Goal: Task Accomplishment & Management: Manage account settings

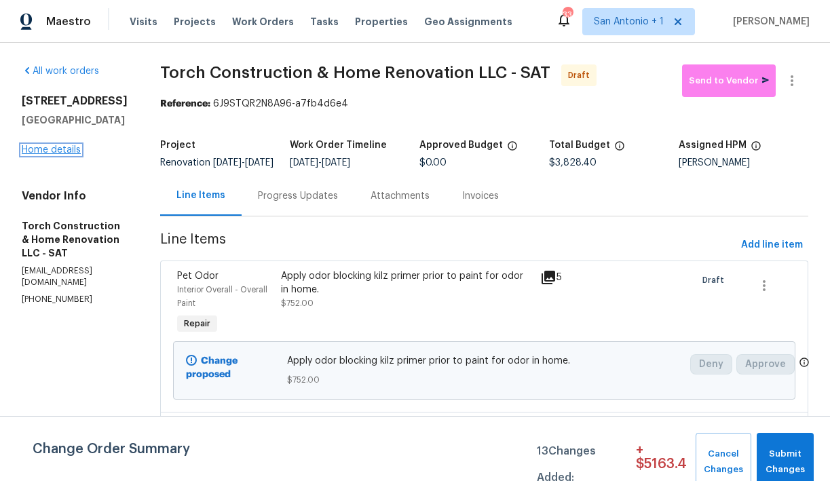
click at [68, 151] on link "Home details" at bounding box center [51, 150] width 59 height 10
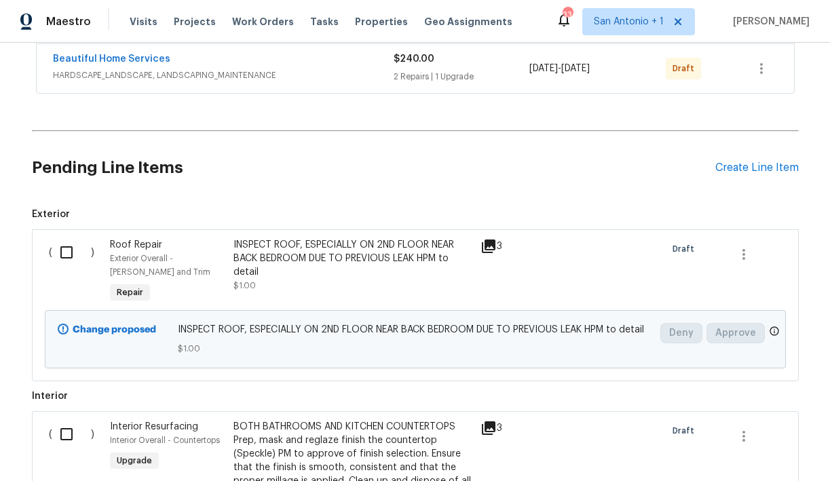
scroll to position [410, 0]
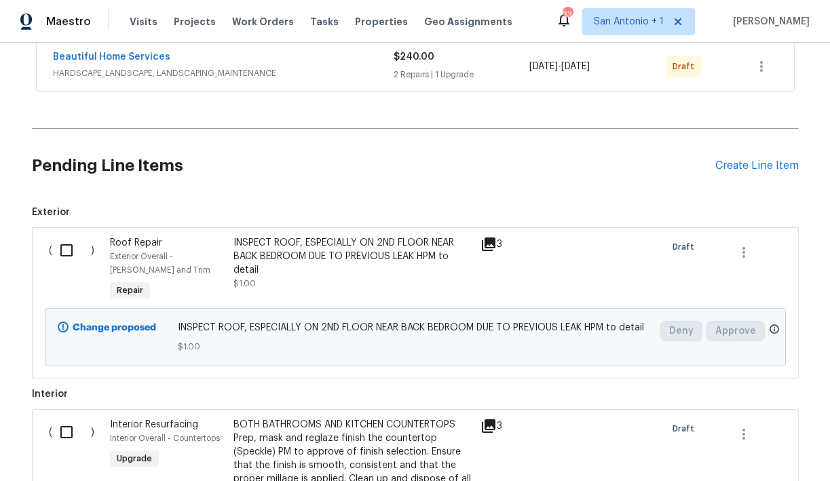
click at [64, 247] on input "checkbox" at bounding box center [71, 250] width 39 height 29
checkbox input "true"
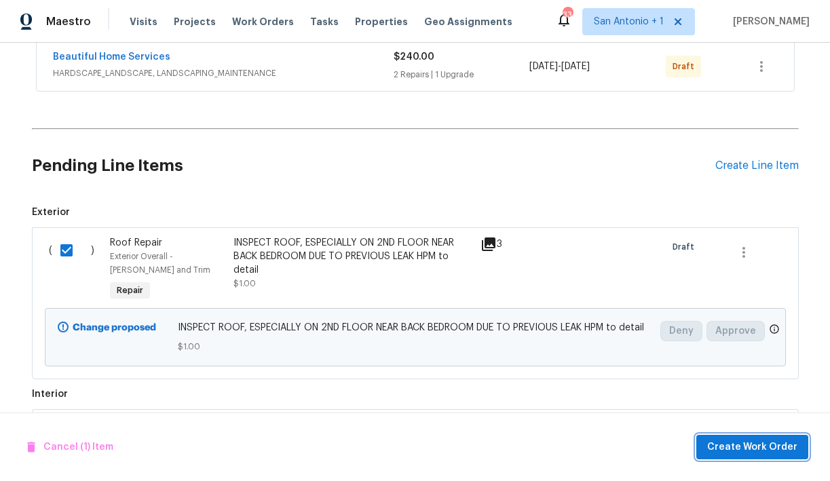
click at [758, 442] on span "Create Work Order" at bounding box center [752, 447] width 90 height 17
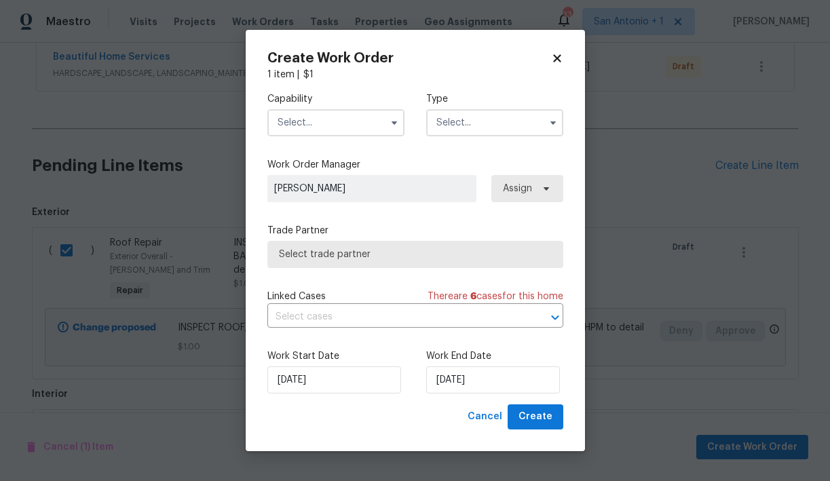
click at [349, 123] on input "text" at bounding box center [335, 122] width 137 height 27
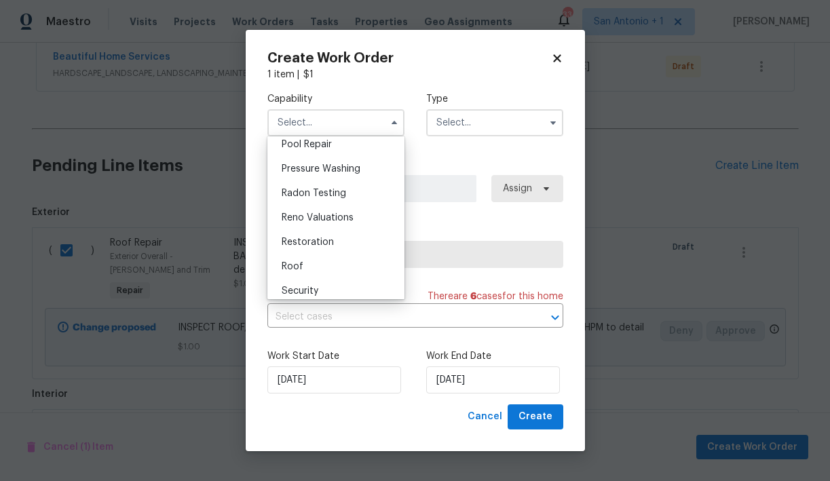
scroll to position [1294, 0]
click at [304, 245] on div "Roof" at bounding box center [336, 243] width 130 height 24
type input "Roof"
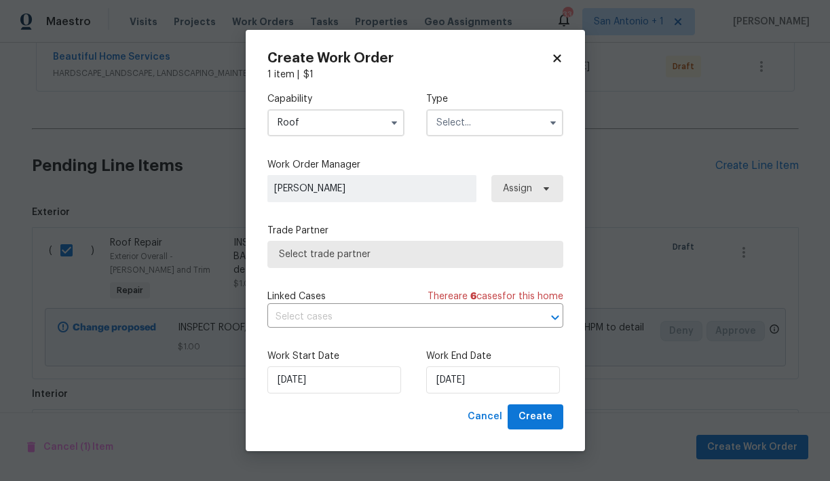
click at [471, 131] on input "text" at bounding box center [494, 122] width 137 height 27
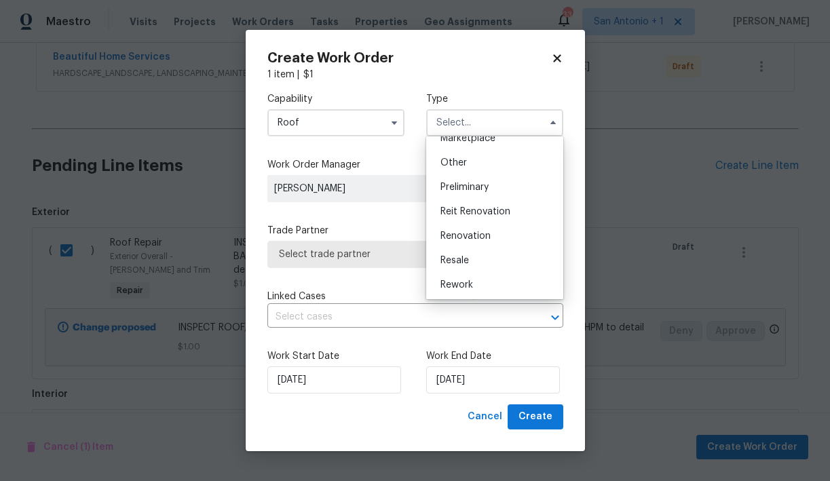
scroll to position [260, 0]
click at [476, 223] on div "Renovation" at bounding box center [495, 234] width 130 height 24
type input "Renovation"
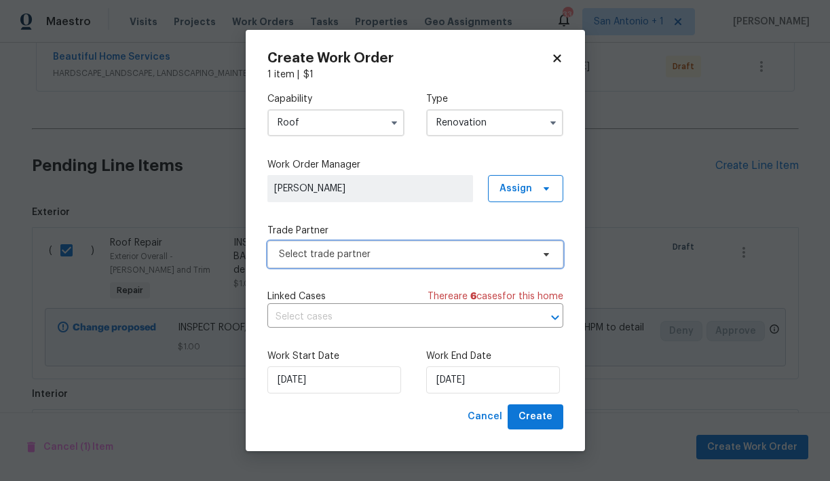
click at [348, 254] on span "Select trade partner" at bounding box center [405, 255] width 253 height 14
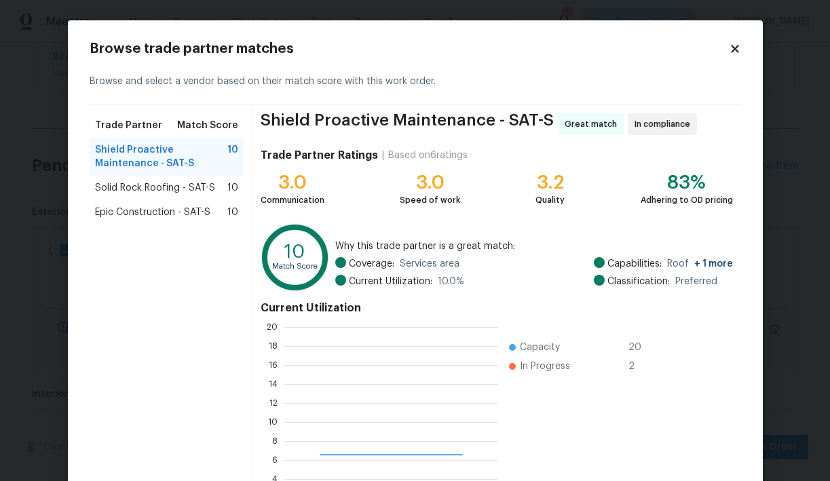
scroll to position [190, 214]
click at [187, 212] on span "Epic Construction - SAT-S" at bounding box center [152, 213] width 115 height 14
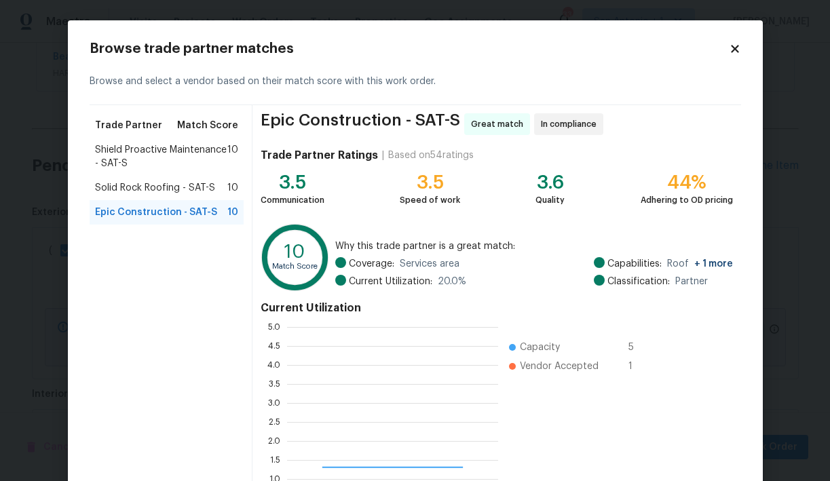
scroll to position [190, 211]
click at [186, 154] on span "Shield Proactive Maintenance - SAT-S" at bounding box center [161, 156] width 133 height 27
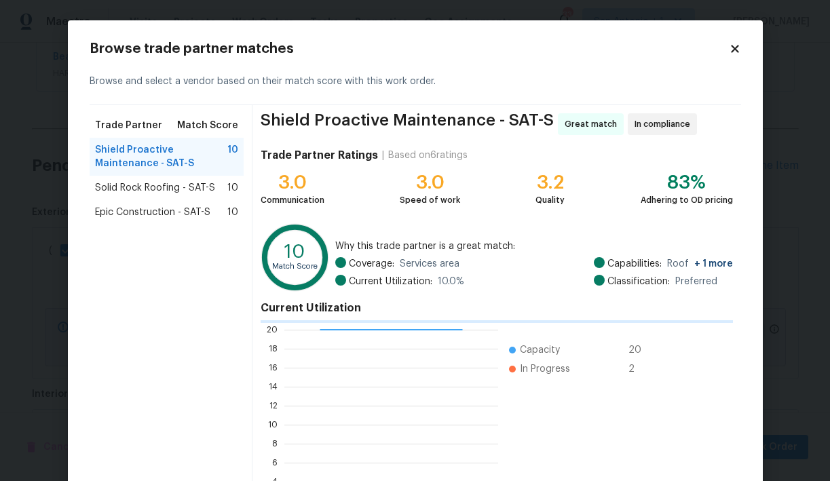
scroll to position [1, 1]
click at [185, 217] on span "Epic Construction - SAT-S" at bounding box center [152, 213] width 115 height 14
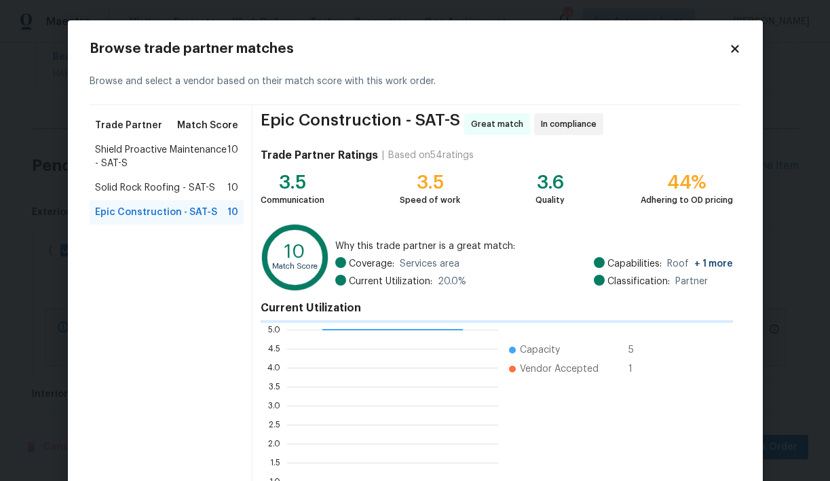
scroll to position [1, 1]
click at [212, 188] on span "Solid Rock Roofing - SAT-S" at bounding box center [155, 188] width 120 height 14
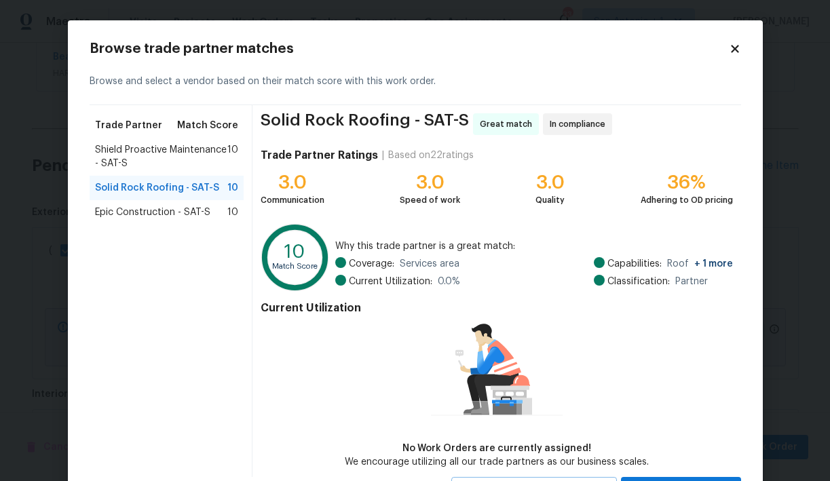
click at [189, 212] on span "Epic Construction - SAT-S" at bounding box center [152, 213] width 115 height 14
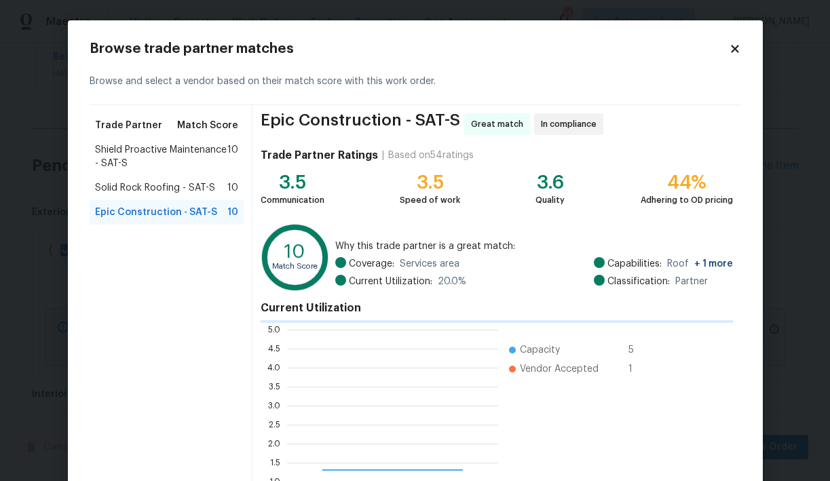
scroll to position [190, 211]
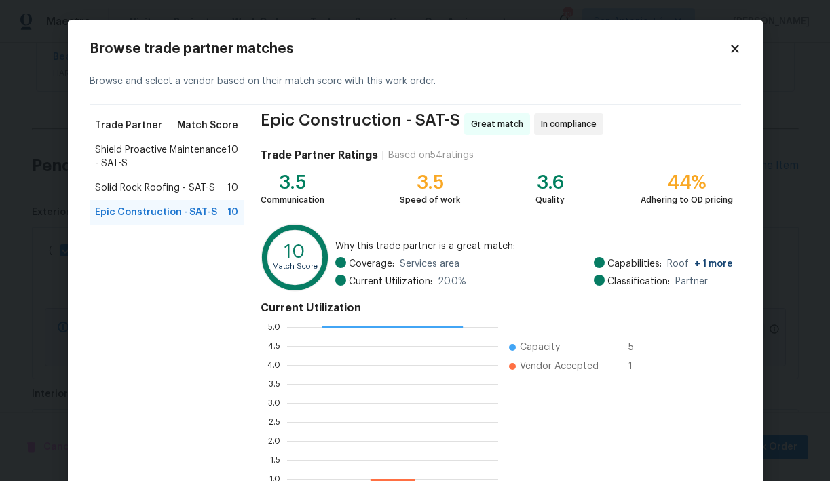
click at [191, 154] on span "Shield Proactive Maintenance - SAT-S" at bounding box center [161, 156] width 133 height 27
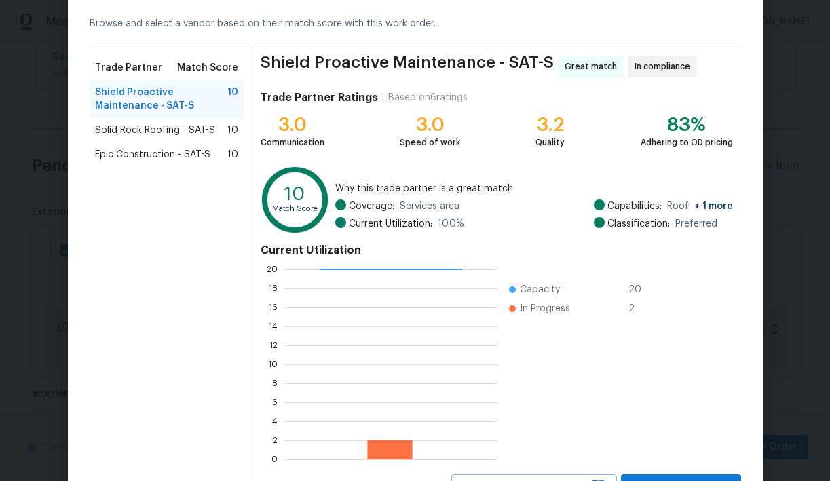
scroll to position [117, 0]
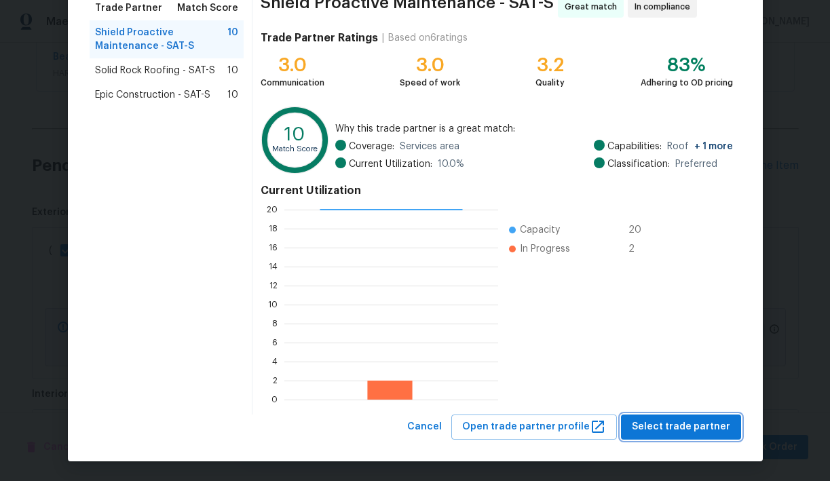
click at [686, 423] on span "Select trade partner" at bounding box center [681, 427] width 98 height 17
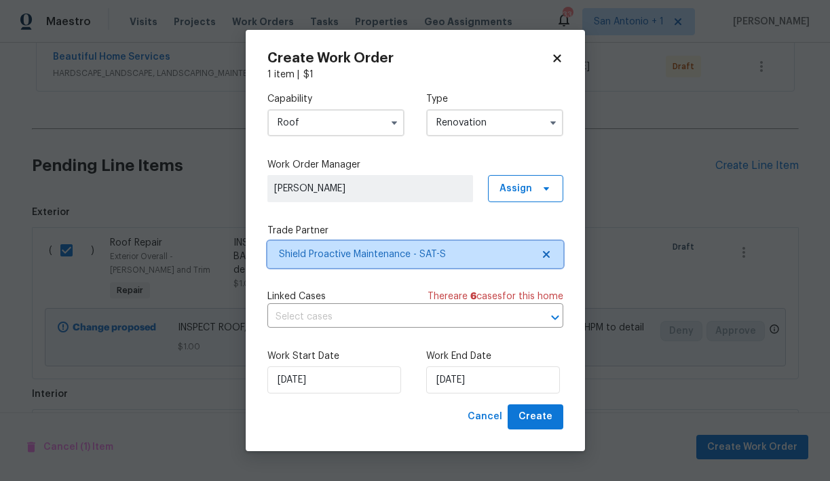
scroll to position [0, 0]
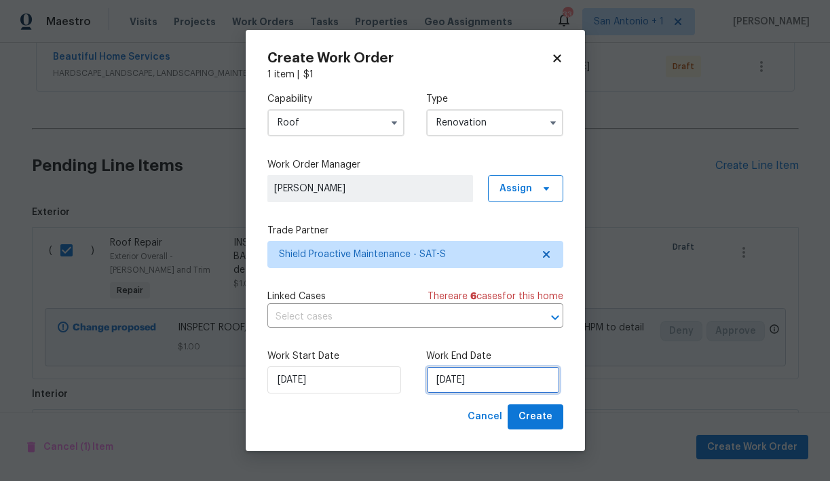
click at [476, 381] on input "9/8/2025" at bounding box center [493, 380] width 134 height 27
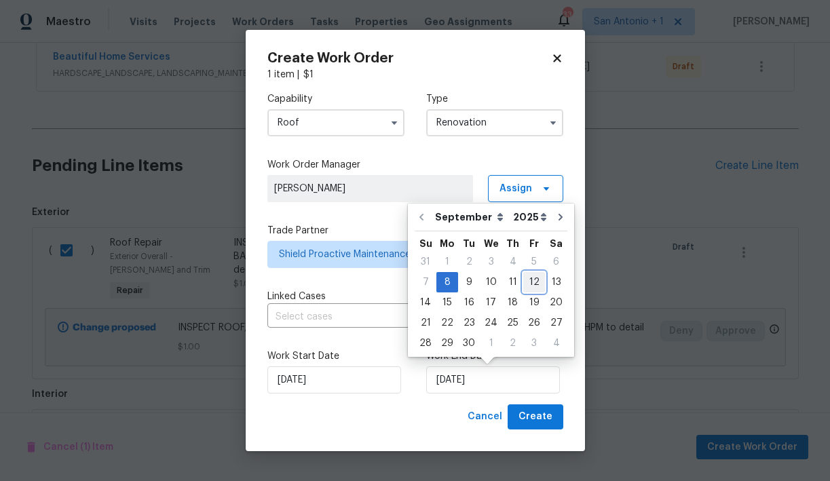
click at [531, 285] on div "12" at bounding box center [534, 282] width 22 height 19
type input "[DATE]"
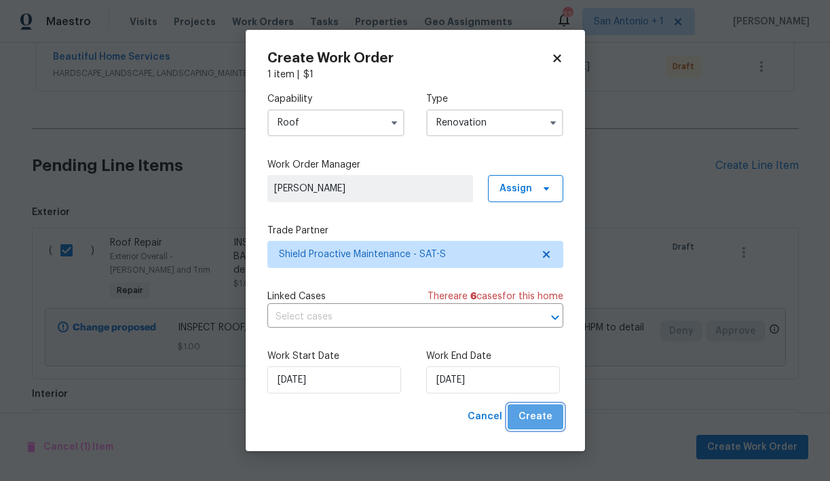
click at [544, 417] on span "Create" at bounding box center [536, 417] width 34 height 17
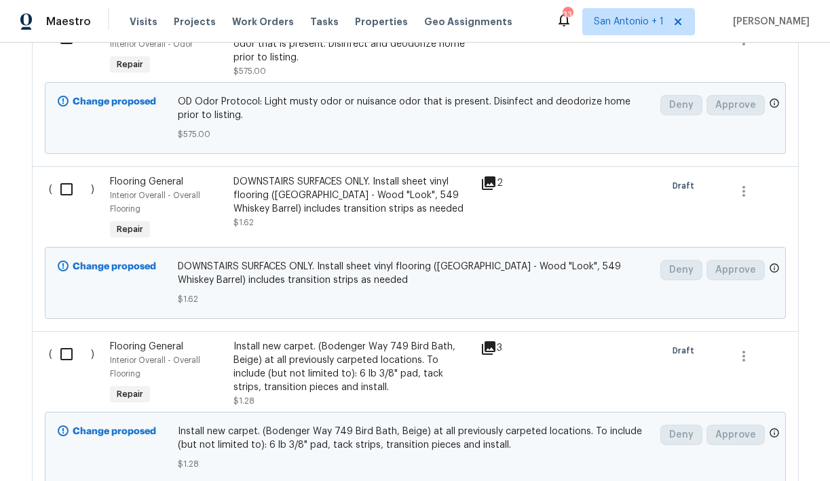
scroll to position [891, 0]
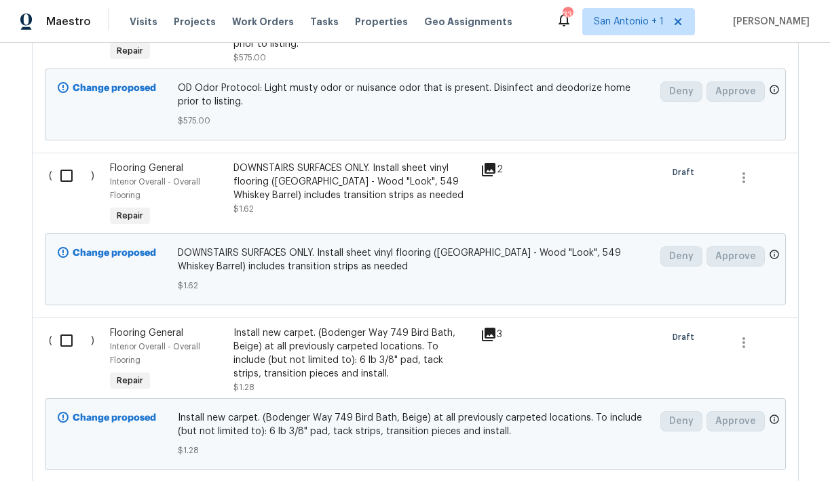
click at [62, 350] on input "checkbox" at bounding box center [71, 340] width 39 height 29
checkbox input "true"
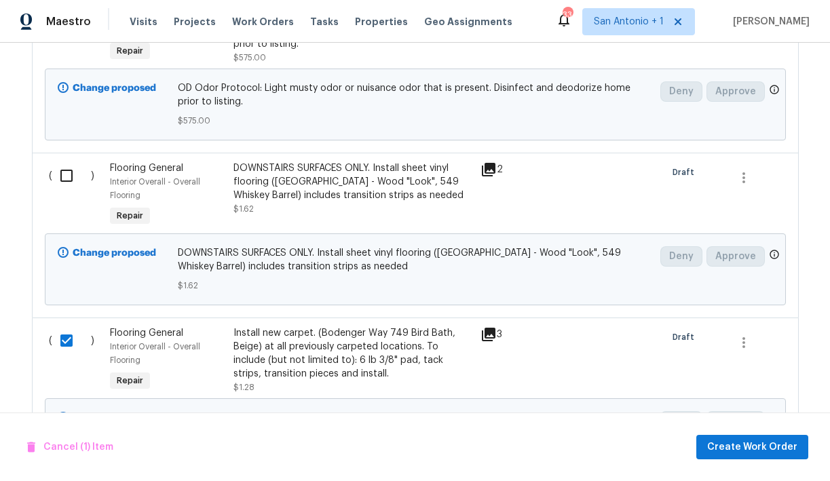
click at [66, 178] on input "checkbox" at bounding box center [71, 176] width 39 height 29
checkbox input "true"
click at [726, 443] on span "Create Work Order" at bounding box center [752, 447] width 90 height 17
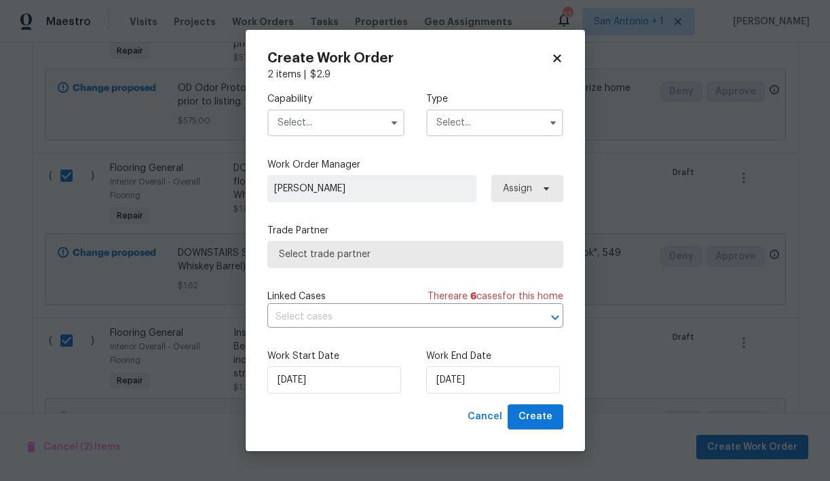
click at [354, 119] on input "text" at bounding box center [335, 122] width 137 height 27
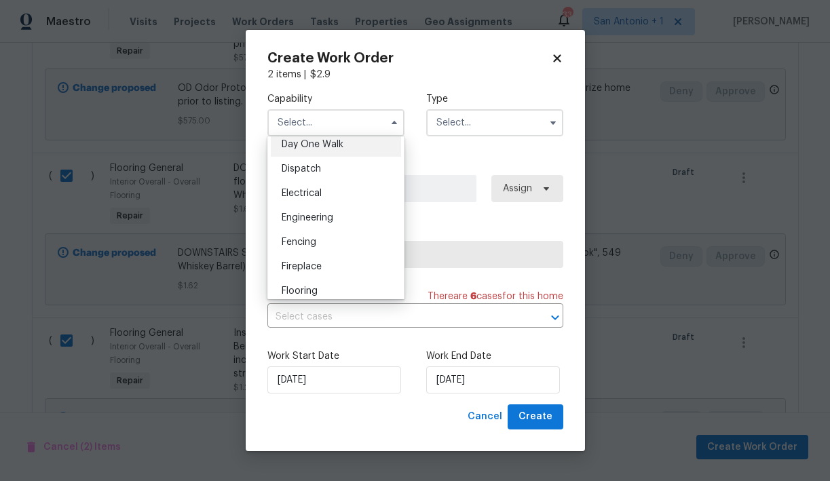
scroll to position [402, 0]
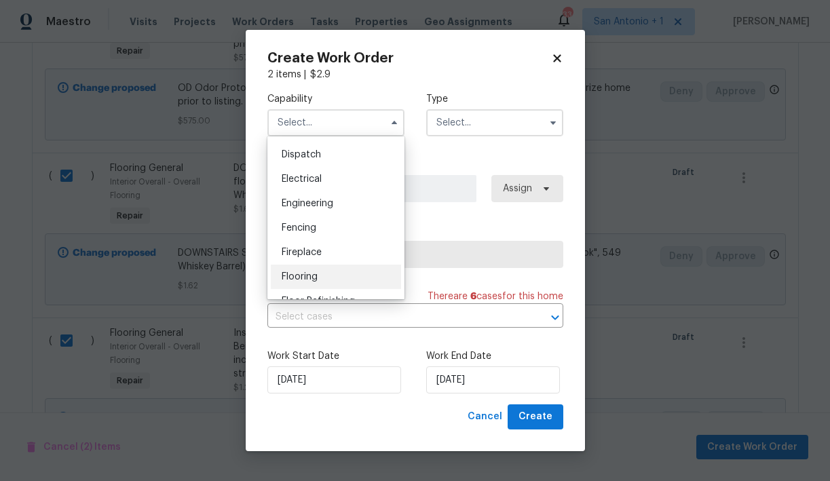
click at [312, 273] on span "Flooring" at bounding box center [300, 277] width 36 height 10
type input "Flooring"
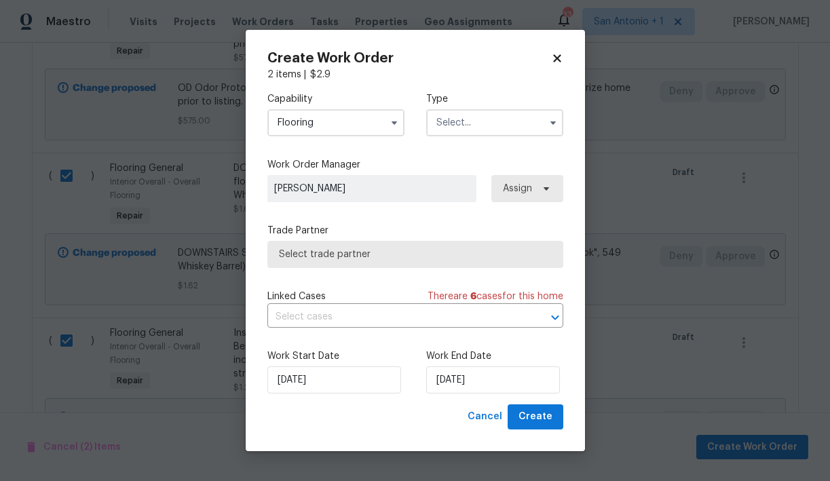
click at [472, 129] on input "text" at bounding box center [494, 122] width 137 height 27
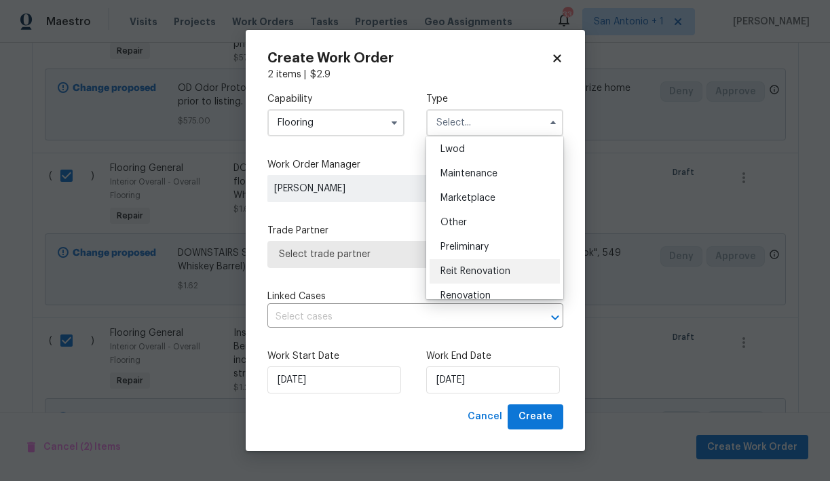
scroll to position [216, 0]
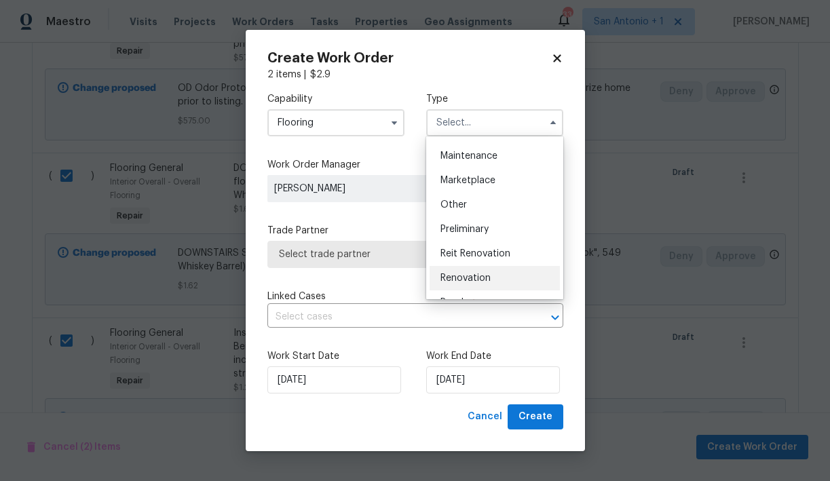
click at [472, 275] on span "Renovation" at bounding box center [465, 279] width 50 height 10
type input "Renovation"
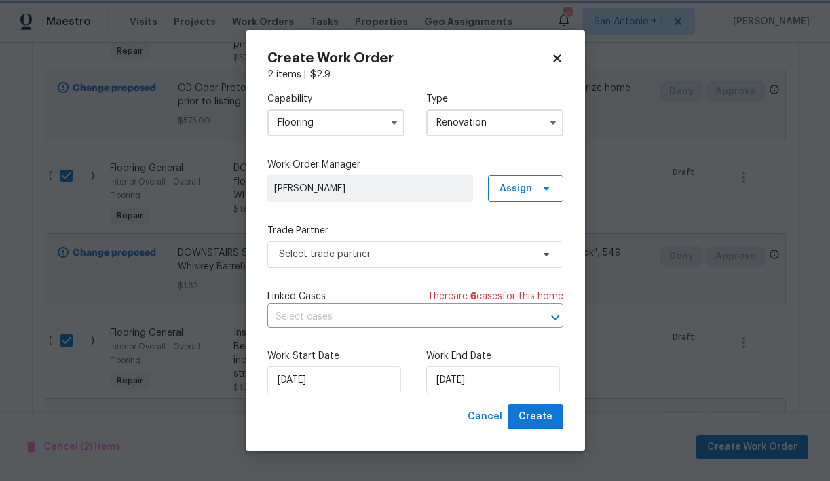
scroll to position [0, 0]
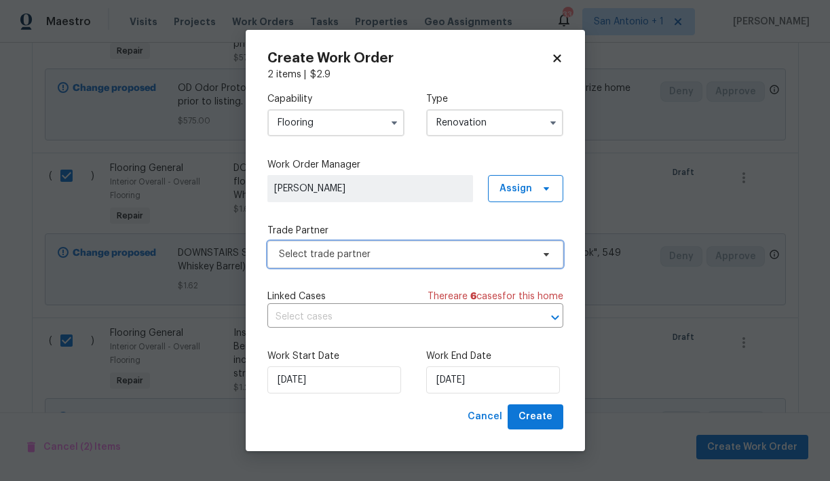
click at [335, 261] on span "Select trade partner" at bounding box center [405, 255] width 253 height 14
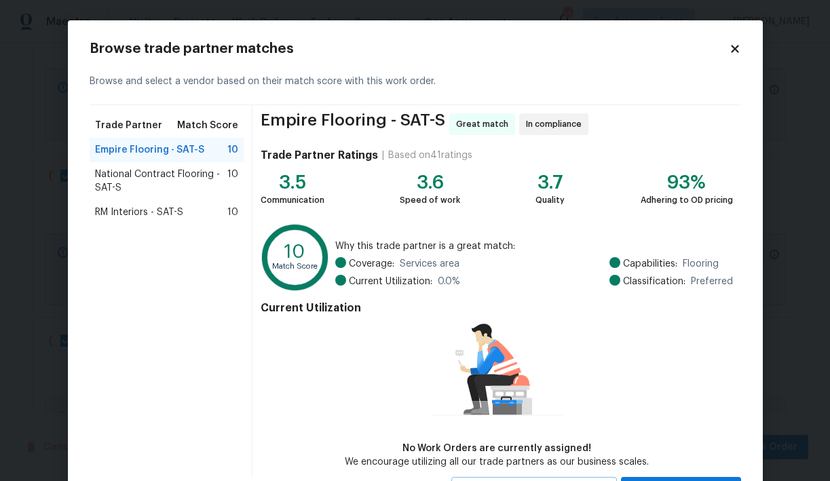
click at [160, 210] on span "RM Interiors - SAT-S" at bounding box center [139, 213] width 88 height 14
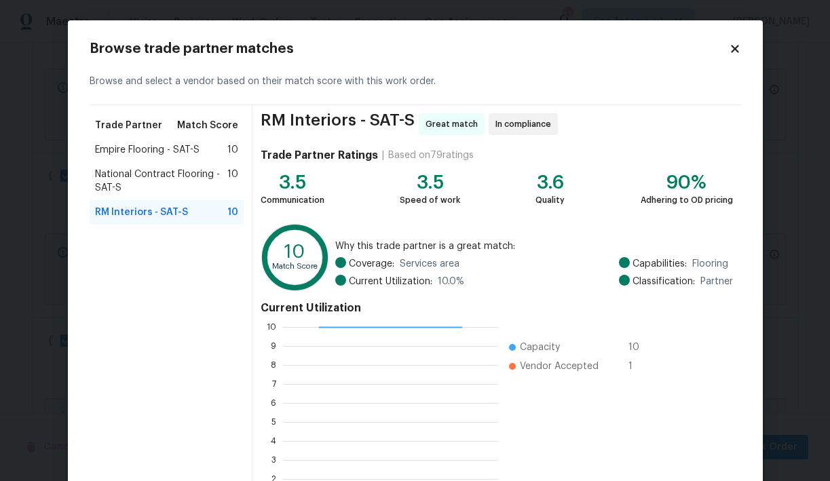
scroll to position [117, 0]
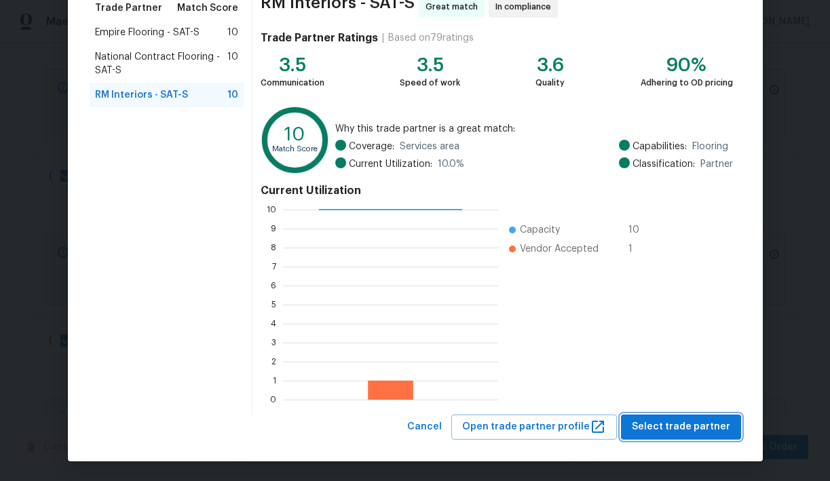
click at [676, 424] on span "Select trade partner" at bounding box center [681, 427] width 98 height 17
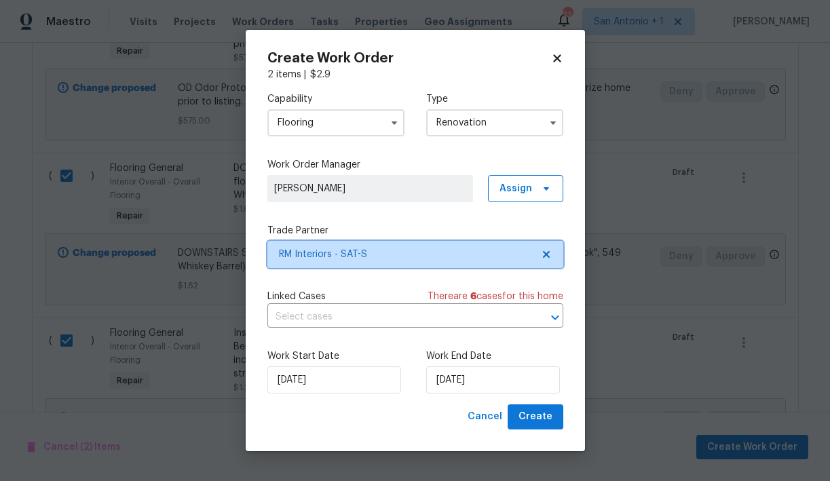
scroll to position [0, 0]
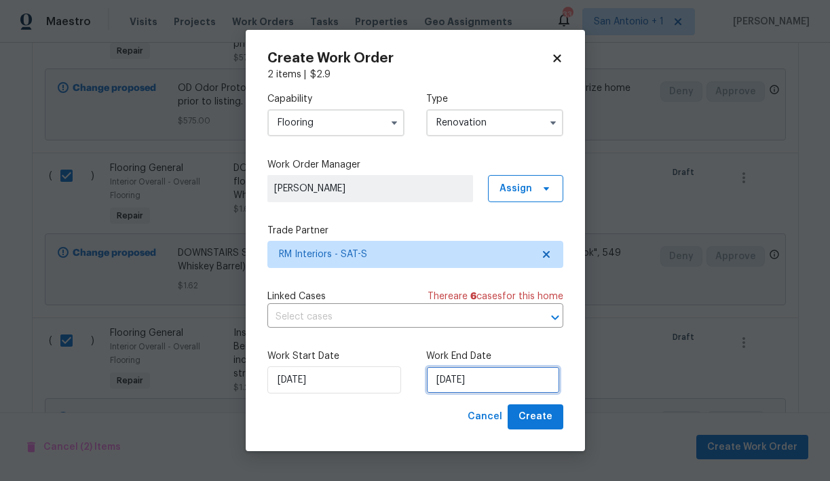
click at [474, 390] on input "9/8/2025" at bounding box center [493, 380] width 134 height 27
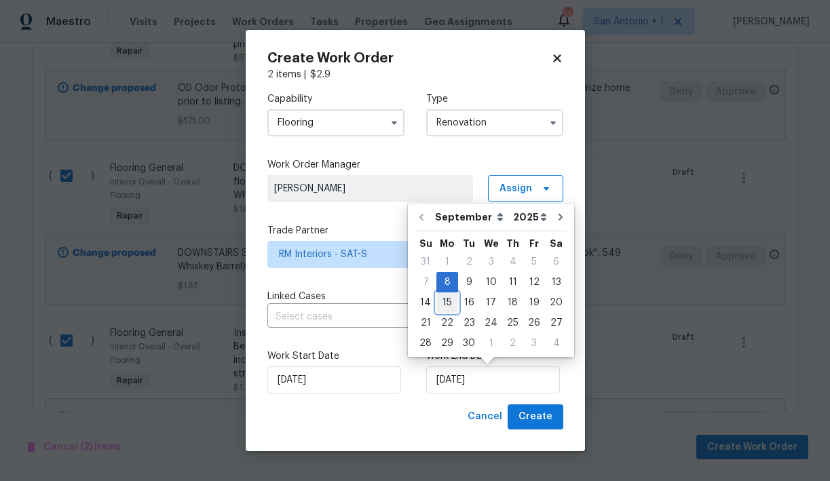
click at [442, 304] on div "15" at bounding box center [447, 302] width 22 height 19
type input "9/15/2025"
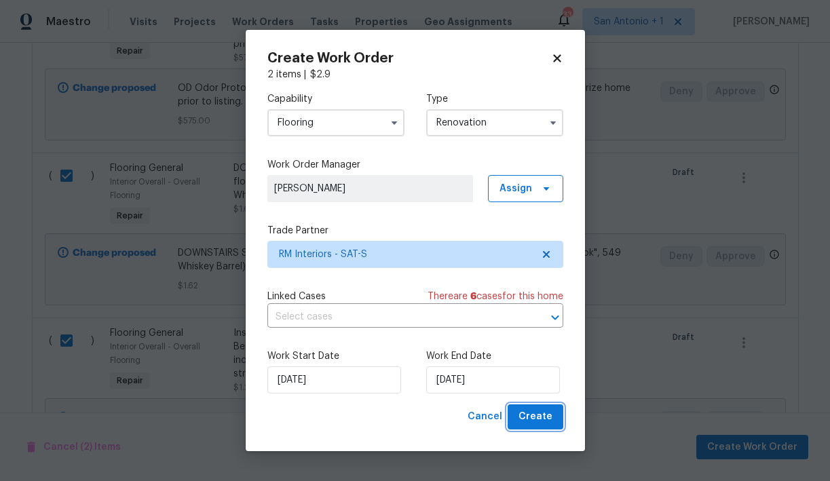
click at [533, 415] on span "Create" at bounding box center [536, 417] width 34 height 17
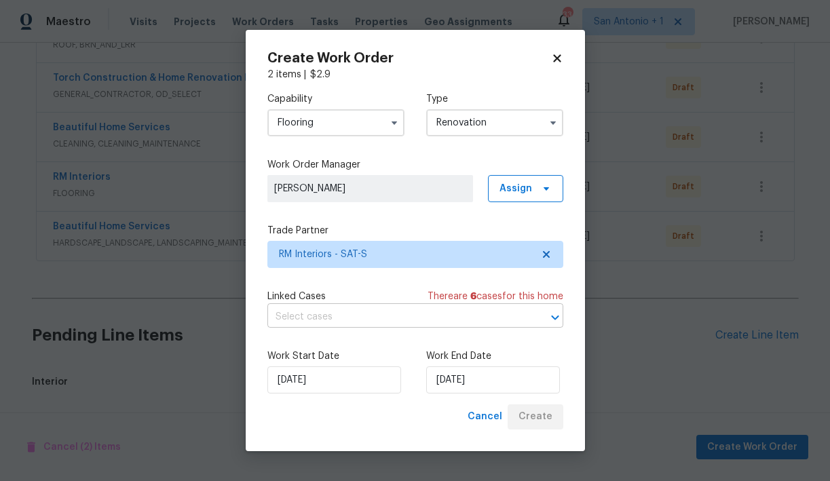
scroll to position [706, 0]
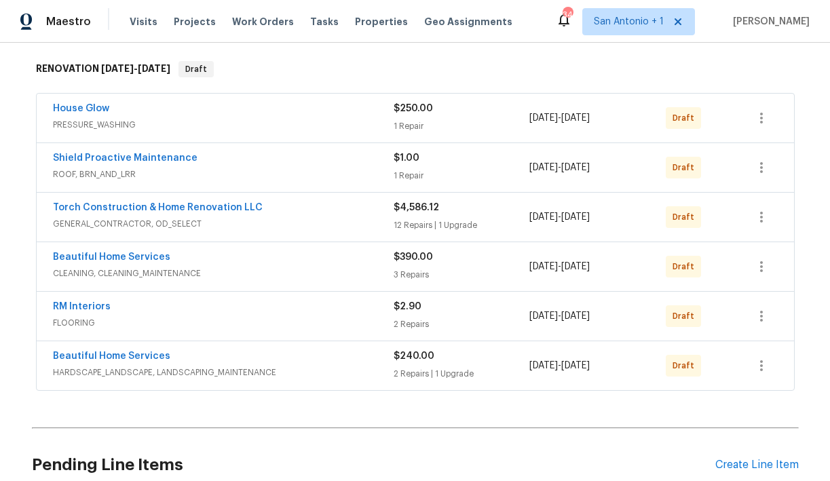
scroll to position [213, 0]
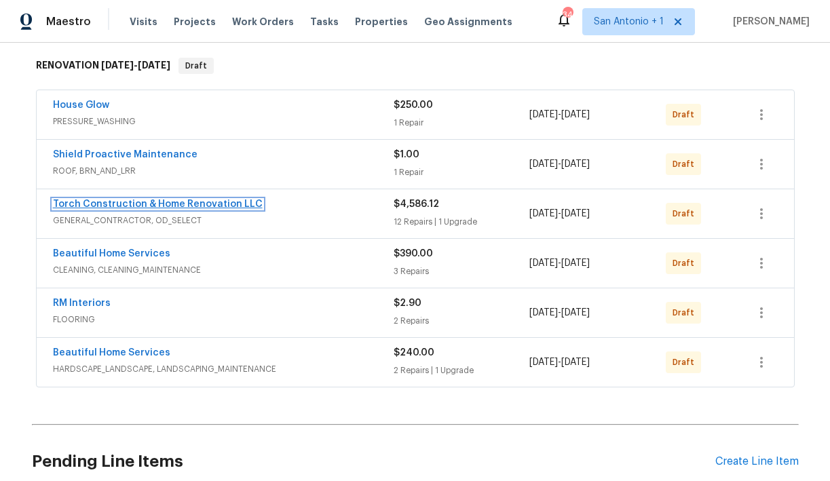
click at [151, 203] on link "Torch Construction & Home Renovation LLC" at bounding box center [158, 205] width 210 height 10
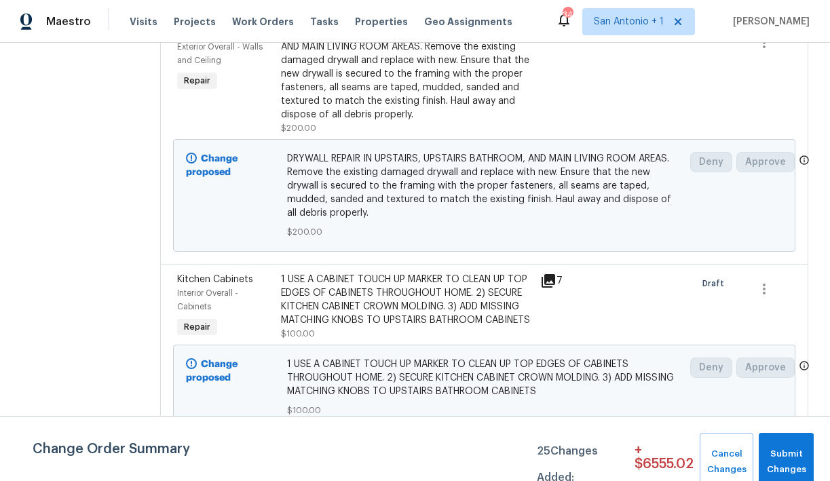
scroll to position [3090, 0]
click at [779, 455] on span "Submit Changes" at bounding box center [786, 462] width 41 height 31
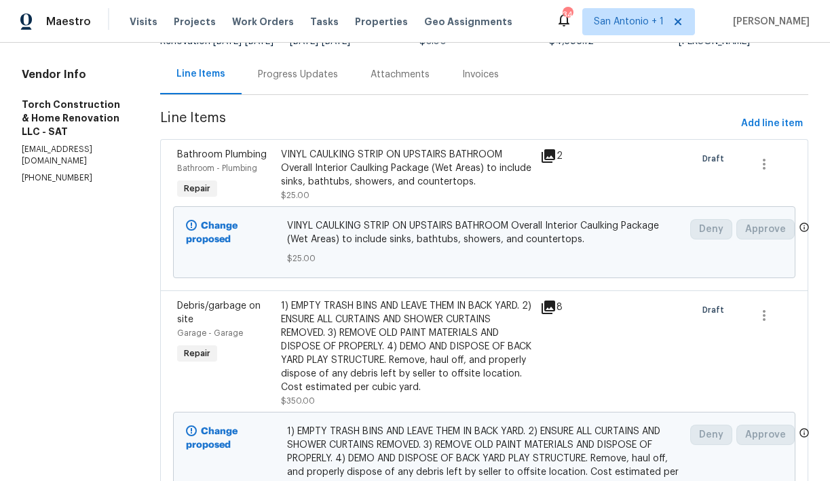
scroll to position [0, 0]
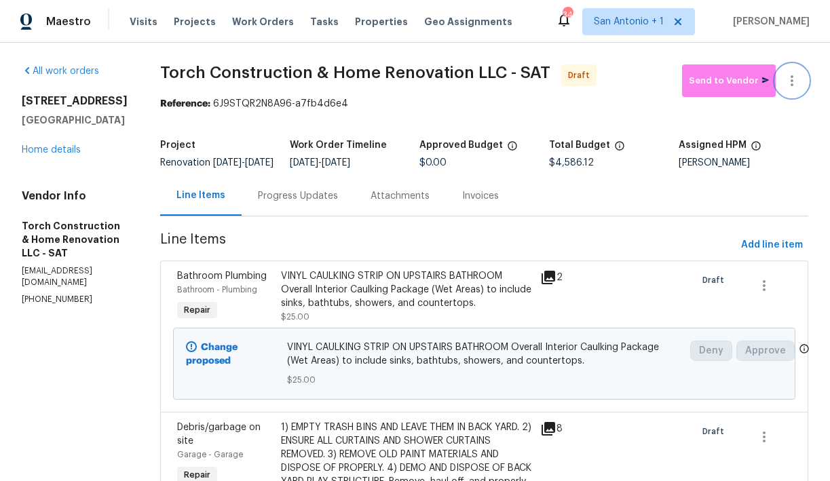
click at [789, 83] on icon "button" at bounding box center [792, 81] width 16 height 16
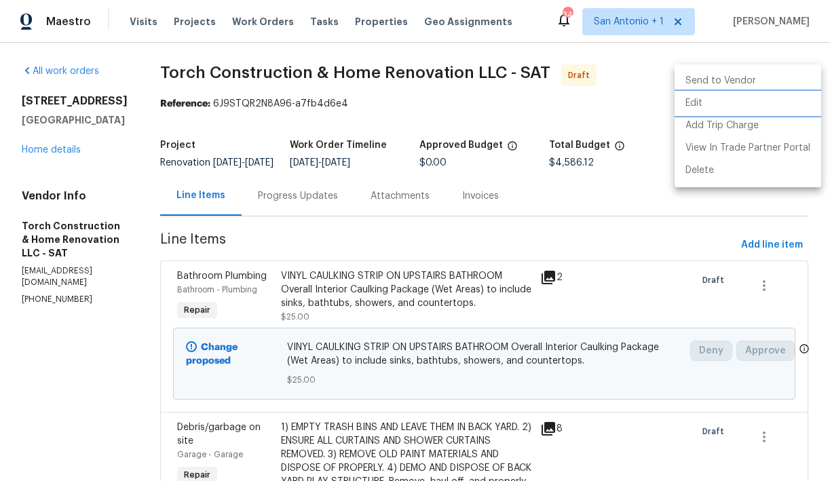
click at [698, 102] on li "Edit" at bounding box center [748, 103] width 147 height 22
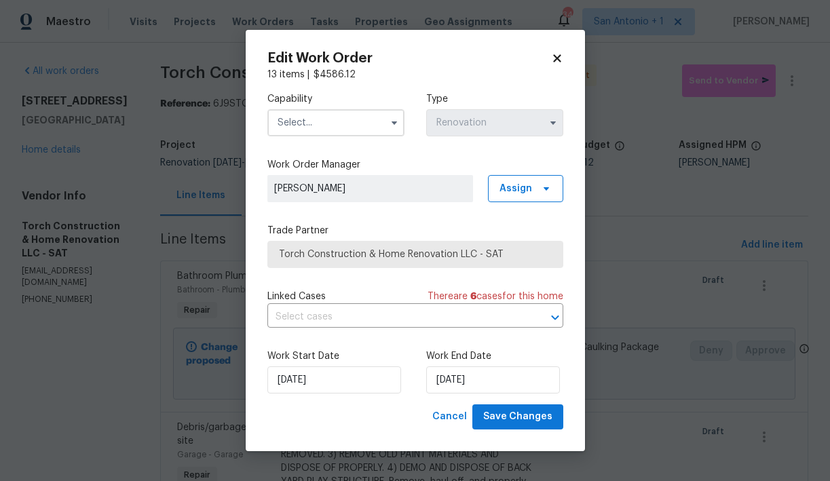
click at [323, 252] on span "Torch Construction & Home Renovation LLC - SAT" at bounding box center [415, 255] width 273 height 14
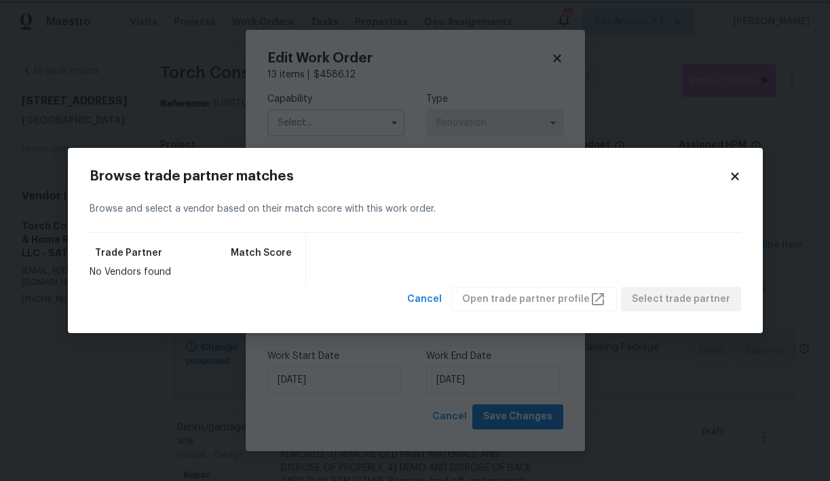
click at [377, 113] on body "Maestro Visits Projects Work Orders Tasks Properties Geo Assignments 34 San Ant…" at bounding box center [415, 240] width 830 height 481
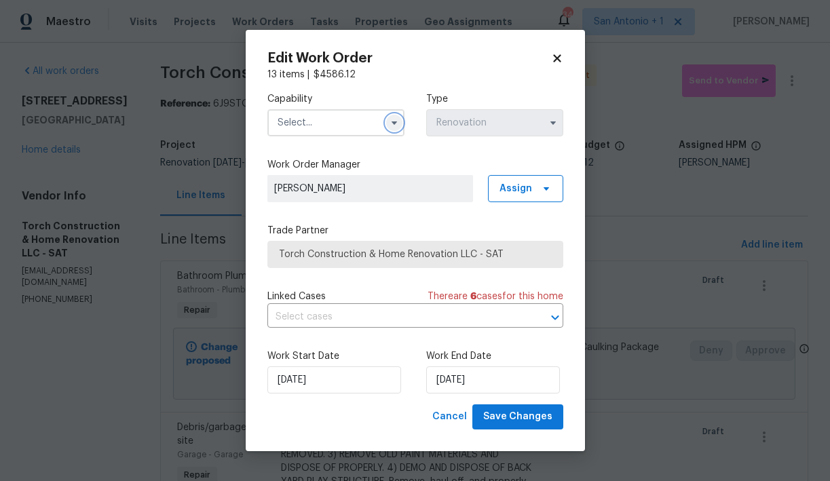
click at [386, 120] on button "button" at bounding box center [394, 123] width 16 height 16
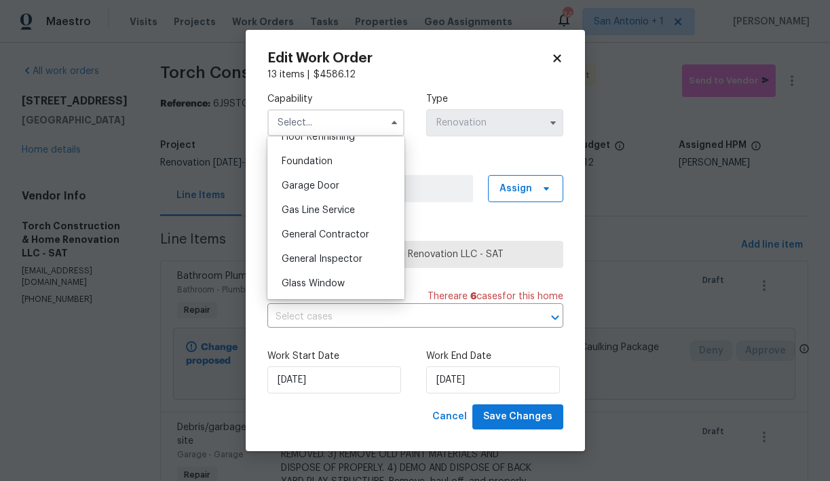
scroll to position [571, 0]
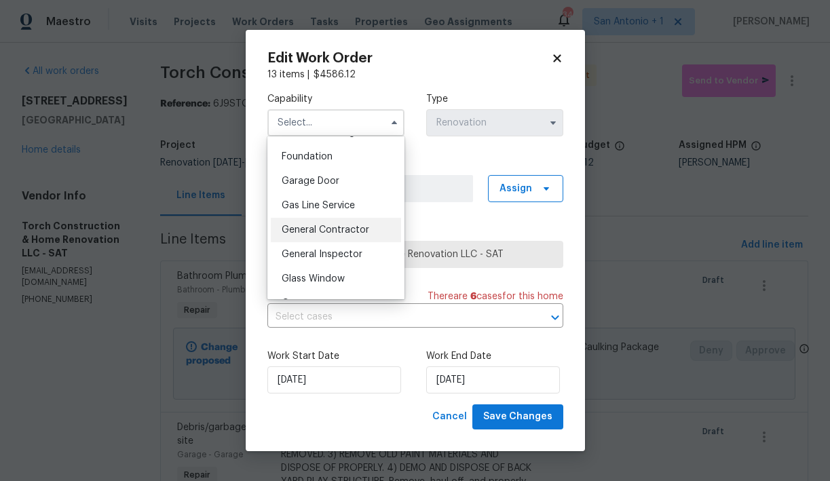
click at [331, 229] on span "General Contractor" at bounding box center [326, 230] width 88 height 10
type input "General Contractor"
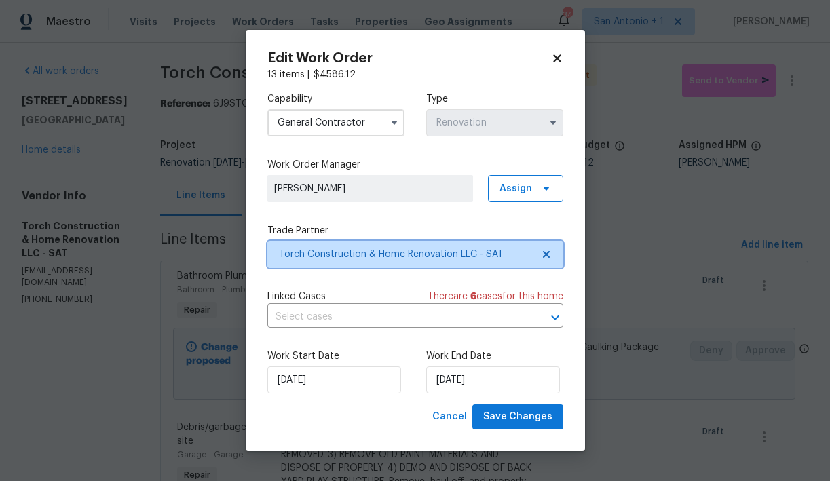
click at [335, 252] on span "Torch Construction & Home Renovation LLC - SAT" at bounding box center [405, 255] width 253 height 14
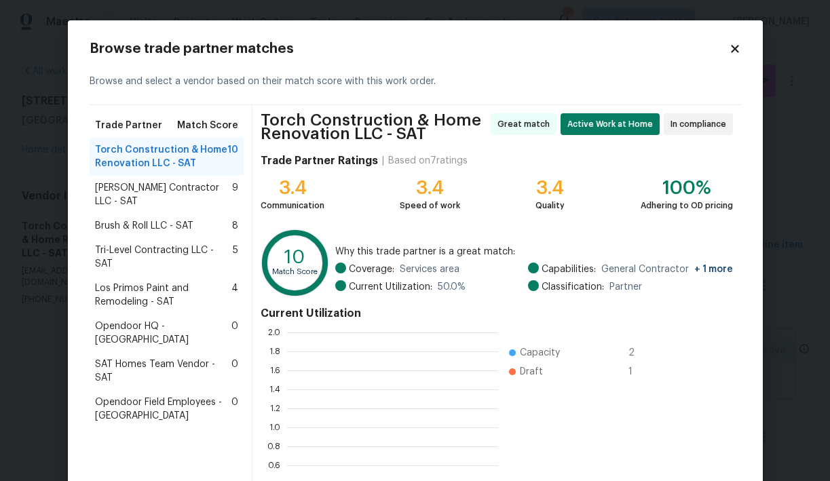
scroll to position [190, 211]
click at [174, 192] on span "Mario Suarez Contractor LLC - SAT" at bounding box center [164, 194] width 138 height 27
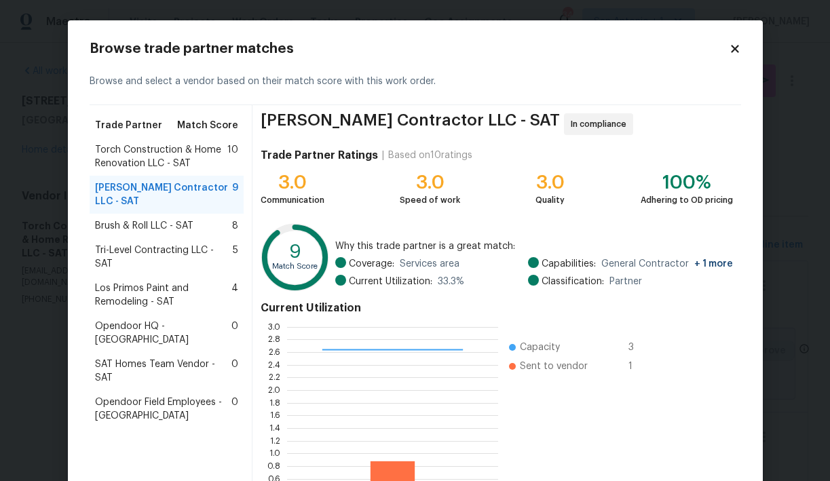
scroll to position [117, 0]
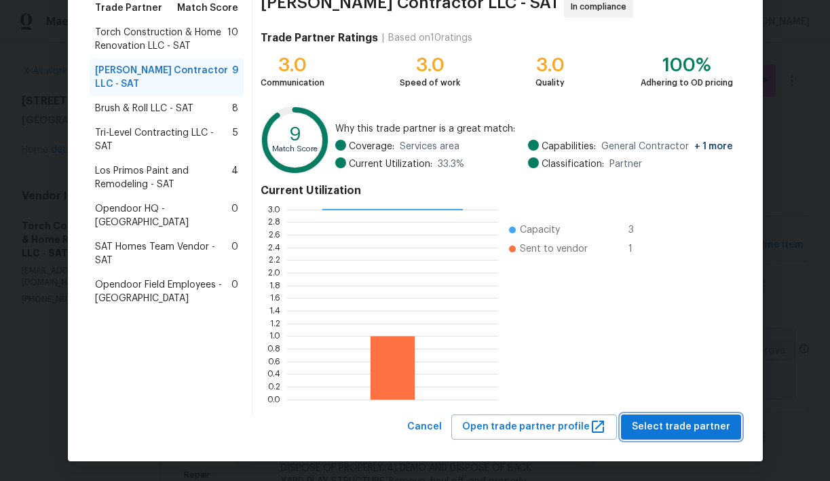
click at [683, 427] on span "Select trade partner" at bounding box center [681, 427] width 98 height 17
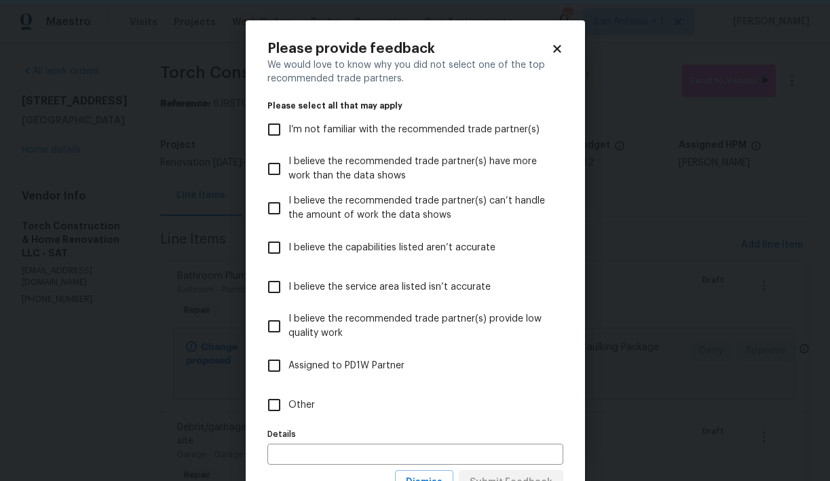
scroll to position [56, 0]
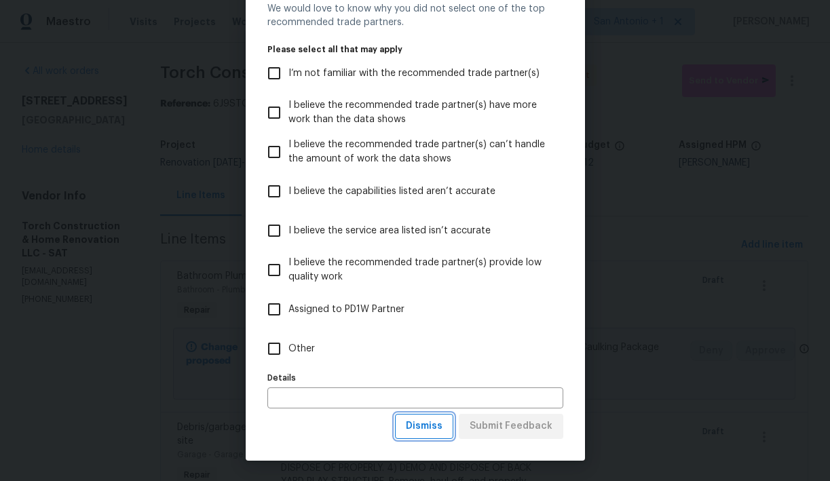
click at [440, 428] on span "Dismiss" at bounding box center [424, 426] width 37 height 17
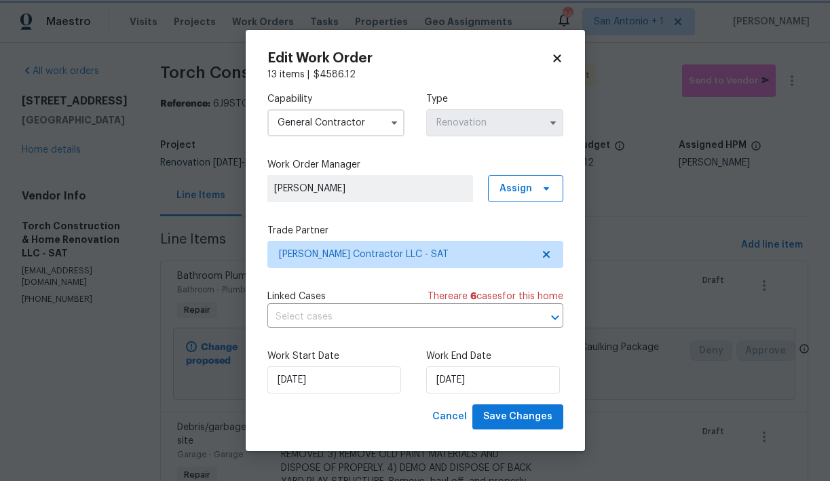
scroll to position [0, 0]
click at [511, 415] on span "Save Changes" at bounding box center [517, 417] width 69 height 17
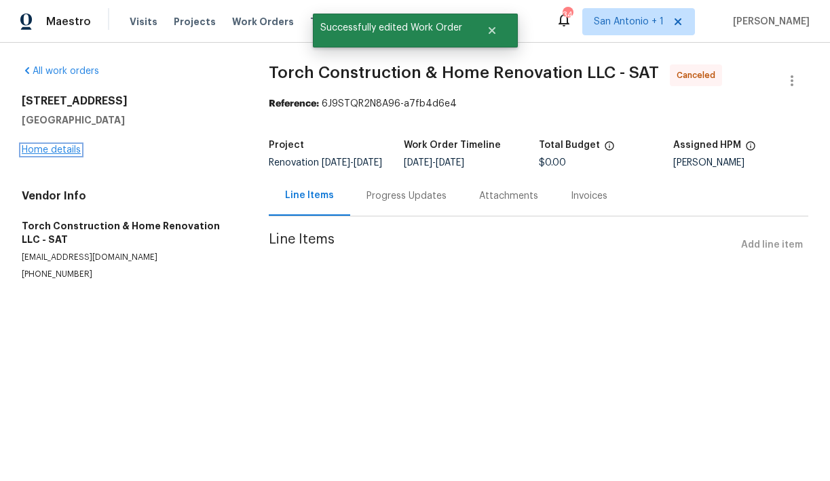
click at [59, 145] on link "Home details" at bounding box center [51, 150] width 59 height 10
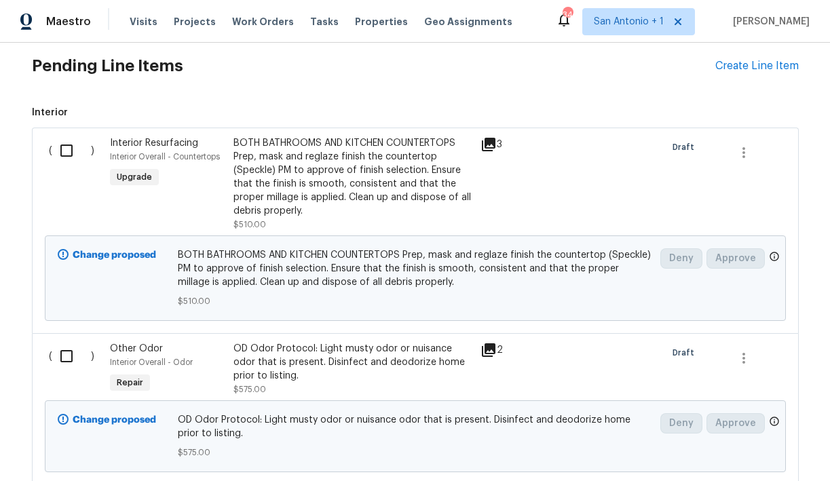
scroll to position [608, 0]
click at [750, 71] on div "Create Line Item" at bounding box center [756, 66] width 83 height 13
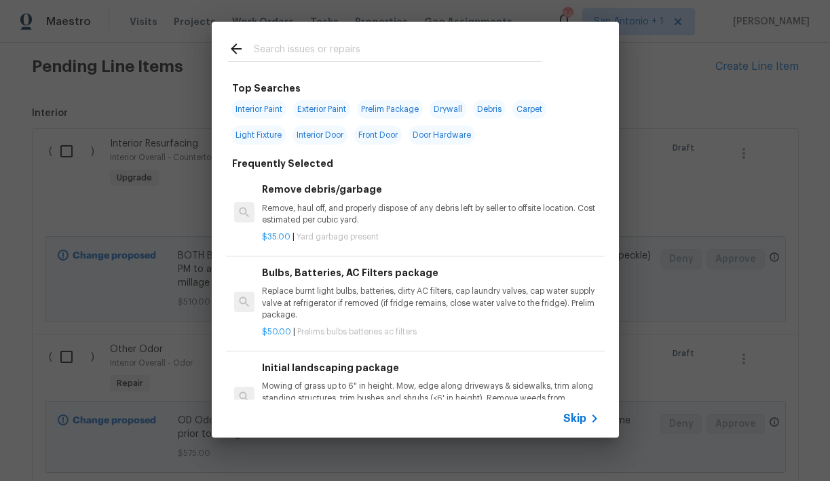
click at [320, 50] on input "text" at bounding box center [398, 51] width 288 height 20
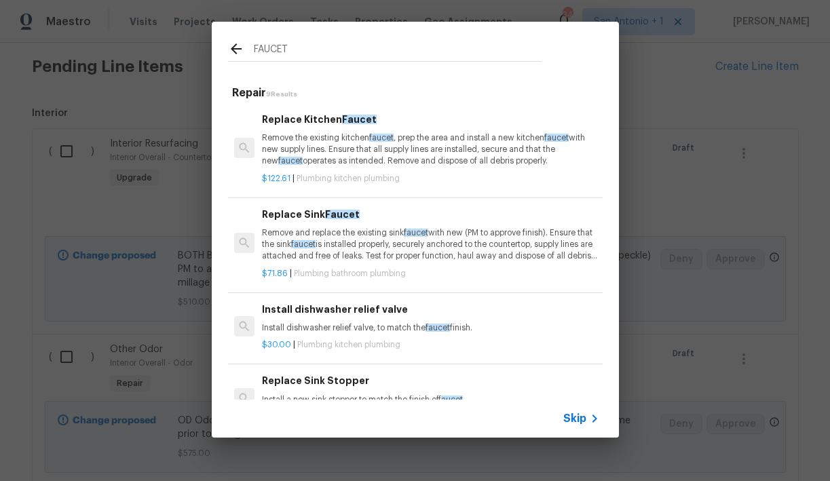
type input "FAUCET"
click at [342, 240] on p "Remove and replace the existing sink faucet with new (PM to approve finish). En…" at bounding box center [430, 244] width 337 height 35
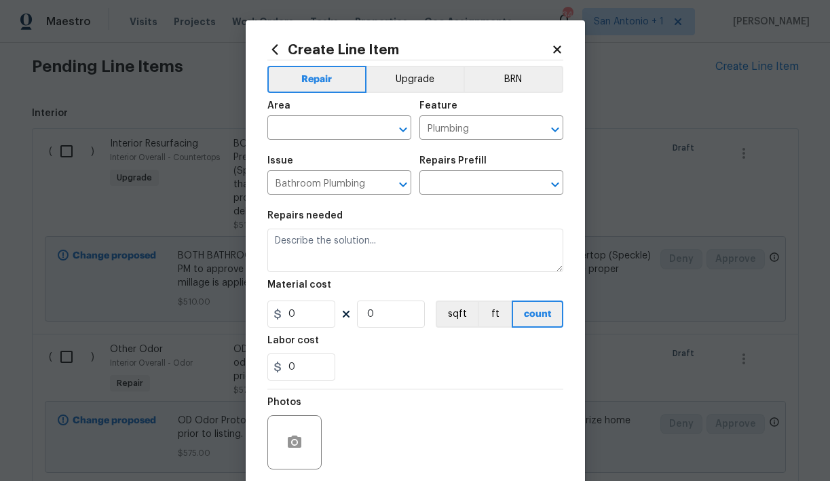
type textarea "Remove and replace the existing sink faucet with new (PM to approve finish). En…"
type input "1"
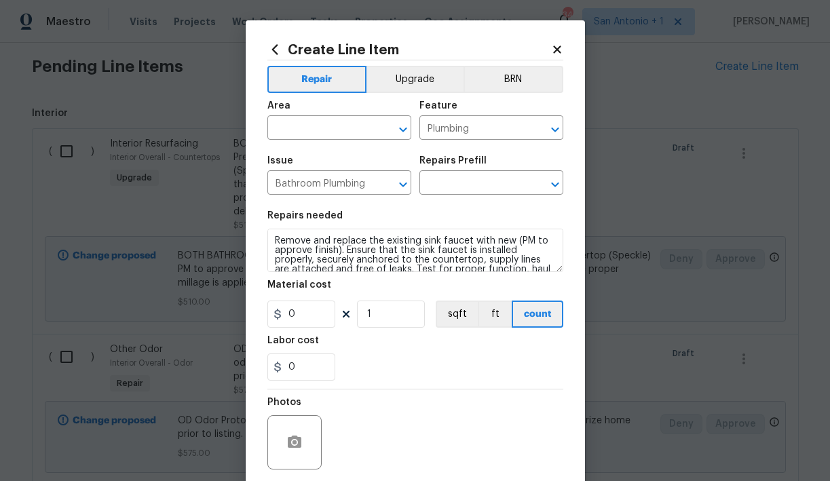
type input "Replace Sink Faucet $71.86"
click at [312, 315] on input "71.86" at bounding box center [301, 314] width 68 height 27
type input "120"
click at [389, 315] on input "1" at bounding box center [391, 314] width 68 height 27
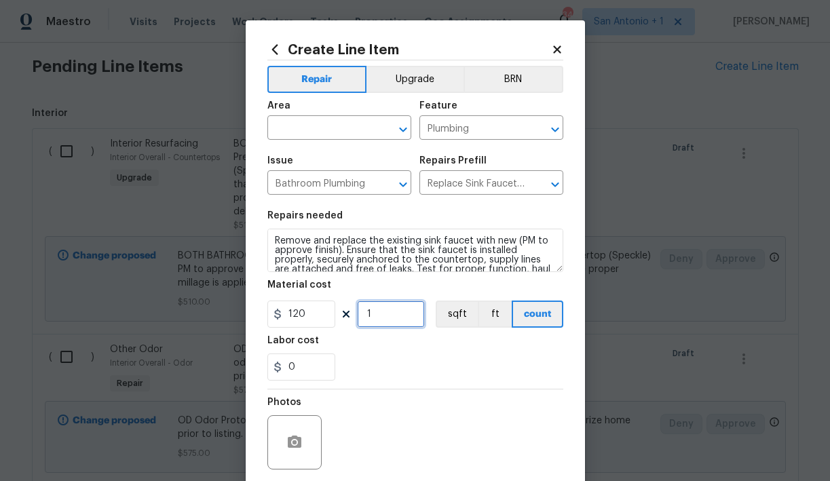
click at [389, 315] on input "1" at bounding box center [391, 314] width 68 height 27
type input "2"
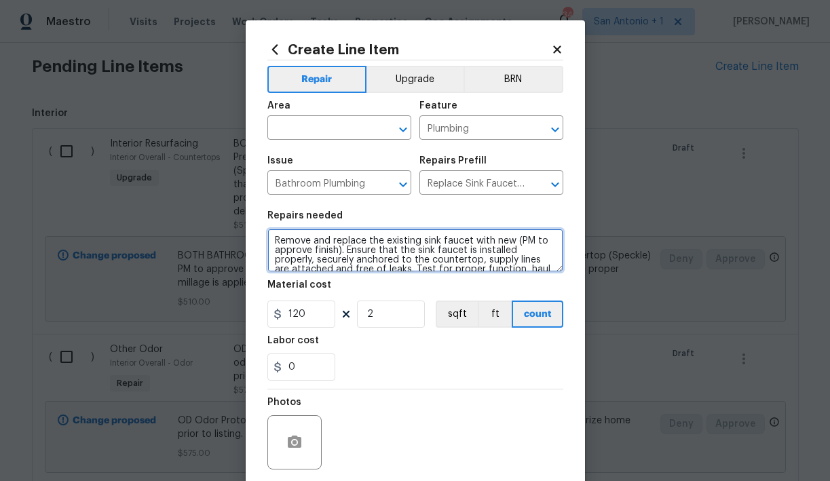
click at [272, 240] on textarea "Remove and replace the existing sink faucet with new (PM to approve finish). En…" at bounding box center [415, 250] width 296 height 43
type textarea "BOTH BATHROOMS Remove and replace the existing sink faucet with new (PM to appr…"
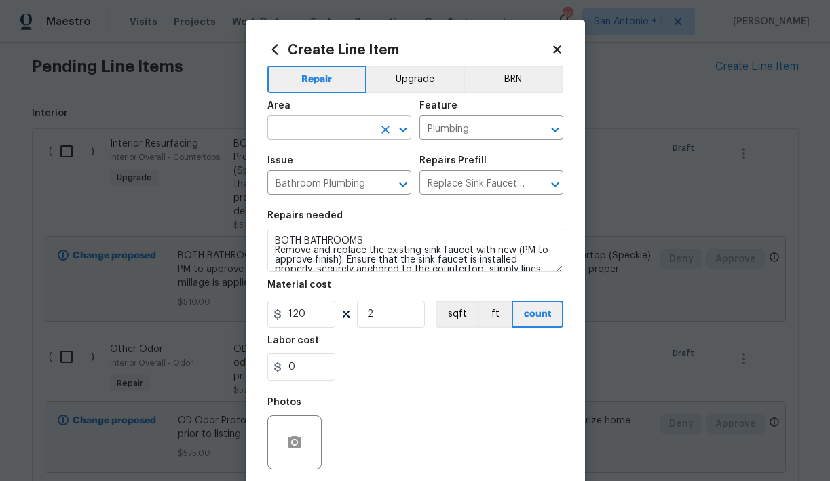
click at [329, 127] on input "text" at bounding box center [320, 129] width 106 height 21
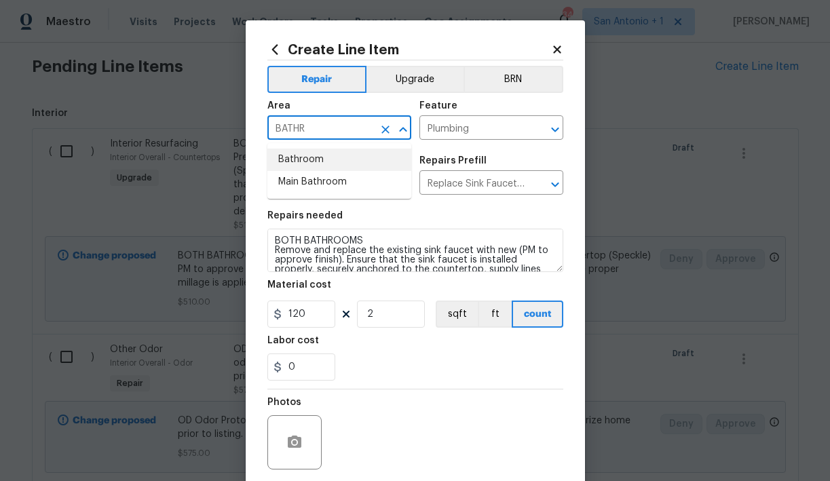
click at [336, 157] on li "Bathroom" at bounding box center [339, 160] width 144 height 22
type input "Bathroom"
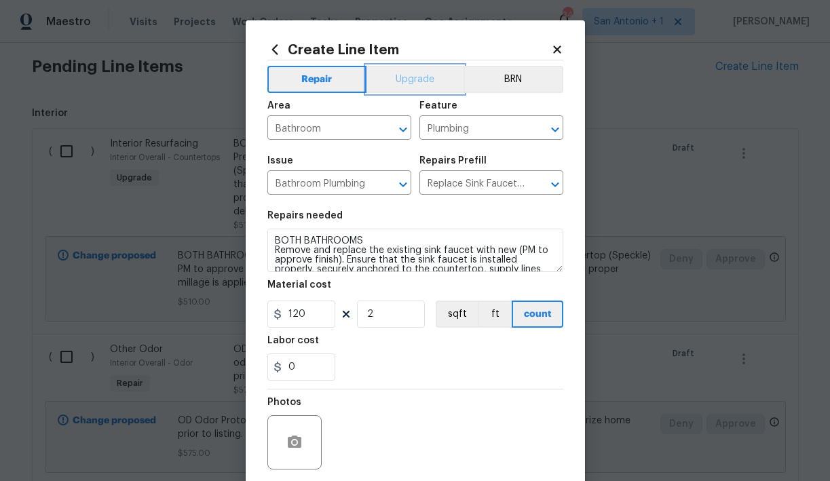
click at [421, 77] on button "Upgrade" at bounding box center [415, 79] width 97 height 27
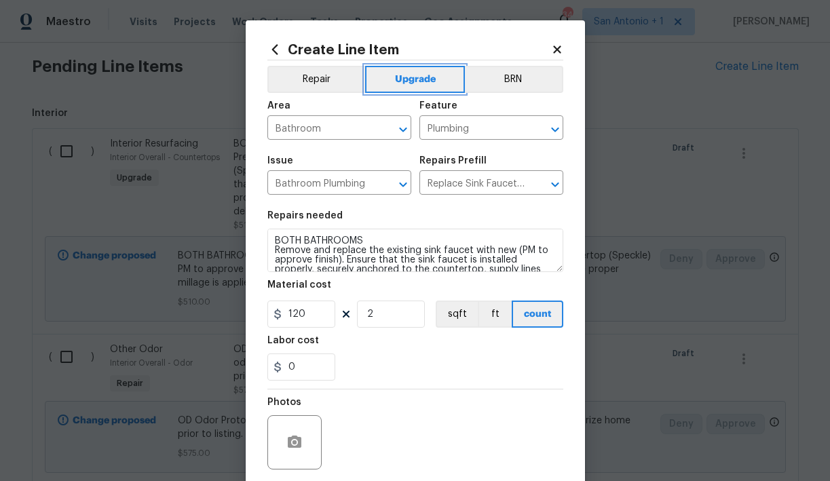
scroll to position [104, 0]
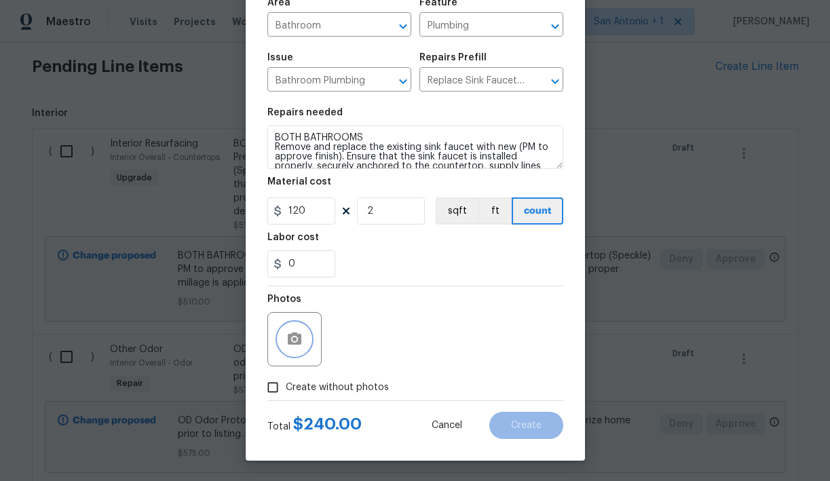
click at [299, 341] on icon "button" at bounding box center [295, 339] width 14 height 12
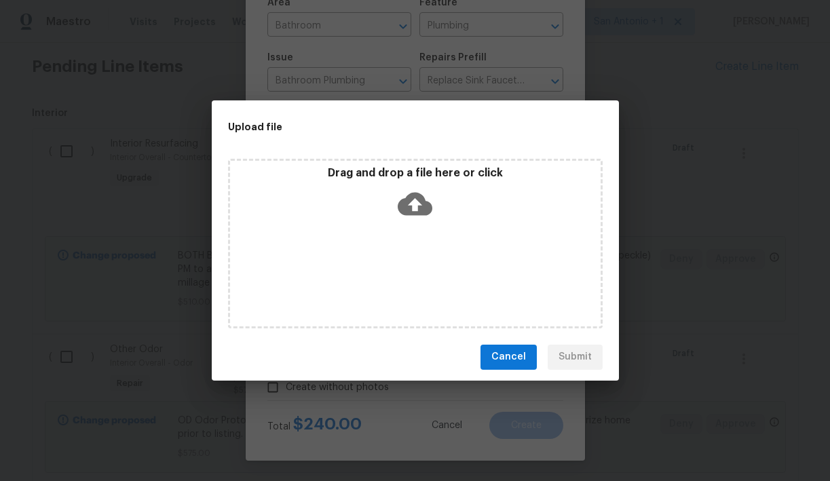
click at [512, 356] on span "Cancel" at bounding box center [508, 357] width 35 height 17
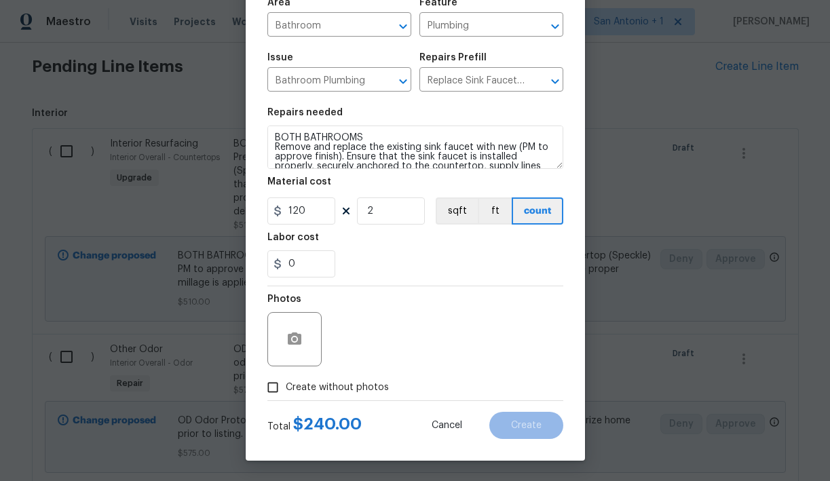
click at [358, 390] on span "Create without photos" at bounding box center [337, 388] width 103 height 14
click at [286, 390] on input "Create without photos" at bounding box center [273, 388] width 26 height 26
checkbox input "true"
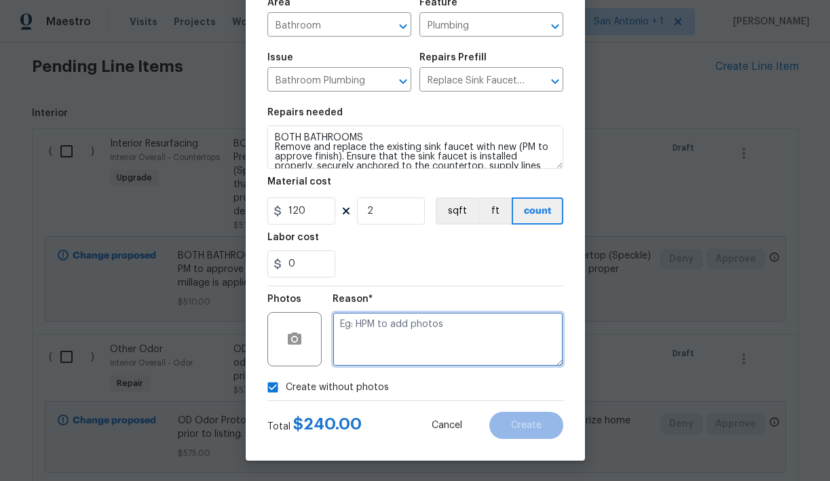
click at [424, 329] on textarea at bounding box center [448, 339] width 231 height 54
type textarea "HPM TO ADD"
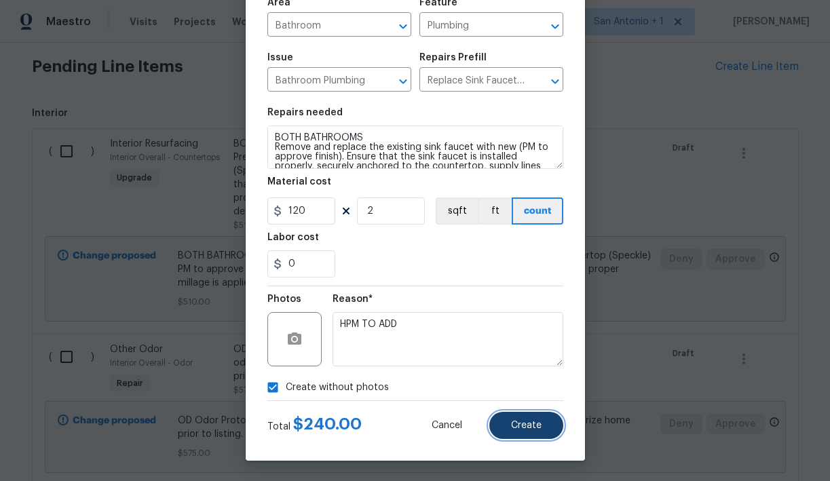
click at [529, 425] on span "Create" at bounding box center [526, 426] width 31 height 10
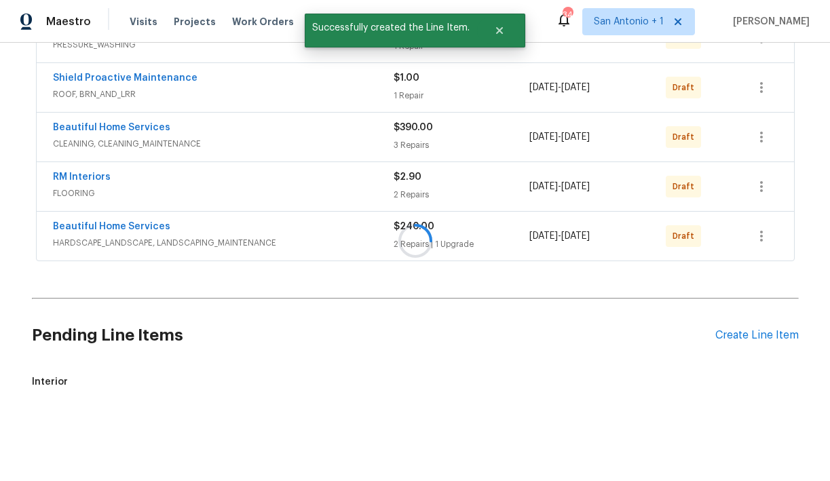
scroll to position [608, 0]
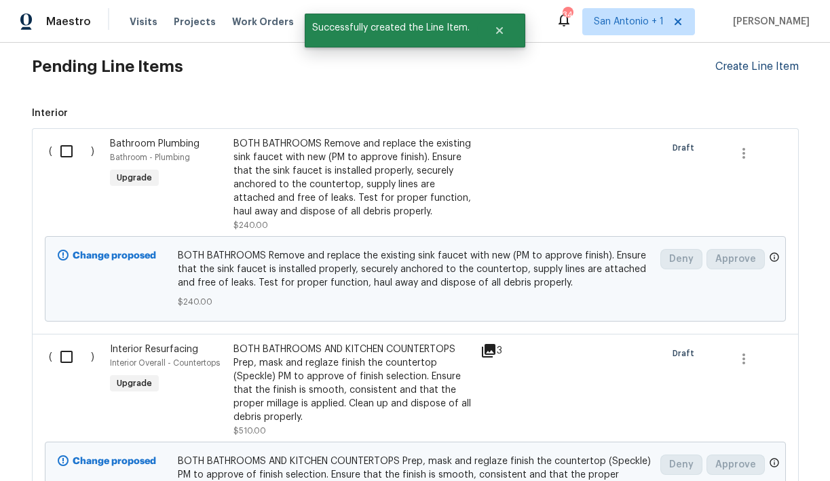
click at [744, 68] on div "Create Line Item" at bounding box center [756, 66] width 83 height 13
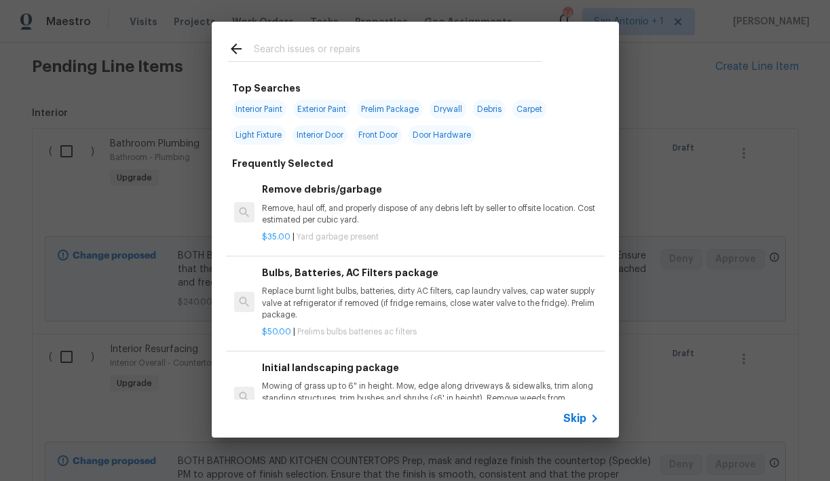
click at [308, 54] on input "text" at bounding box center [398, 51] width 288 height 20
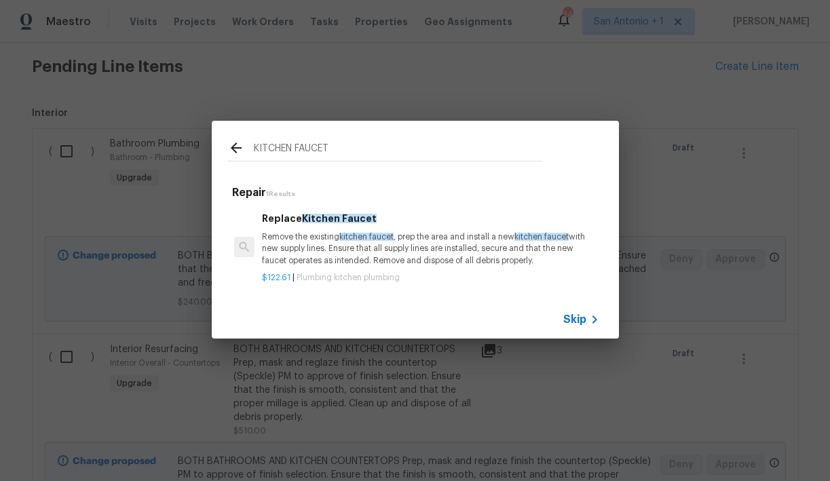
type input "KITCHEN FAUCET"
click at [306, 268] on div "$122.61 | Plumbing kitchen plumbing" at bounding box center [430, 275] width 337 height 17
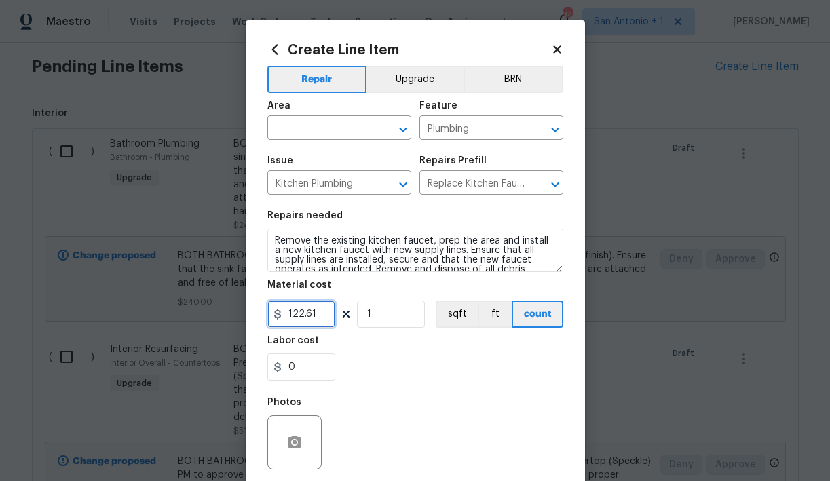
click at [323, 315] on input "122.61" at bounding box center [301, 314] width 68 height 27
type input "150"
click at [324, 136] on input "text" at bounding box center [320, 129] width 106 height 21
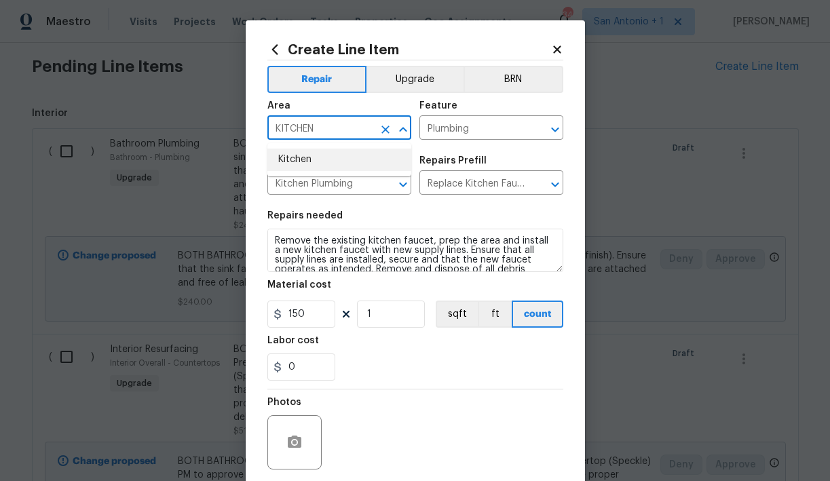
click at [305, 162] on li "Kitchen" at bounding box center [339, 160] width 144 height 22
type input "Kitchen"
click at [409, 83] on button "Upgrade" at bounding box center [415, 79] width 97 height 27
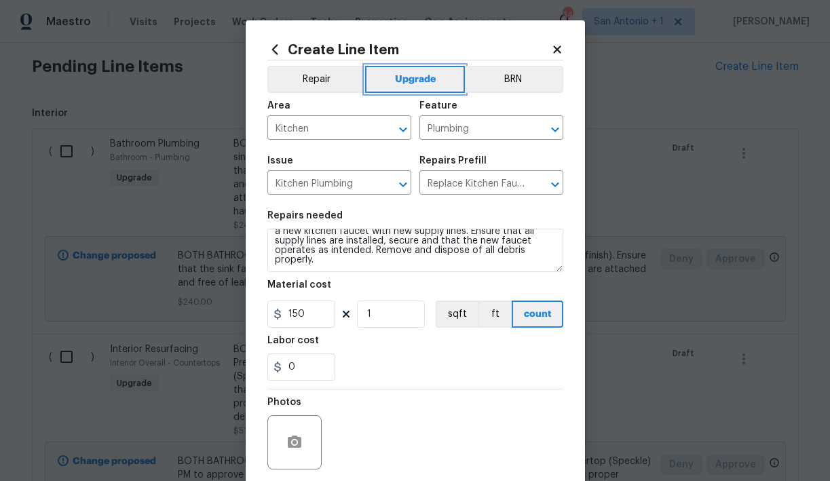
scroll to position [104, 0]
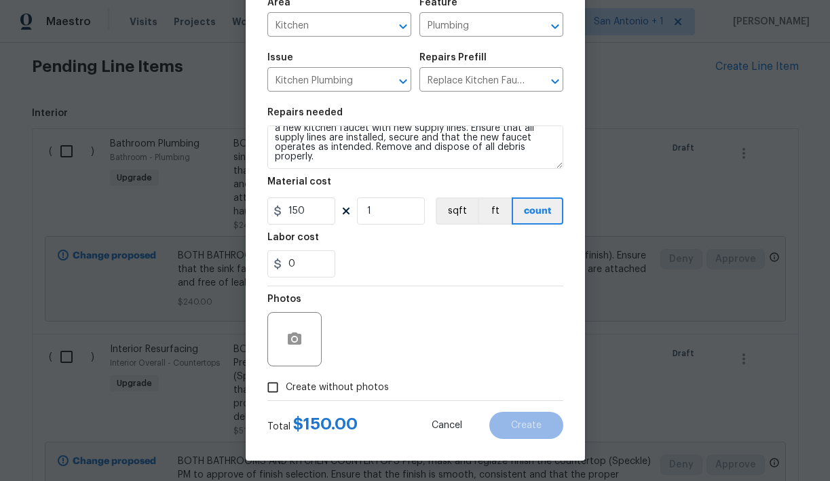
click at [363, 382] on span "Create without photos" at bounding box center [337, 388] width 103 height 14
click at [286, 382] on input "Create without photos" at bounding box center [273, 388] width 26 height 26
checkbox input "true"
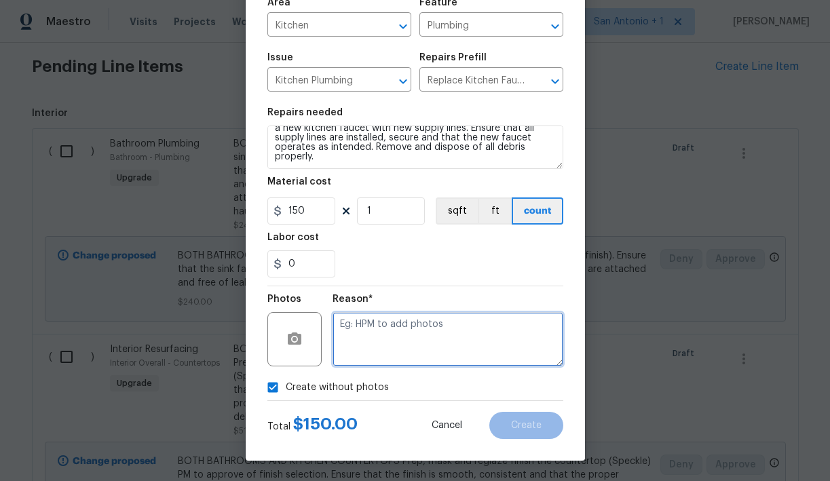
click at [426, 326] on textarea at bounding box center [448, 339] width 231 height 54
type textarea "HPM TO ADD"
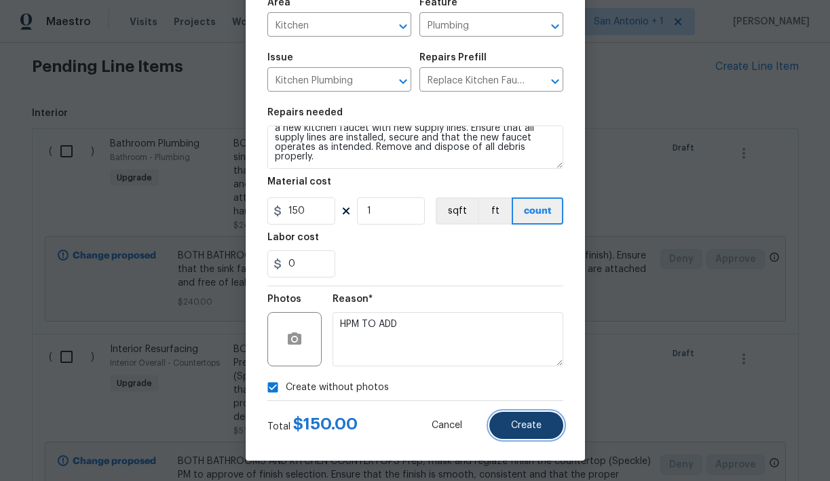
click at [539, 419] on button "Create" at bounding box center [526, 425] width 74 height 27
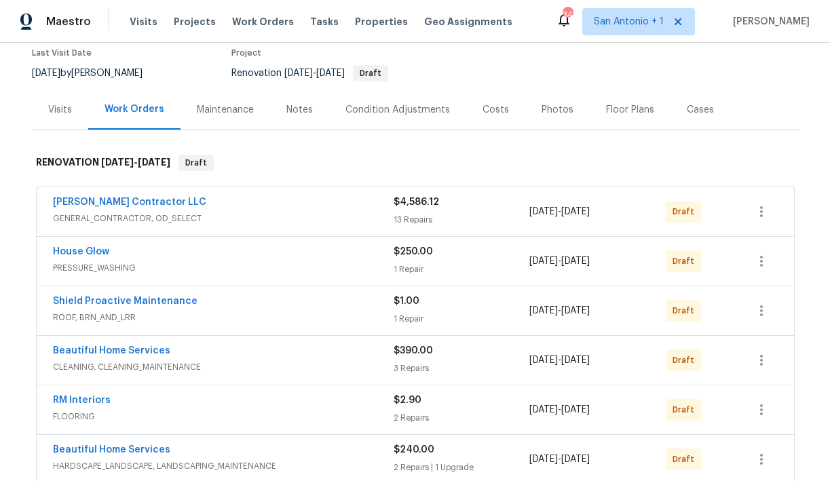
scroll to position [83, 0]
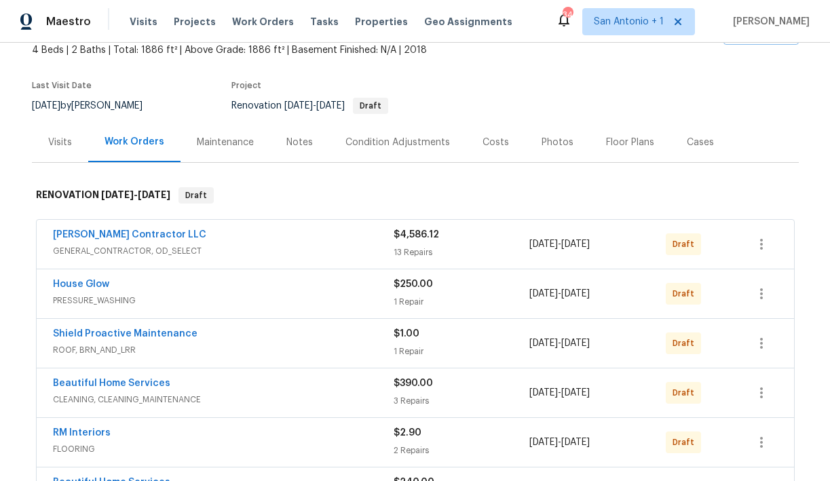
click at [487, 144] on div "Costs" at bounding box center [496, 143] width 26 height 14
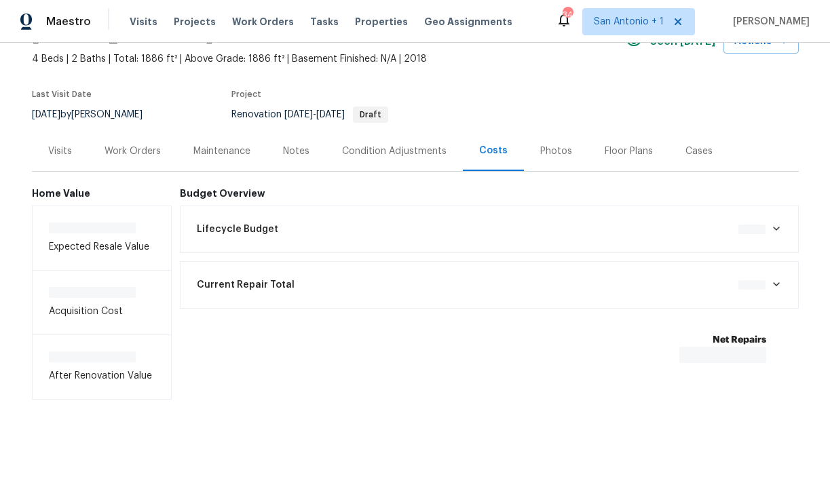
scroll to position [77, 0]
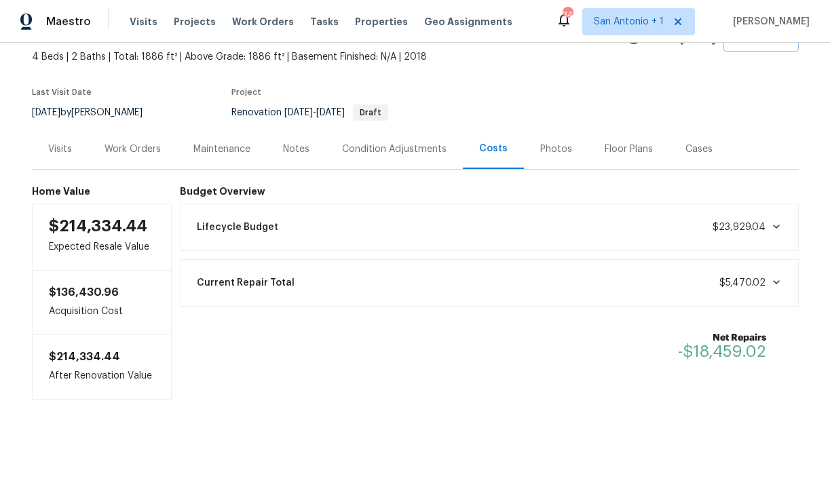
click at [390, 150] on div "Condition Adjustments" at bounding box center [394, 150] width 105 height 14
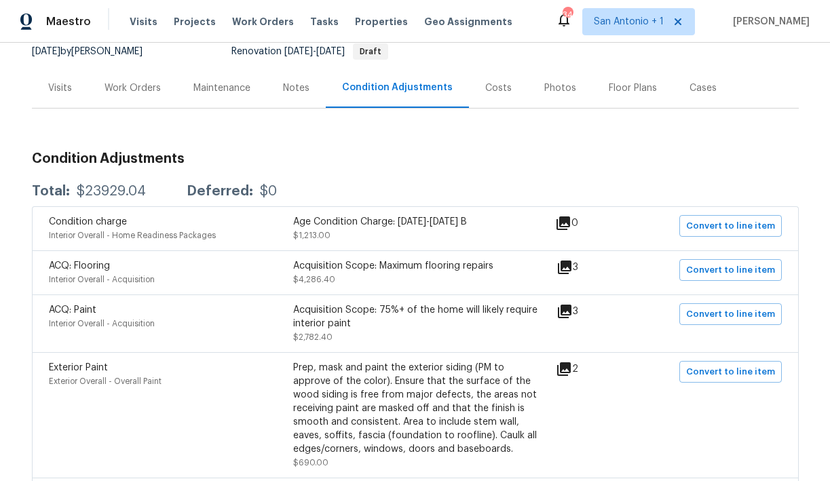
scroll to position [134, 0]
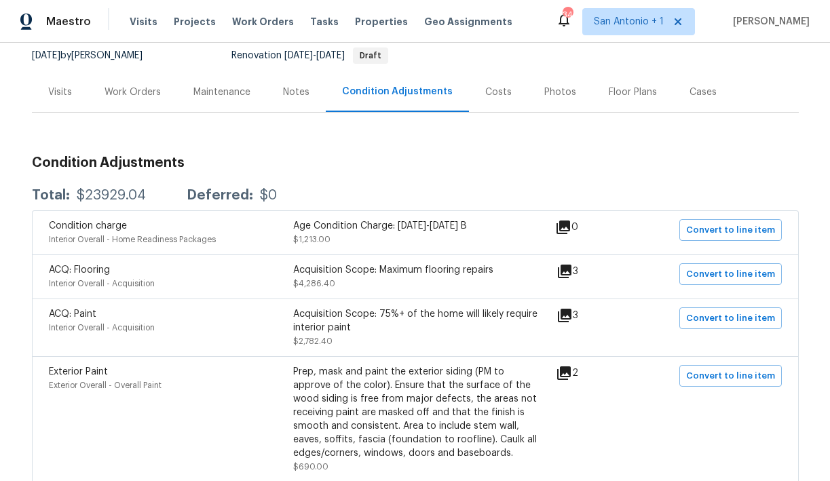
click at [130, 88] on div "Work Orders" at bounding box center [133, 93] width 56 height 14
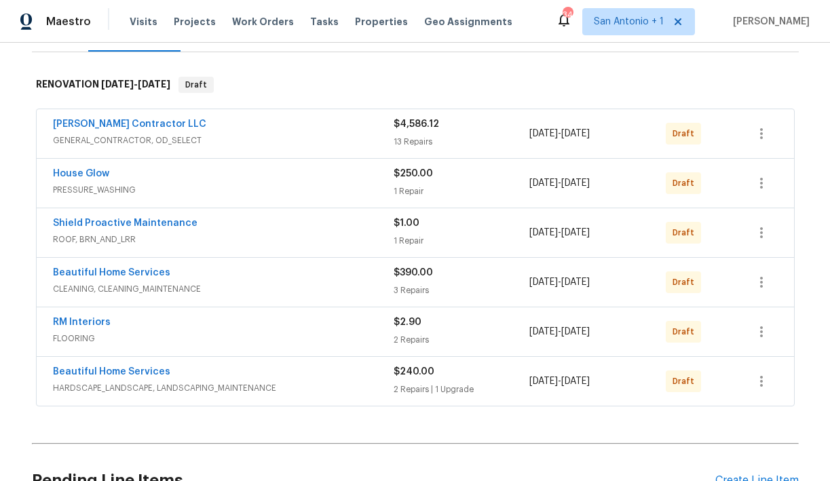
scroll to position [198, 0]
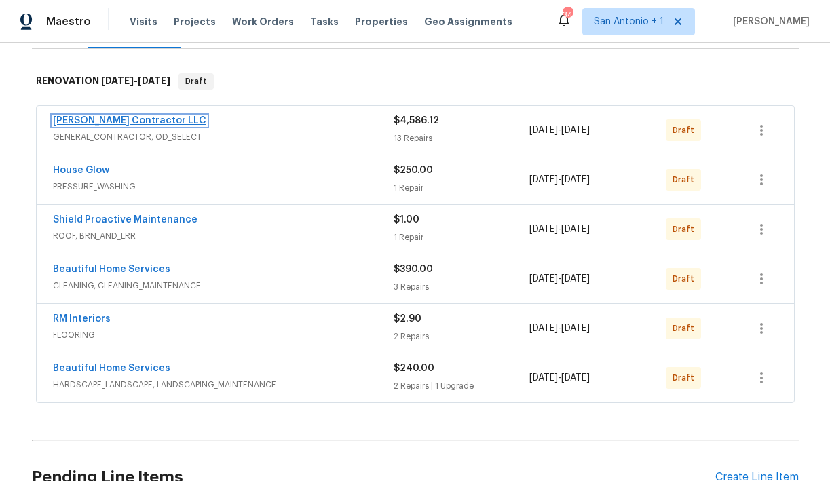
click at [150, 119] on link "[PERSON_NAME] Contractor LLC" at bounding box center [129, 121] width 153 height 10
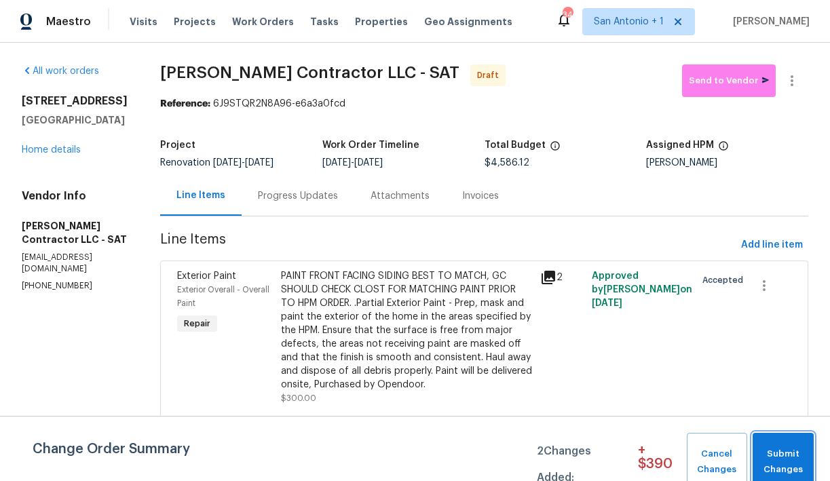
click at [791, 453] on span "Submit Changes" at bounding box center [783, 462] width 48 height 31
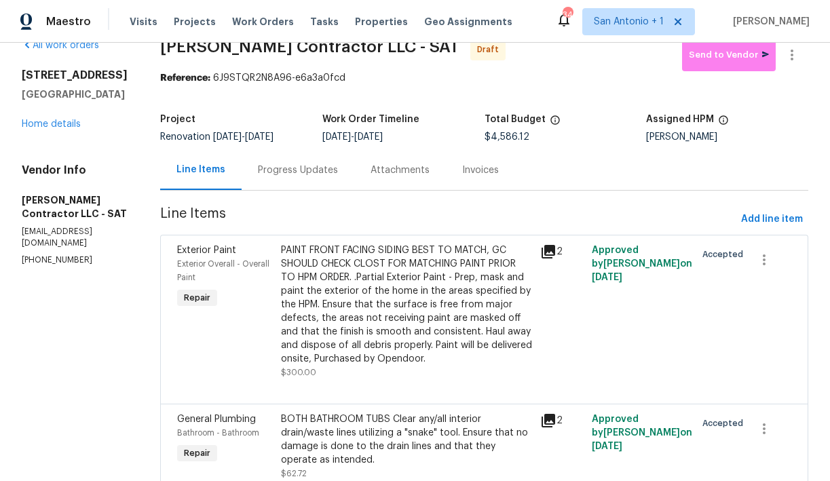
scroll to position [24, 0]
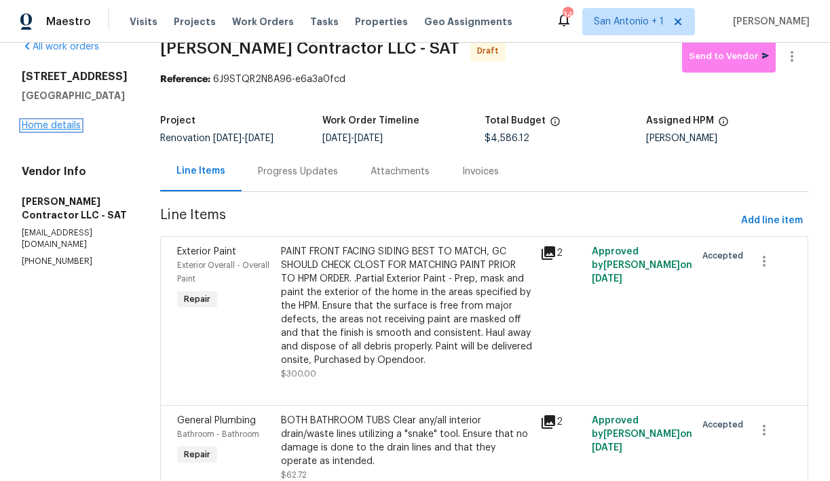
click at [60, 124] on link "Home details" at bounding box center [51, 126] width 59 height 10
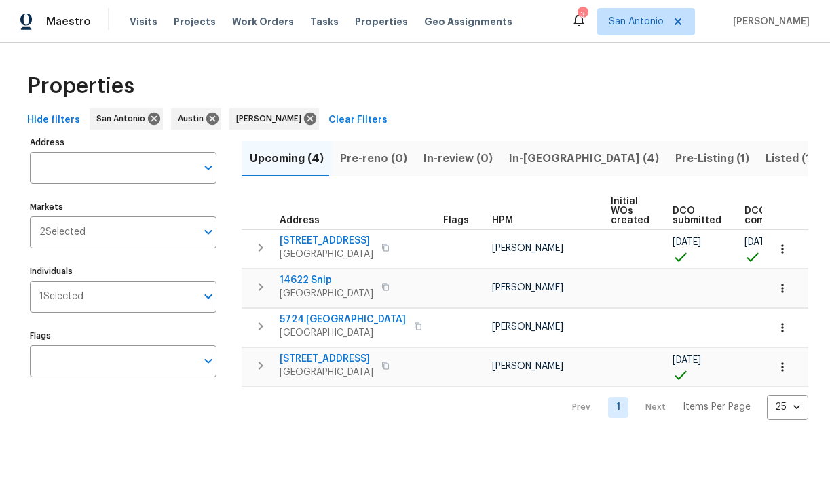
scroll to position [0, 297]
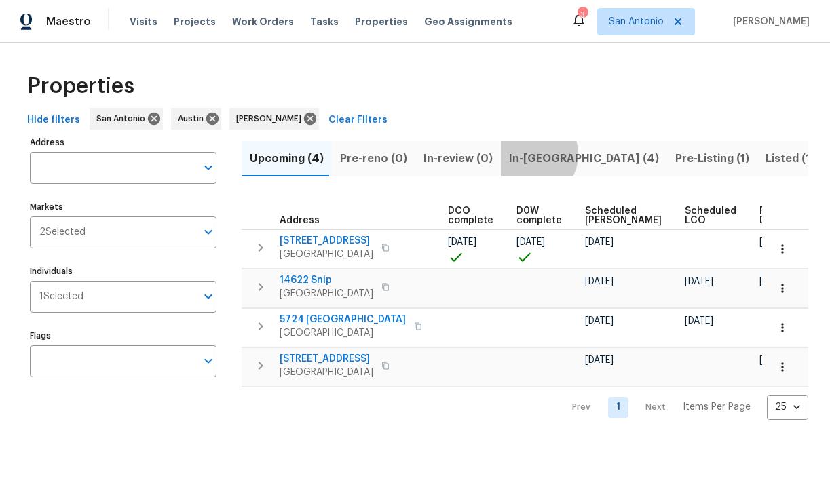
click at [522, 154] on span "In-reno (4)" at bounding box center [584, 158] width 150 height 19
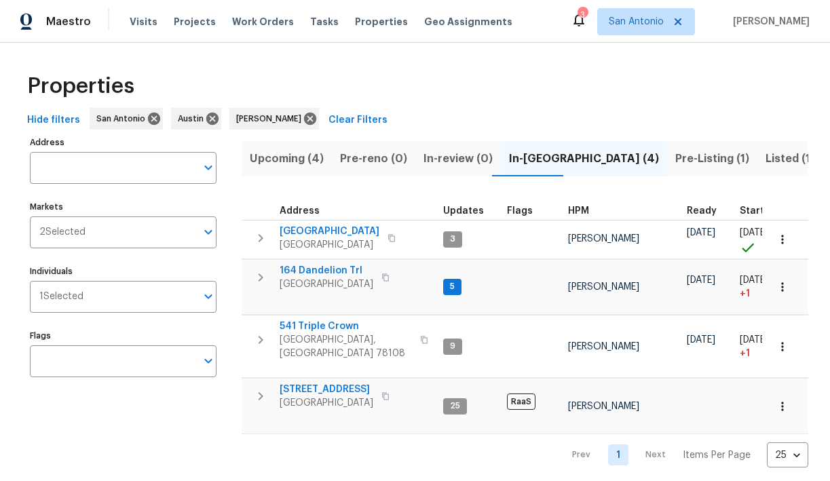
scroll to position [1, 0]
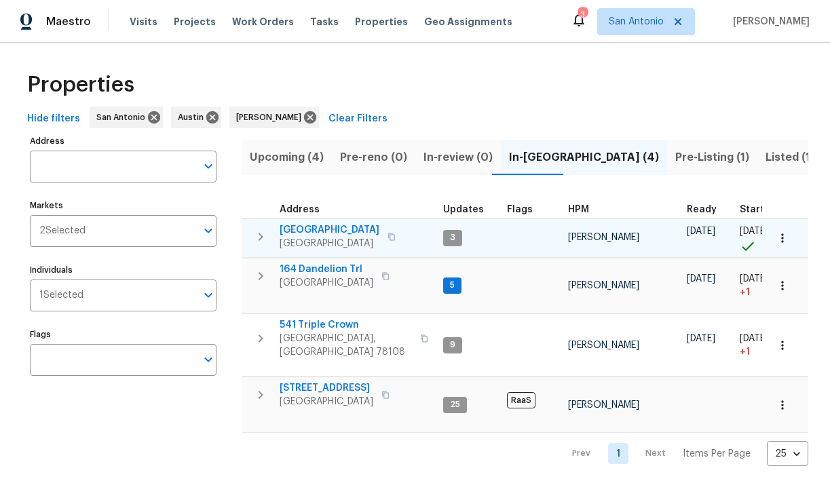
click at [320, 227] on span "124 Blossom Valley Strm" at bounding box center [330, 230] width 100 height 14
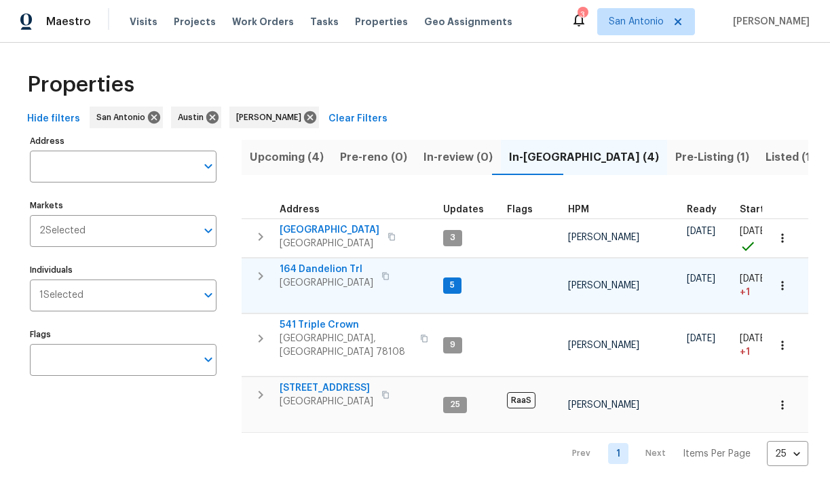
click at [316, 269] on span "164 Dandelion Trl" at bounding box center [327, 270] width 94 height 14
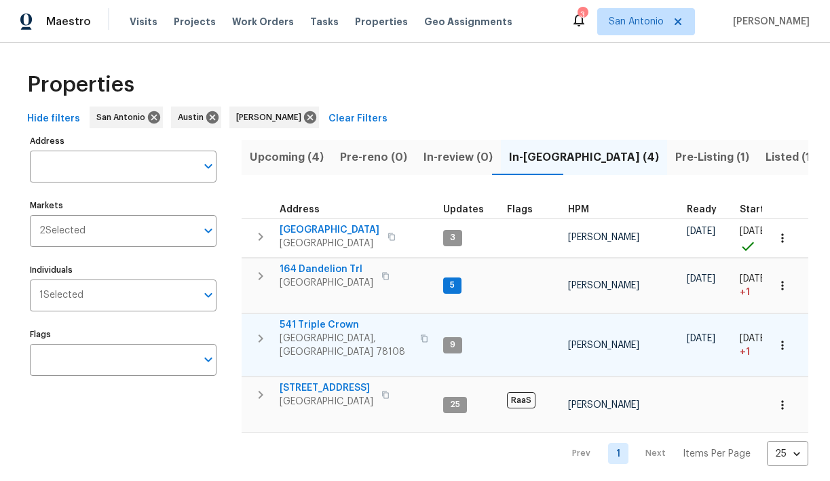
click at [315, 326] on span "541 Triple Crown" at bounding box center [346, 325] width 132 height 14
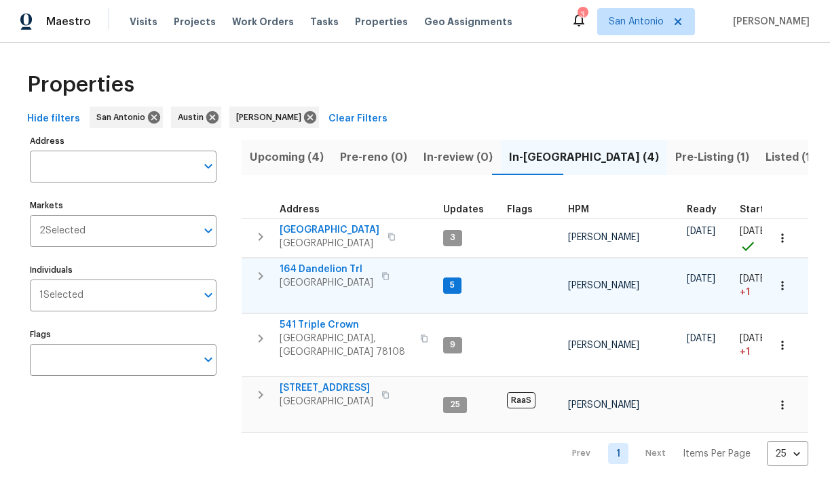
click at [261, 278] on icon "button" at bounding box center [260, 276] width 16 height 16
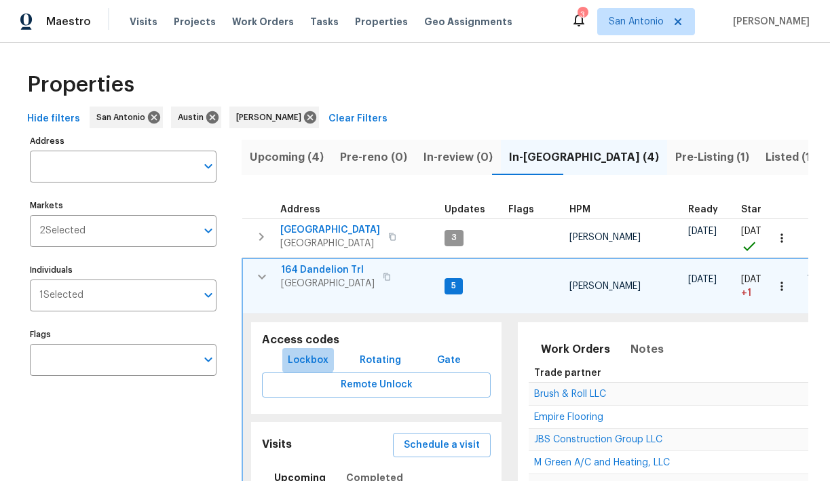
click at [303, 358] on span "Lockbox" at bounding box center [308, 360] width 41 height 17
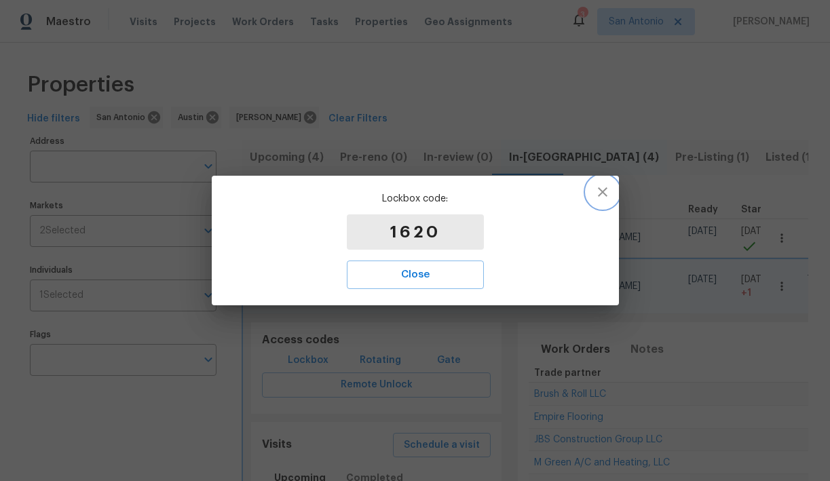
click at [600, 195] on icon "button" at bounding box center [603, 192] width 16 height 16
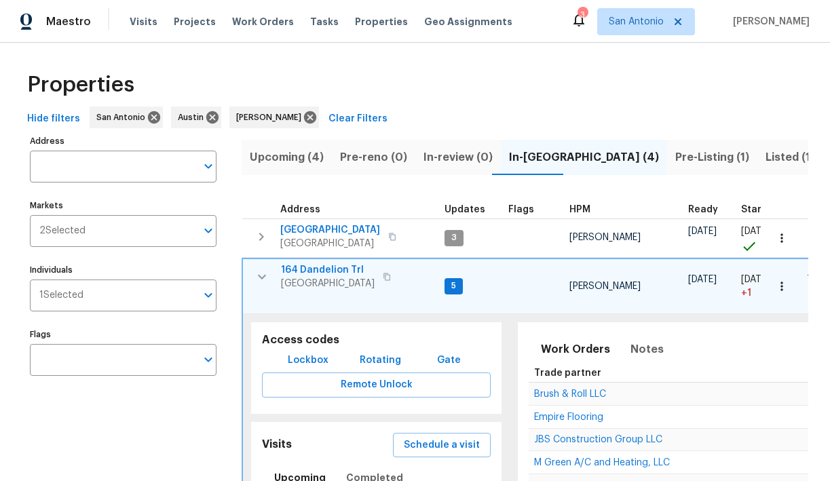
click at [267, 275] on icon "button" at bounding box center [262, 277] width 16 height 16
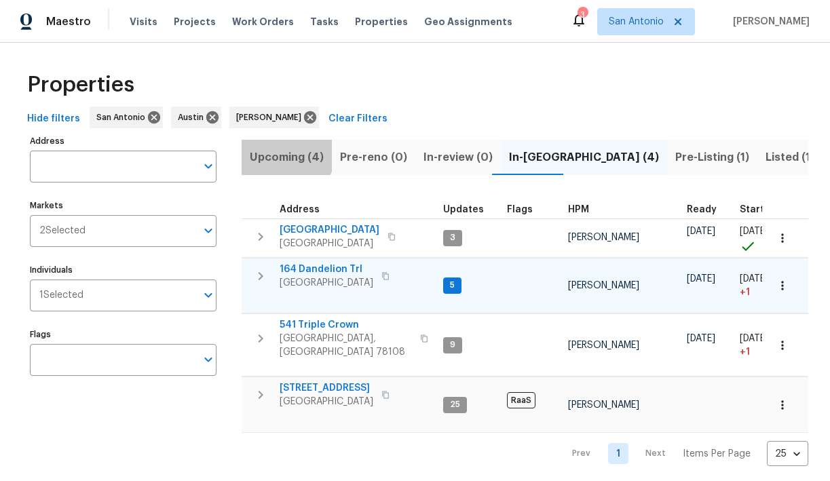
click at [282, 149] on span "Upcoming (4)" at bounding box center [287, 157] width 74 height 19
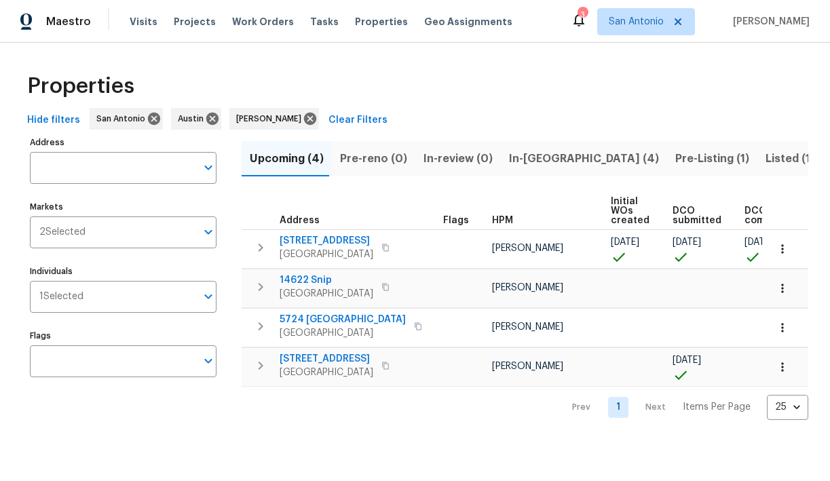
click at [675, 157] on span "Pre-Listing (1)" at bounding box center [712, 158] width 74 height 19
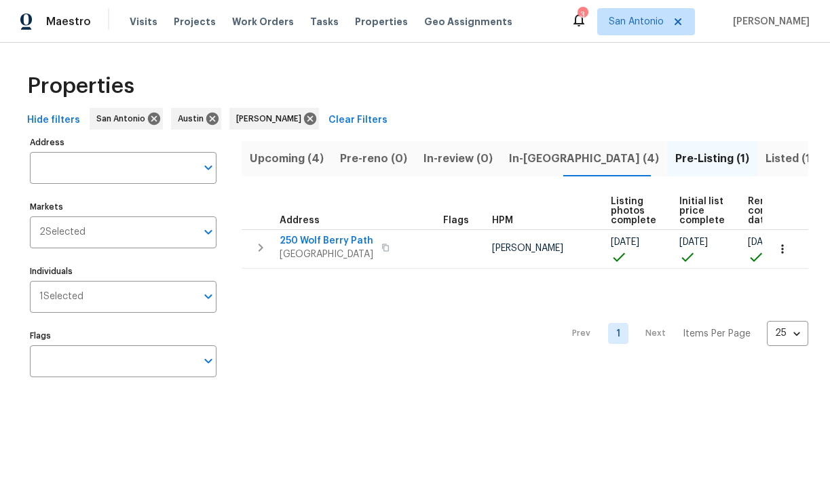
click at [510, 157] on span "In-reno (4)" at bounding box center [584, 158] width 150 height 19
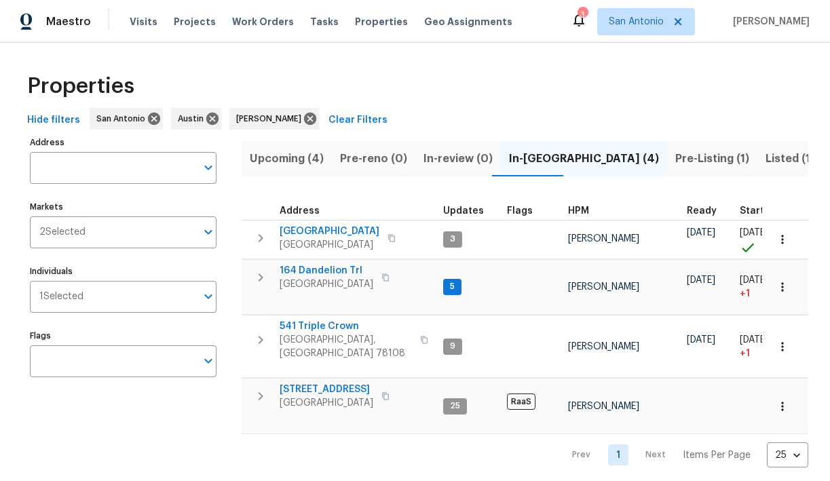
scroll to position [1, 0]
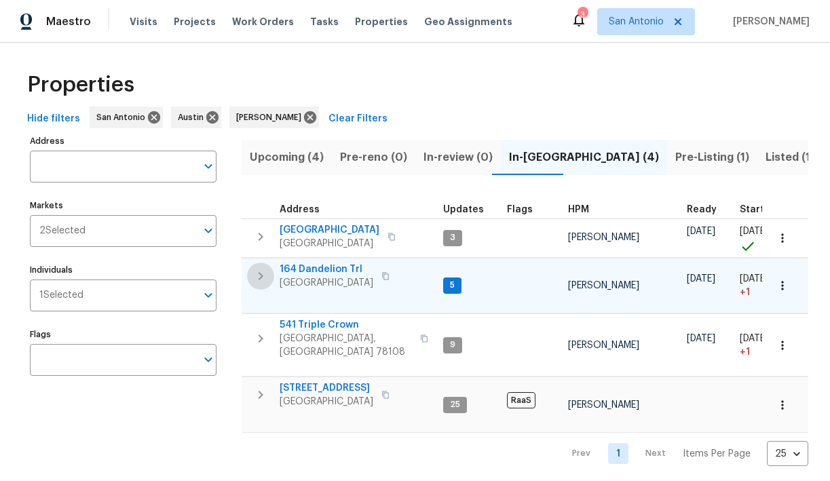
click at [262, 275] on icon "button" at bounding box center [261, 276] width 5 height 8
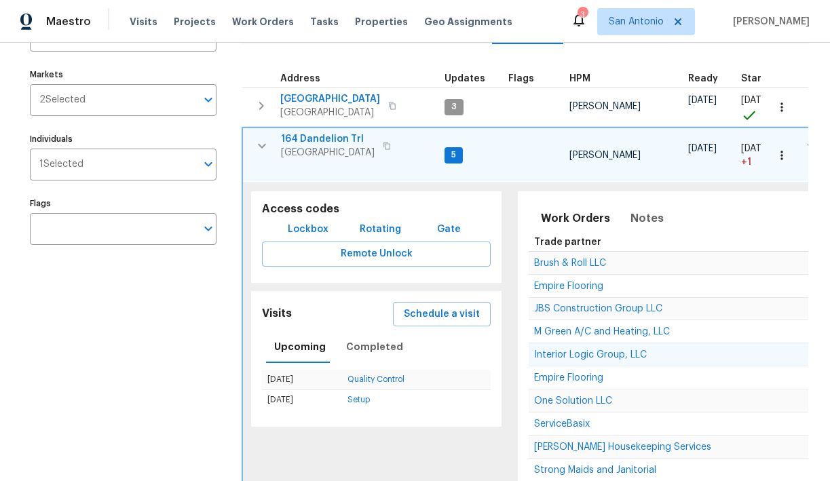
scroll to position [22, 0]
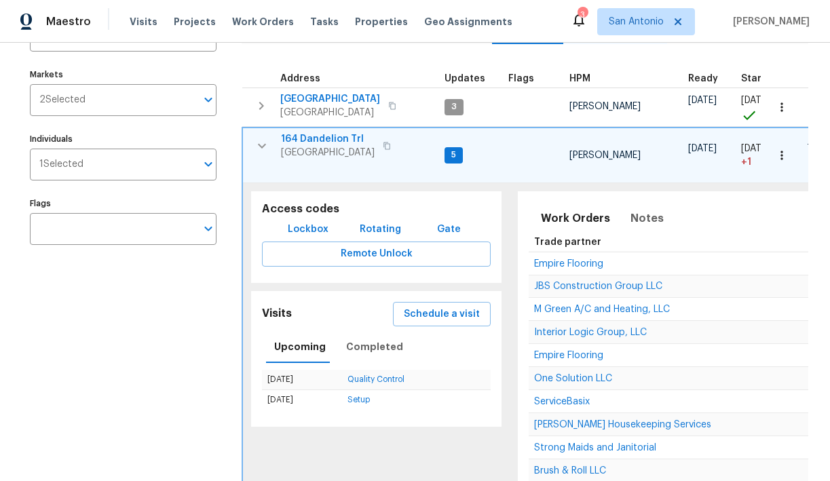
click at [265, 147] on icon "button" at bounding box center [262, 146] width 16 height 16
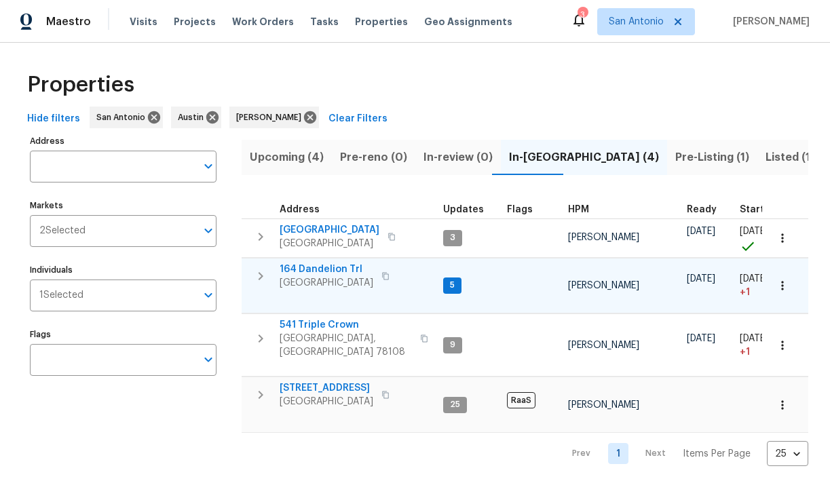
scroll to position [1, 0]
click at [338, 268] on span "164 Dandelion Trl" at bounding box center [327, 270] width 94 height 14
click at [296, 155] on span "Upcoming (4)" at bounding box center [287, 157] width 74 height 19
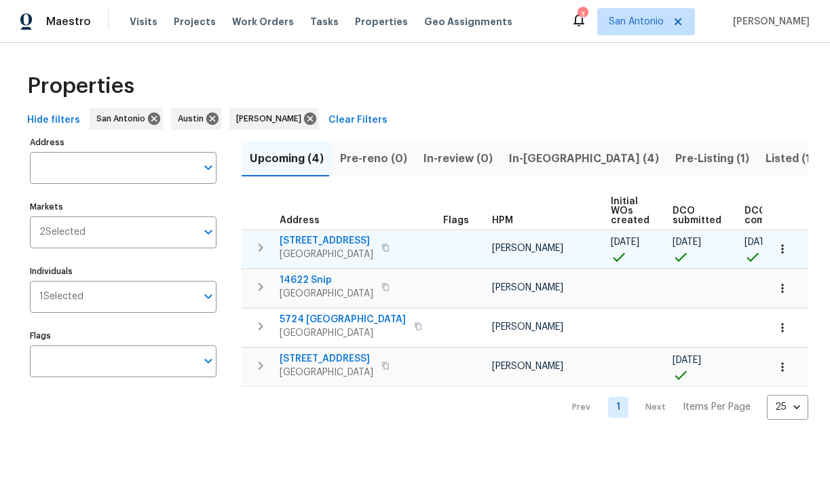
click at [317, 241] on span "7834 Nopalitos Cv" at bounding box center [327, 241] width 94 height 14
click at [787, 251] on icon "button" at bounding box center [783, 249] width 14 height 14
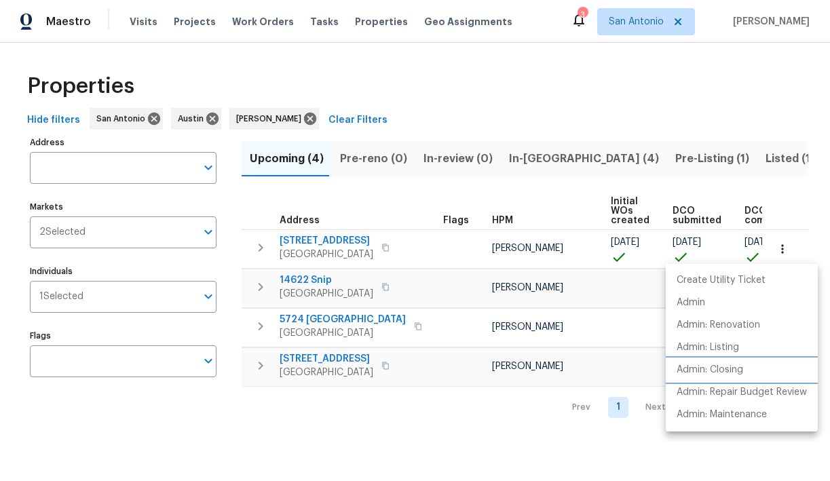
click at [732, 370] on p "Admin: Closing" at bounding box center [710, 370] width 67 height 14
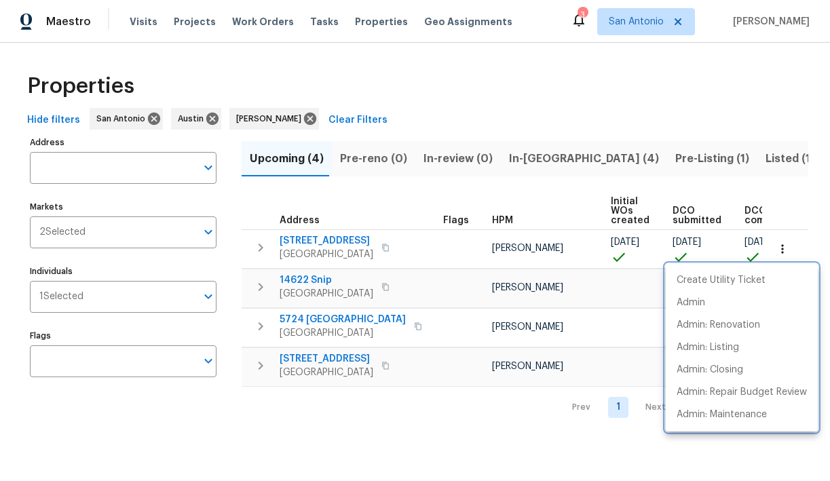
click at [258, 246] on div at bounding box center [415, 240] width 830 height 481
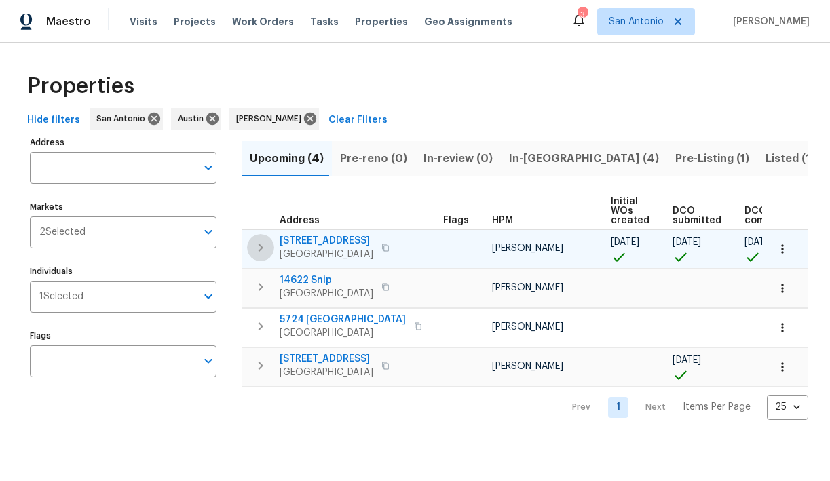
click at [259, 246] on icon "button" at bounding box center [260, 248] width 16 height 16
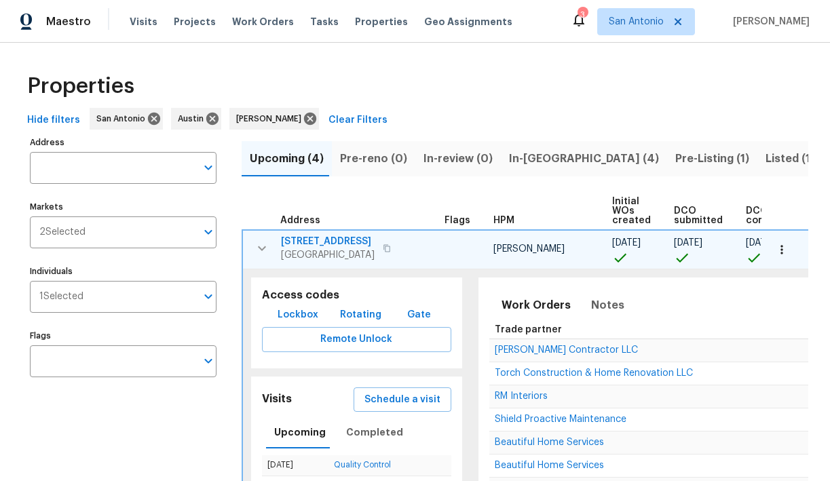
click at [290, 314] on span "Lockbox" at bounding box center [298, 315] width 41 height 17
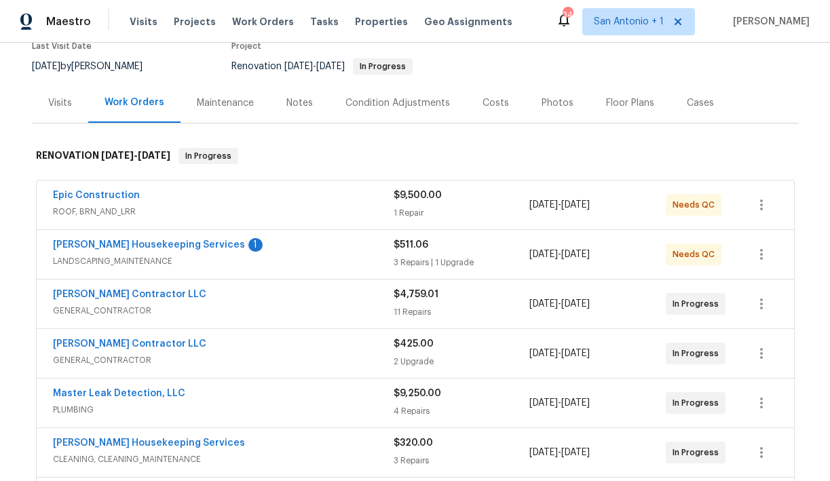
scroll to position [142, 0]
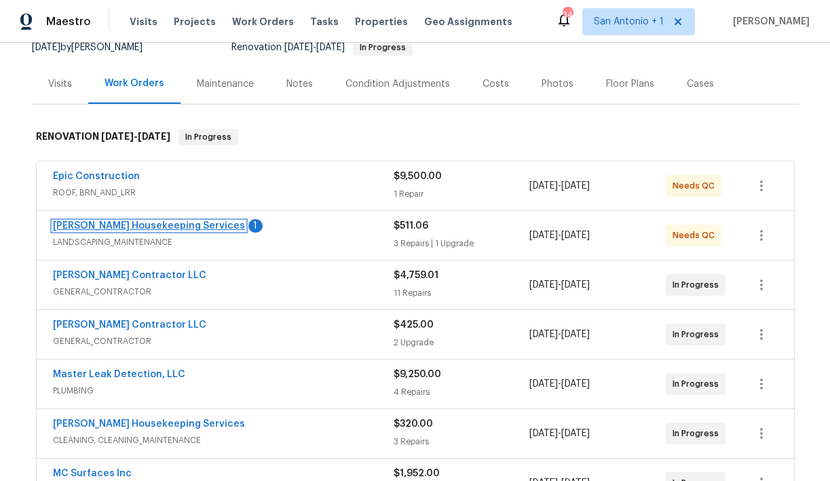
click at [140, 223] on link "[PERSON_NAME] Housekeeping Services" at bounding box center [149, 226] width 192 height 10
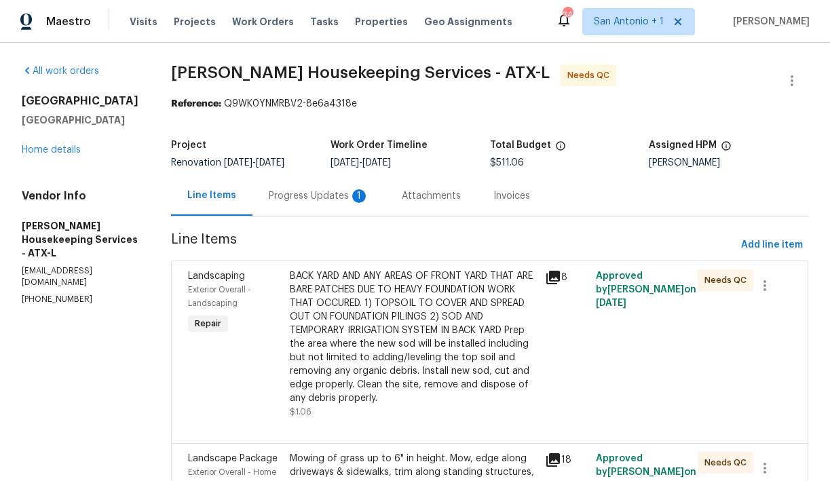
click at [314, 196] on div "Progress Updates 1" at bounding box center [319, 196] width 100 height 14
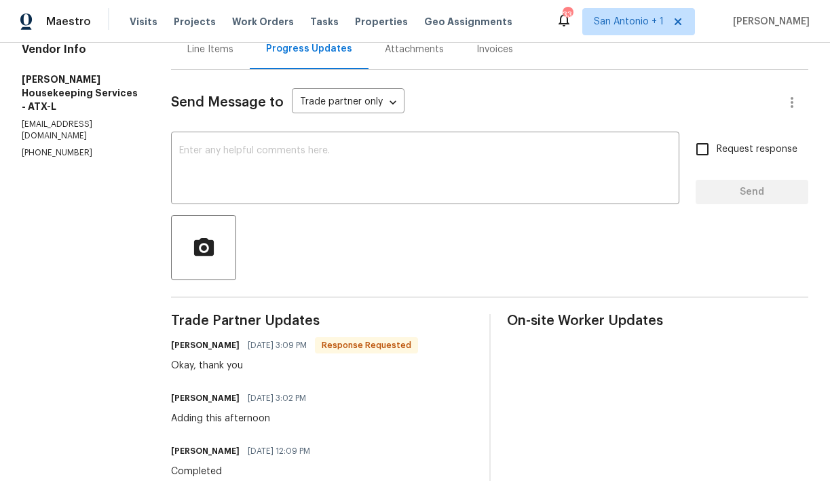
scroll to position [142, 0]
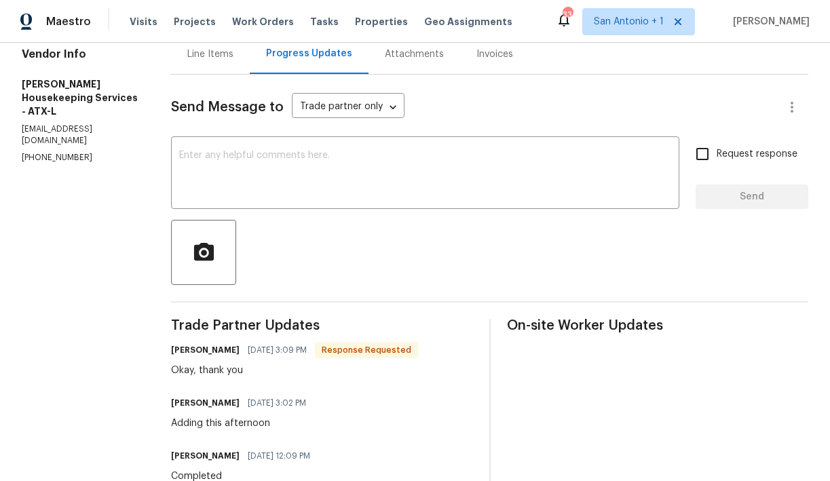
click at [228, 58] on div "Line Items" at bounding box center [210, 55] width 46 height 14
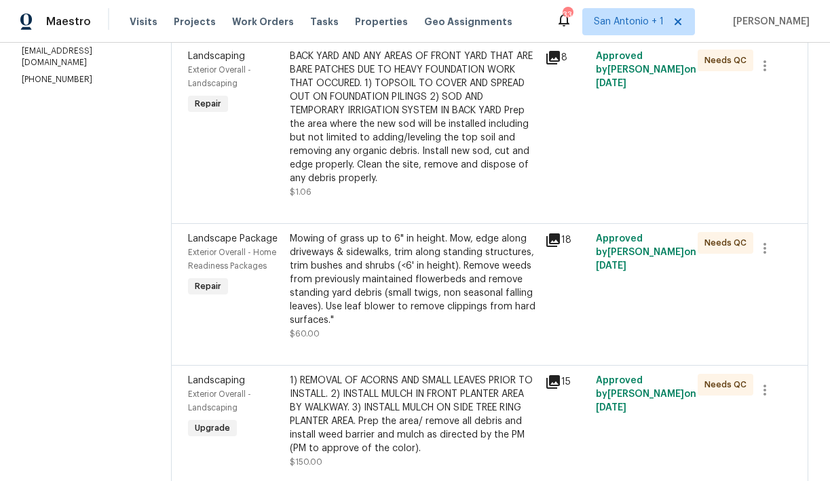
scroll to position [193, 0]
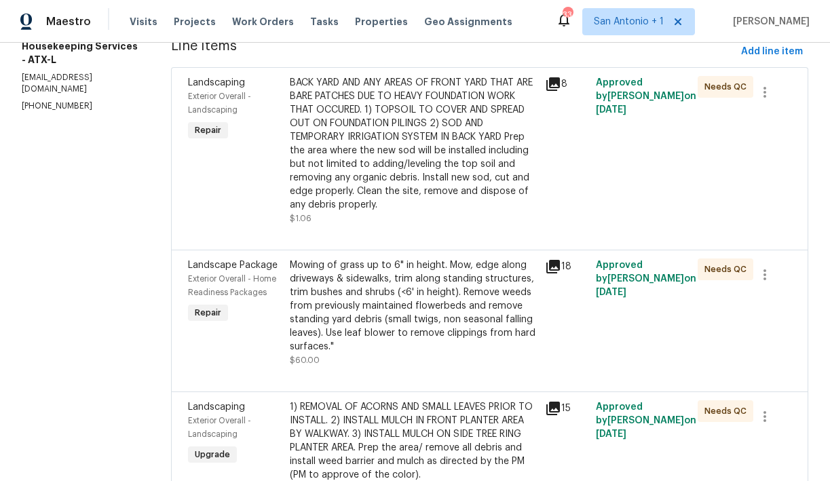
click at [378, 174] on div "BACK YARD AND ANY AREAS OF FRONT YARD THAT ARE BARE PATCHES DUE TO HEAVY FOUNDA…" at bounding box center [413, 144] width 246 height 136
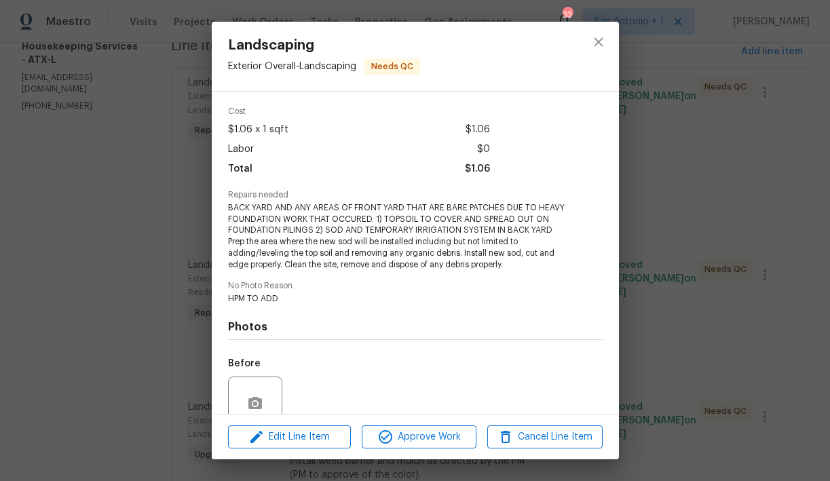
scroll to position [49, 0]
click at [310, 432] on span "Edit Line Item" at bounding box center [289, 437] width 115 height 17
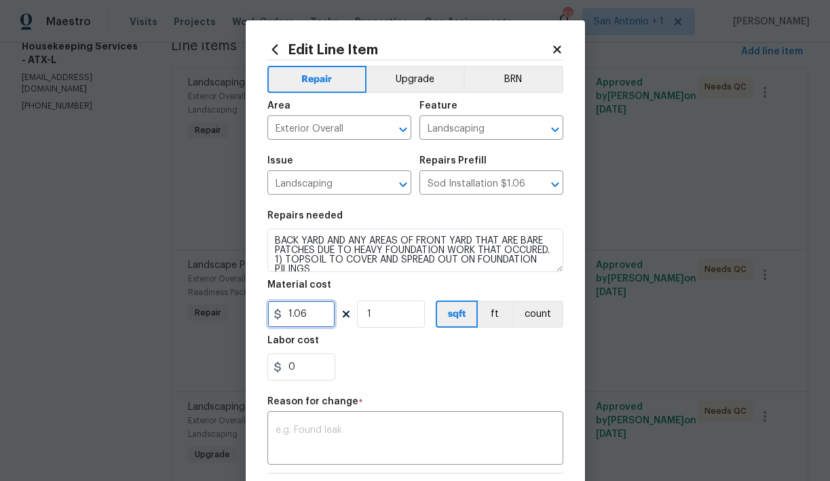
click at [317, 319] on input "1.06" at bounding box center [301, 314] width 68 height 27
type input "2550"
click at [305, 369] on input "0" at bounding box center [301, 367] width 68 height 27
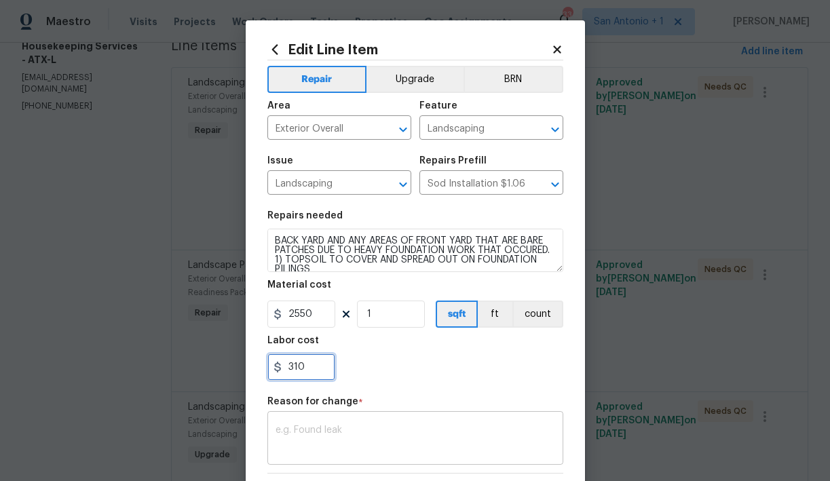
type input "310"
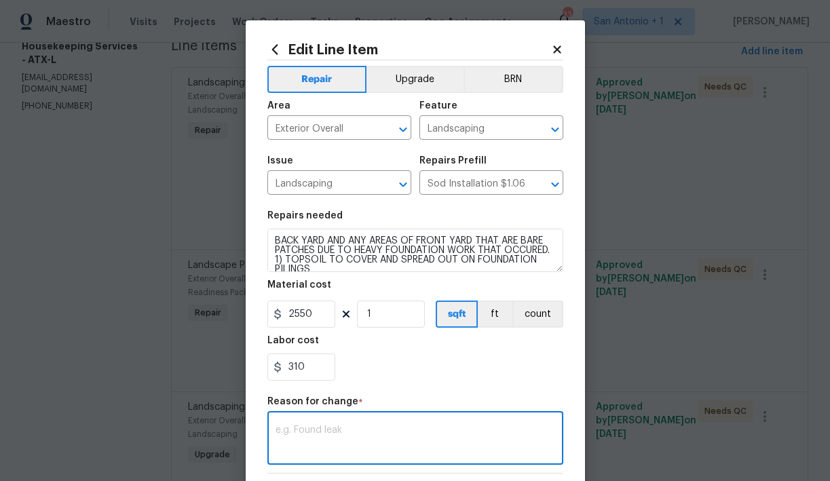
click at [326, 430] on textarea at bounding box center [416, 440] width 280 height 29
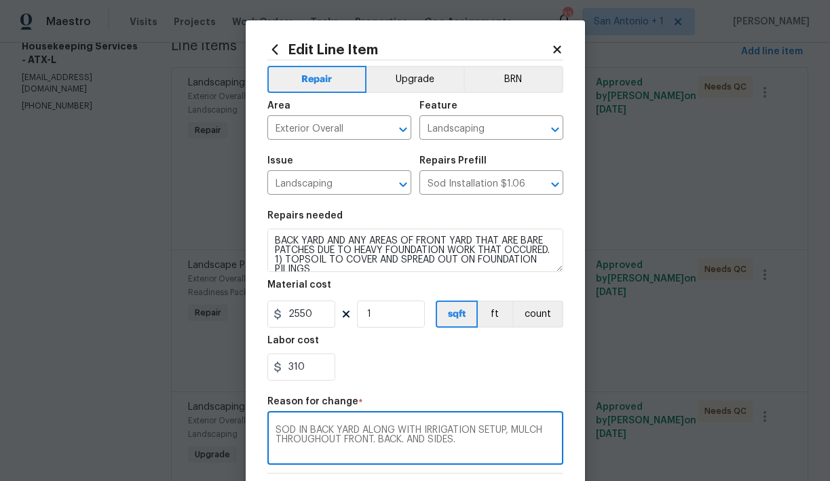
scroll to position [202, 0]
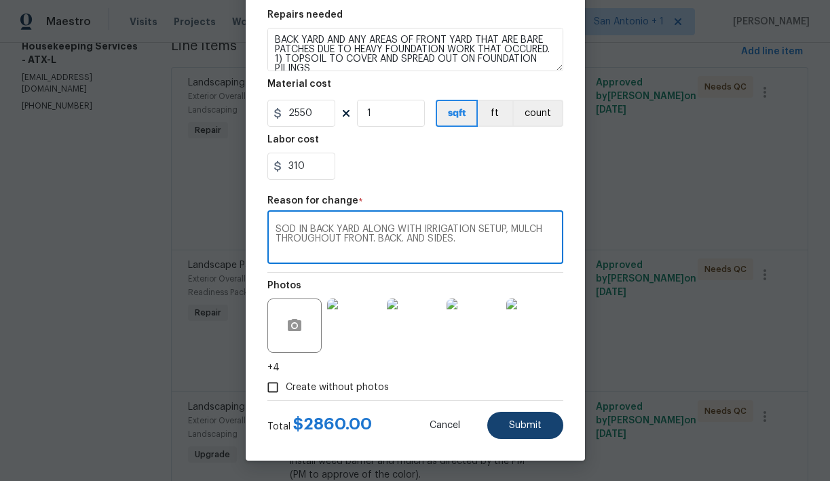
type textarea "SOD IN BACK YARD ALONG WITH IRRIGATION SETUP, MULCH THROUGHOUT FRONT. BACK. AND…"
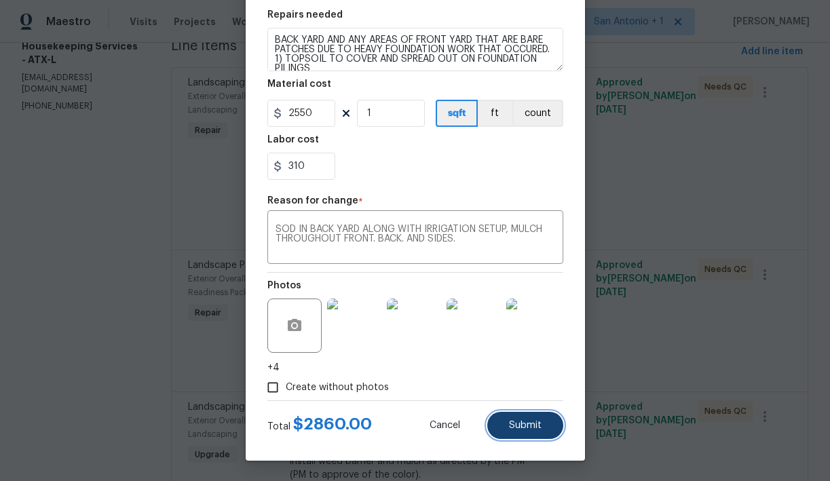
click at [513, 419] on button "Submit" at bounding box center [525, 425] width 76 height 27
type input "1.06"
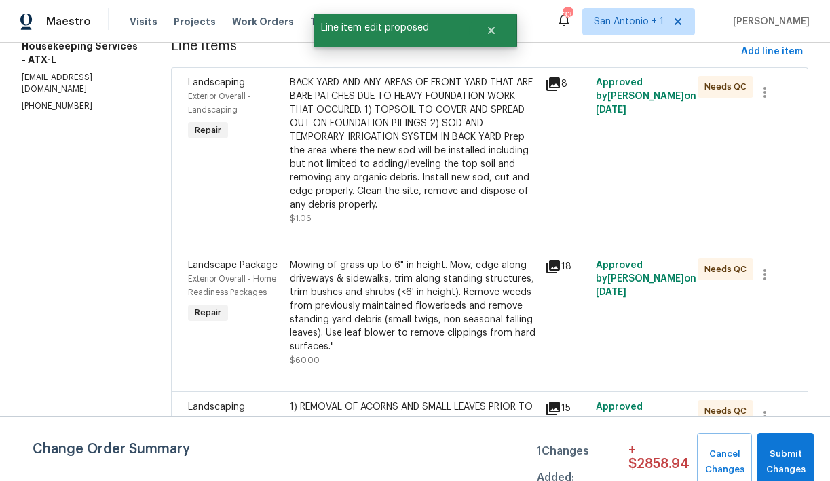
scroll to position [0, 0]
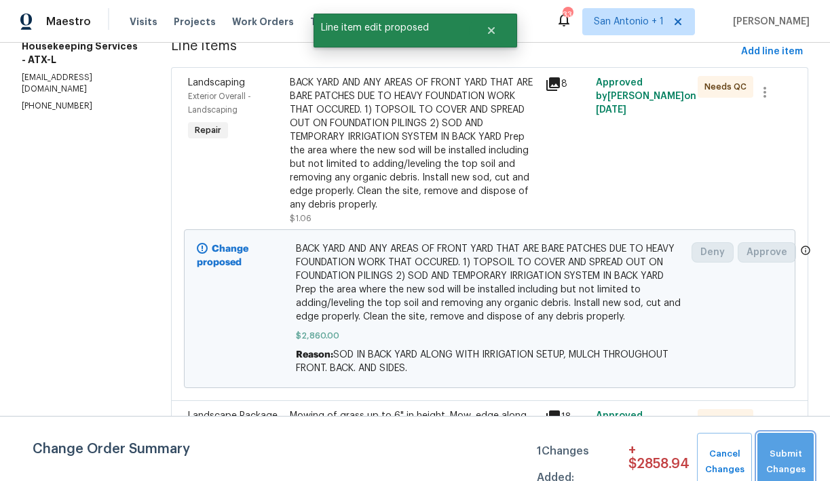
click at [781, 453] on span "Submit Changes" at bounding box center [785, 462] width 43 height 31
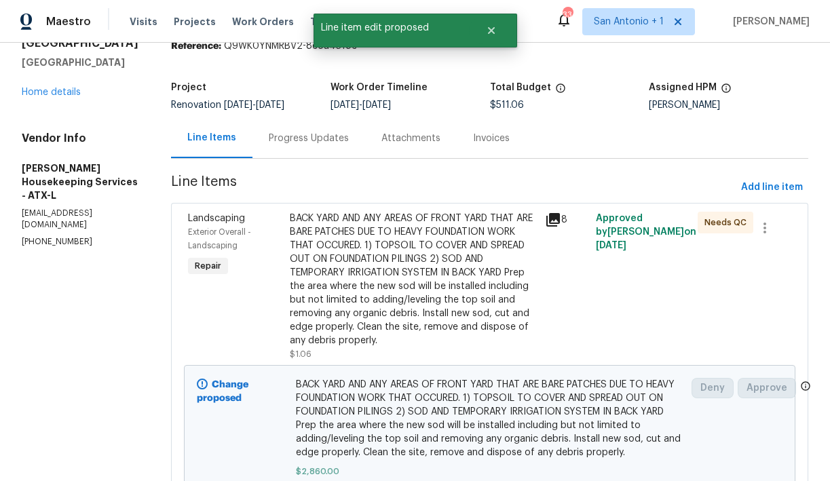
scroll to position [37, 0]
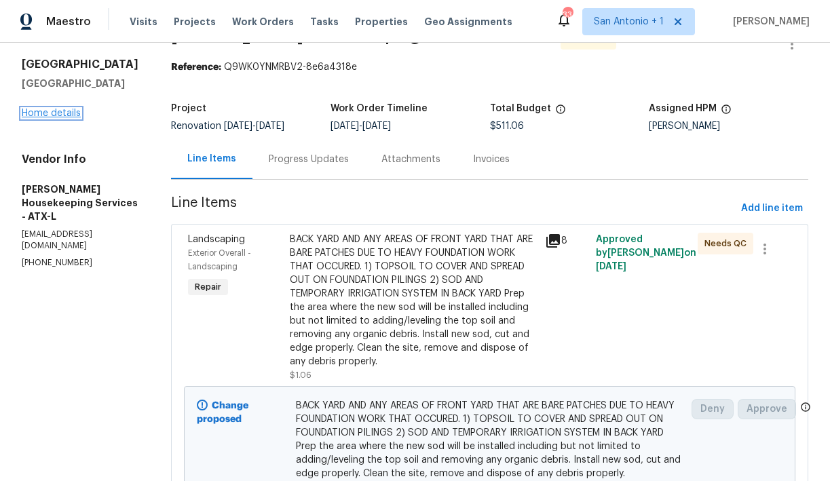
click at [58, 118] on link "Home details" at bounding box center [51, 114] width 59 height 10
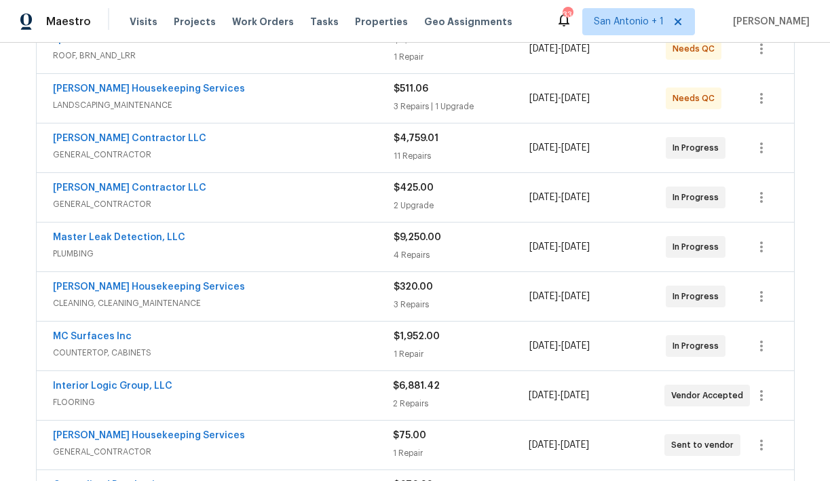
scroll to position [286, 0]
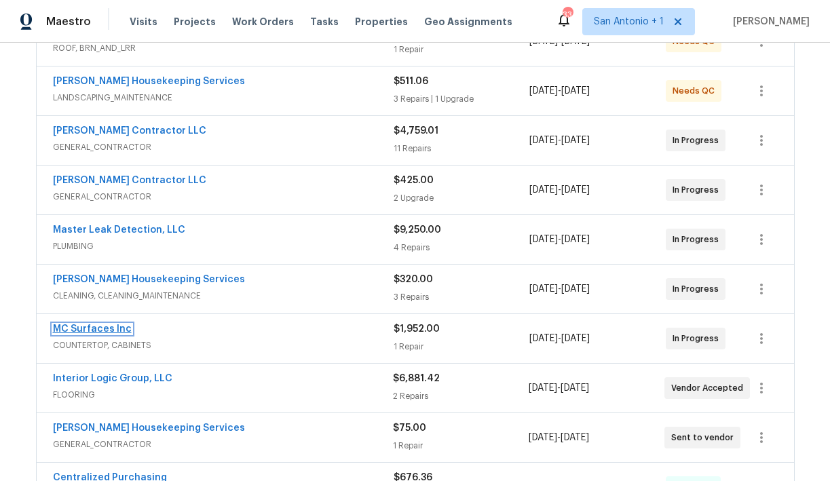
click at [117, 325] on link "MC Surfaces Inc" at bounding box center [92, 329] width 79 height 10
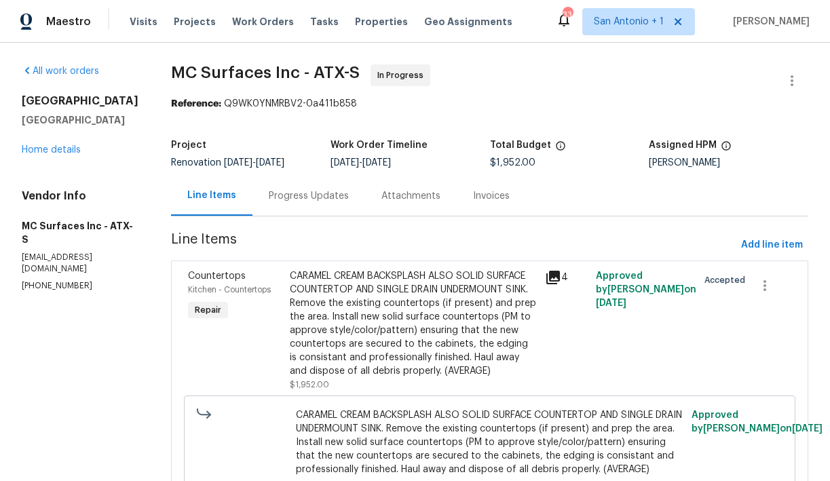
click at [302, 196] on div "Progress Updates" at bounding box center [309, 196] width 80 height 14
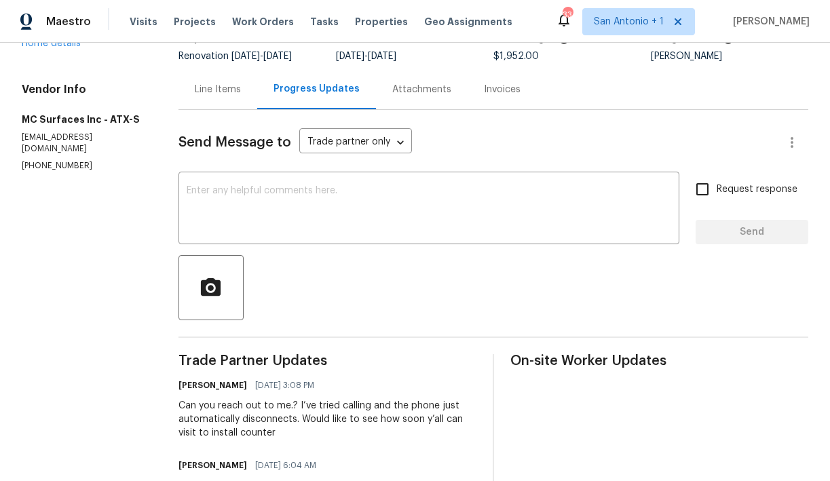
scroll to position [105, 0]
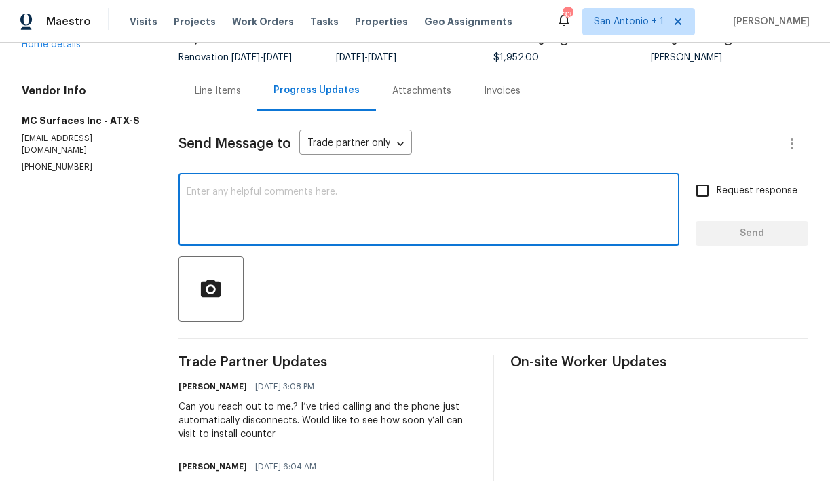
click at [339, 198] on textarea at bounding box center [429, 211] width 485 height 48
type textarea "How soon can we schedule install here?"
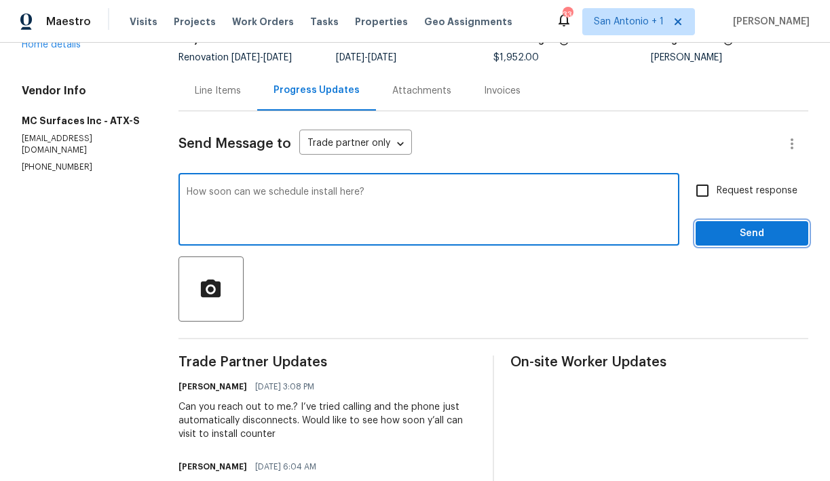
click at [717, 235] on span "Send" at bounding box center [752, 233] width 91 height 17
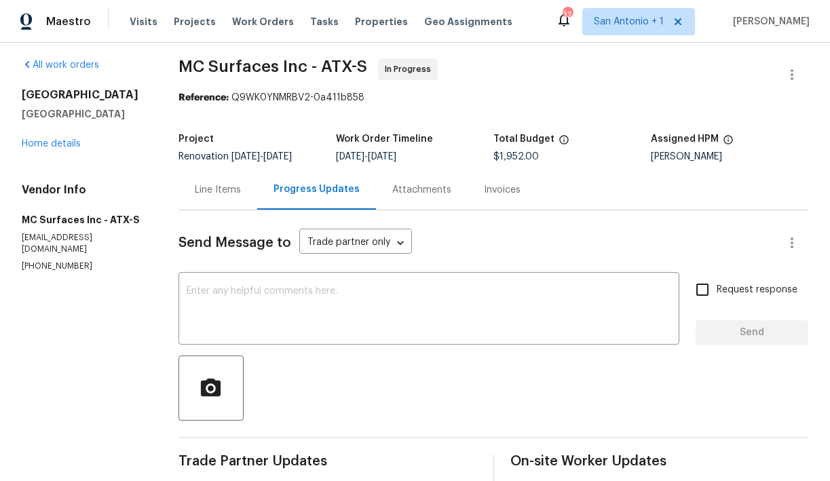
scroll to position [4, 0]
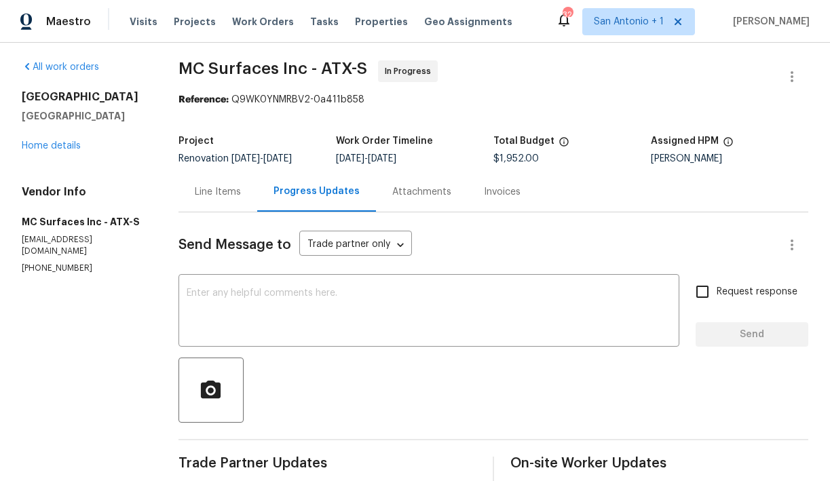
click at [237, 193] on div "Line Items" at bounding box center [218, 192] width 46 height 14
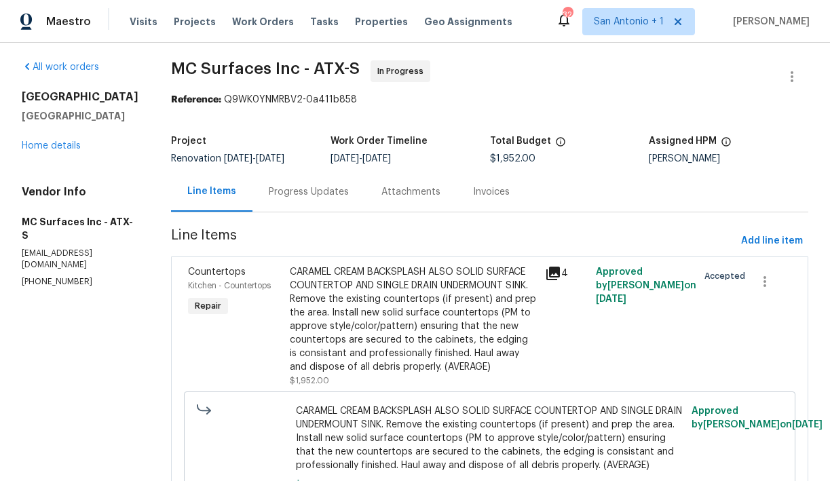
click at [306, 193] on div "Progress Updates" at bounding box center [309, 192] width 80 height 14
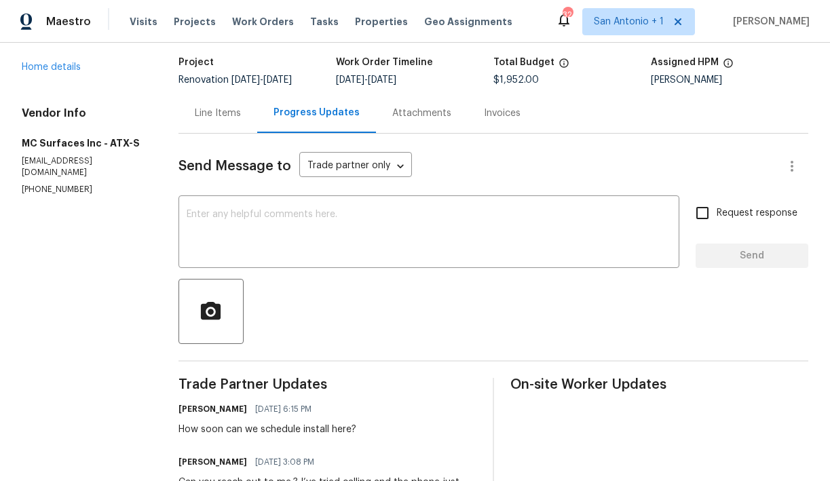
scroll to position [78, 0]
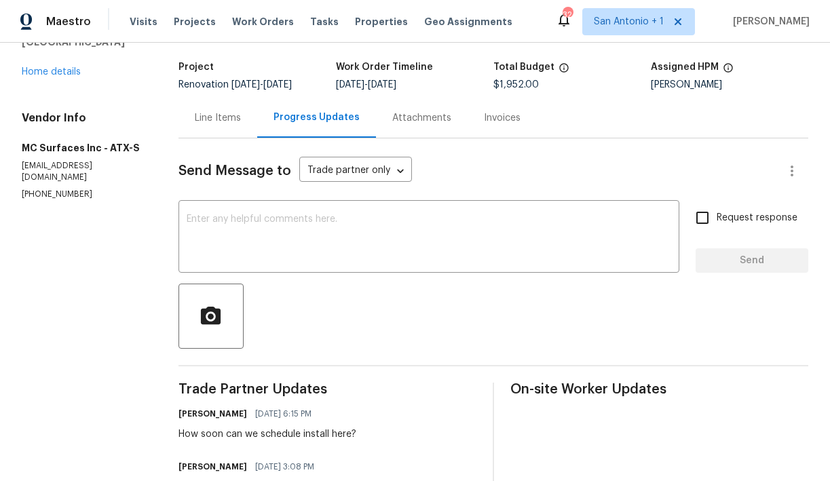
click at [222, 114] on div "Line Items" at bounding box center [218, 118] width 46 height 14
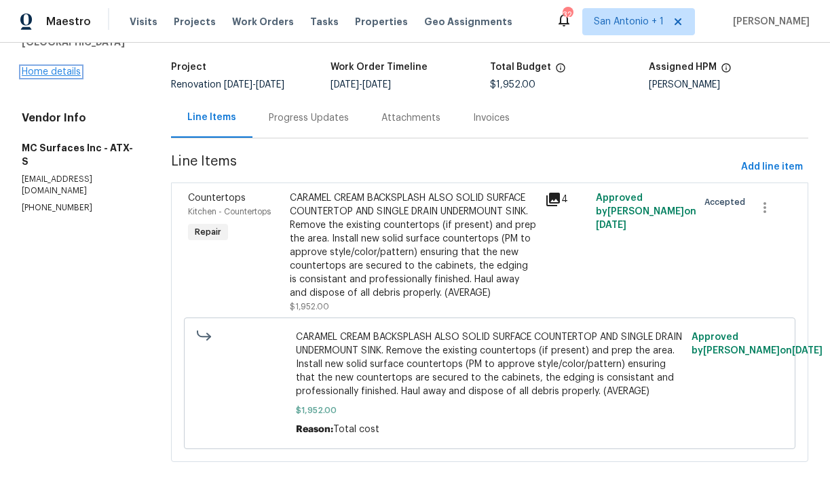
click at [53, 77] on link "Home details" at bounding box center [51, 72] width 59 height 10
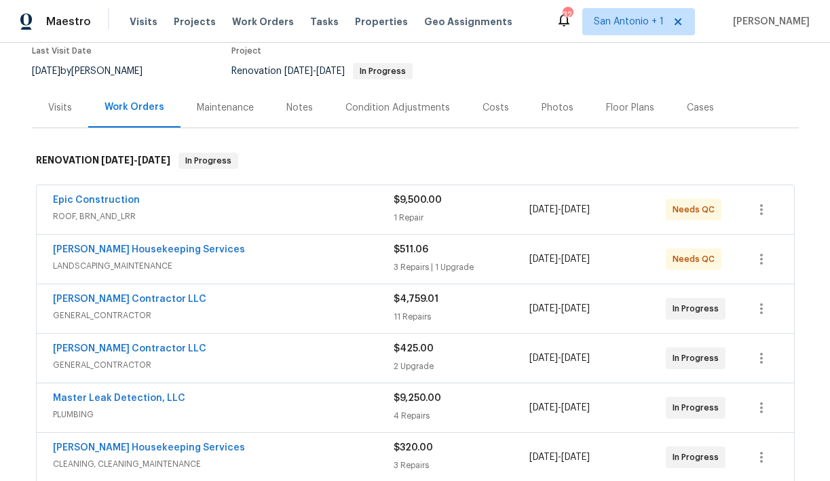
scroll to position [120, 0]
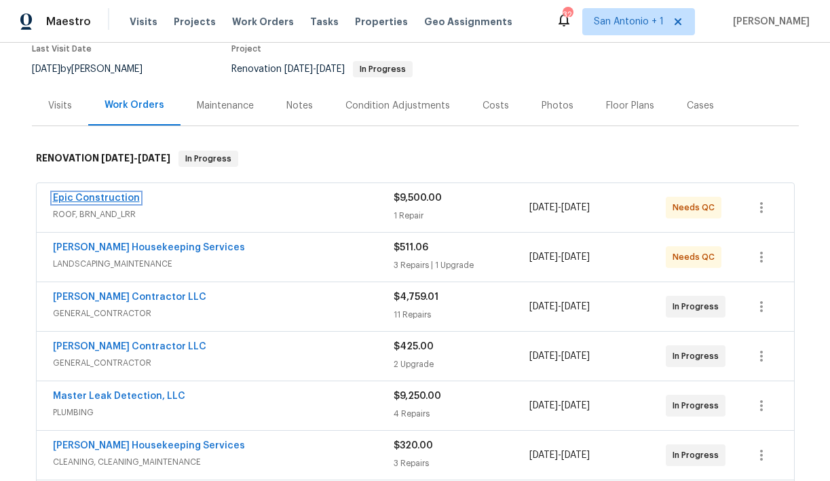
click at [94, 194] on link "Epic Construction" at bounding box center [96, 198] width 87 height 10
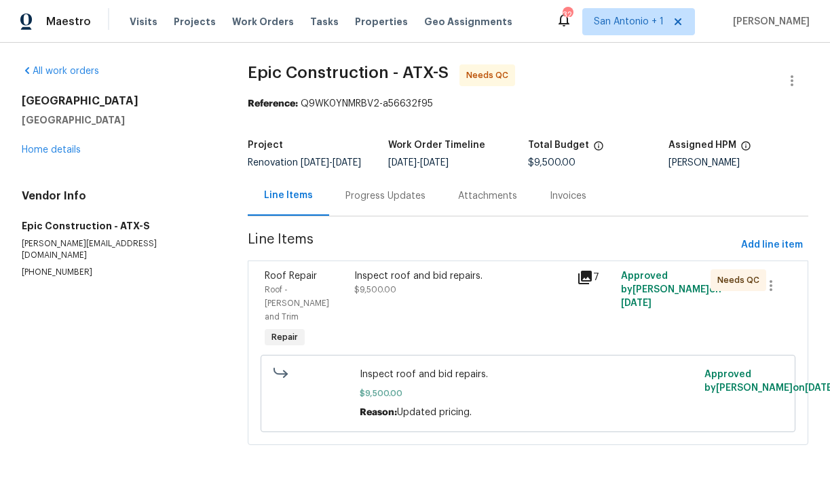
click at [396, 294] on span "$9,500.00" at bounding box center [375, 290] width 42 height 8
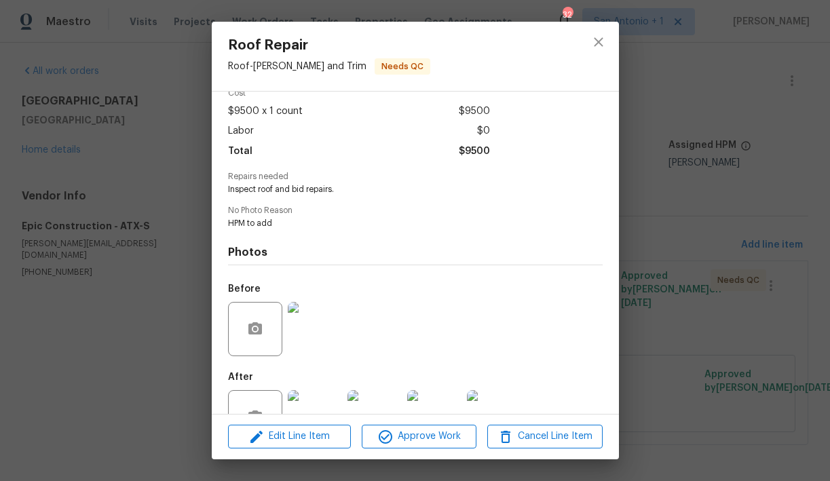
scroll to position [109, 0]
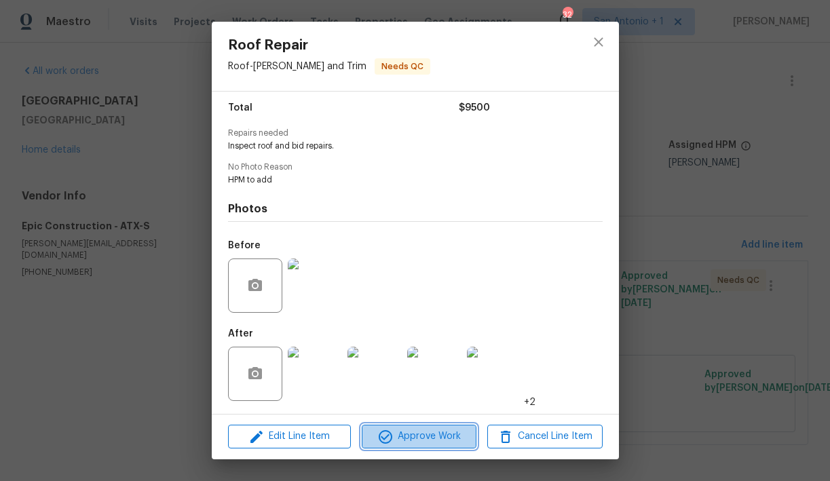
click at [419, 436] on span "Approve Work" at bounding box center [419, 436] width 107 height 17
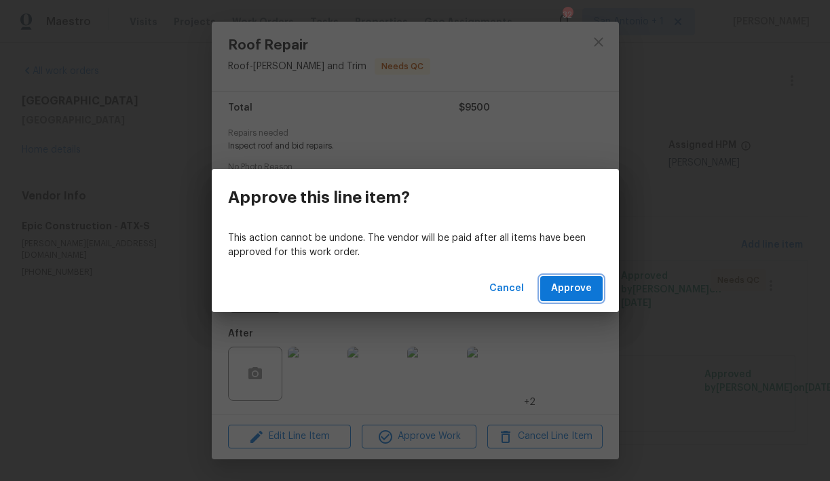
click at [568, 291] on span "Approve" at bounding box center [571, 288] width 41 height 17
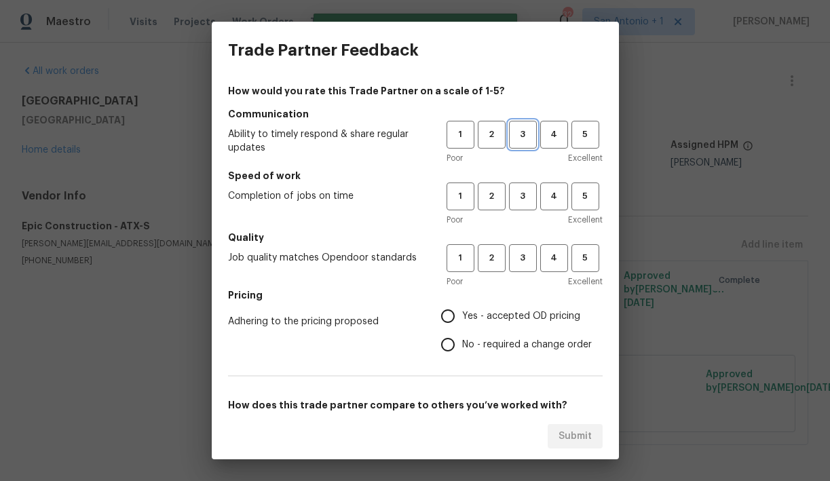
click at [525, 131] on span "3" at bounding box center [522, 135] width 25 height 16
click at [525, 187] on button "3" at bounding box center [523, 197] width 28 height 28
click at [525, 248] on button "3" at bounding box center [523, 258] width 28 height 28
click at [502, 318] on span "Yes - accepted OD pricing" at bounding box center [521, 317] width 118 height 14
click at [462, 318] on input "Yes - accepted OD pricing" at bounding box center [448, 316] width 29 height 29
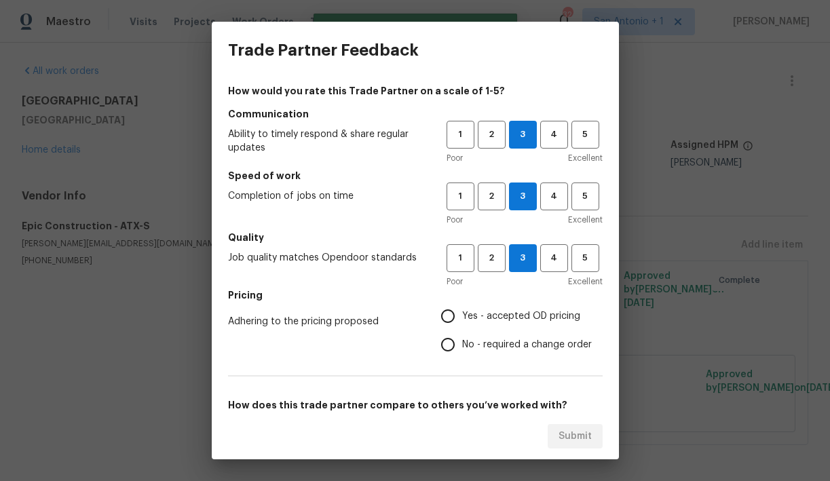
radio input "true"
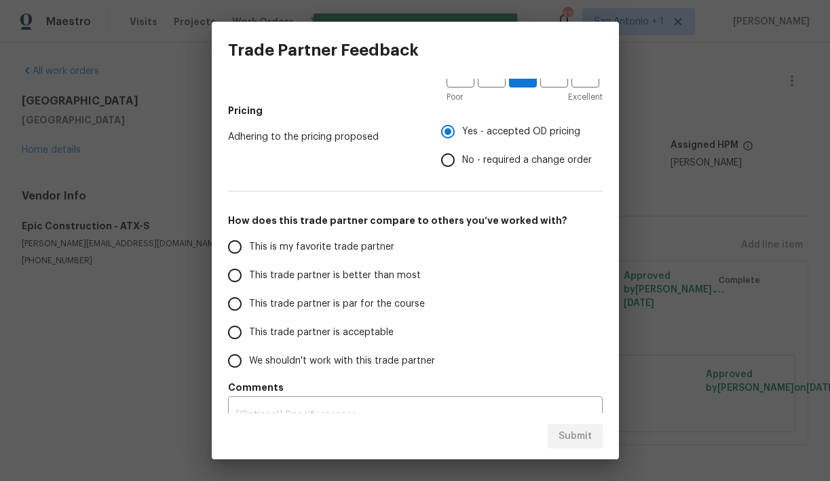
scroll to position [205, 0]
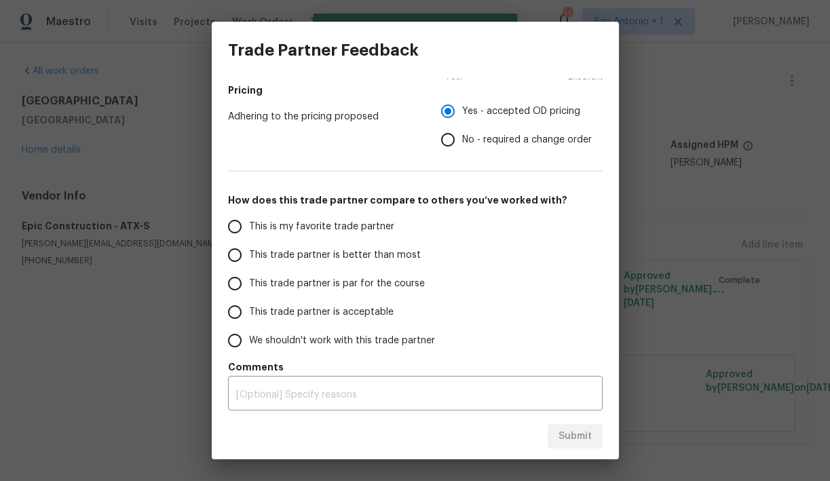
click at [402, 286] on span "This trade partner is par for the course" at bounding box center [337, 284] width 176 height 14
click at [249, 286] on input "This trade partner is par for the course" at bounding box center [235, 283] width 29 height 29
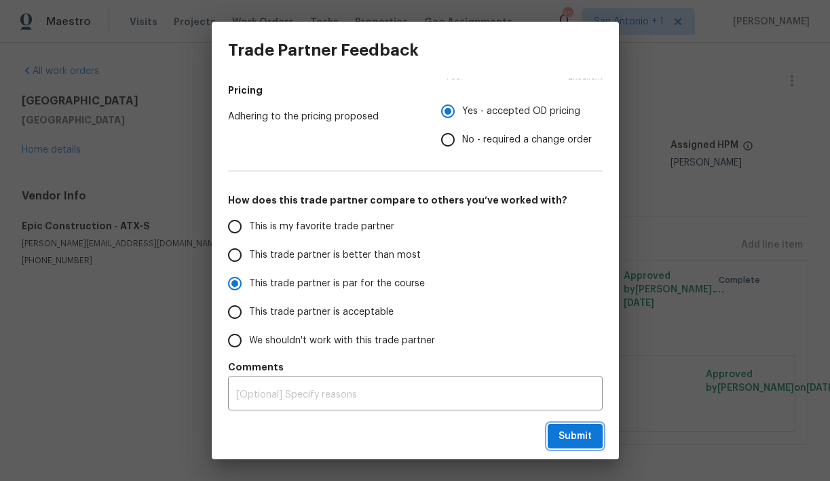
click at [565, 434] on span "Submit" at bounding box center [575, 436] width 33 height 17
radio input "true"
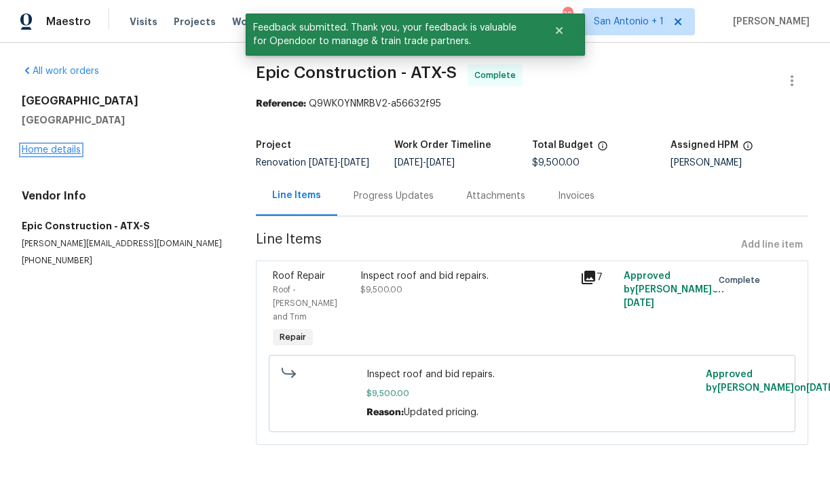
click at [64, 145] on link "Home details" at bounding box center [51, 150] width 59 height 10
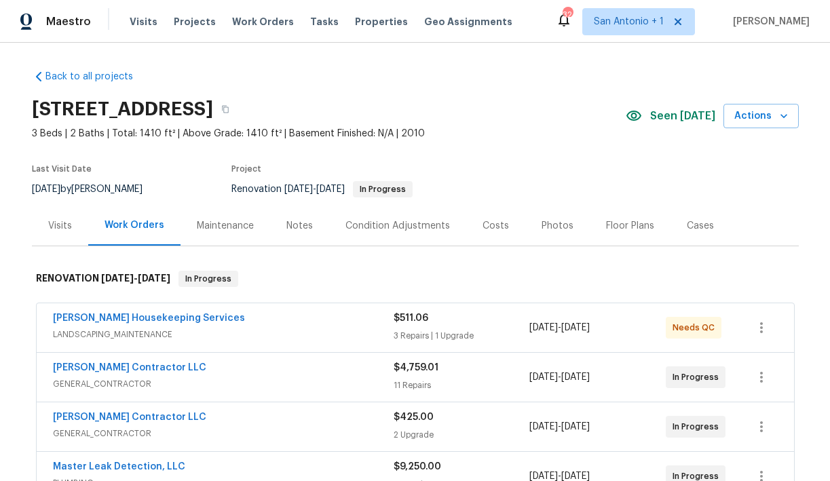
click at [300, 227] on div "Notes" at bounding box center [299, 226] width 26 height 14
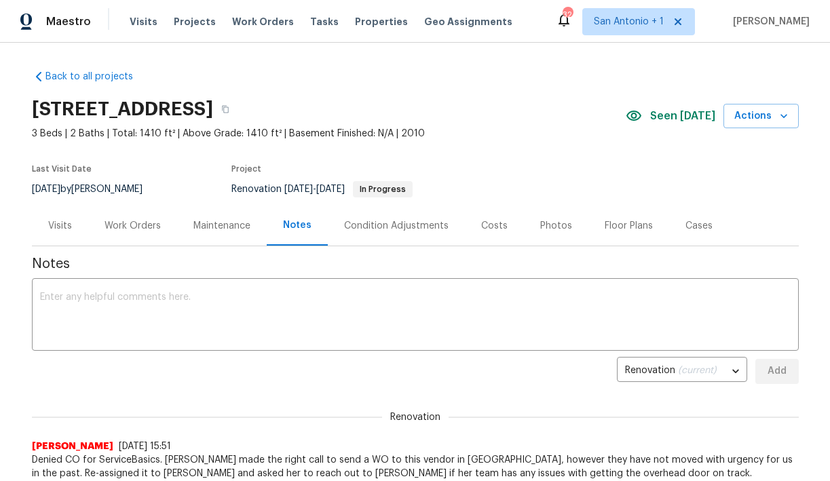
click at [136, 225] on div "Work Orders" at bounding box center [133, 226] width 56 height 14
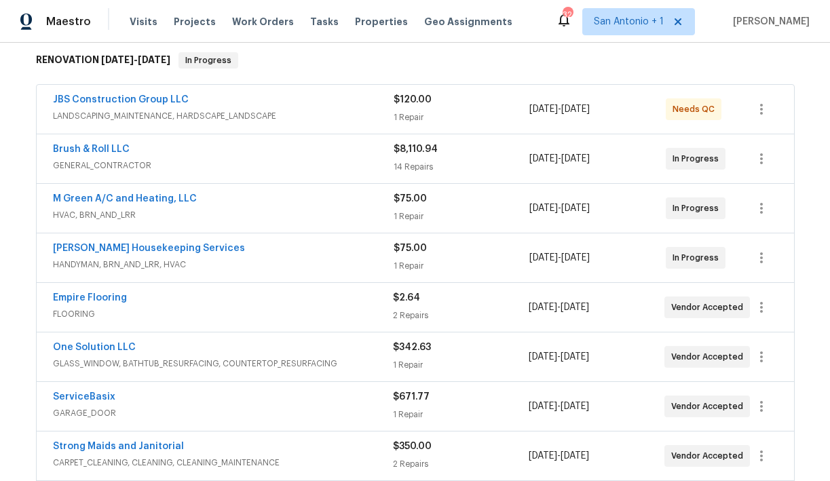
scroll to position [221, 0]
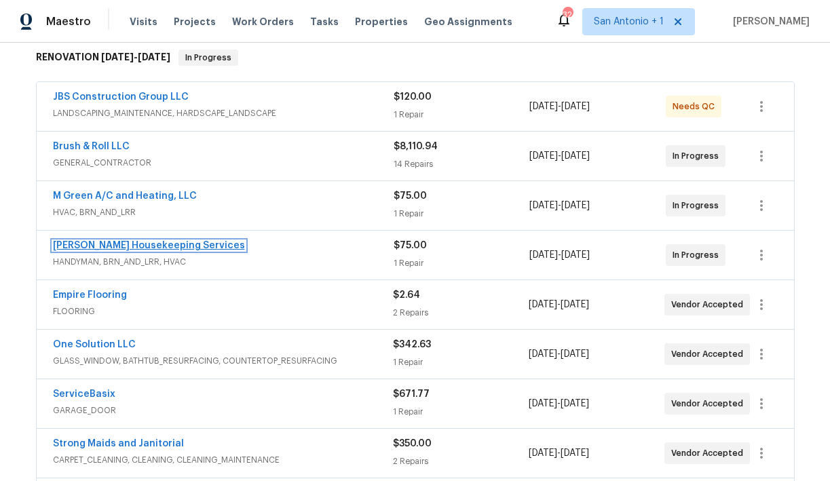
click at [160, 243] on link "[PERSON_NAME] Housekeeping Services" at bounding box center [149, 246] width 192 height 10
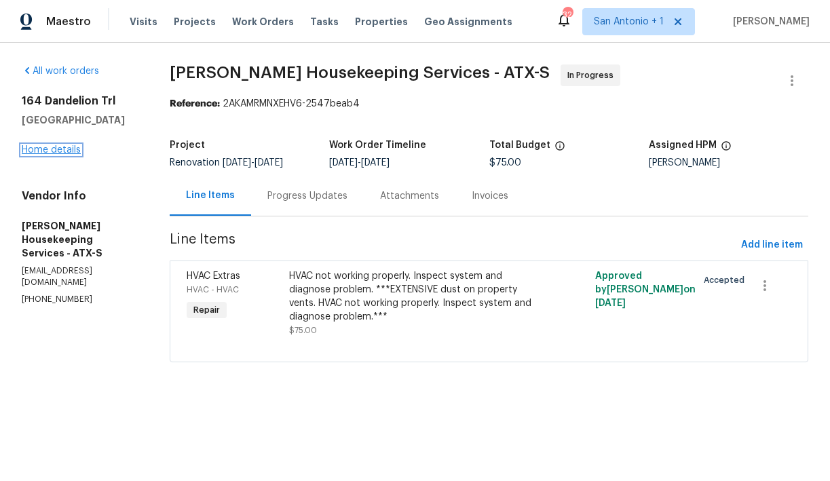
click at [58, 147] on link "Home details" at bounding box center [51, 150] width 59 height 10
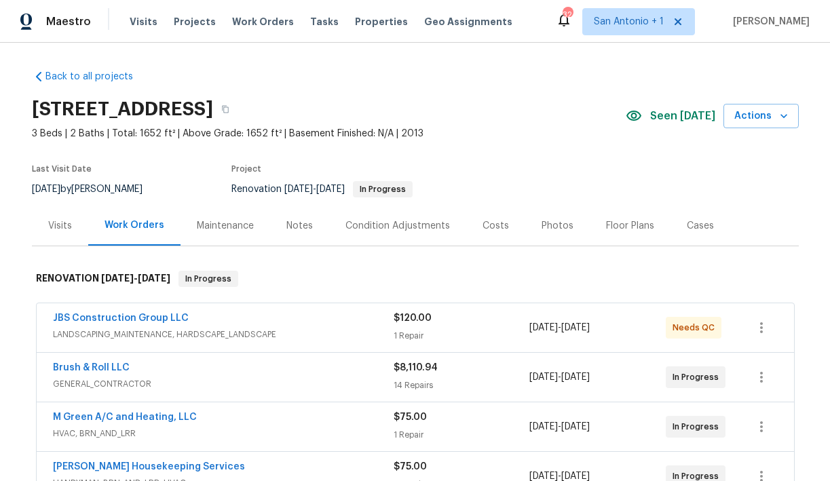
click at [290, 227] on div "Notes" at bounding box center [299, 226] width 26 height 14
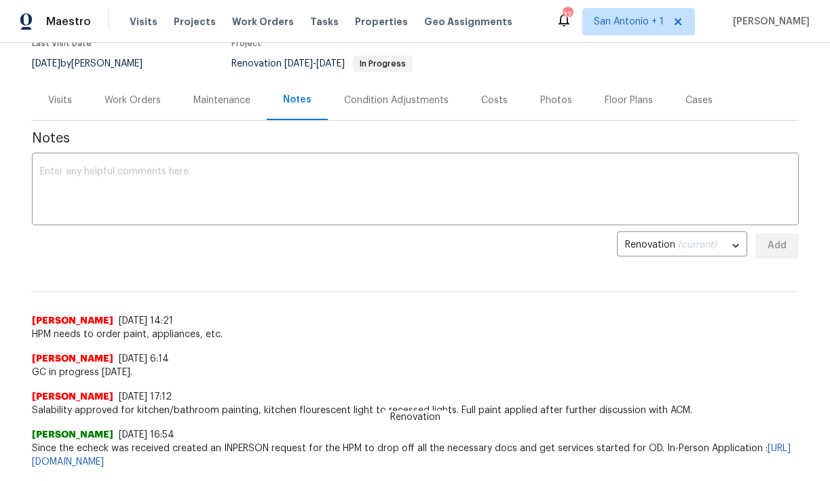
scroll to position [124, 0]
click at [132, 100] on div "Work Orders" at bounding box center [133, 102] width 56 height 14
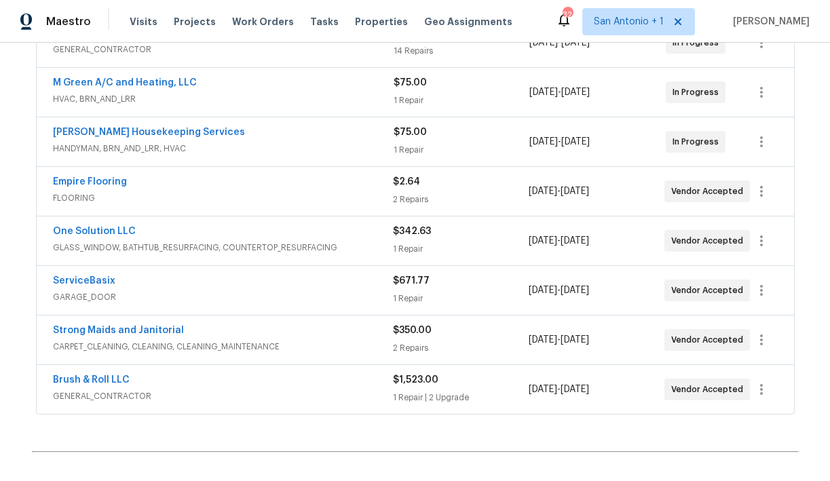
scroll to position [341, 0]
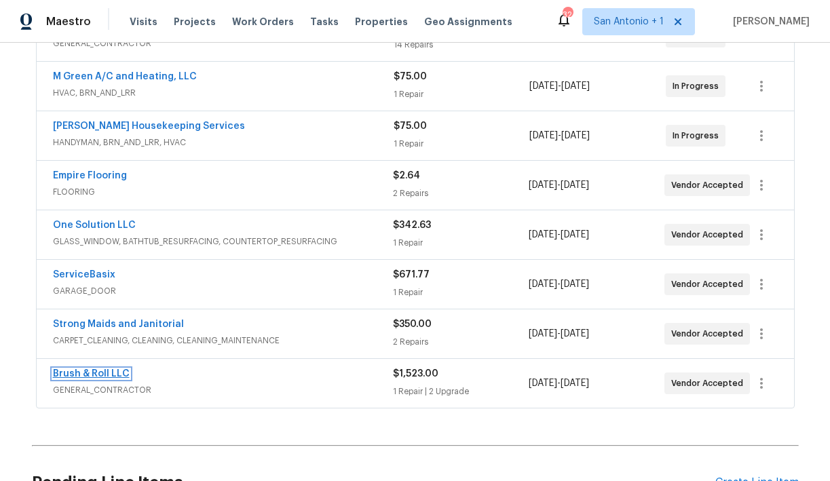
click at [100, 371] on link "Brush & Roll LLC" at bounding box center [91, 374] width 77 height 10
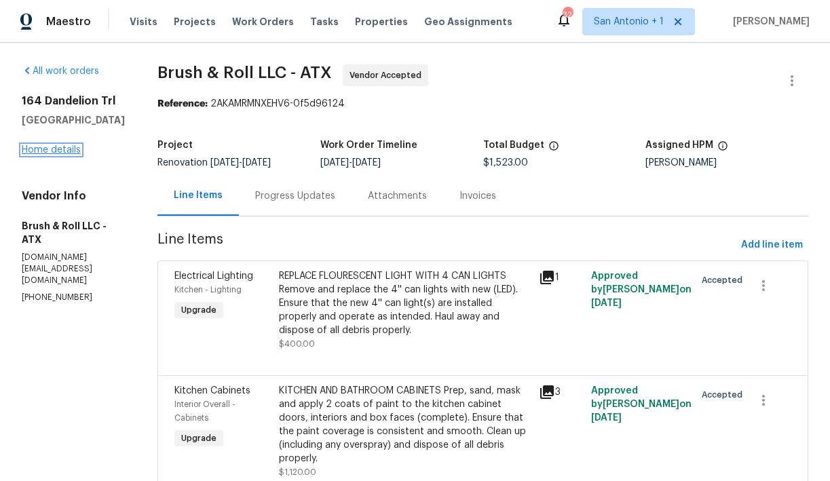
click at [68, 147] on link "Home details" at bounding box center [51, 150] width 59 height 10
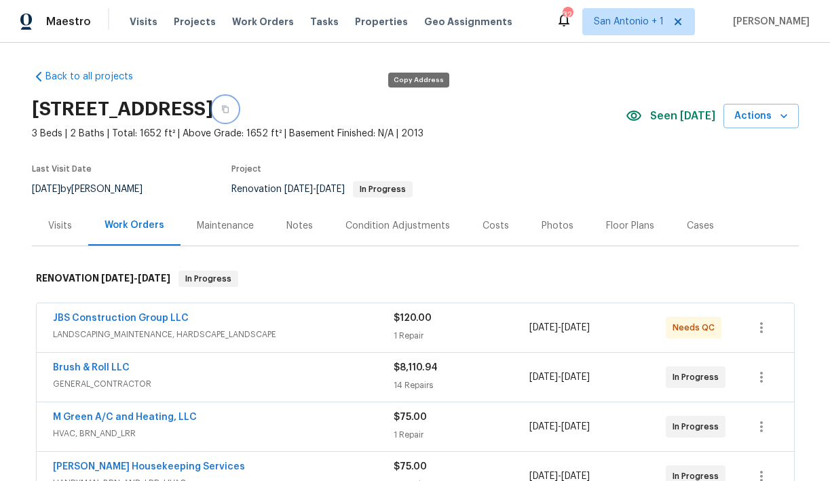
click at [229, 109] on icon "button" at bounding box center [225, 109] width 8 height 8
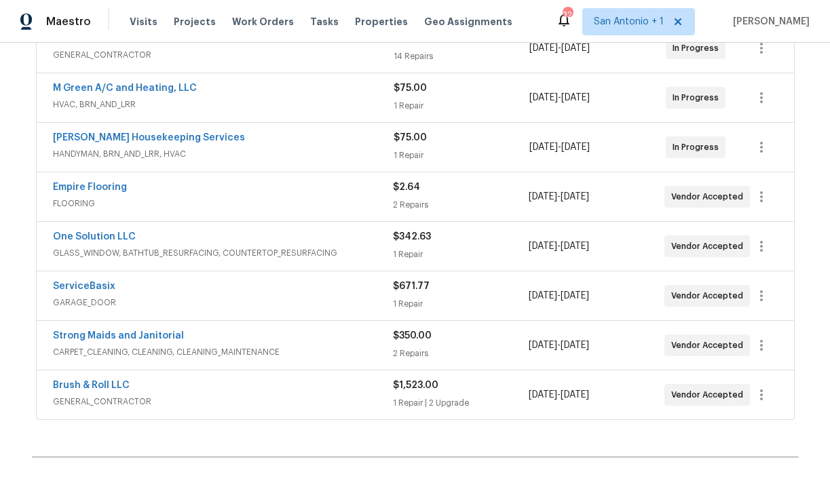
scroll to position [331, 0]
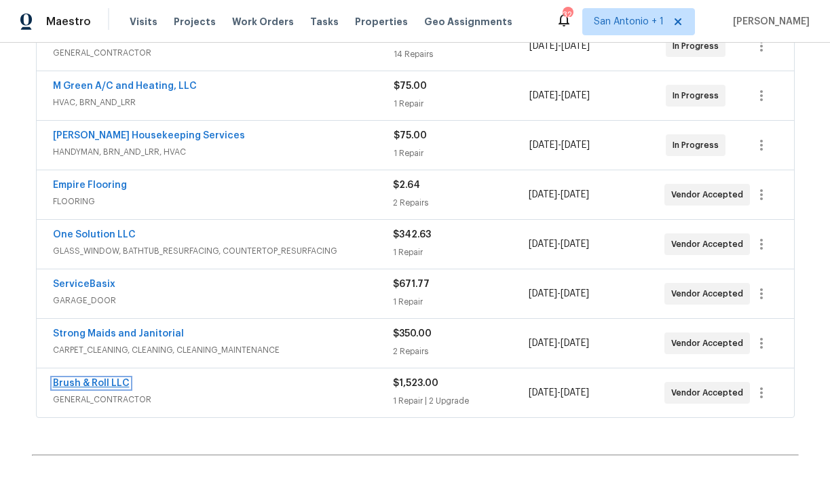
click at [107, 381] on link "Brush & Roll LLC" at bounding box center [91, 384] width 77 height 10
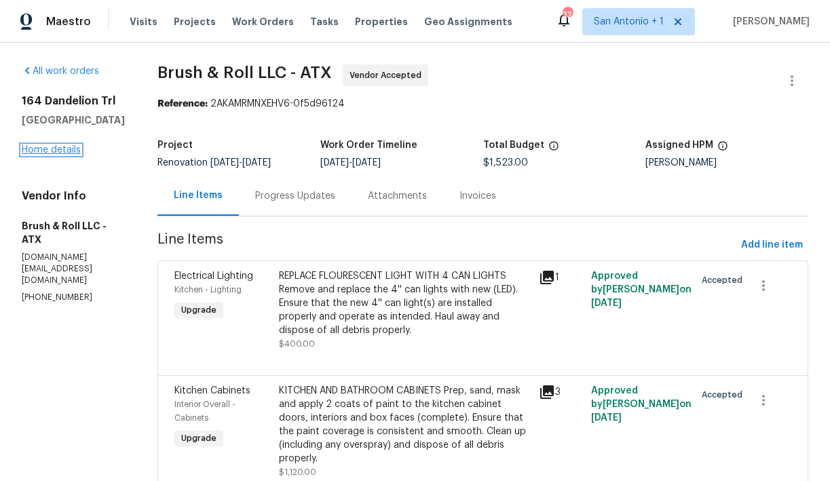
click at [64, 153] on link "Home details" at bounding box center [51, 150] width 59 height 10
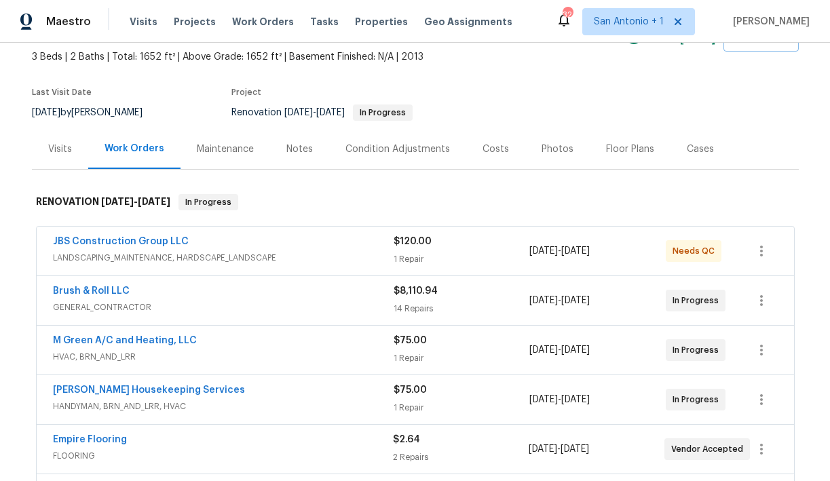
scroll to position [79, 0]
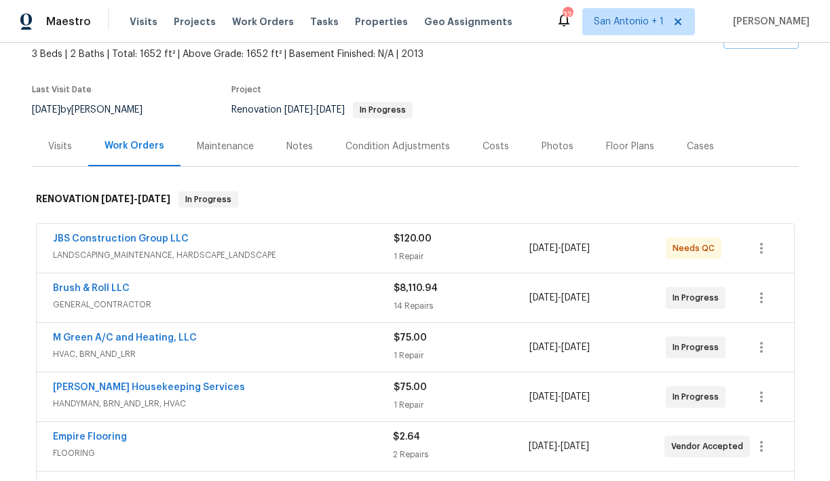
click at [303, 152] on div "Notes" at bounding box center [299, 147] width 26 height 14
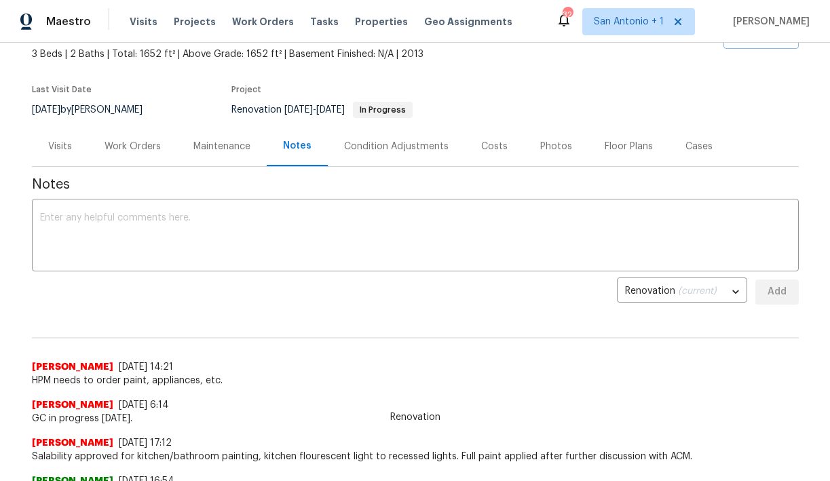
click at [129, 148] on div "Work Orders" at bounding box center [133, 147] width 56 height 14
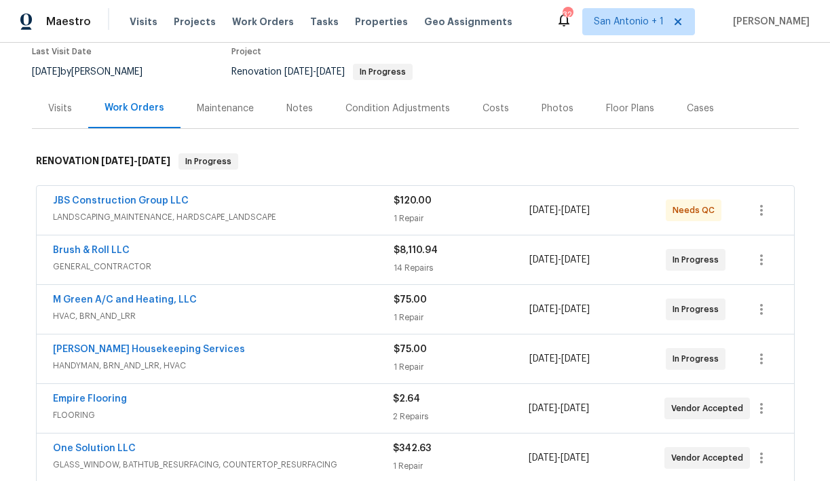
scroll to position [124, 0]
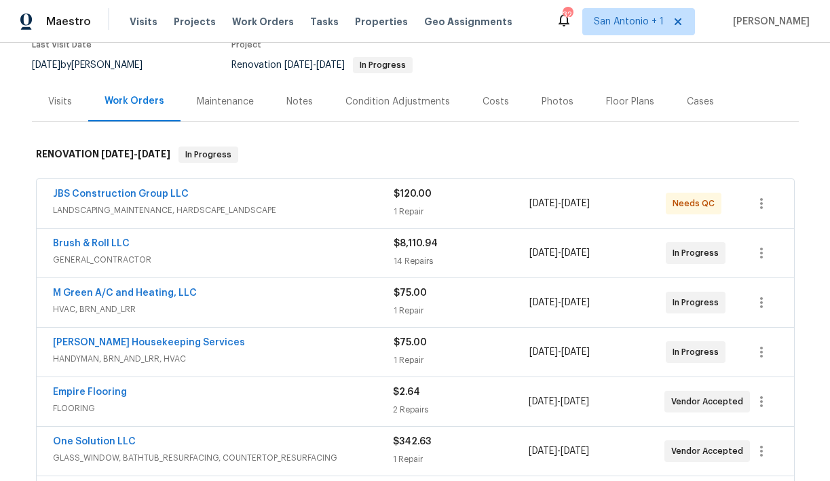
click at [298, 98] on div "Notes" at bounding box center [299, 102] width 26 height 14
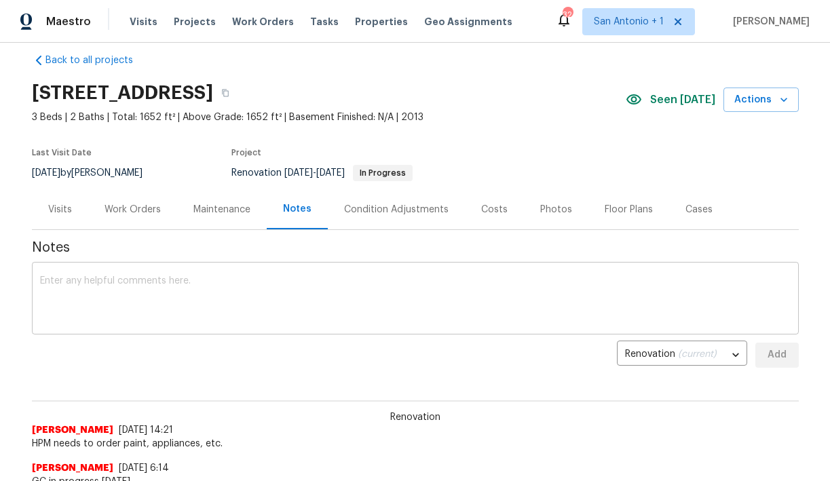
scroll to position [13, 0]
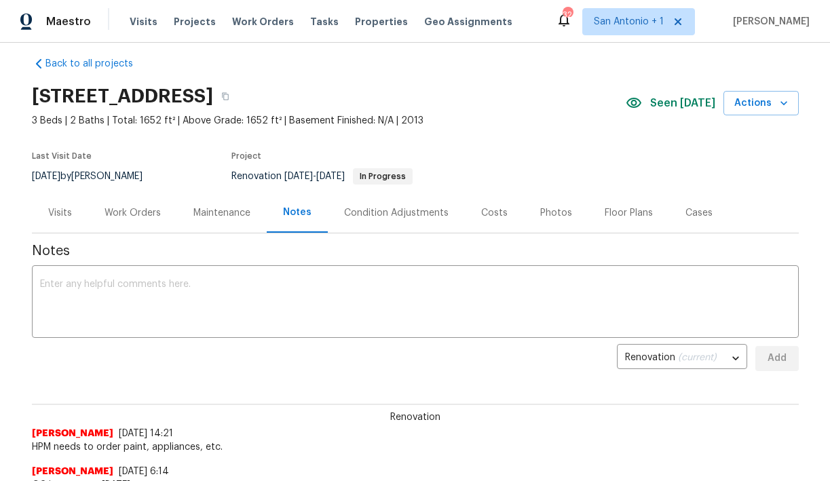
click at [140, 211] on div "Work Orders" at bounding box center [133, 213] width 56 height 14
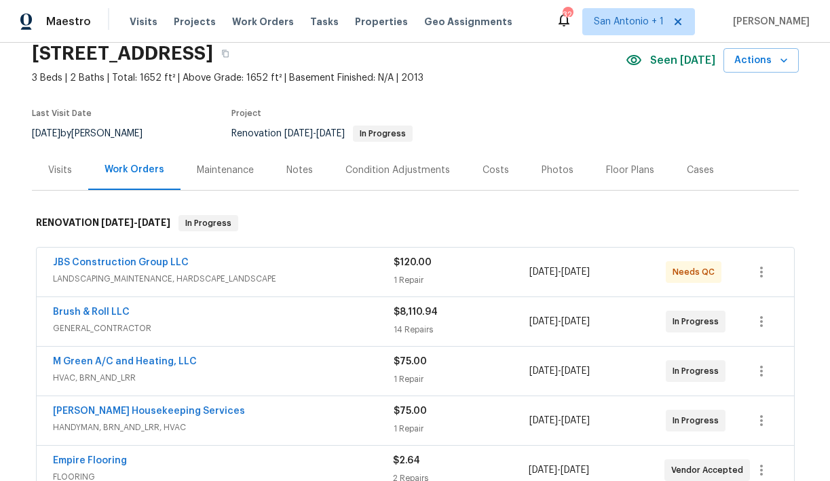
scroll to position [44, 0]
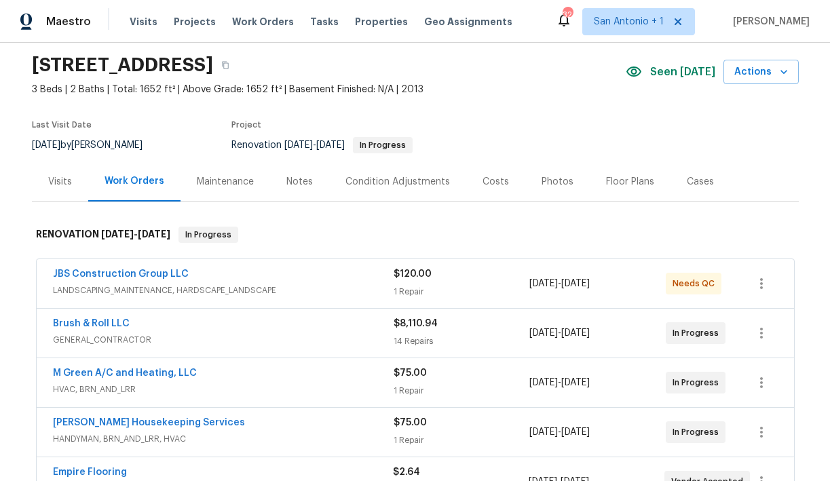
click at [299, 184] on div "Notes" at bounding box center [299, 182] width 26 height 14
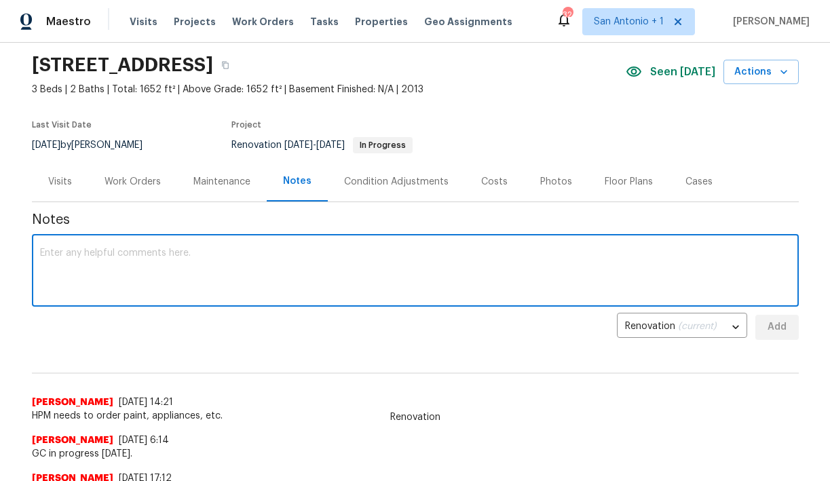
click at [248, 258] on textarea at bounding box center [415, 272] width 751 height 48
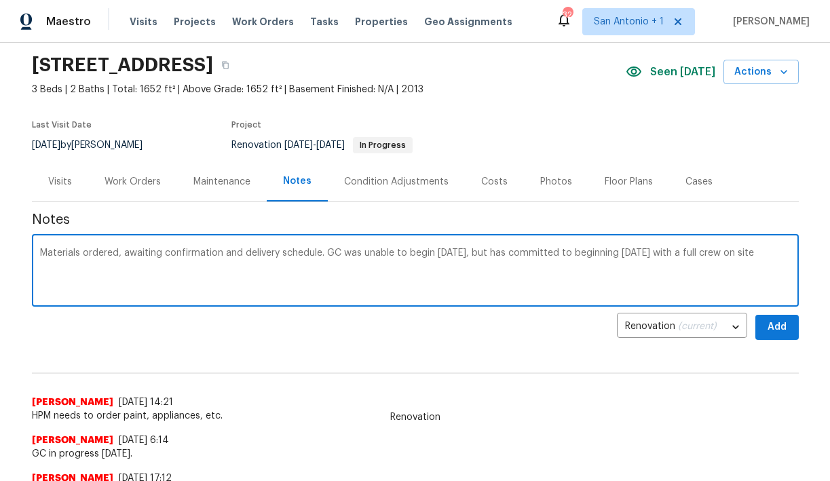
click at [655, 254] on textarea "Materials ordered, awaiting confirmation and delivery schedule. GC was unable t…" at bounding box center [415, 272] width 751 height 48
click at [168, 263] on textarea "Materials ordered, awaiting confirmation and delivery schedule. GC was unable t…" at bounding box center [415, 272] width 751 height 48
type textarea "Materials ordered, awaiting confirmation and delivery schedule. GC was unable t…"
click at [783, 328] on span "Add" at bounding box center [777, 327] width 22 height 17
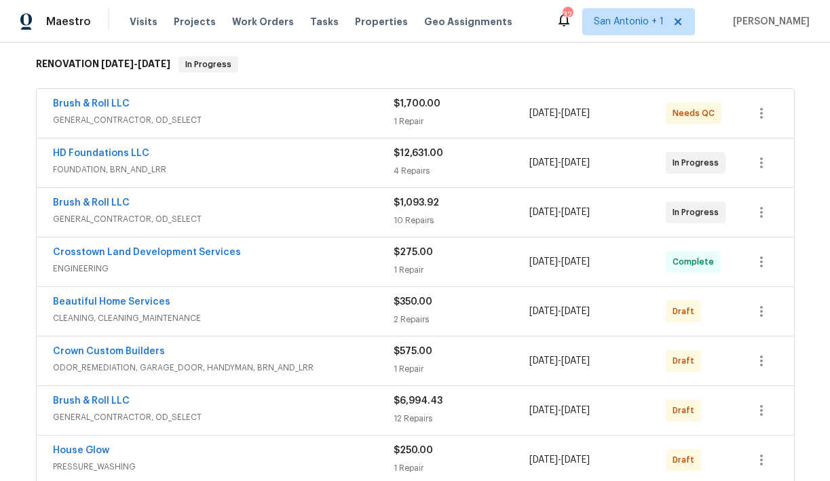
scroll to position [212, 0]
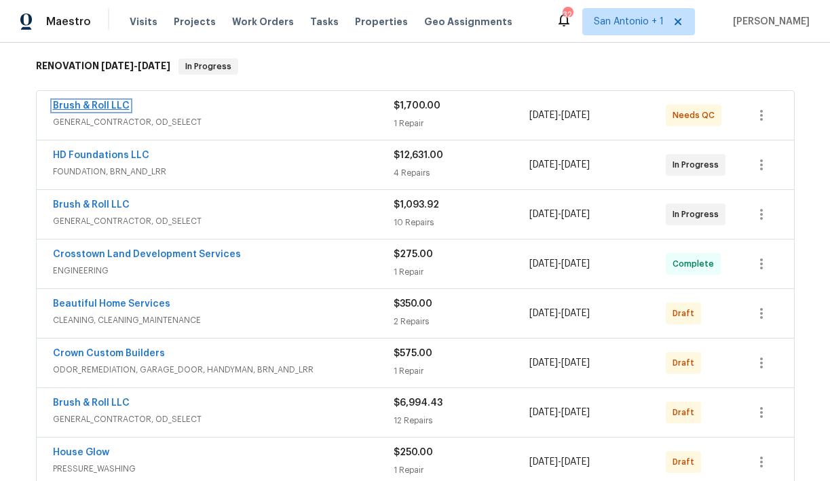
click at [87, 102] on link "Brush & Roll LLC" at bounding box center [91, 106] width 77 height 10
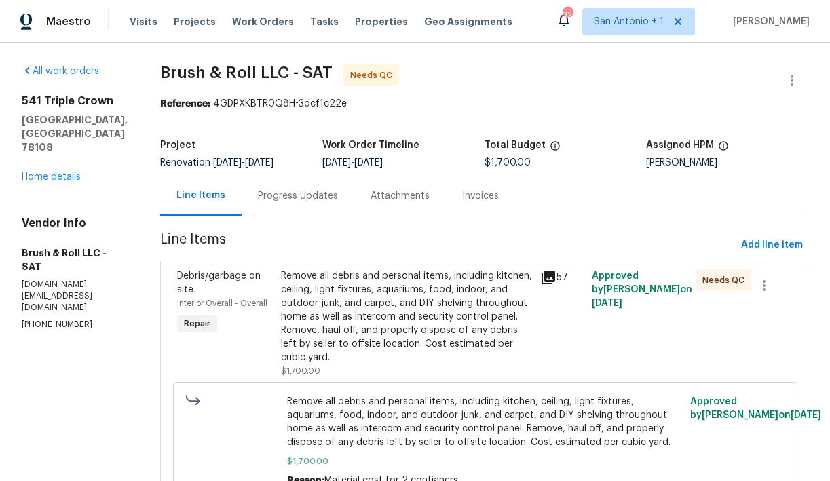
click at [332, 324] on div "Remove all debris and personal items, including kitchen, ceiling, light fixture…" at bounding box center [406, 316] width 251 height 95
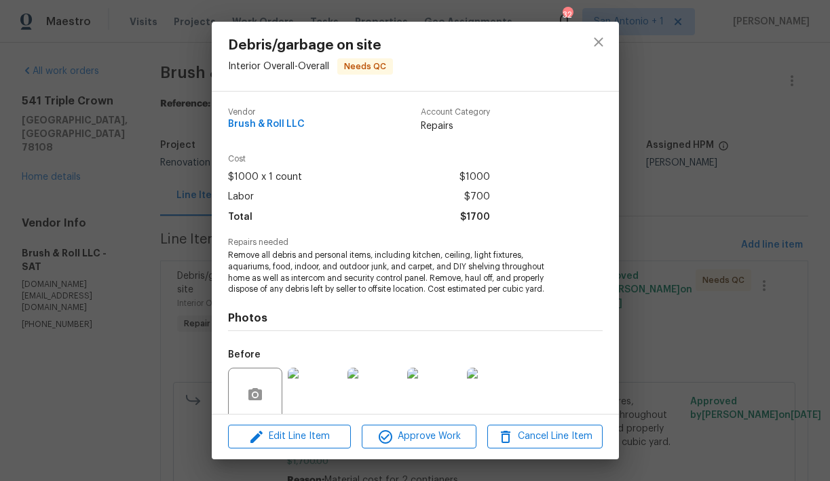
scroll to position [110, 0]
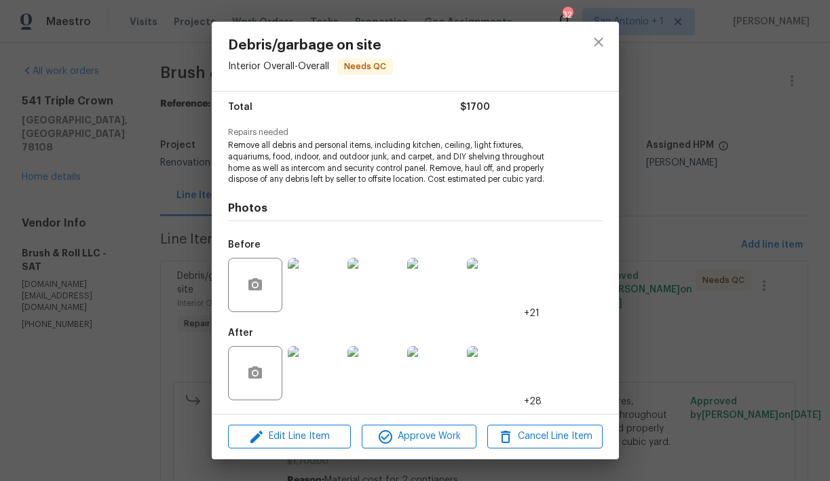
click at [330, 375] on img at bounding box center [315, 373] width 54 height 54
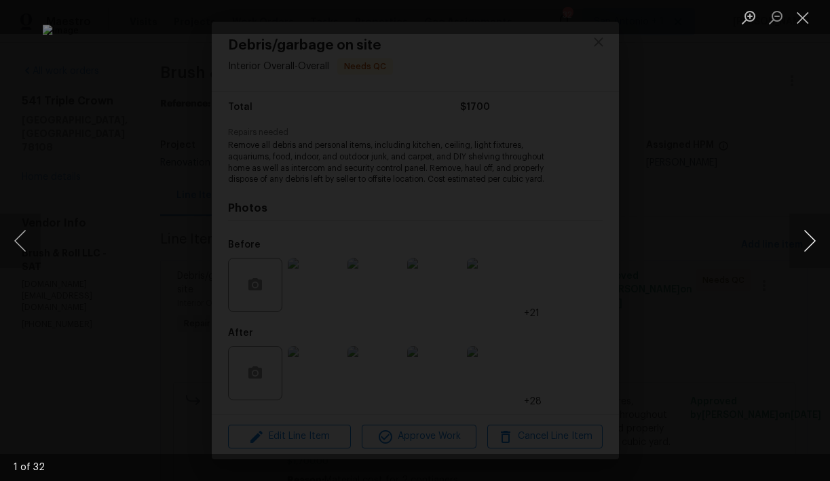
click at [818, 240] on button "Next image" at bounding box center [809, 241] width 41 height 54
click at [816, 240] on button "Next image" at bounding box center [809, 241] width 41 height 54
click at [812, 240] on button "Next image" at bounding box center [809, 241] width 41 height 54
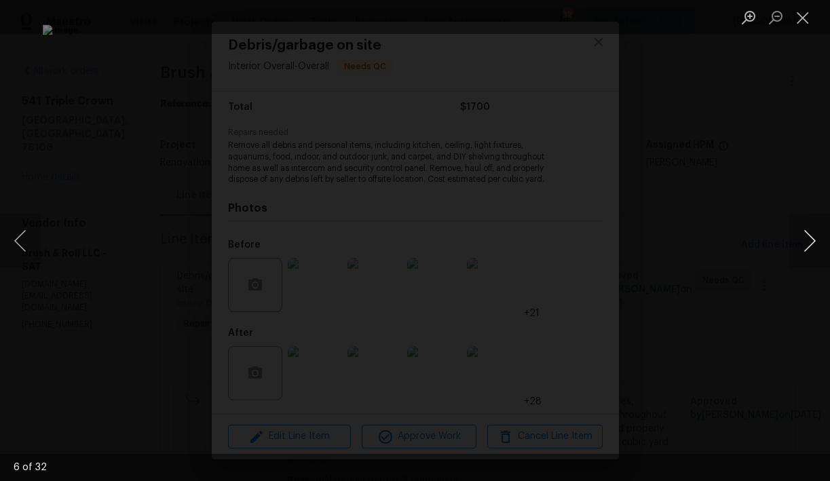
click at [812, 240] on button "Next image" at bounding box center [809, 241] width 41 height 54
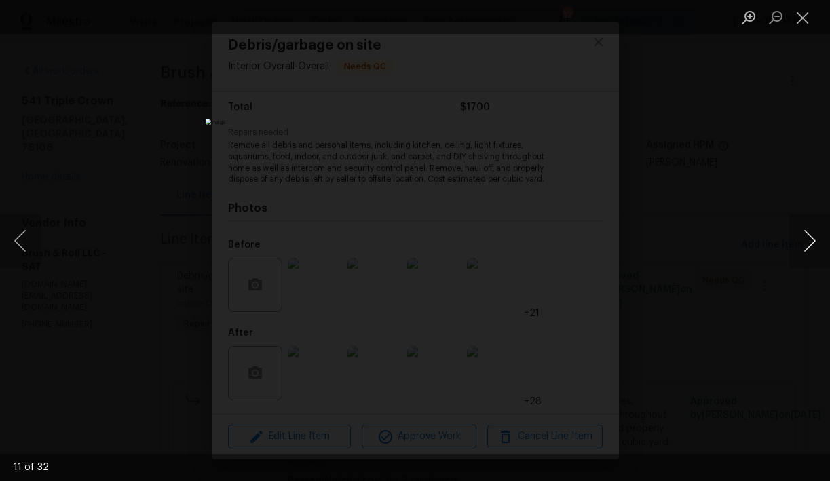
click at [812, 240] on button "Next image" at bounding box center [809, 241] width 41 height 54
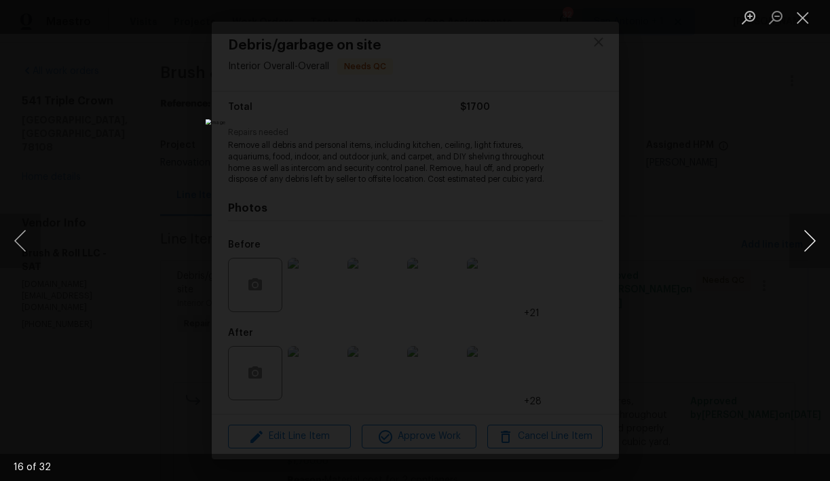
click at [812, 240] on button "Next image" at bounding box center [809, 241] width 41 height 54
click at [803, 16] on button "Close lightbox" at bounding box center [802, 17] width 27 height 24
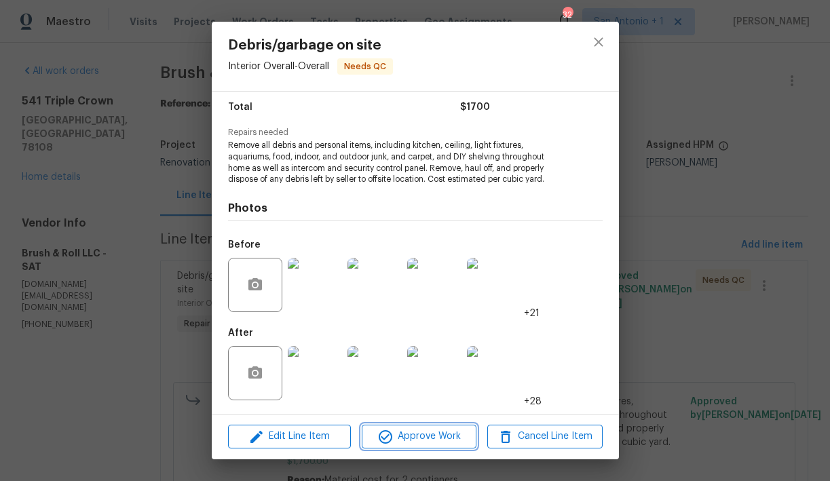
click at [415, 434] on span "Approve Work" at bounding box center [419, 436] width 107 height 17
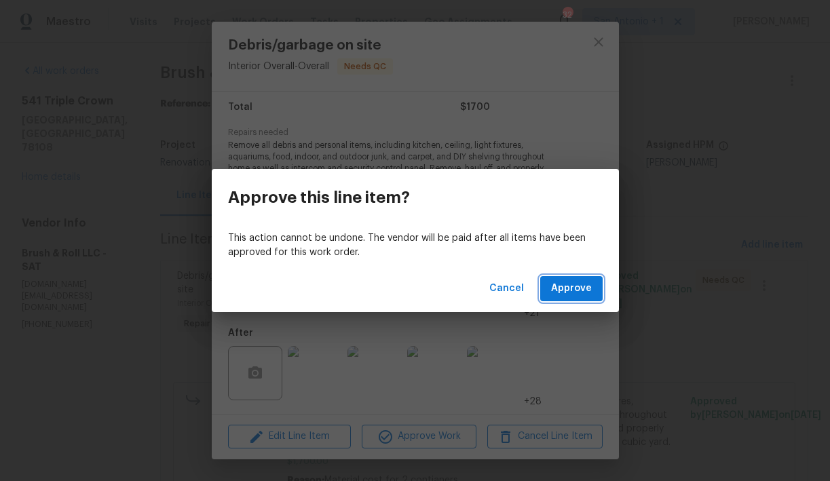
click at [562, 284] on span "Approve" at bounding box center [571, 288] width 41 height 17
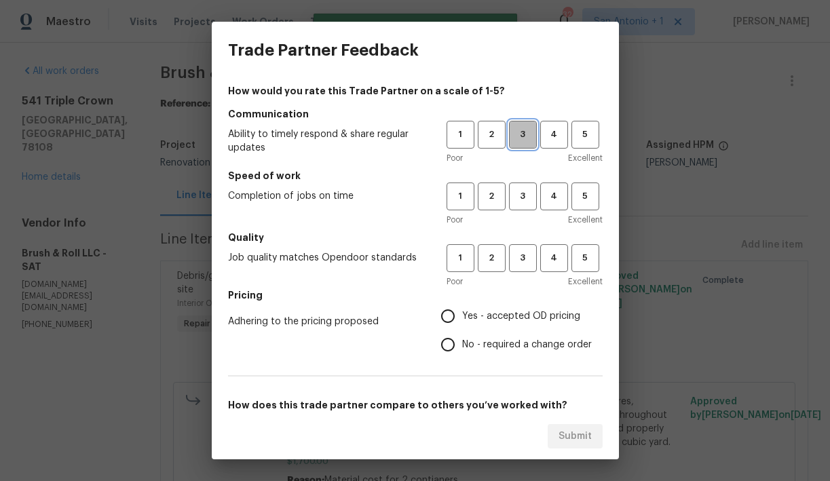
click at [529, 143] on button "3" at bounding box center [523, 135] width 28 height 28
click at [529, 193] on span "3" at bounding box center [522, 197] width 25 height 16
click at [525, 257] on span "3" at bounding box center [522, 258] width 25 height 16
click at [493, 317] on span "Yes - accepted OD pricing" at bounding box center [521, 317] width 118 height 14
click at [462, 317] on input "Yes - accepted OD pricing" at bounding box center [448, 316] width 29 height 29
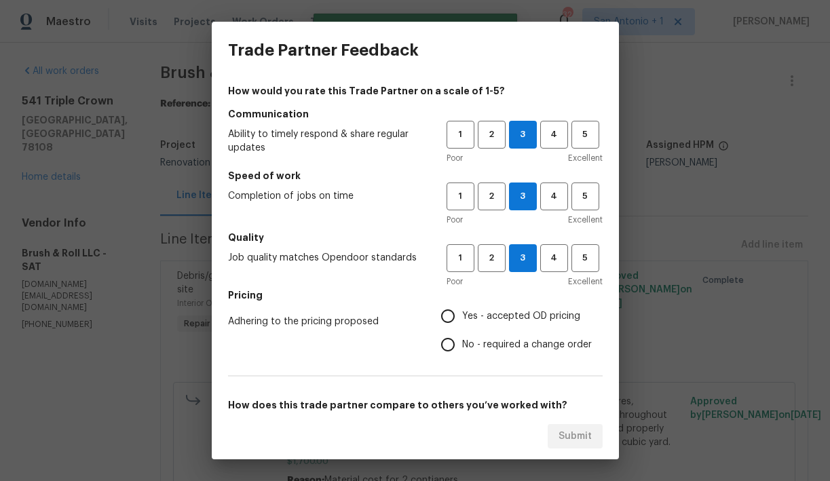
radio input "true"
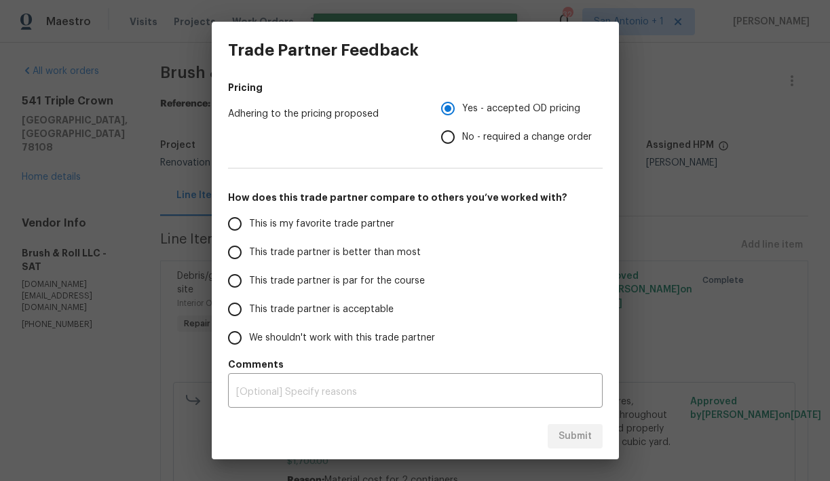
click at [388, 282] on span "This trade partner is par for the course" at bounding box center [337, 281] width 176 height 14
click at [249, 282] on input "This trade partner is par for the course" at bounding box center [235, 281] width 29 height 29
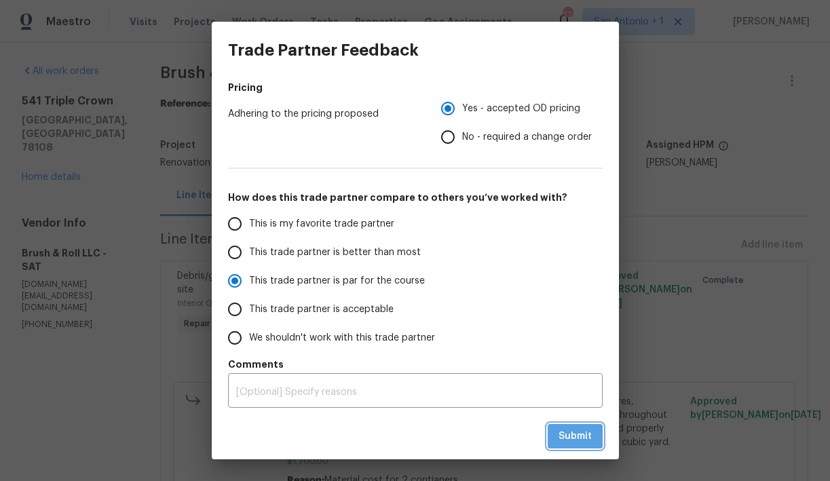
click at [569, 430] on span "Submit" at bounding box center [575, 436] width 33 height 17
radio input "true"
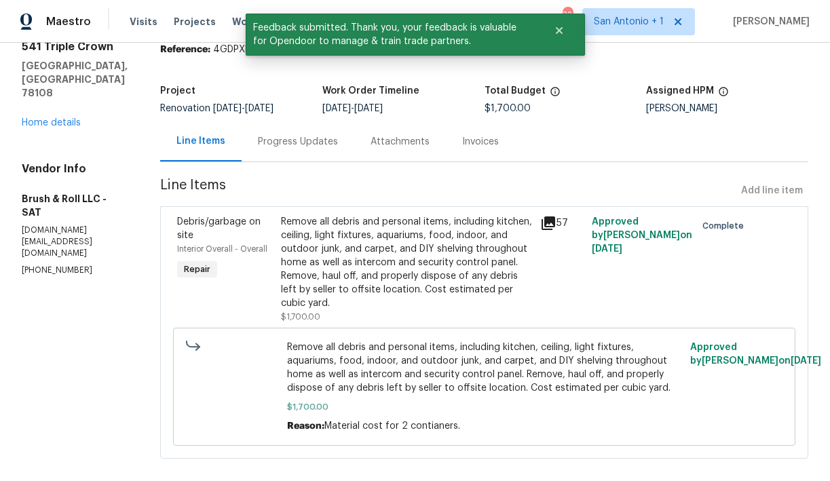
scroll to position [54, 0]
click at [59, 119] on link "Home details" at bounding box center [51, 124] width 59 height 10
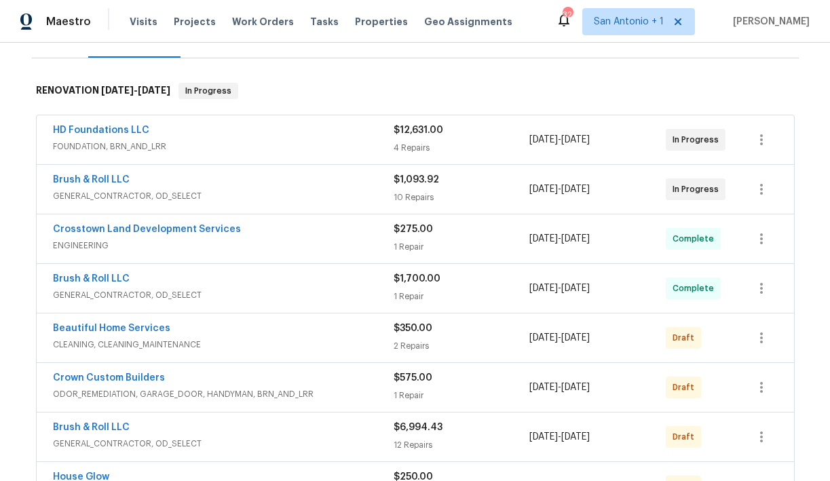
scroll to position [187, 0]
click at [118, 377] on link "Crown Custom Builders" at bounding box center [109, 379] width 112 height 10
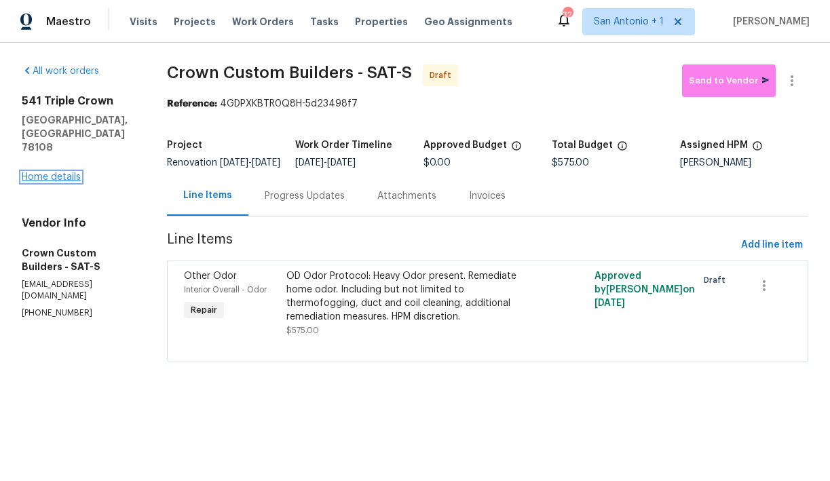
click at [53, 172] on link "Home details" at bounding box center [51, 177] width 59 height 10
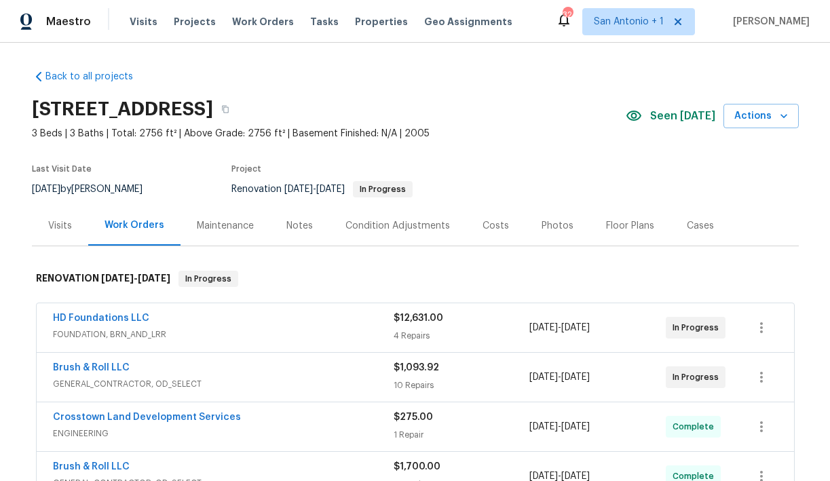
click at [301, 226] on div "Notes" at bounding box center [299, 226] width 26 height 14
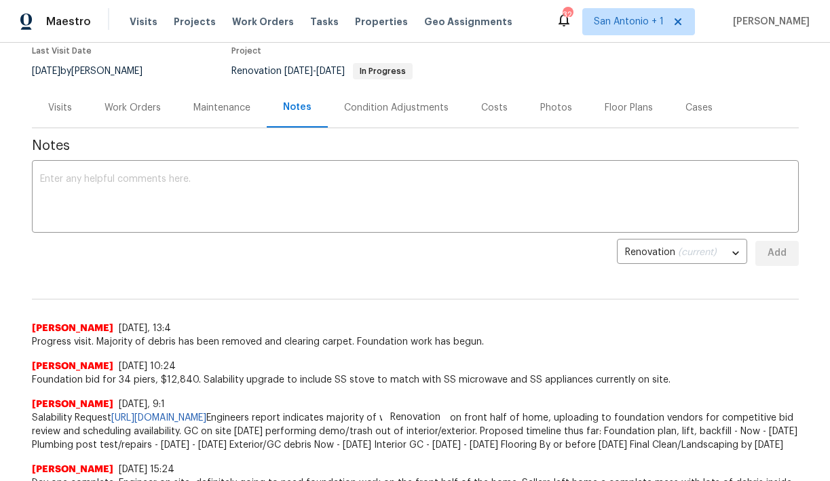
scroll to position [117, 0]
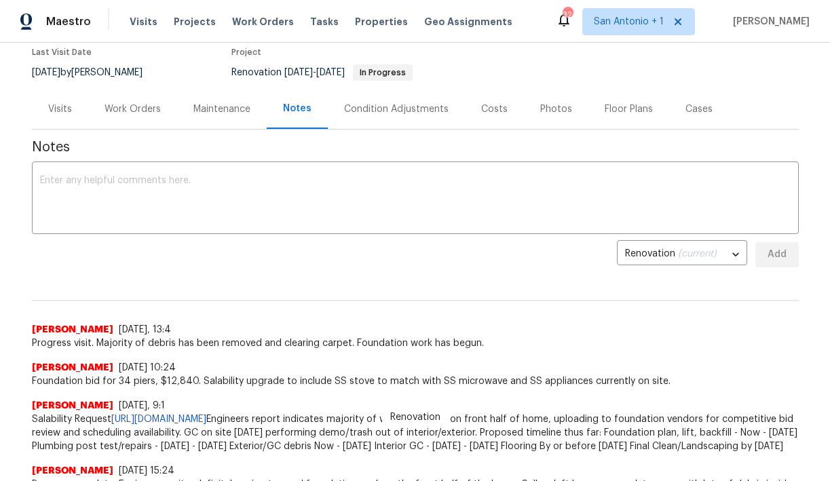
click at [137, 107] on div "Work Orders" at bounding box center [133, 109] width 56 height 14
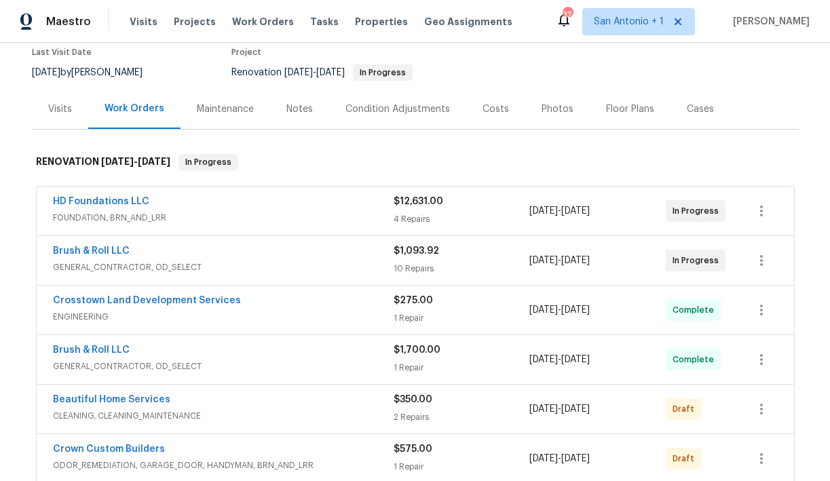
click at [300, 109] on div "Notes" at bounding box center [299, 109] width 26 height 14
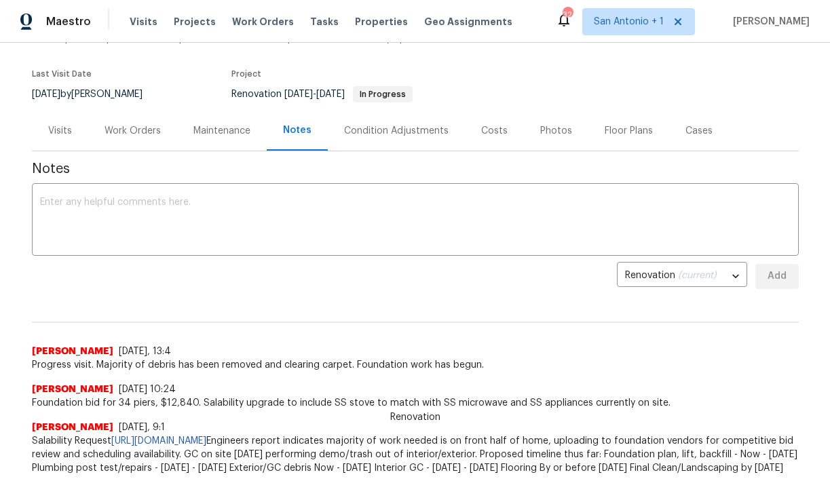
scroll to position [90, 0]
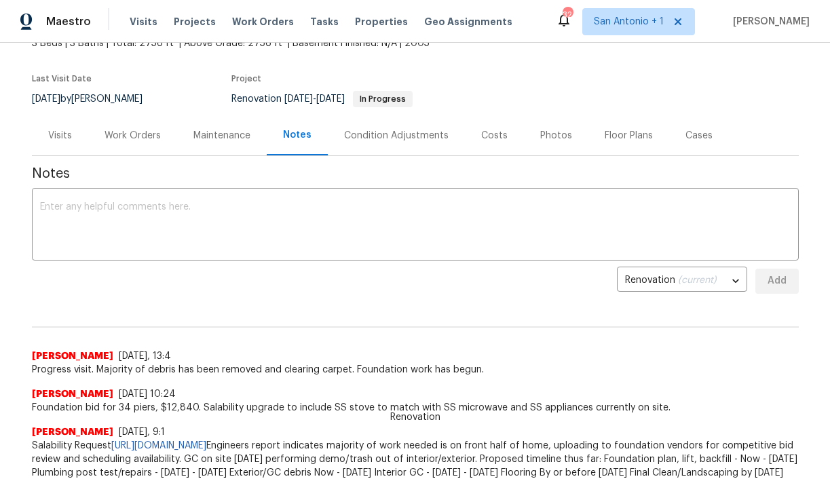
click at [135, 135] on div "Work Orders" at bounding box center [133, 136] width 56 height 14
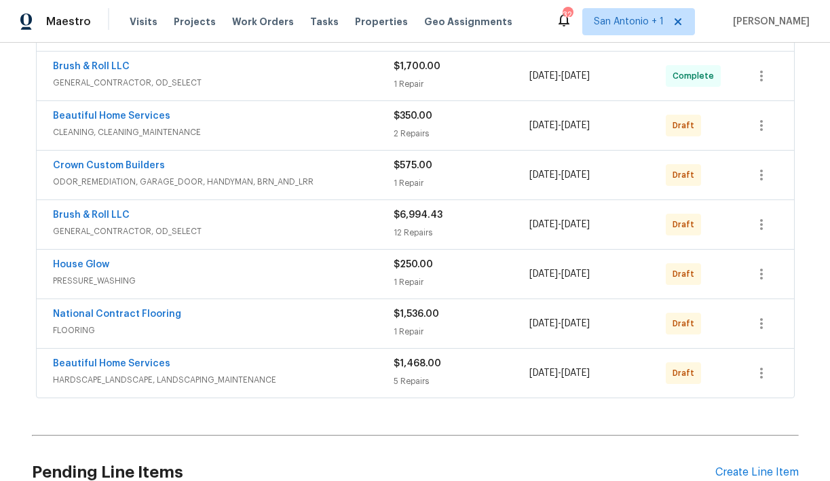
scroll to position [407, 0]
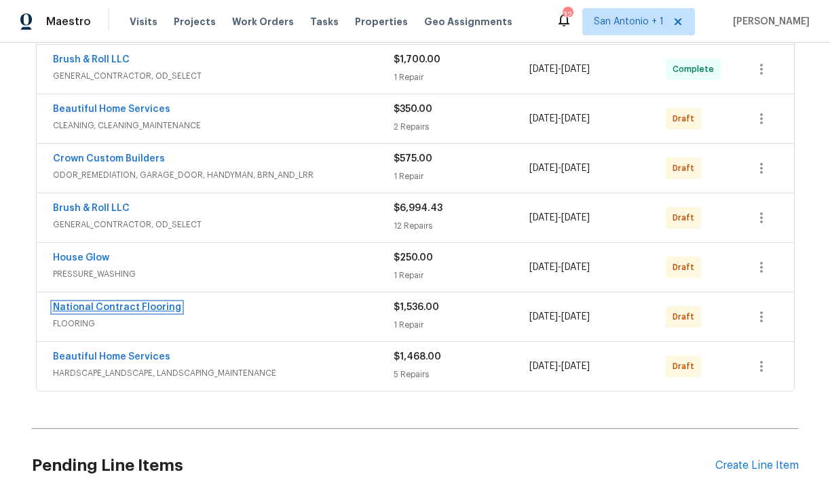
click at [145, 307] on link "National Contract Flooring" at bounding box center [117, 308] width 128 height 10
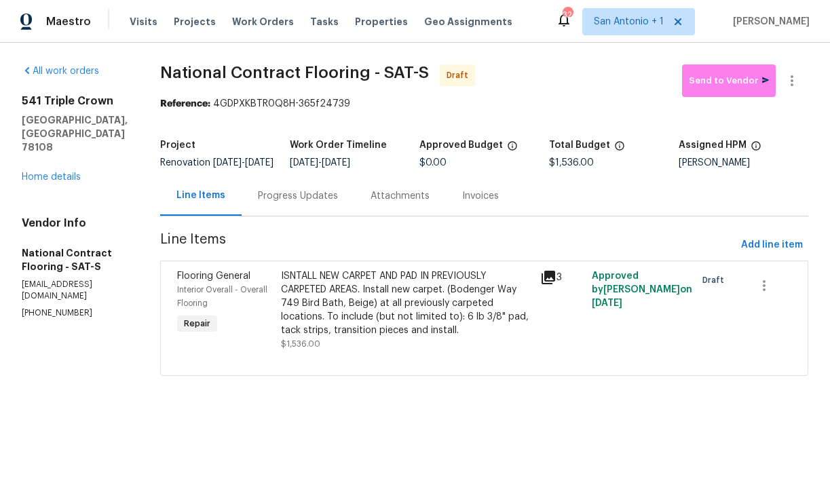
click at [297, 203] on div "Progress Updates" at bounding box center [298, 196] width 80 height 14
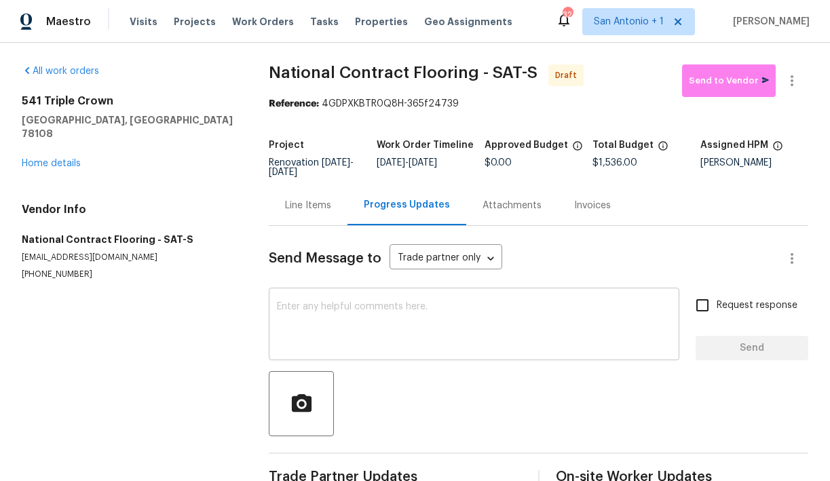
click at [340, 303] on textarea at bounding box center [474, 326] width 394 height 48
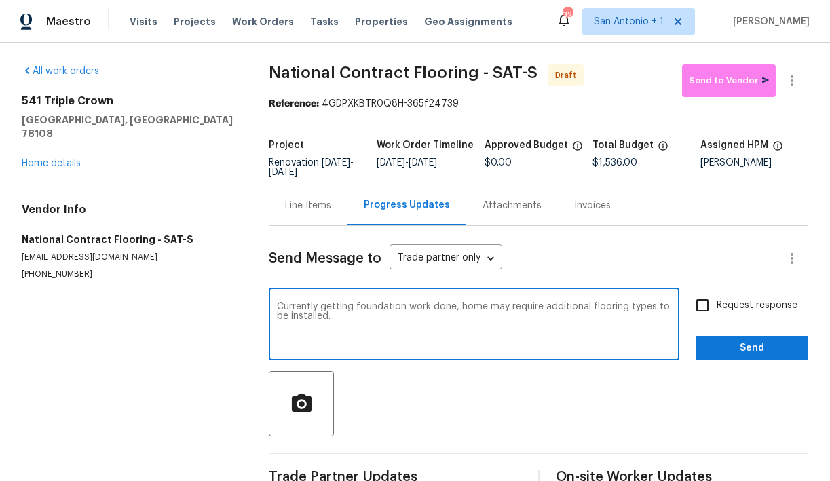
type textarea "Currently getting foundation work done, home may require additional flooring ty…"
click at [758, 352] on span "Send" at bounding box center [752, 348] width 91 height 17
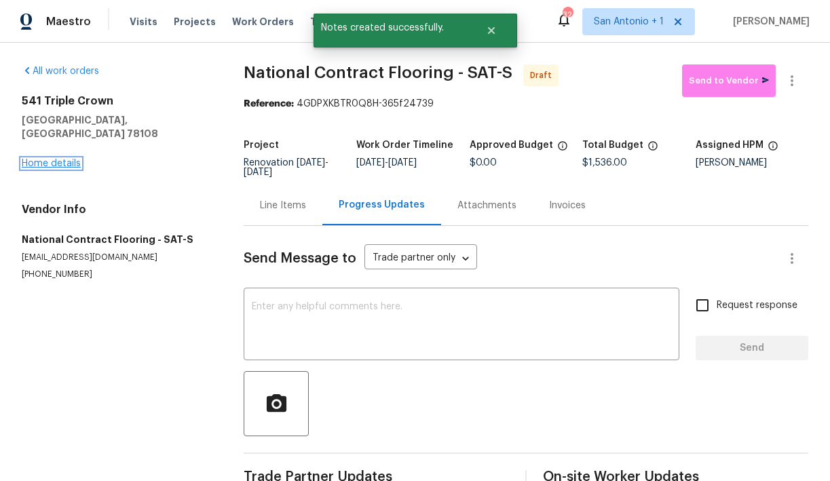
click at [64, 159] on link "Home details" at bounding box center [51, 164] width 59 height 10
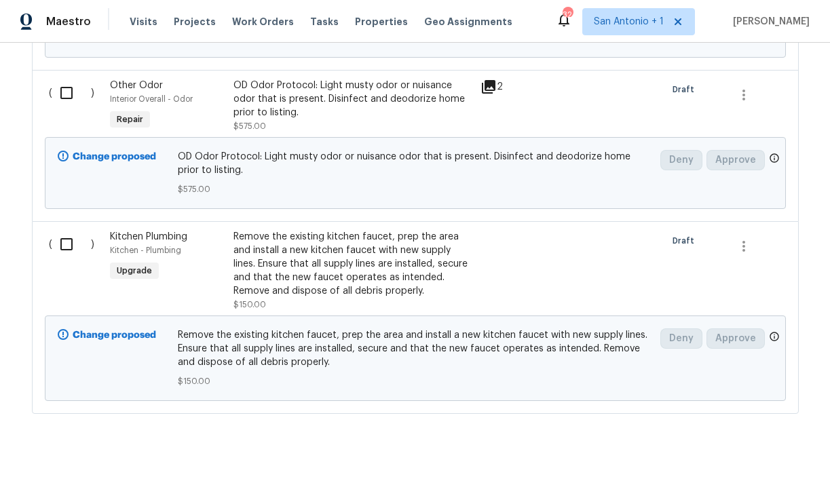
scroll to position [1080, 0]
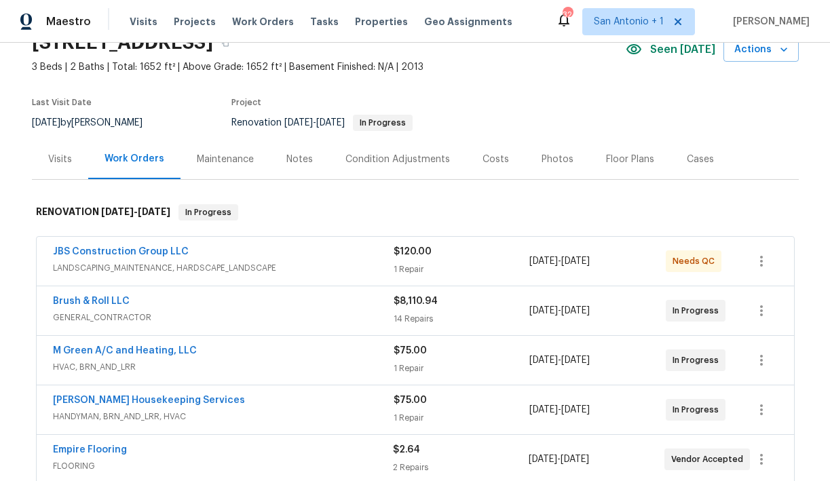
scroll to position [50, 0]
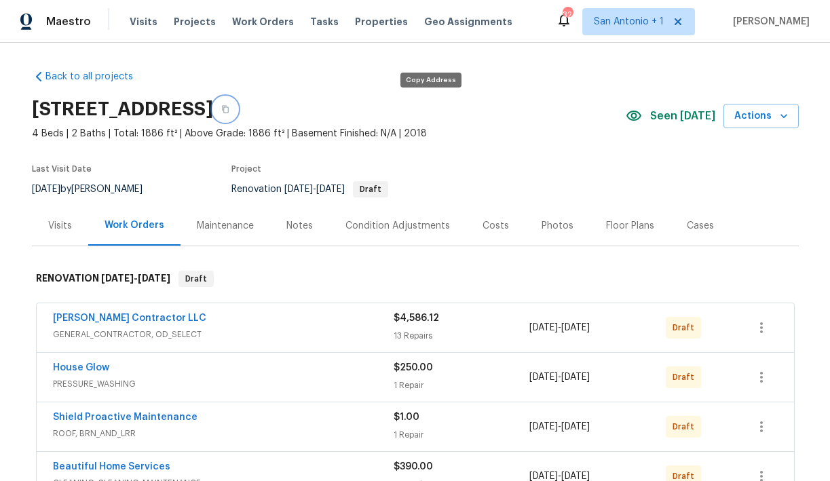
click at [229, 109] on icon "button" at bounding box center [225, 109] width 8 height 8
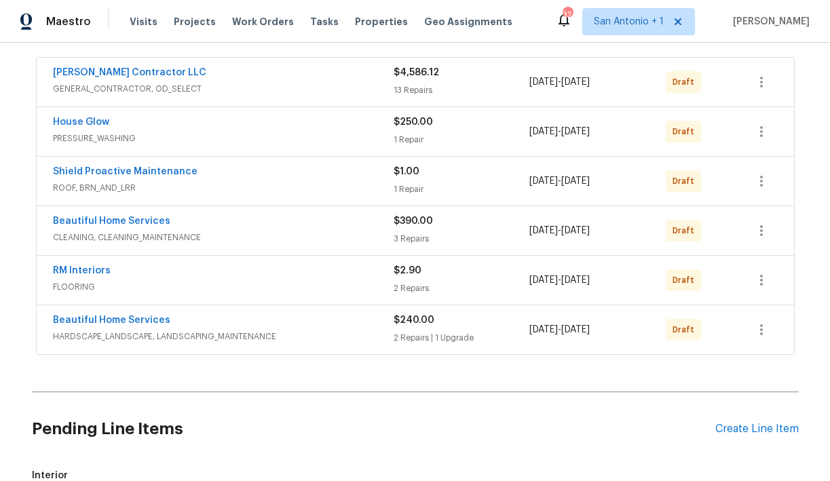
scroll to position [249, 0]
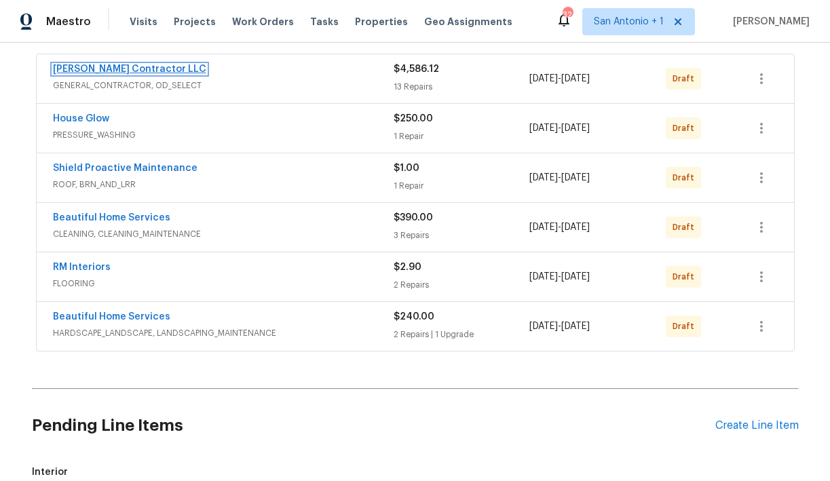
click at [159, 69] on link "[PERSON_NAME] Contractor LLC" at bounding box center [129, 69] width 153 height 10
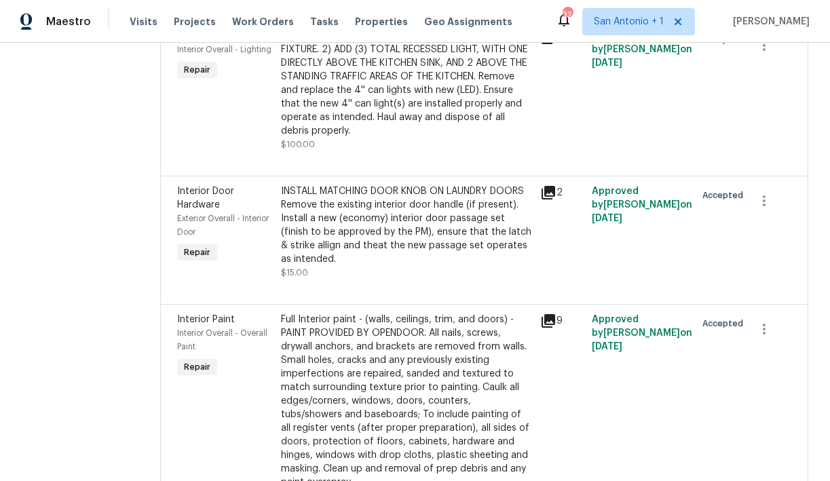
scroll to position [1651, 0]
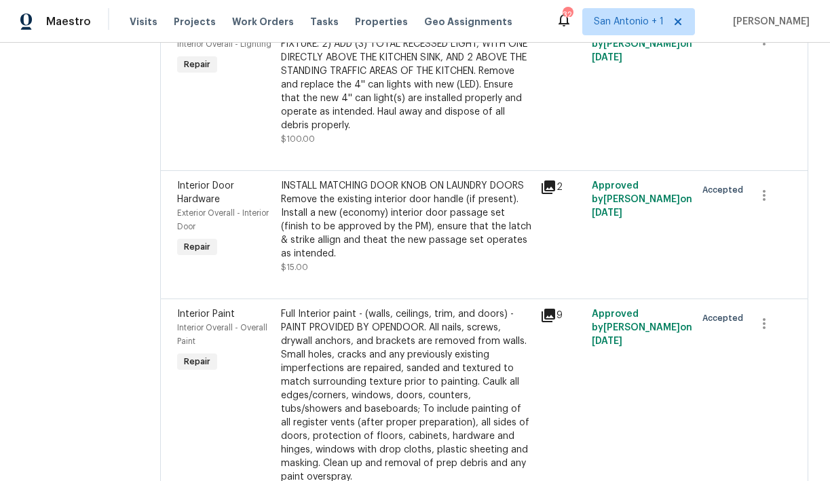
click at [303, 150] on div "1) REMOVE AND DEMO KITCHEN KIGHT FIXTURE. 2) ADD (3) TOTAL RECESSED LIGHT, WITH…" at bounding box center [406, 85] width 259 height 130
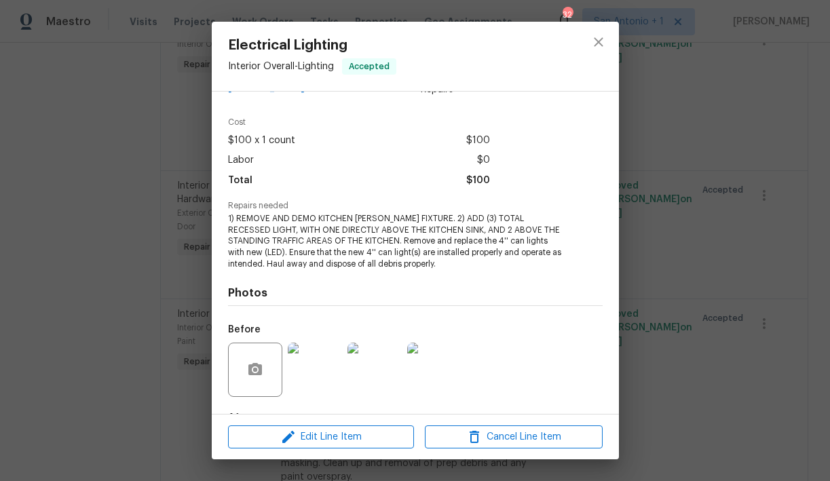
scroll to position [66, 0]
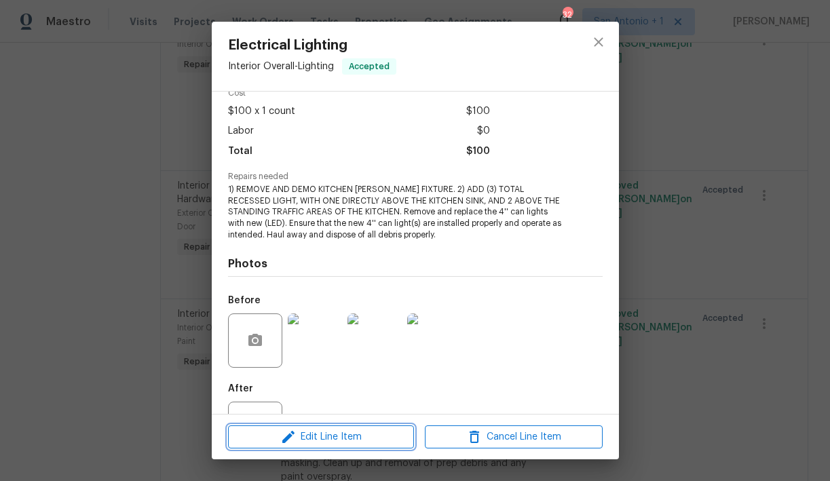
click at [347, 438] on span "Edit Line Item" at bounding box center [321, 437] width 178 height 17
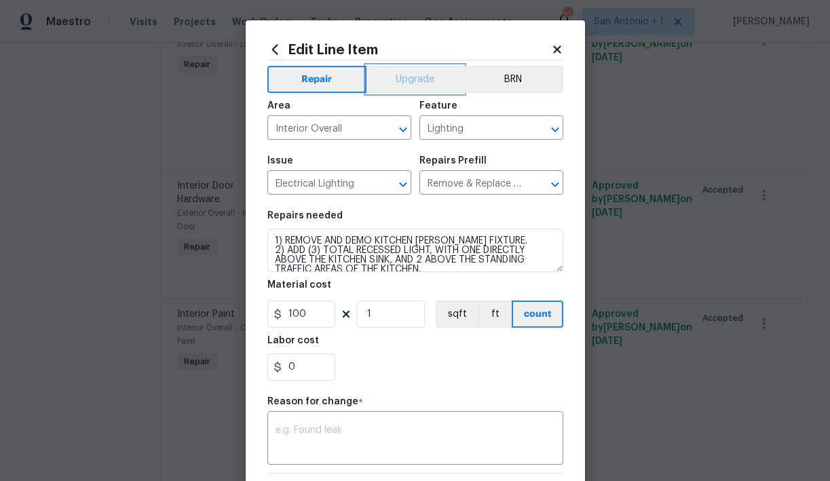
click at [432, 86] on button "Upgrade" at bounding box center [415, 79] width 97 height 27
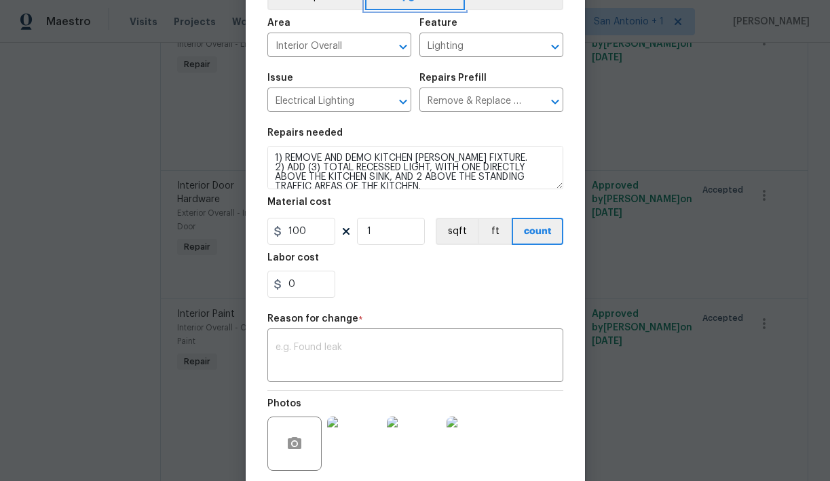
scroll to position [102, 0]
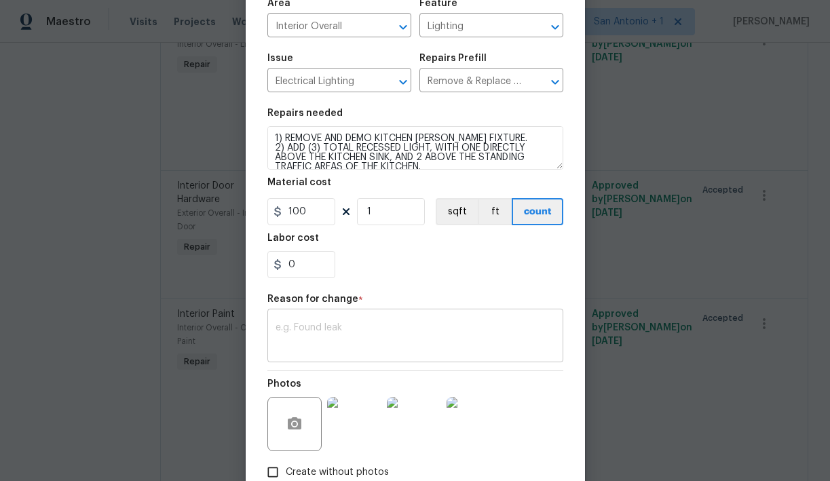
click at [392, 338] on textarea at bounding box center [416, 337] width 280 height 29
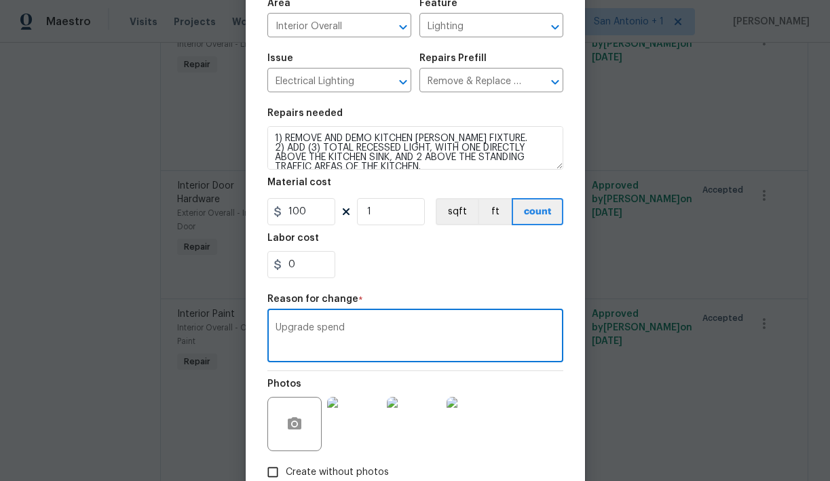
scroll to position [188, 0]
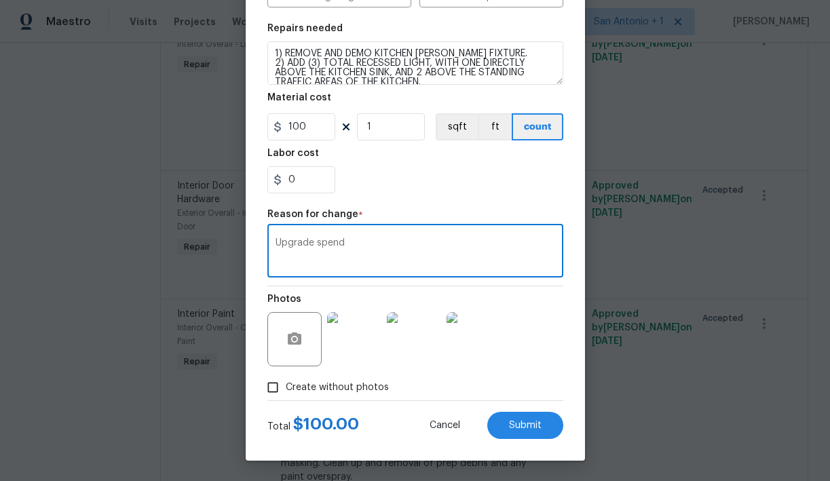
type textarea "Upgrade spend"
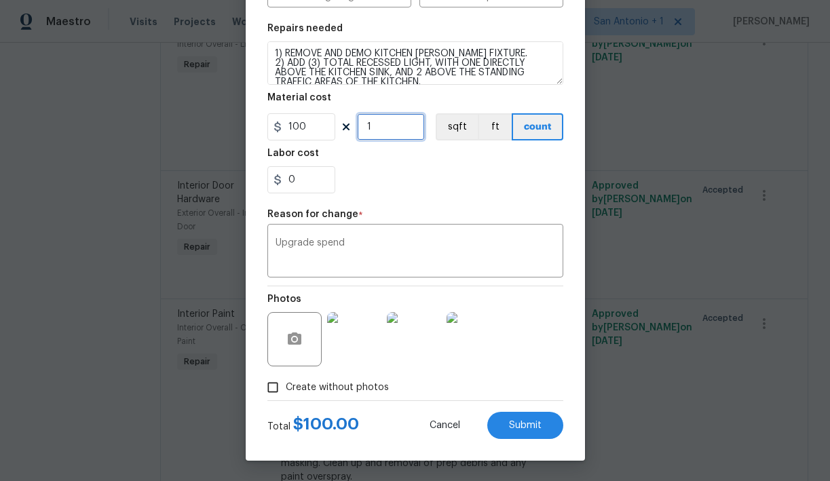
click at [390, 124] on input "1" at bounding box center [391, 126] width 68 height 27
click at [533, 421] on span "Submit" at bounding box center [525, 426] width 33 height 10
type input "1"
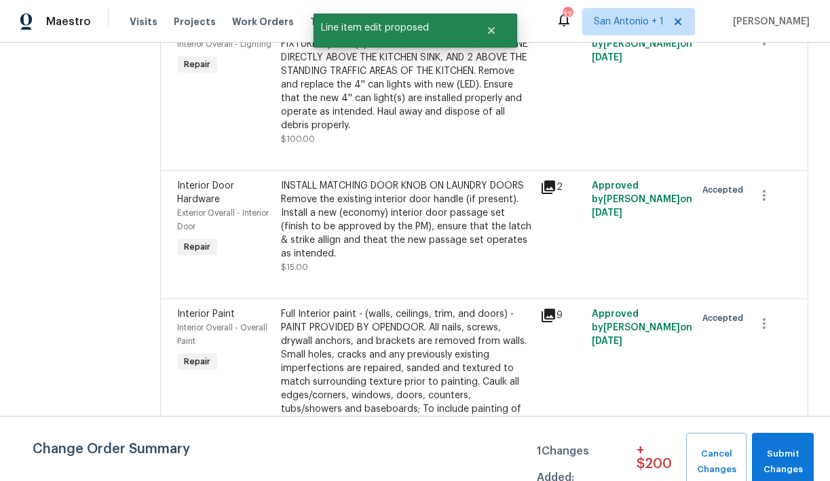
scroll to position [0, 0]
click at [782, 447] on span "Submit Changes" at bounding box center [783, 462] width 48 height 31
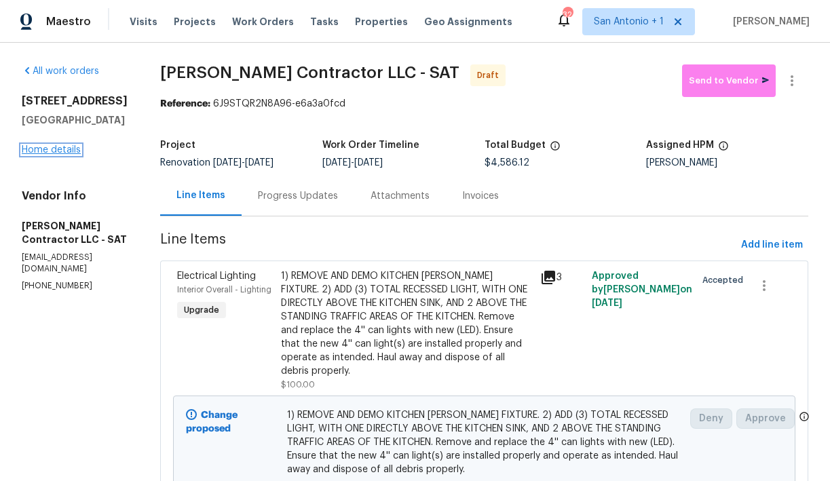
click at [54, 151] on link "Home details" at bounding box center [51, 150] width 59 height 10
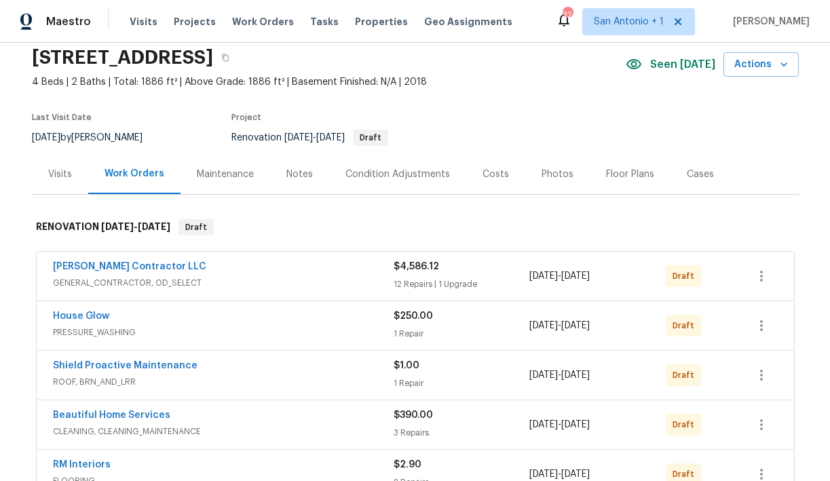
scroll to position [46, 0]
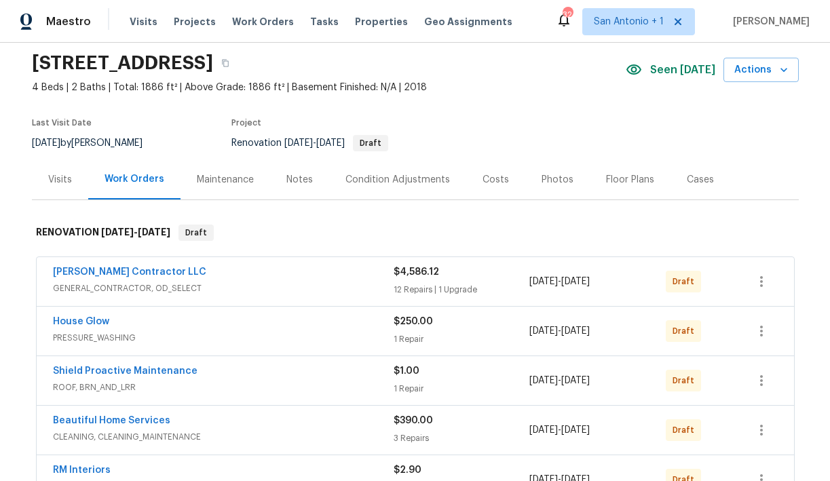
click at [293, 179] on div "Notes" at bounding box center [299, 180] width 26 height 14
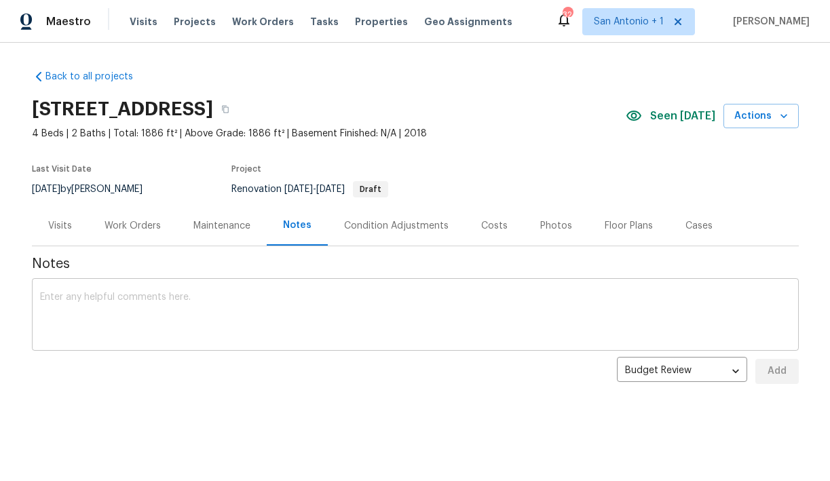
click at [160, 293] on textarea at bounding box center [415, 317] width 751 height 48
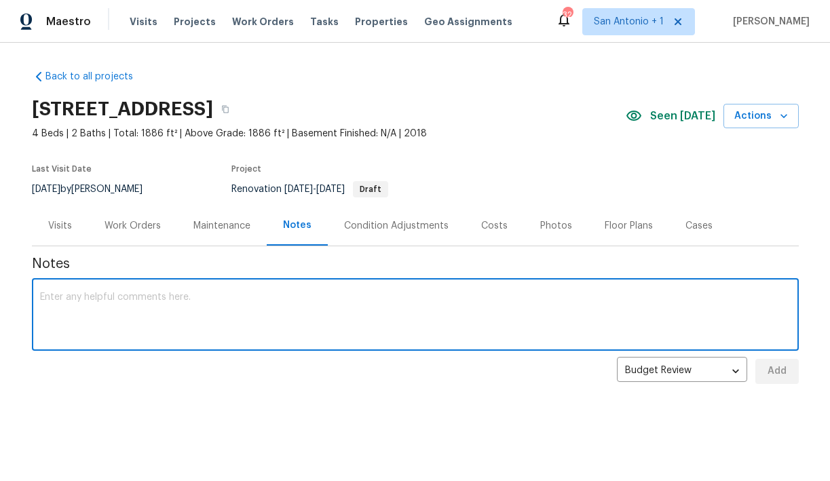
paste textarea "[URL][DOMAIN_NAME]"
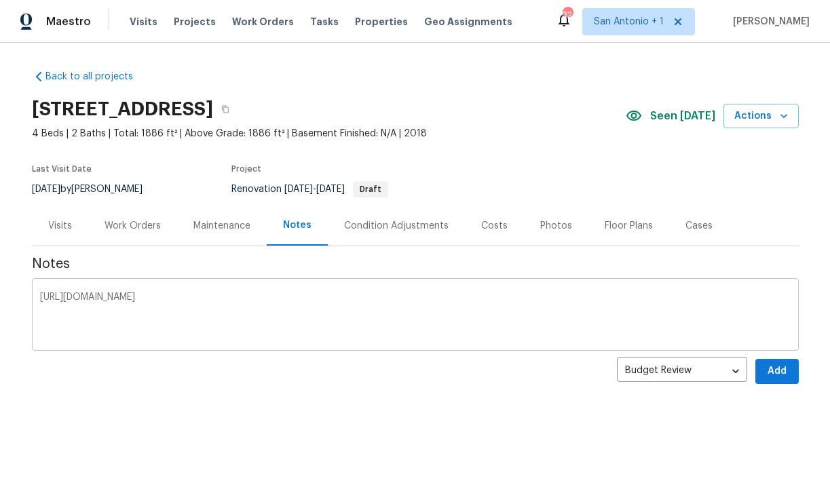
click at [37, 298] on div "https://opendoor.slack.com/archives/C02LY124URZ/p1756858026863979 x ​" at bounding box center [415, 316] width 767 height 69
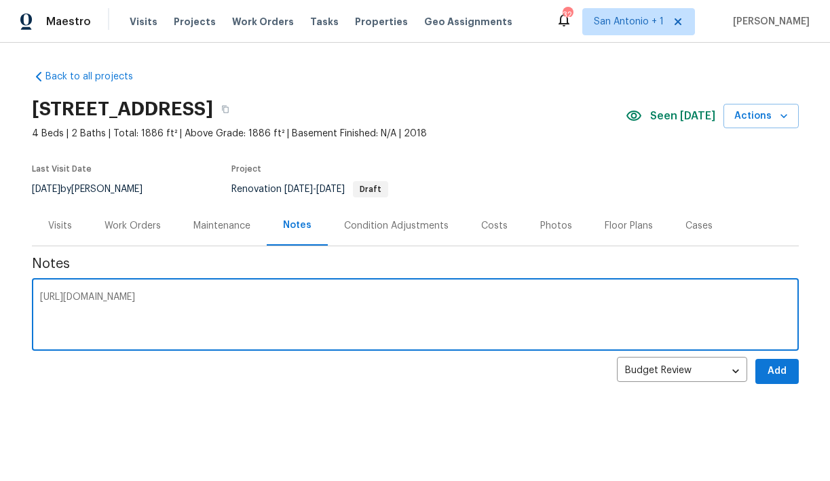
click at [35, 298] on div "https://opendoor.slack.com/archives/C02LY124URZ/p1756858026863979 x ​" at bounding box center [415, 316] width 767 height 69
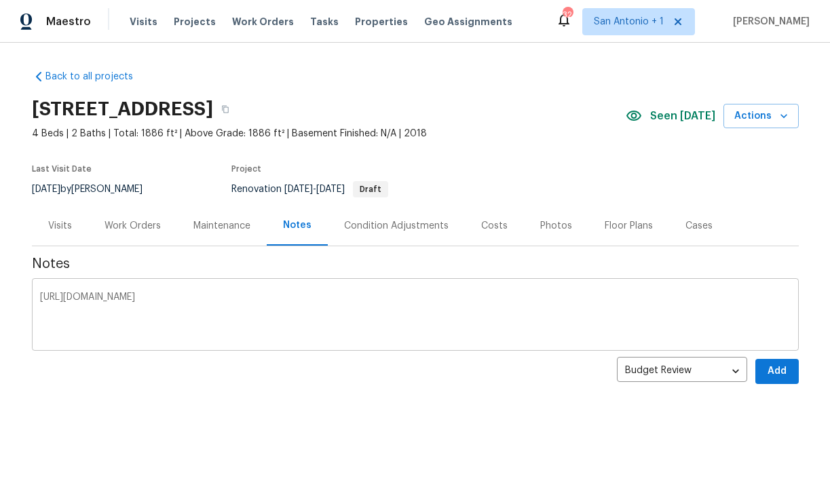
click at [38, 295] on div "https://opendoor.slack.com/archives/C02LY124URZ/p1756858026863979 x ​" at bounding box center [415, 316] width 767 height 69
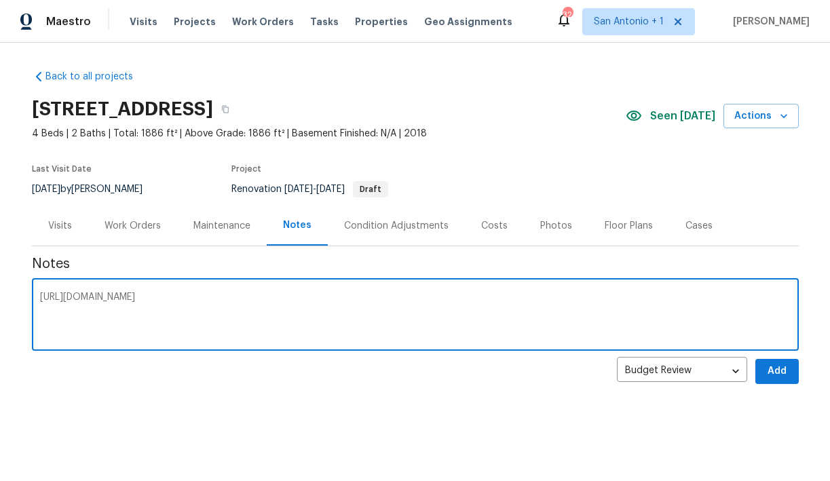
click at [40, 303] on textarea "[URL][DOMAIN_NAME]" at bounding box center [415, 317] width 751 height 48
click at [41, 296] on textarea "[URL][DOMAIN_NAME]" at bounding box center [415, 317] width 751 height 48
click at [446, 308] on textarea "D0 complete: Sala Request - https://opendoor.slack.com/archives/C02LY124URZ/p17…" at bounding box center [415, 317] width 751 height 48
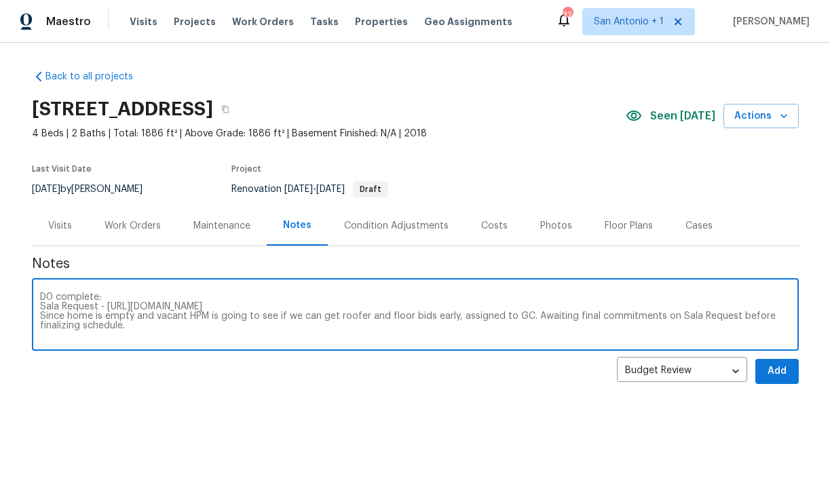
type textarea "D0 complete: Sala Request - https://opendoor.slack.com/archives/C02LY124URZ/p17…"
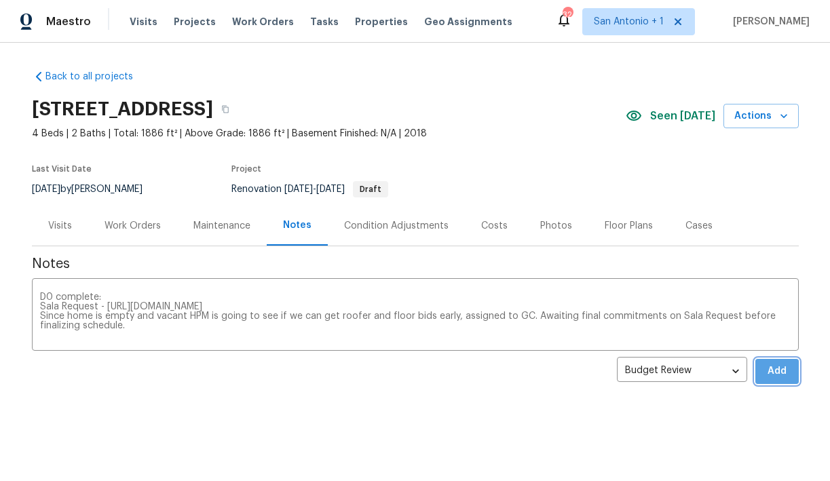
click at [764, 367] on button "Add" at bounding box center [776, 371] width 43 height 25
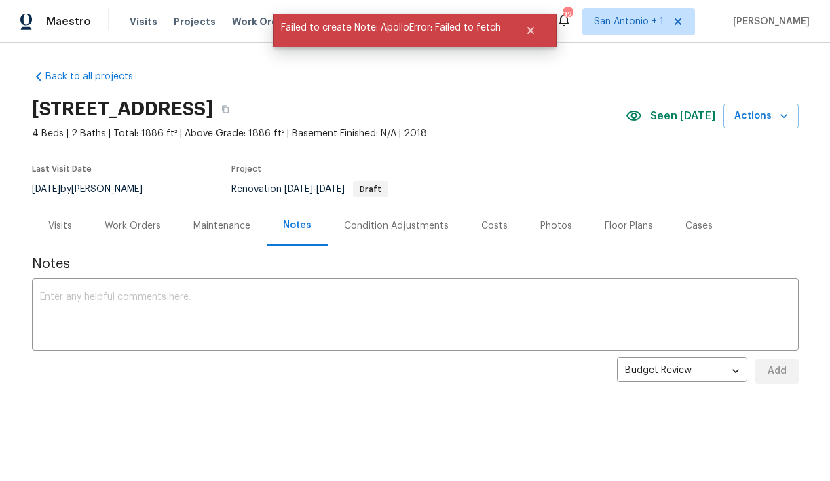
click at [132, 227] on div "Work Orders" at bounding box center [133, 226] width 56 height 14
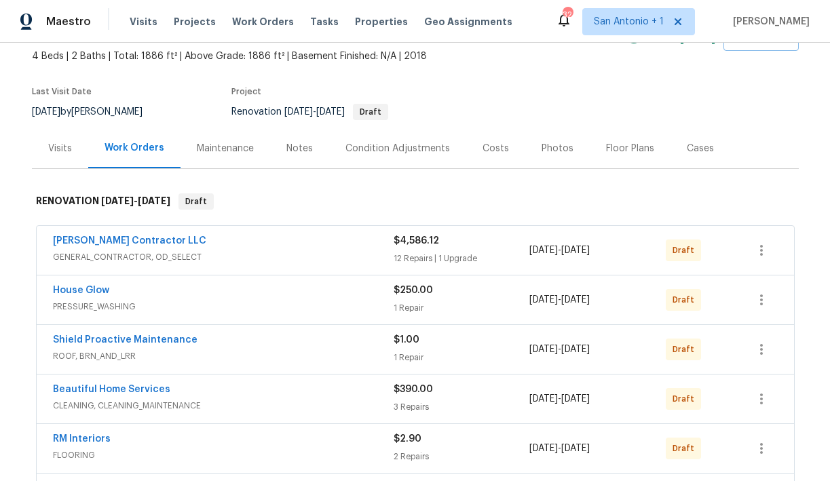
scroll to position [75, 0]
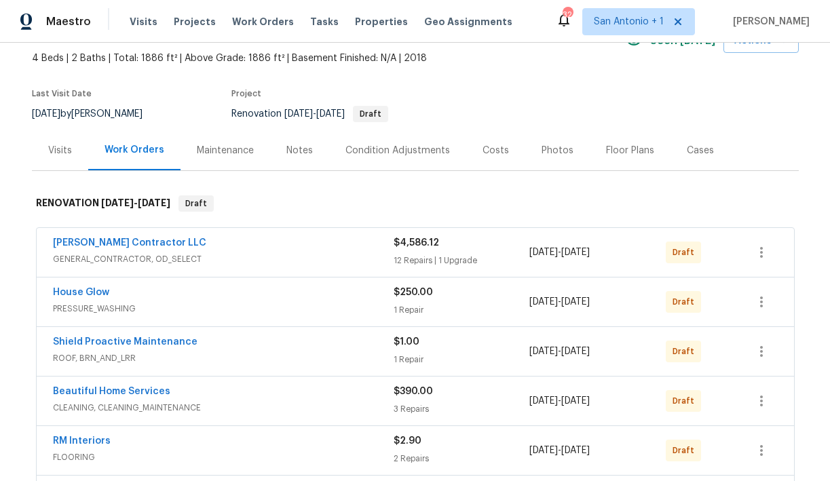
click at [290, 155] on div "Notes" at bounding box center [299, 151] width 26 height 14
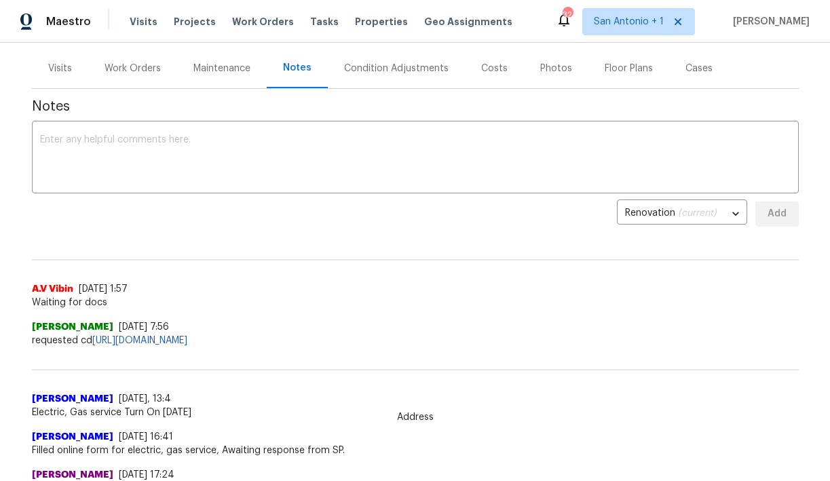
scroll to position [157, 0]
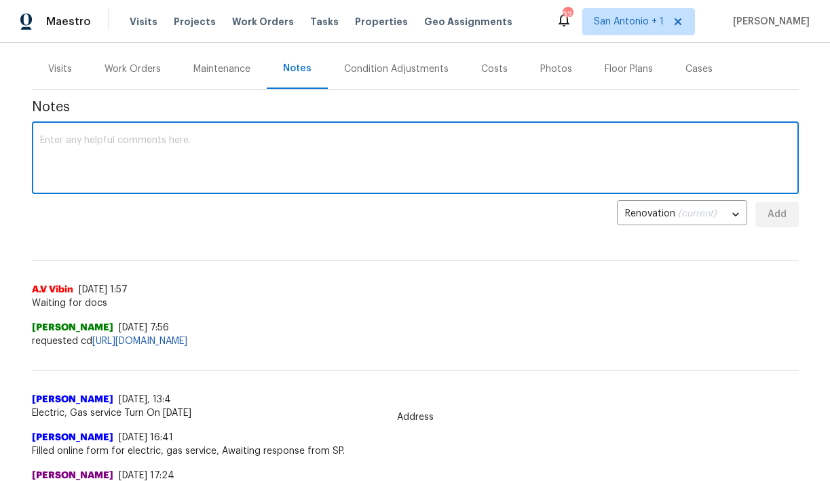
click at [171, 155] on textarea at bounding box center [415, 160] width 751 height 48
paste textarea "[URL][DOMAIN_NAME]"
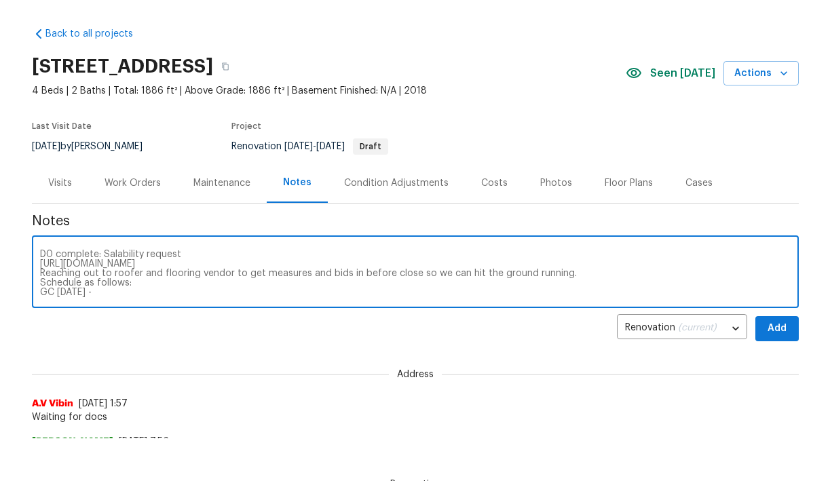
scroll to position [48, 0]
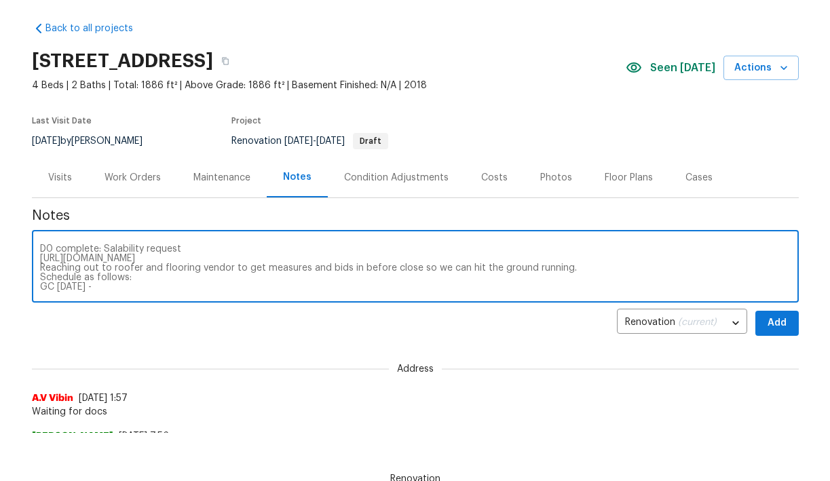
type textarea "D0 complete: Salability request [URL][DOMAIN_NAME] Reaching out to roofer and f…"
click at [141, 176] on div "Work Orders" at bounding box center [133, 178] width 56 height 14
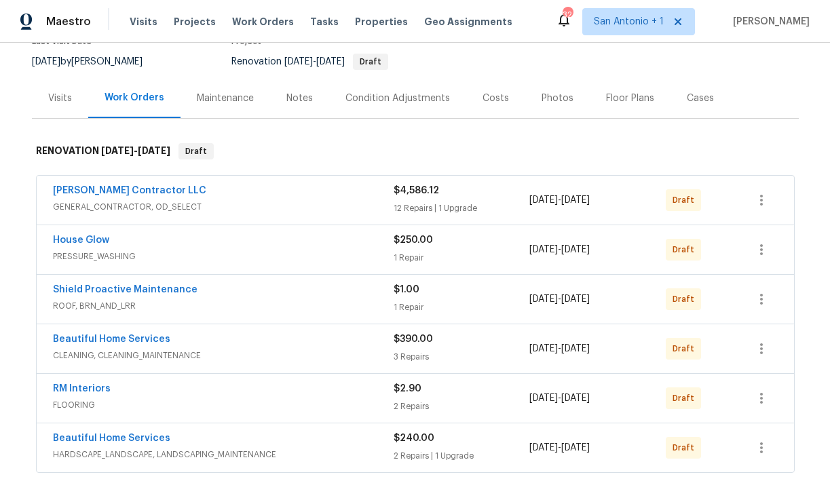
scroll to position [112, 0]
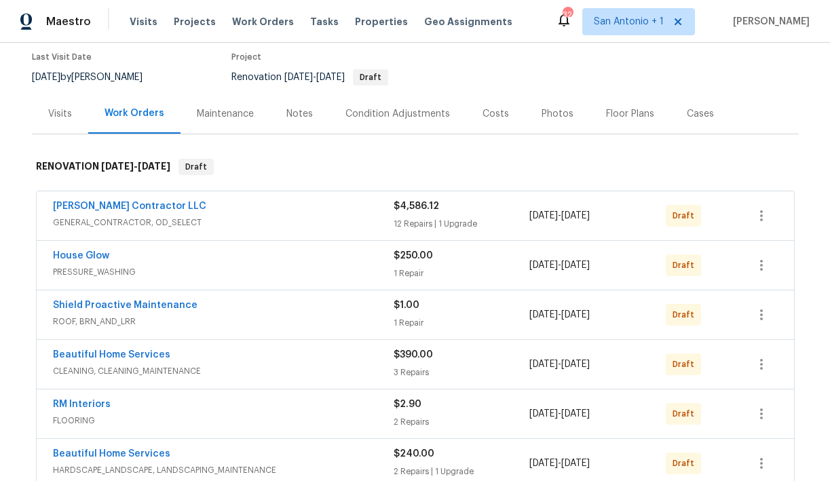
click at [299, 117] on div "Notes" at bounding box center [299, 114] width 26 height 14
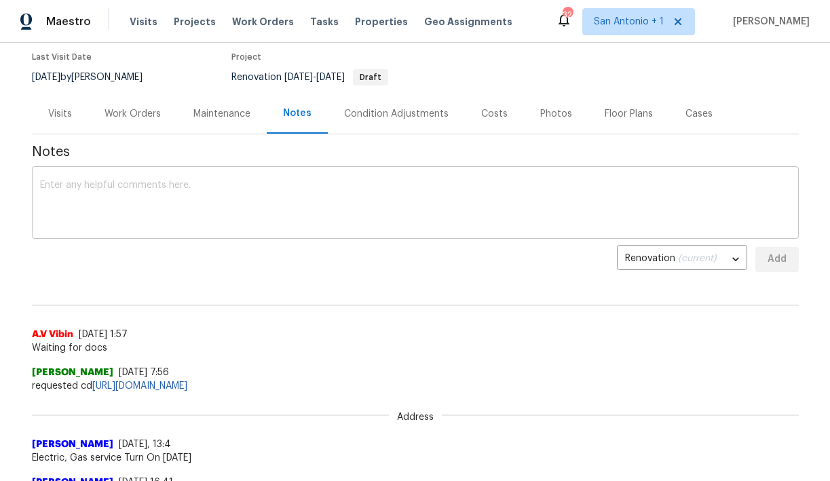
click at [265, 187] on textarea at bounding box center [415, 205] width 751 height 48
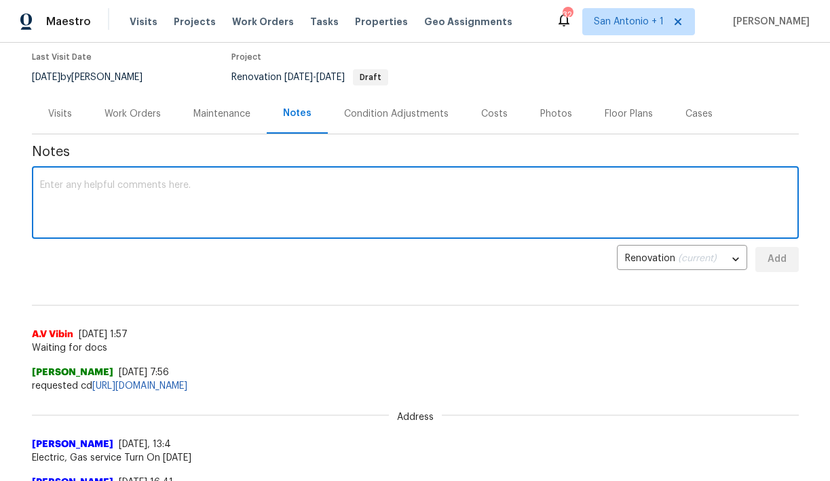
paste textarea "D0 complete: Salability request [URL][DOMAIN_NAME] Reaching out to roofer and f…"
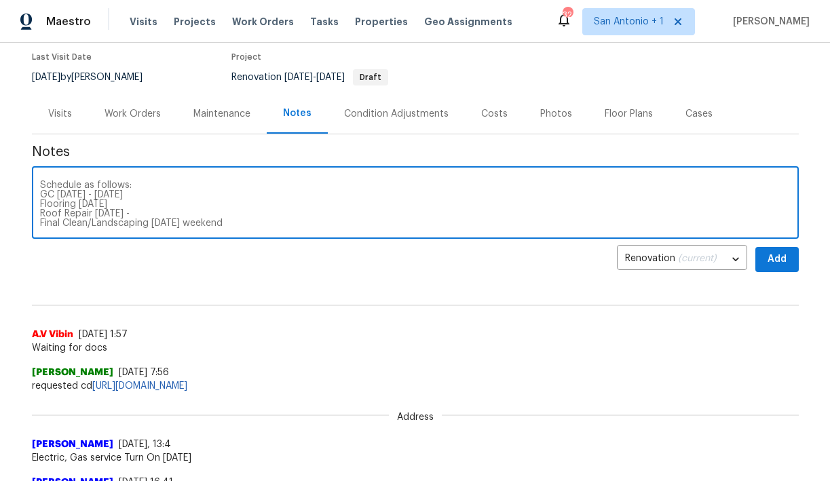
scroll to position [38, 0]
type textarea "D0 complete: Salability request [URL][DOMAIN_NAME] Reaching out to roofer and f…"
click at [787, 267] on span "Add" at bounding box center [777, 259] width 22 height 17
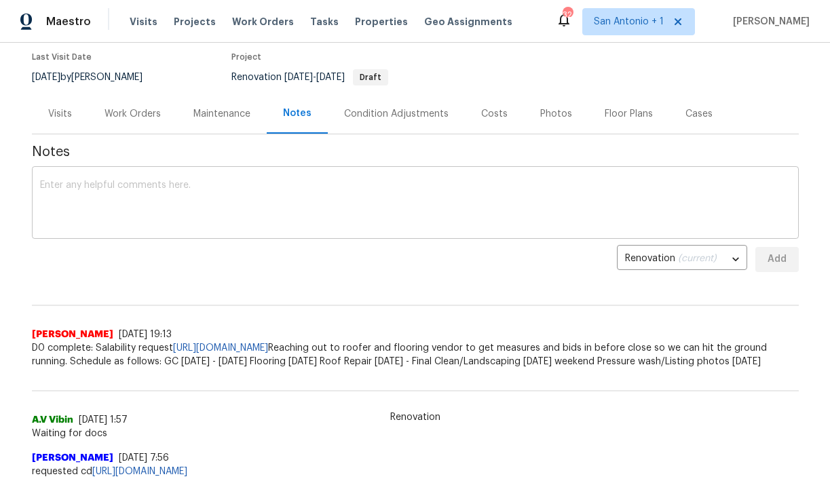
scroll to position [0, 0]
click at [137, 112] on div "Work Orders" at bounding box center [133, 114] width 56 height 14
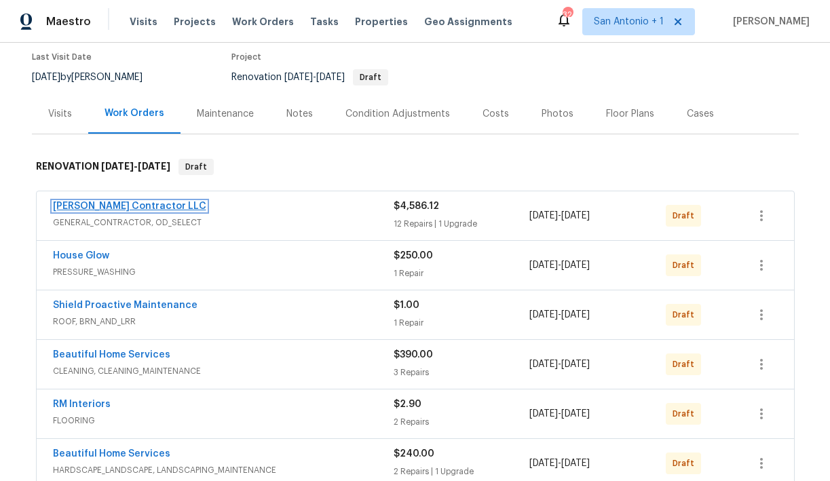
click at [105, 206] on link "[PERSON_NAME] Contractor LLC" at bounding box center [129, 207] width 153 height 10
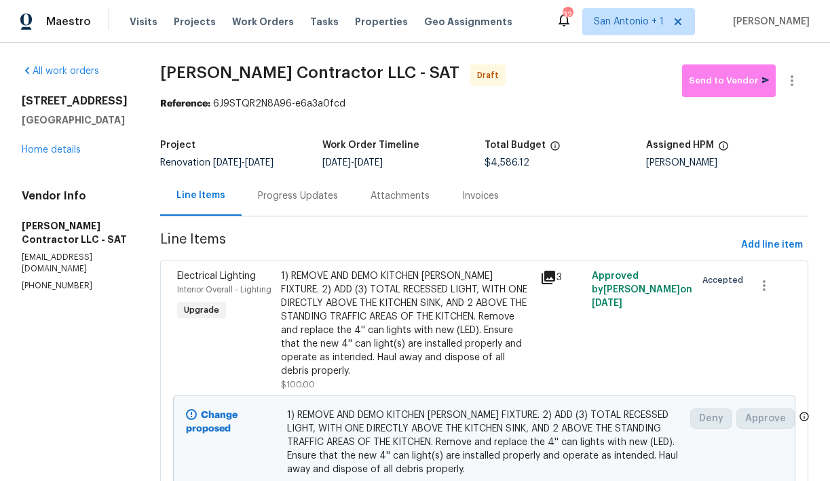
click at [321, 197] on div "Progress Updates" at bounding box center [298, 196] width 80 height 14
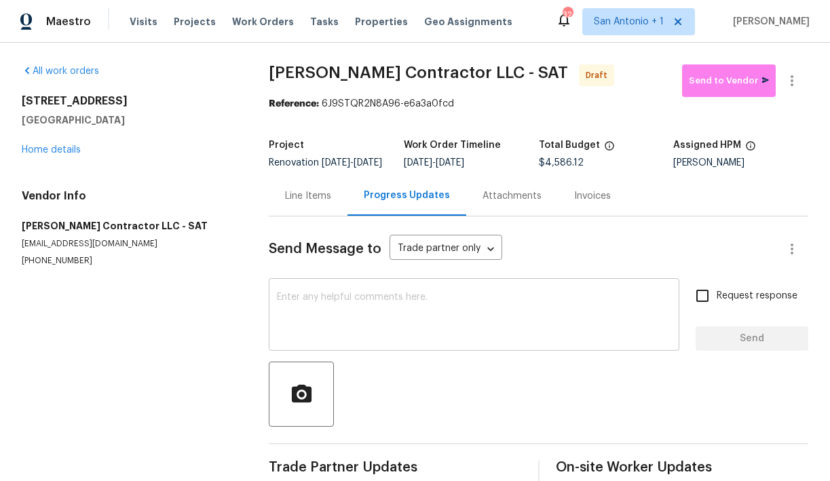
click at [327, 304] on textarea at bounding box center [474, 317] width 394 height 48
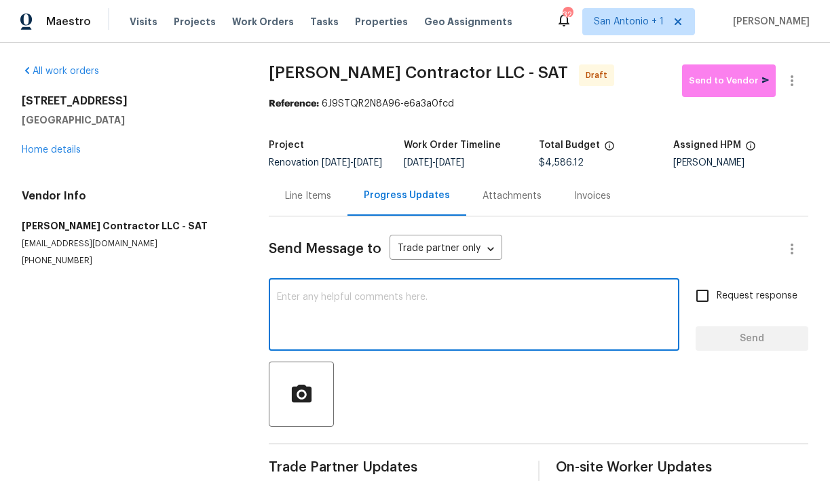
paste textarea "D0 complete: Salability request [URL][DOMAIN_NAME] Reaching out to roofer and f…"
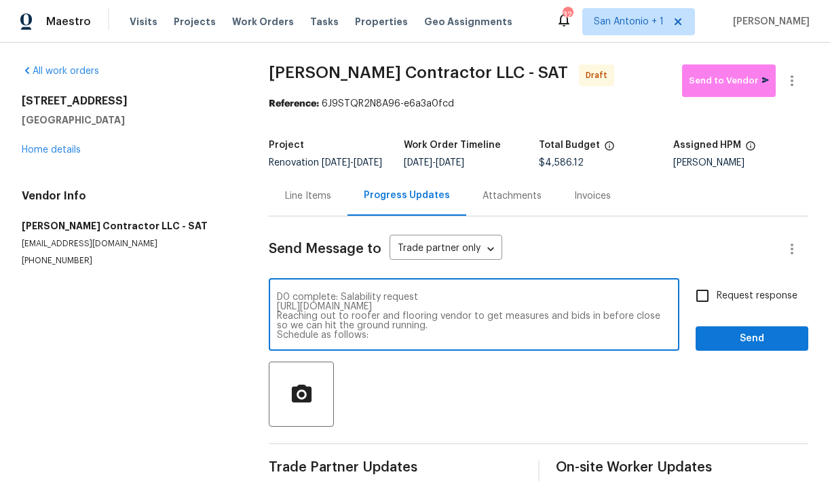
scroll to position [48, 0]
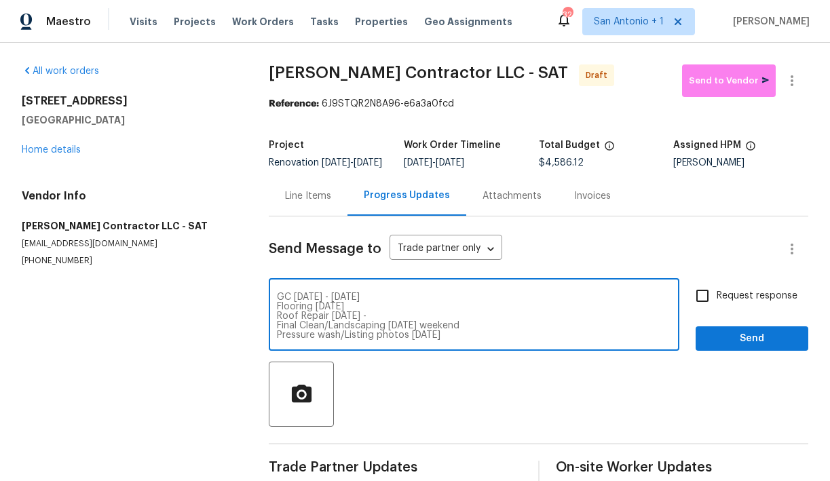
type textarea "D0 complete: Salability request [URL][DOMAIN_NAME] Reaching out to roofer and f…"
click at [756, 348] on span "Send" at bounding box center [752, 339] width 91 height 17
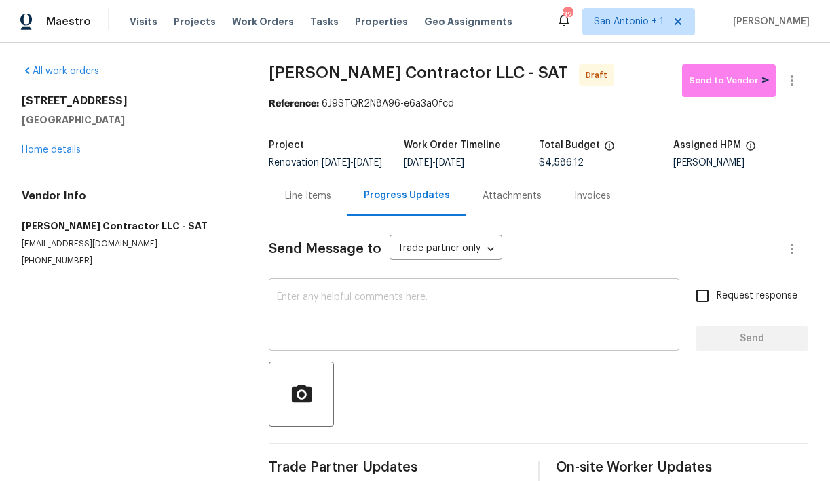
scroll to position [0, 0]
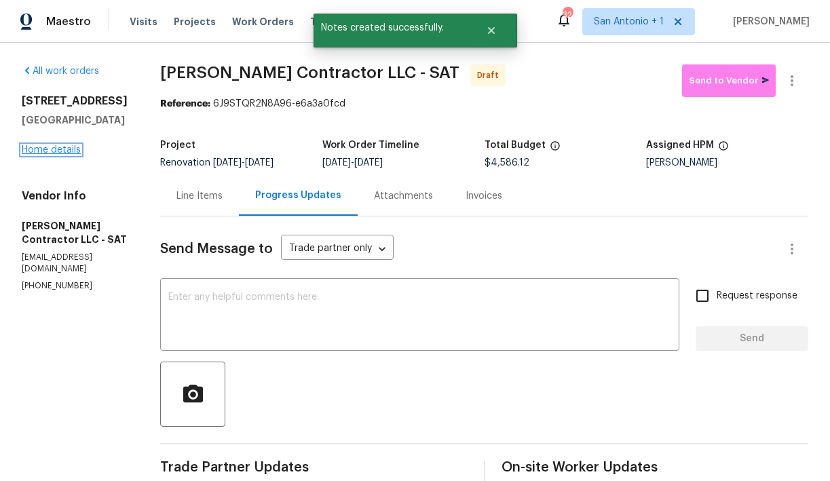
click at [54, 152] on link "Home details" at bounding box center [51, 150] width 59 height 10
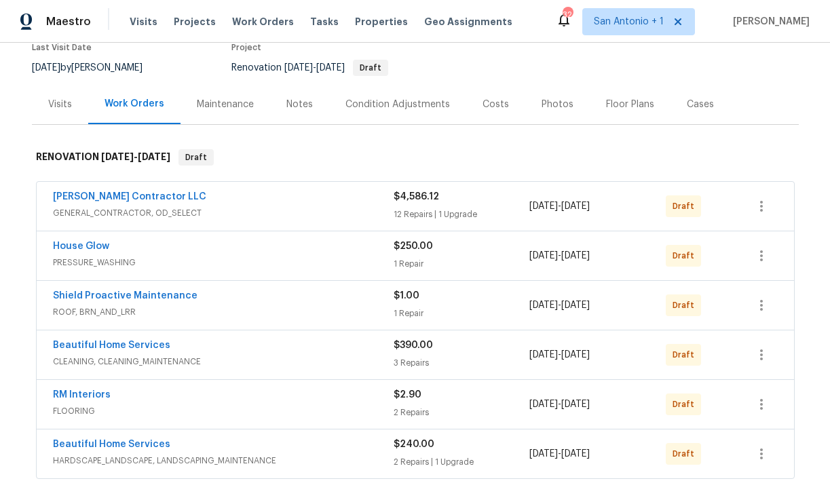
scroll to position [132, 0]
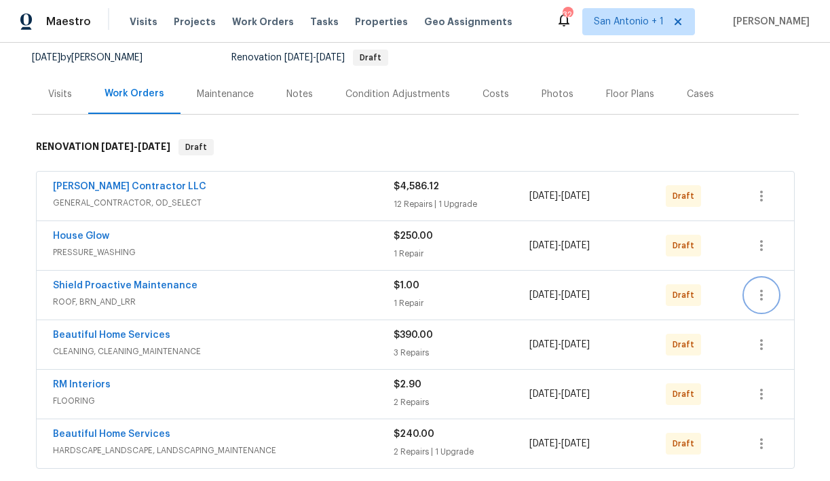
click at [764, 295] on icon "button" at bounding box center [761, 295] width 16 height 16
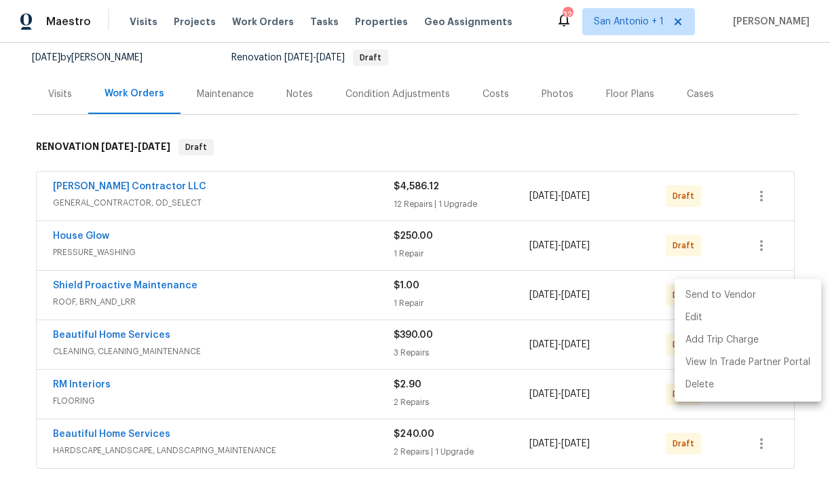
click at [727, 301] on li "Send to Vendor" at bounding box center [748, 295] width 147 height 22
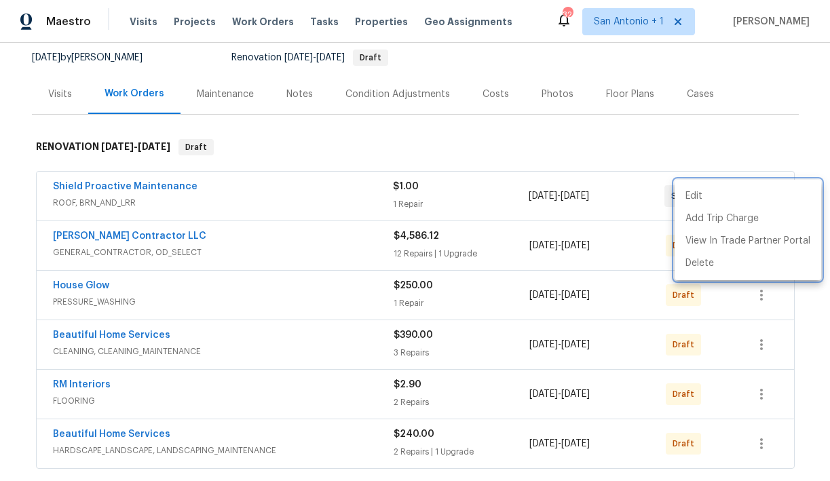
click at [612, 144] on div at bounding box center [415, 240] width 830 height 481
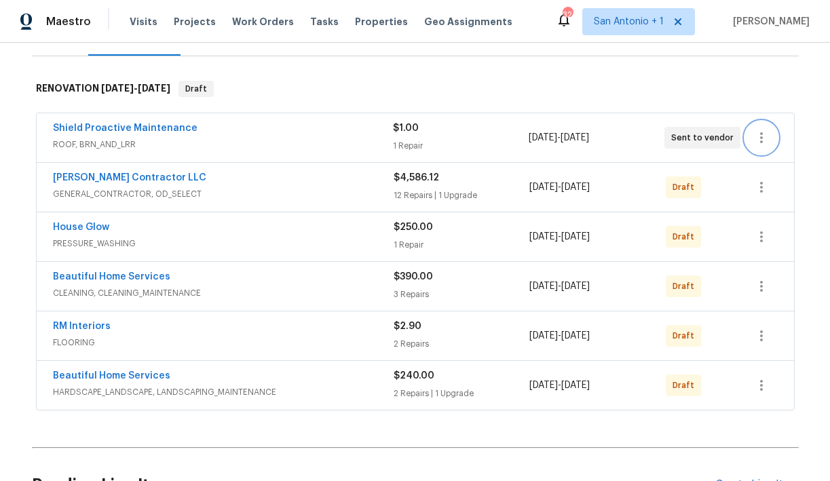
scroll to position [193, 0]
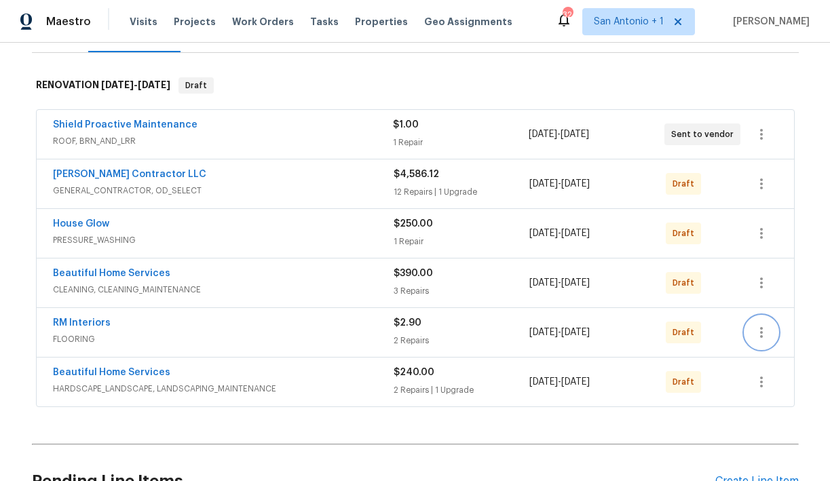
click at [760, 332] on icon "button" at bounding box center [761, 332] width 3 height 11
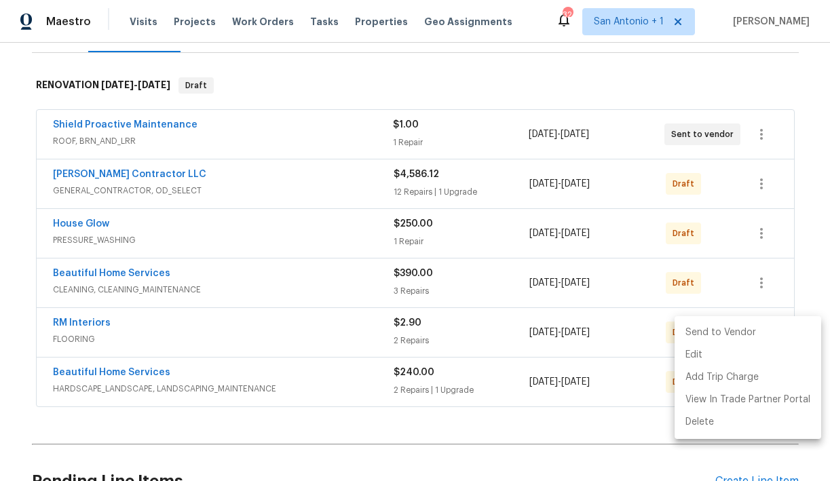
click at [734, 331] on li "Send to Vendor" at bounding box center [748, 333] width 147 height 22
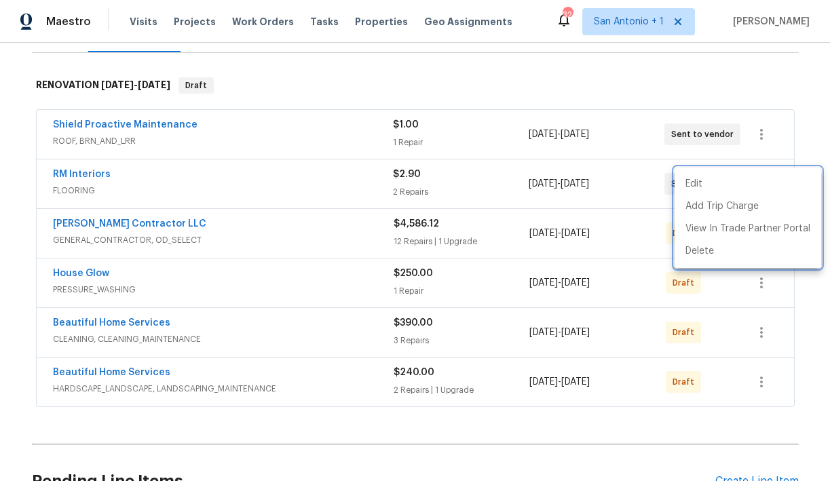
click at [636, 90] on div at bounding box center [415, 240] width 830 height 481
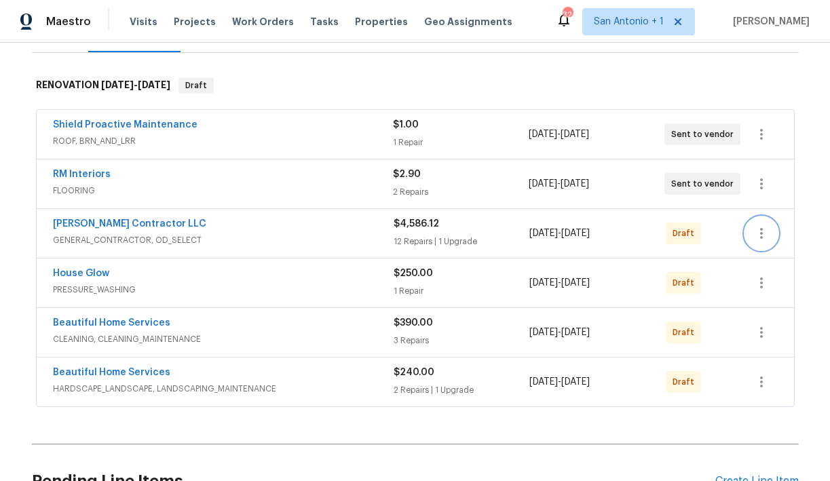
click at [760, 233] on icon "button" at bounding box center [761, 233] width 3 height 11
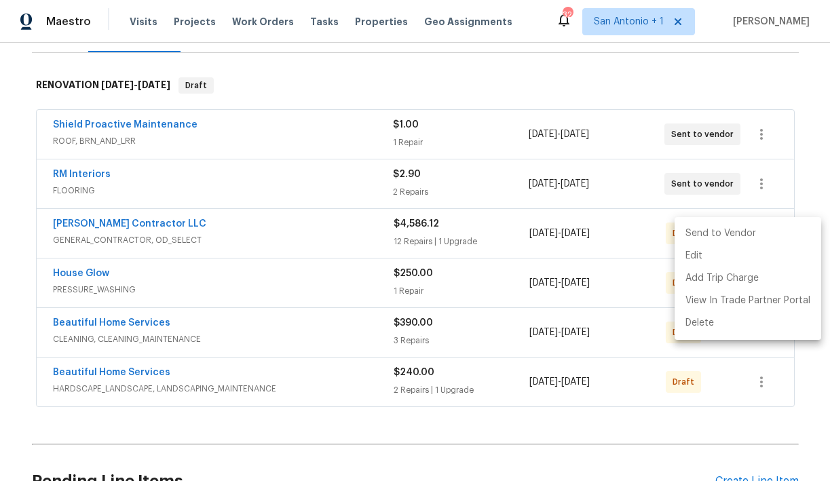
click at [739, 233] on li "Send to Vendor" at bounding box center [748, 234] width 147 height 22
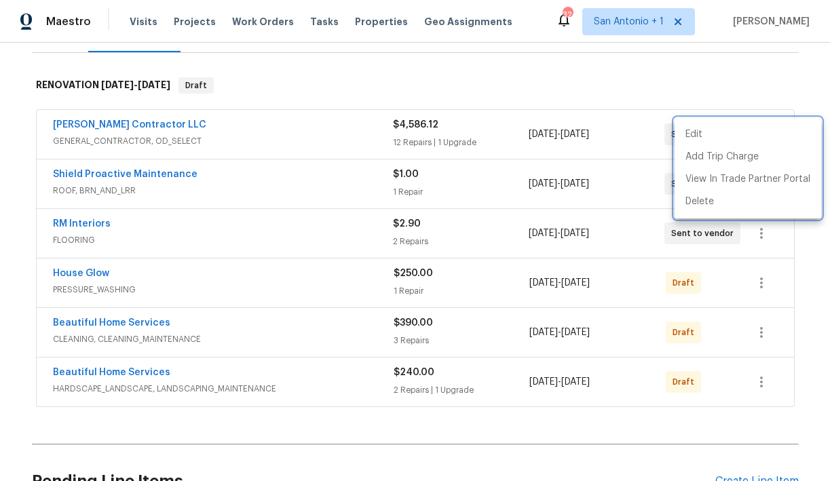
click at [762, 282] on div at bounding box center [415, 240] width 830 height 481
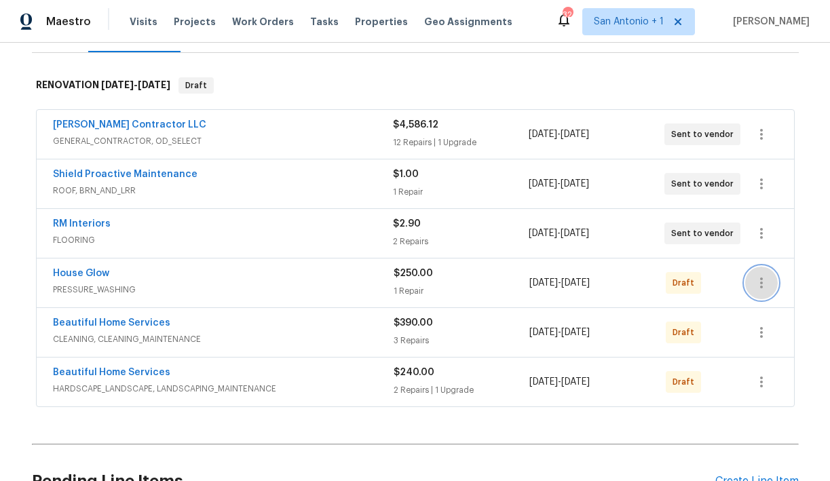
click at [762, 282] on icon "button" at bounding box center [761, 283] width 16 height 16
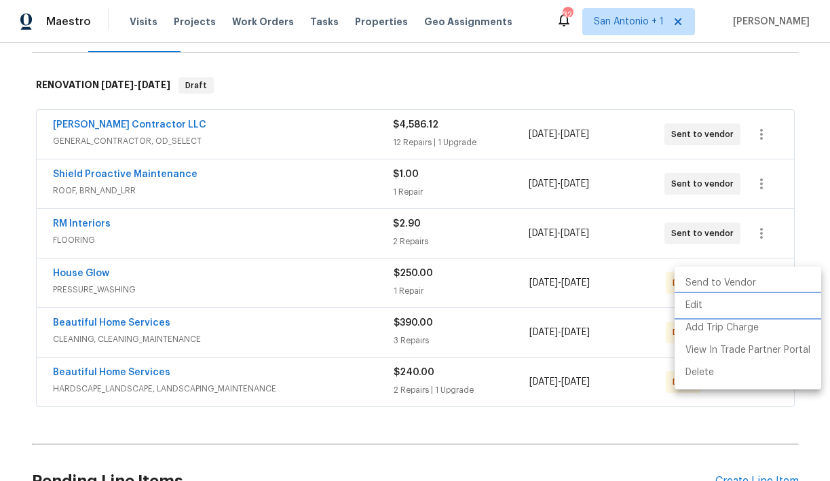
click at [701, 305] on li "Edit" at bounding box center [748, 306] width 147 height 22
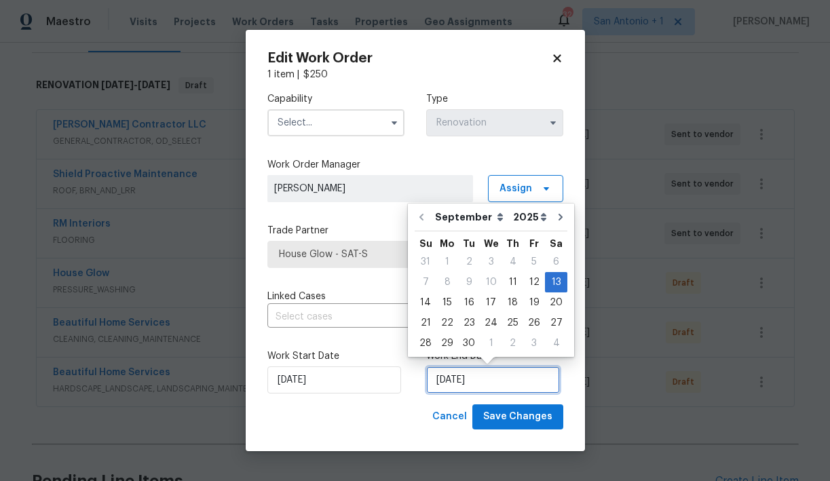
click at [471, 380] on input "[DATE]" at bounding box center [493, 380] width 134 height 27
click at [447, 301] on div "15" at bounding box center [447, 302] width 22 height 19
type input "[DATE]"
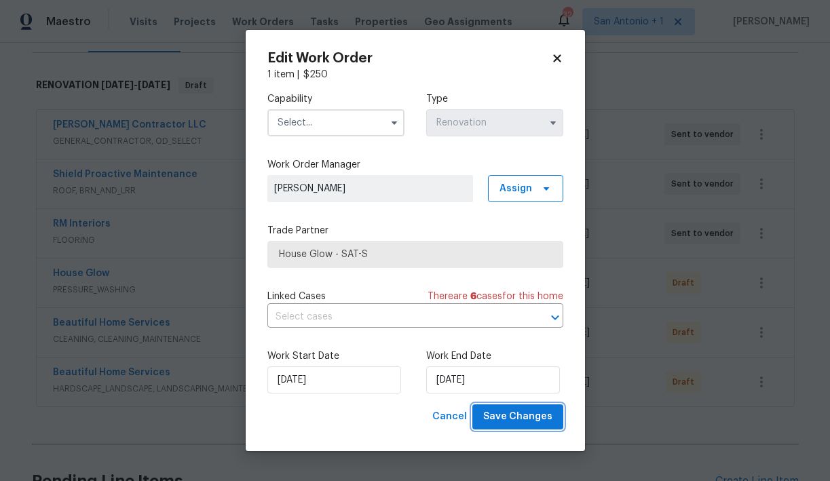
click at [510, 419] on span "Save Changes" at bounding box center [517, 417] width 69 height 17
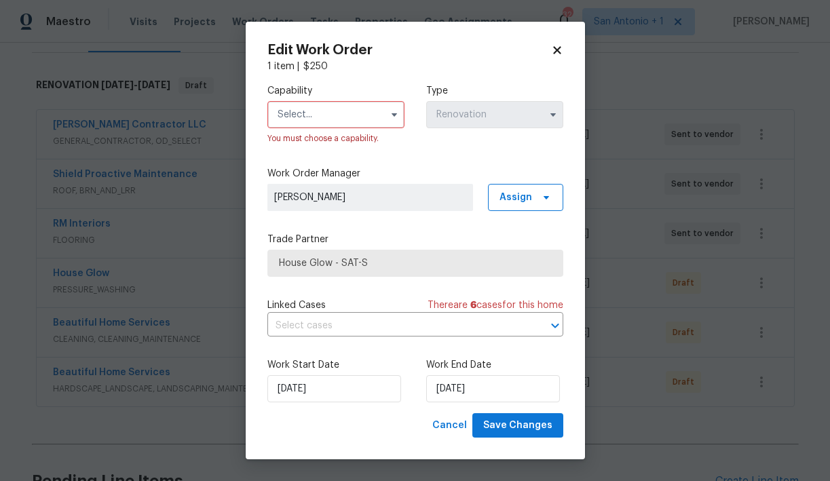
click at [377, 114] on input "text" at bounding box center [335, 114] width 137 height 27
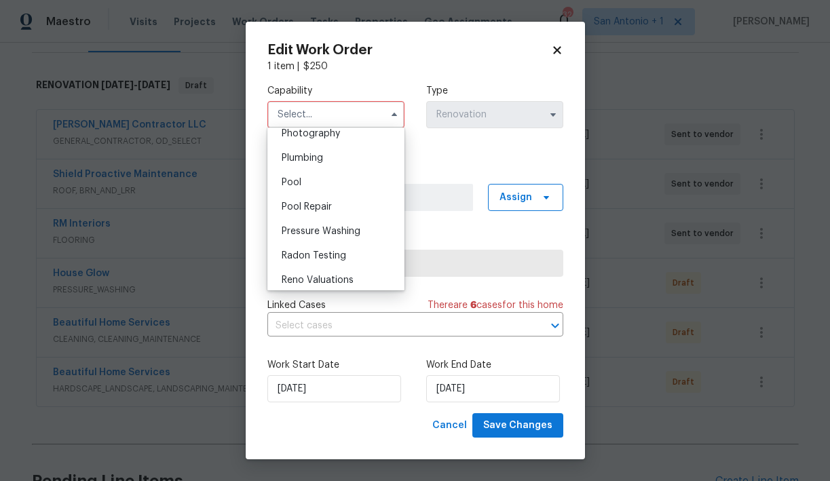
scroll to position [1203, 0]
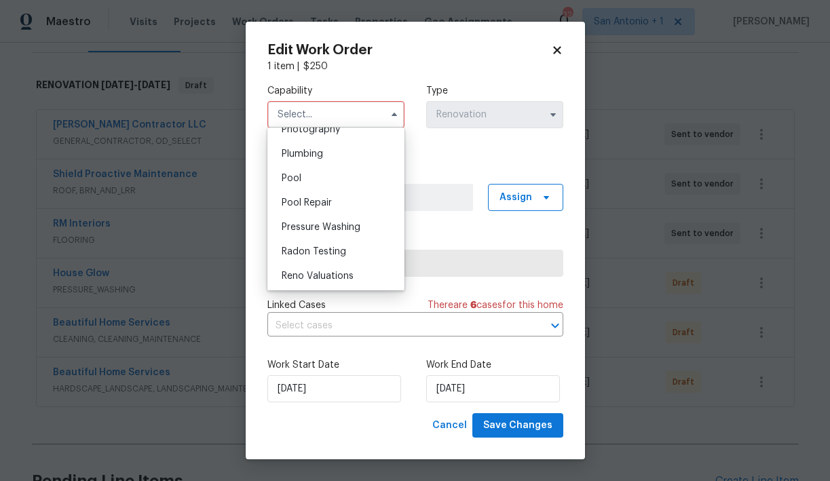
click at [342, 223] on span "Pressure Washing" at bounding box center [321, 228] width 79 height 10
type input "Pressure Washing"
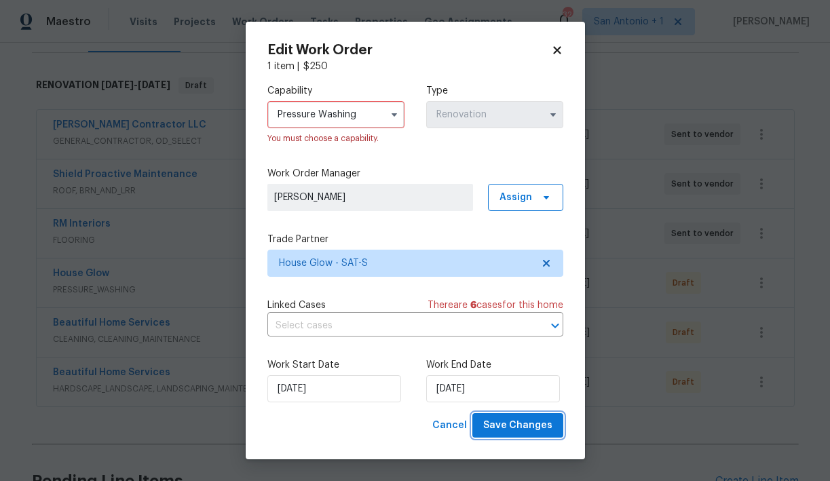
click at [512, 424] on span "Save Changes" at bounding box center [517, 425] width 69 height 17
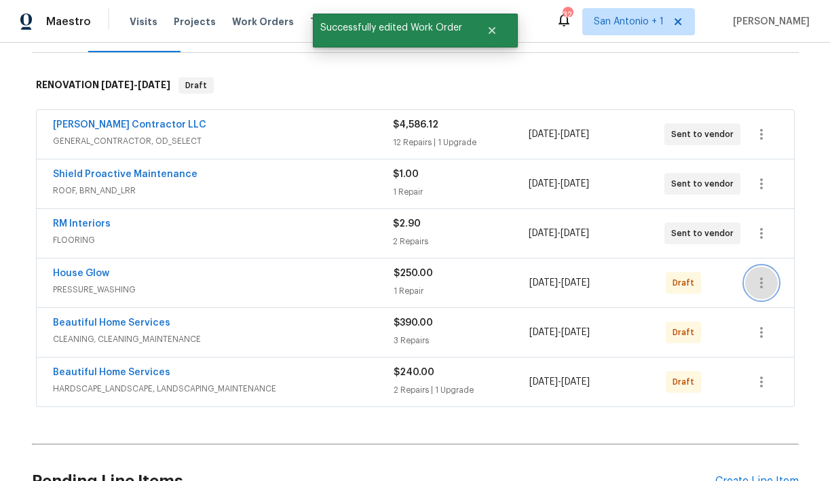
click at [758, 287] on icon "button" at bounding box center [761, 283] width 16 height 16
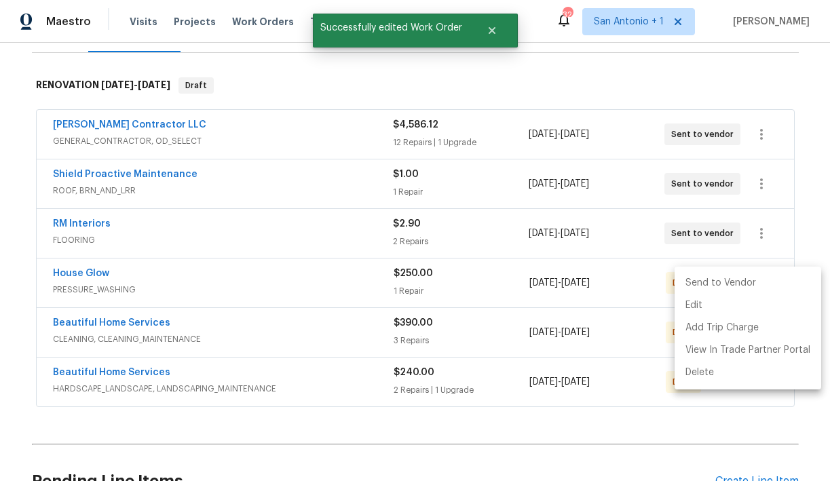
click at [738, 283] on li "Send to Vendor" at bounding box center [748, 283] width 147 height 22
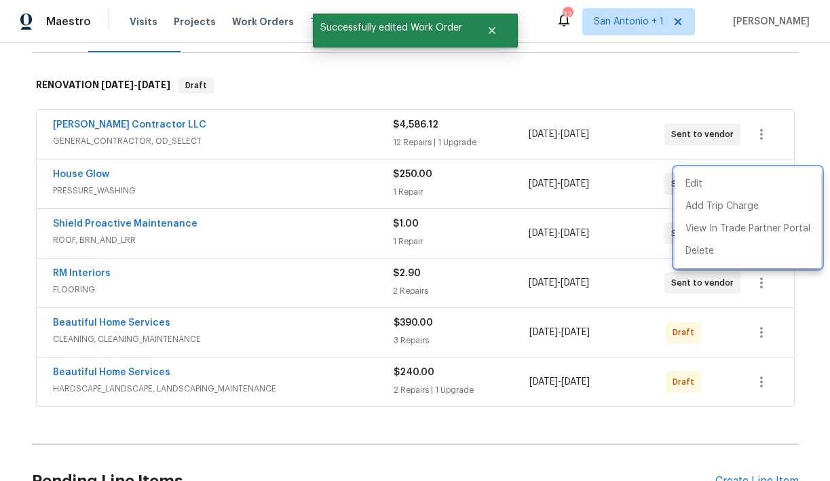
click at [770, 92] on div at bounding box center [415, 240] width 830 height 481
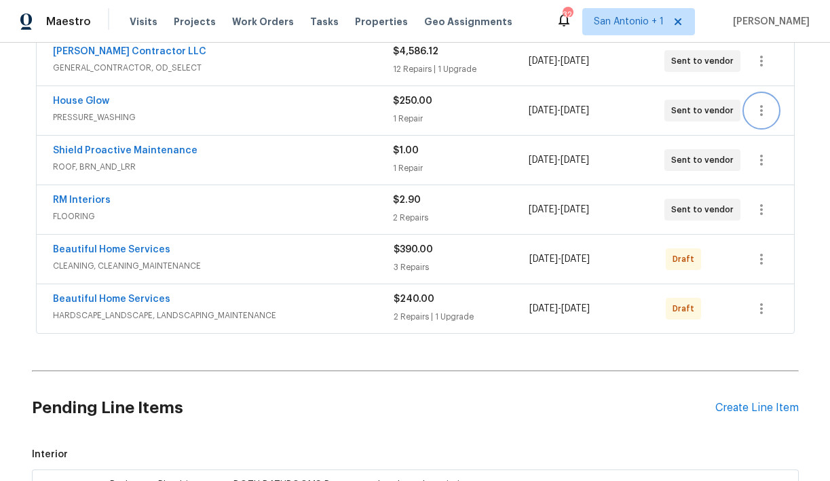
scroll to position [267, 0]
click at [764, 259] on icon "button" at bounding box center [761, 258] width 16 height 16
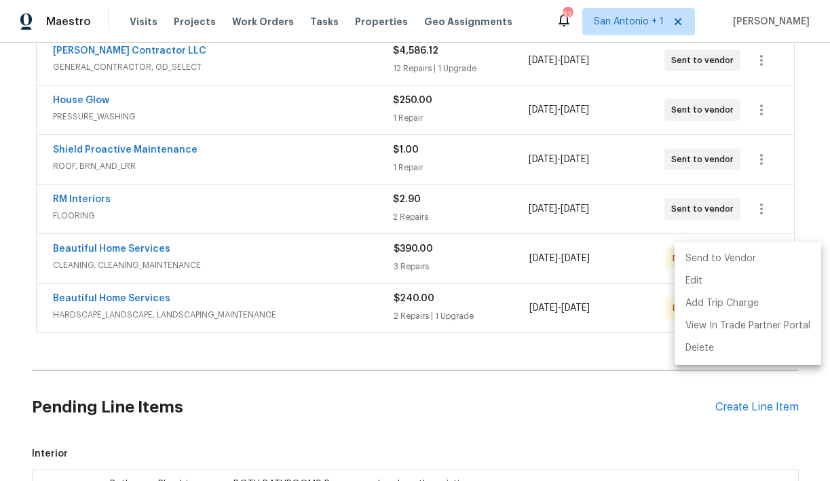
click at [764, 259] on li "Send to Vendor" at bounding box center [748, 259] width 147 height 22
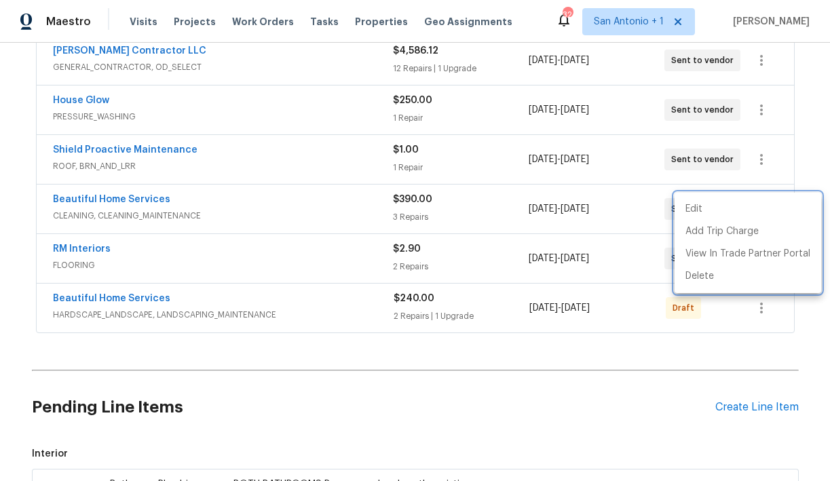
click at [808, 71] on div at bounding box center [415, 240] width 830 height 481
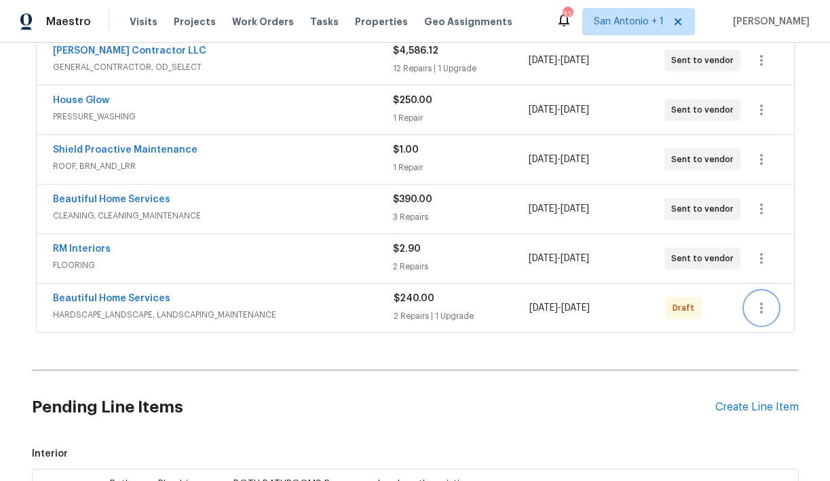
click at [760, 306] on icon "button" at bounding box center [761, 308] width 16 height 16
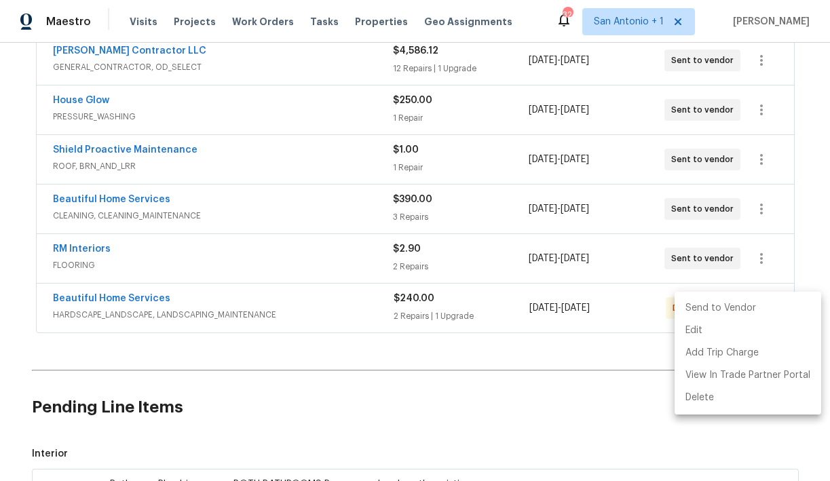
click at [736, 310] on li "Send to Vendor" at bounding box center [748, 308] width 147 height 22
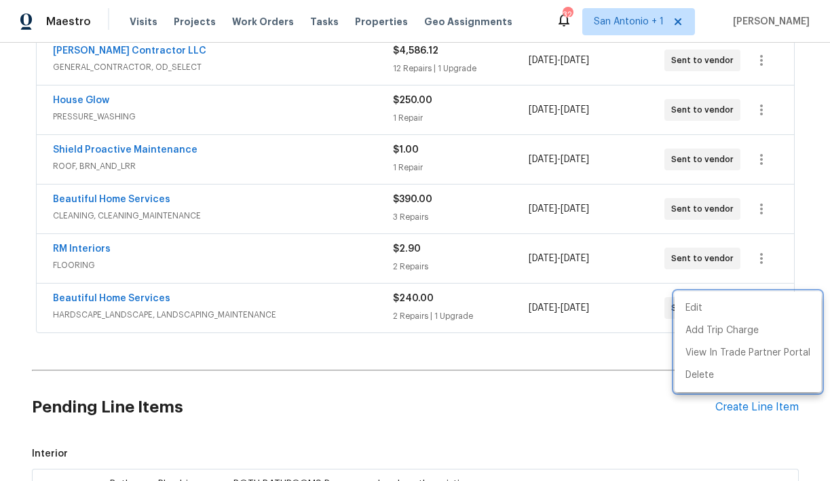
click at [813, 190] on div at bounding box center [415, 240] width 830 height 481
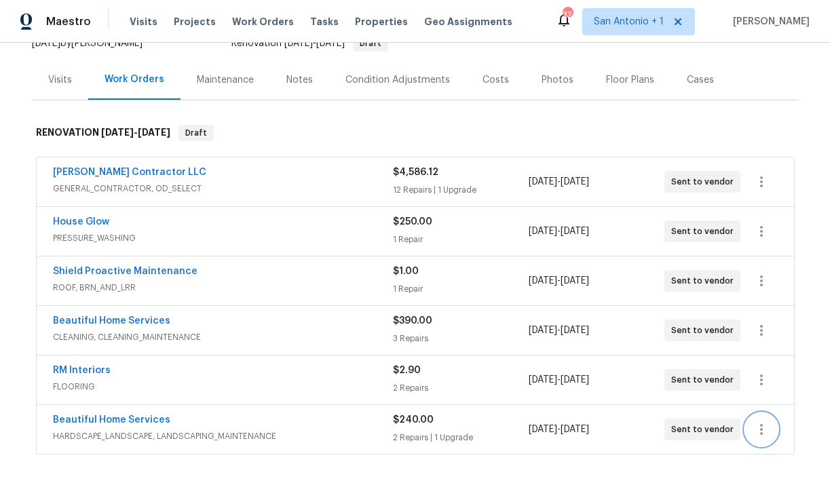
scroll to position [147, 0]
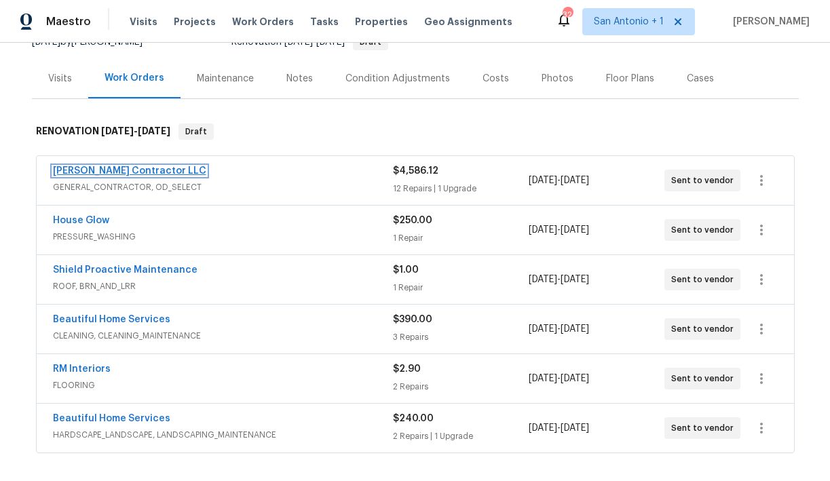
click at [143, 172] on link "[PERSON_NAME] Contractor LLC" at bounding box center [129, 171] width 153 height 10
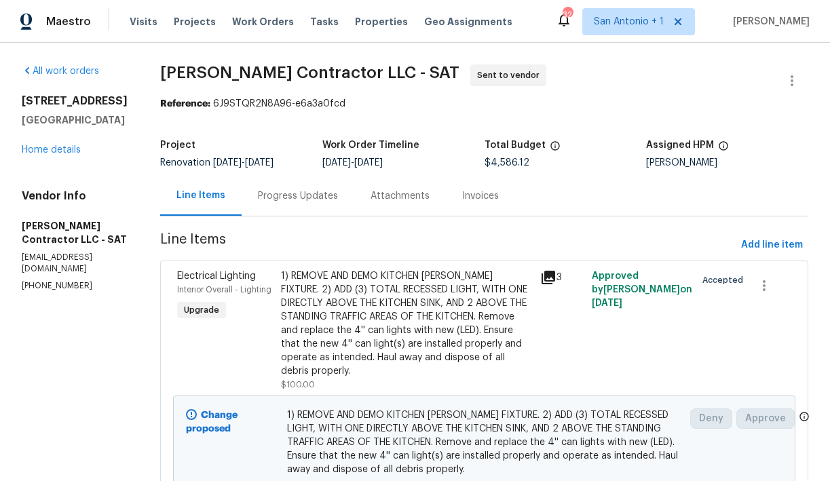
click at [321, 197] on div "Progress Updates" at bounding box center [298, 196] width 80 height 14
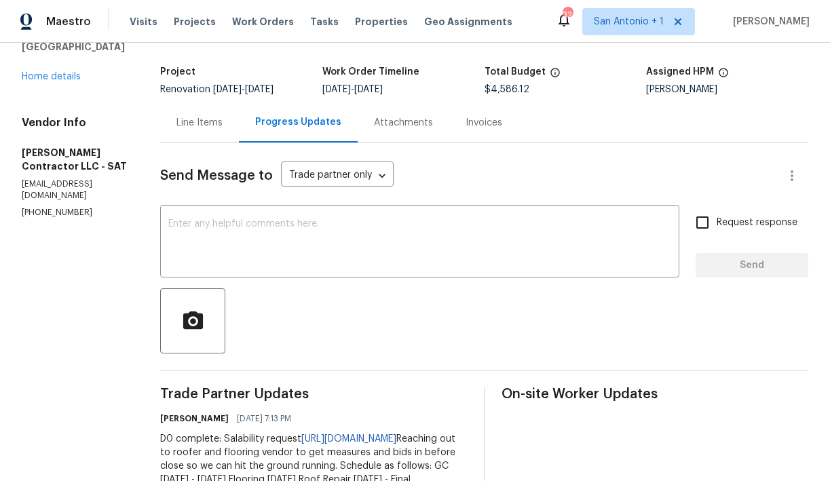
scroll to position [86, 0]
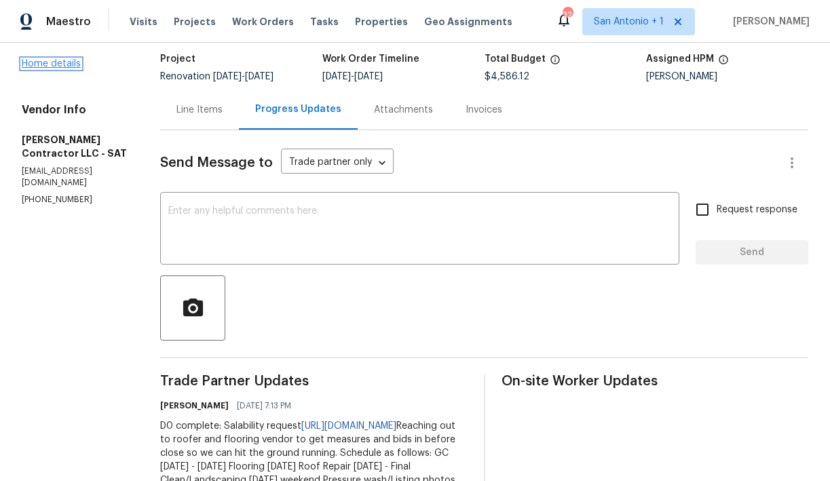
click at [61, 63] on link "Home details" at bounding box center [51, 64] width 59 height 10
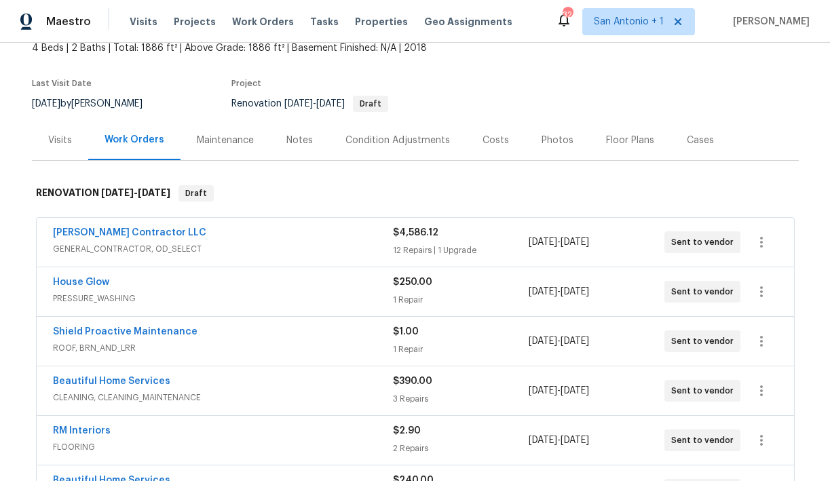
scroll to position [90, 0]
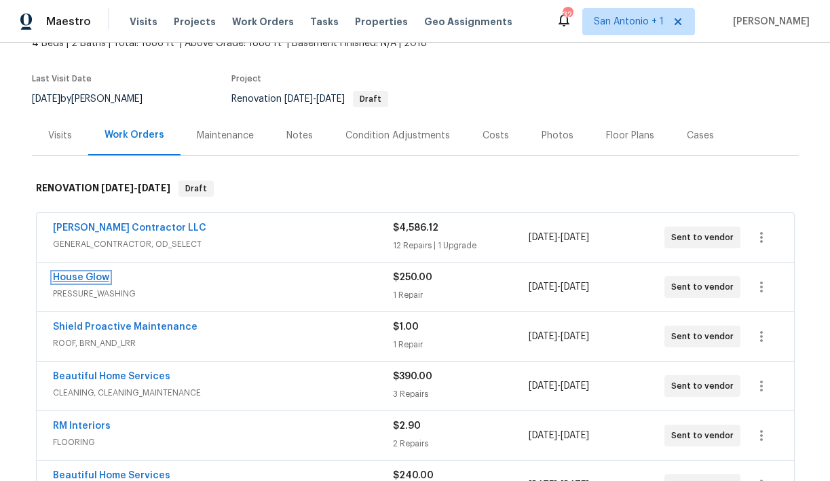
click at [77, 280] on link "House Glow" at bounding box center [81, 278] width 56 height 10
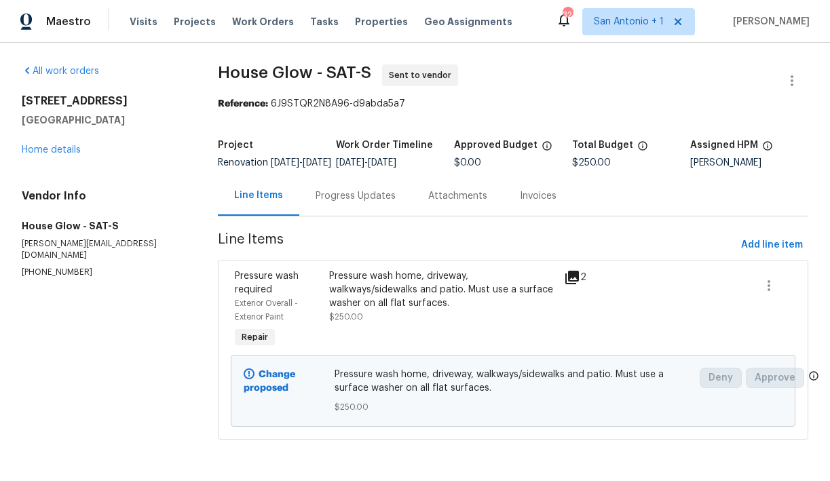
click at [349, 203] on div "Progress Updates" at bounding box center [356, 196] width 80 height 14
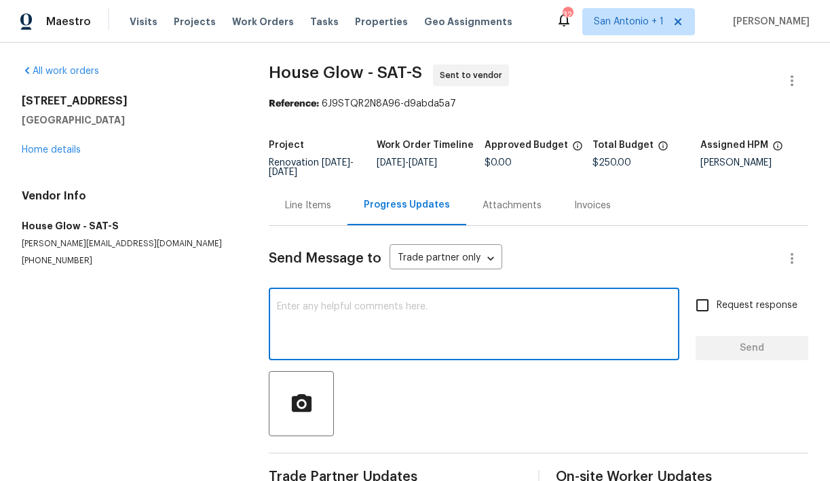
click at [308, 306] on textarea at bounding box center [474, 326] width 394 height 48
paste textarea "D0 complete: Salability request [URL][DOMAIN_NAME] Reaching out to roofer and f…"
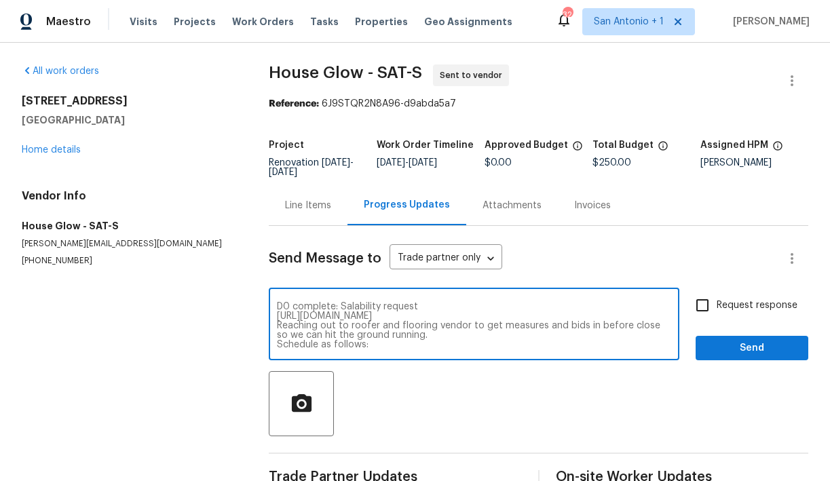
drag, startPoint x: 421, startPoint y: 333, endPoint x: 388, endPoint y: 280, distance: 62.2
click at [388, 280] on div "Send Message to Trade partner only Trade partner only ​ D0 complete: Salability…" at bounding box center [539, 359] width 540 height 266
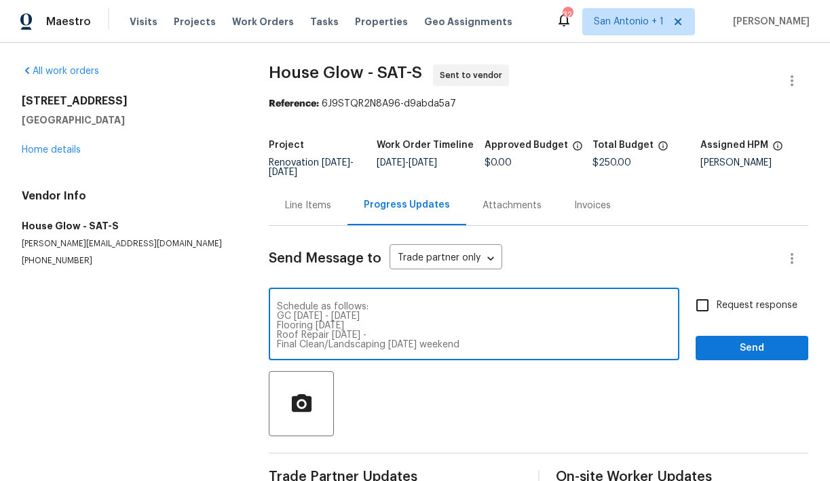
type textarea "Schedule as follows: GC [DATE] - [DATE] Flooring [DATE] Roof Repair [DATE] - Fi…"
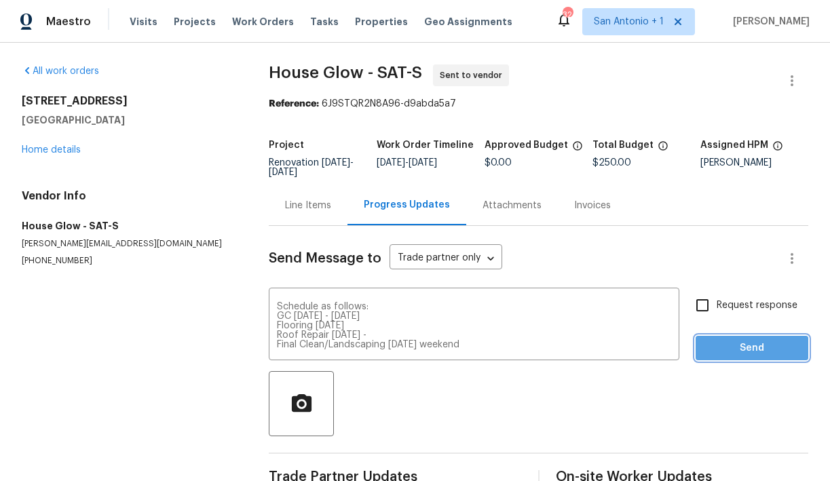
click at [731, 339] on button "Send" at bounding box center [752, 348] width 113 height 25
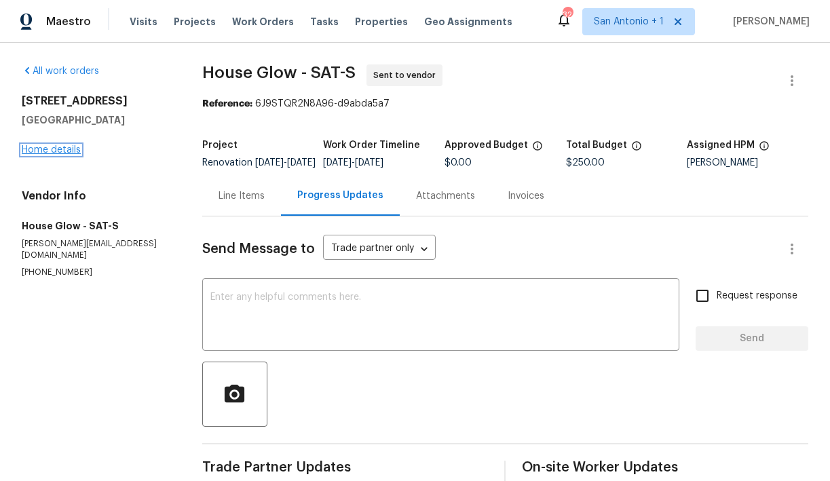
click at [46, 146] on link "Home details" at bounding box center [51, 150] width 59 height 10
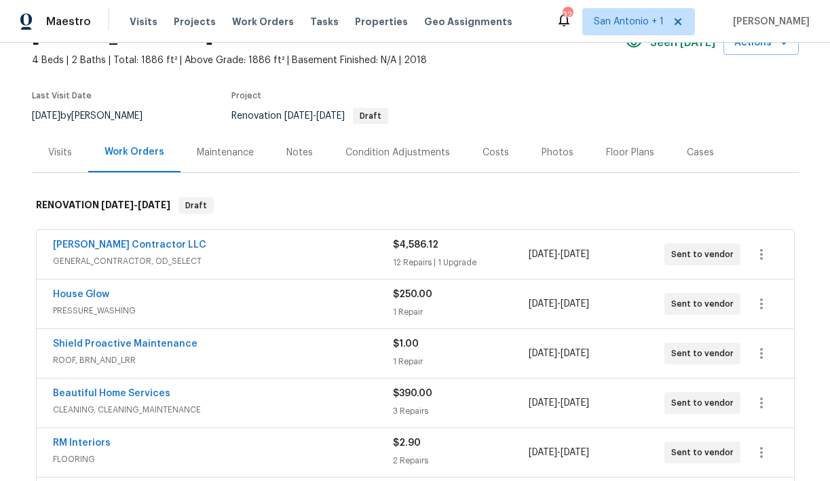
scroll to position [86, 0]
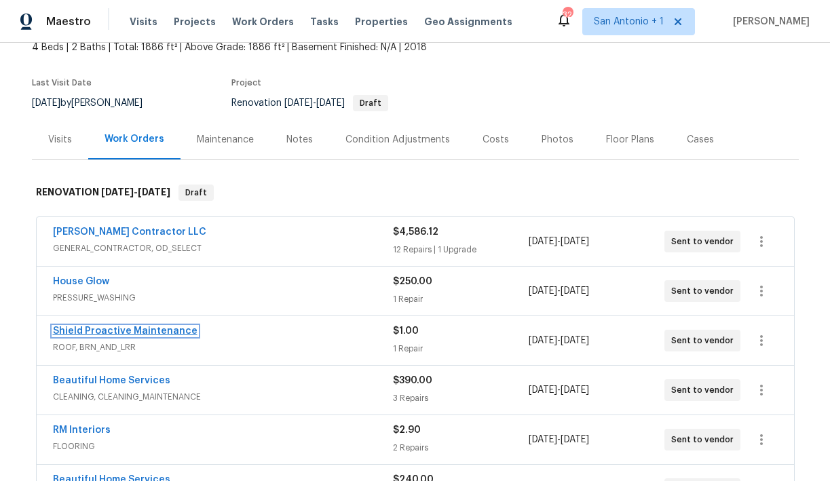
click at [131, 331] on link "Shield Proactive Maintenance" at bounding box center [125, 331] width 145 height 10
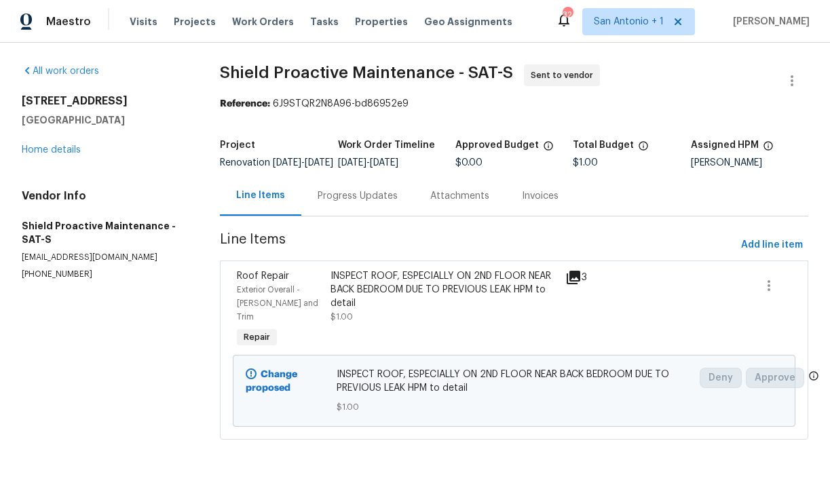
click at [342, 203] on div "Progress Updates" at bounding box center [358, 196] width 80 height 14
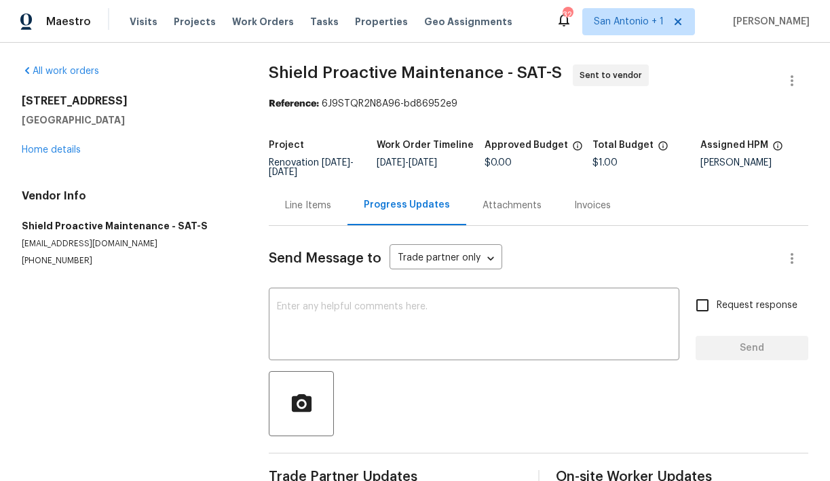
scroll to position [33, 0]
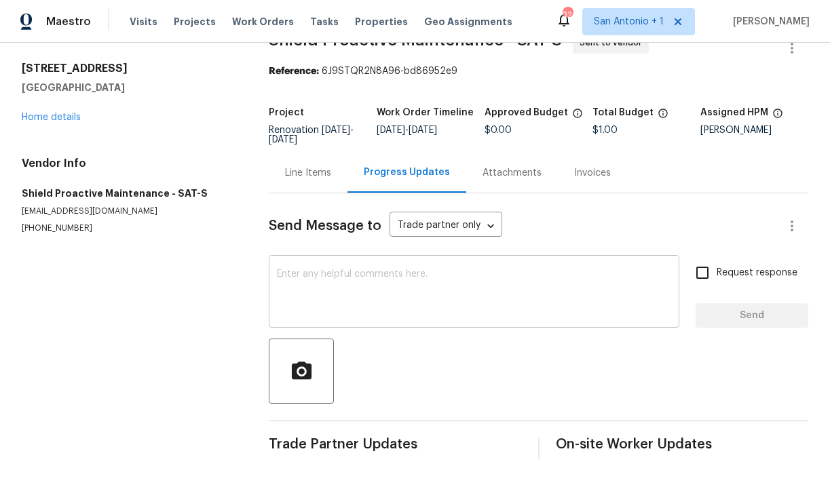
click at [325, 281] on textarea at bounding box center [474, 293] width 394 height 48
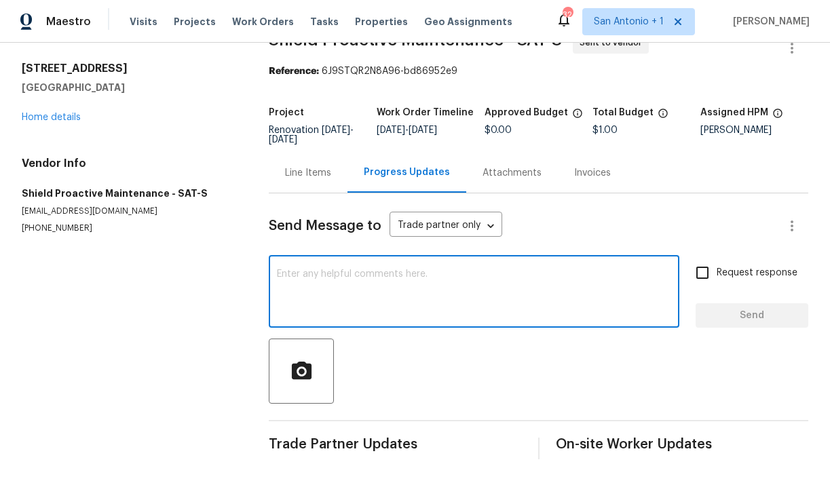
paste textarea "D0 complete: Salability request [URL][DOMAIN_NAME] Reaching out to roofer and f…"
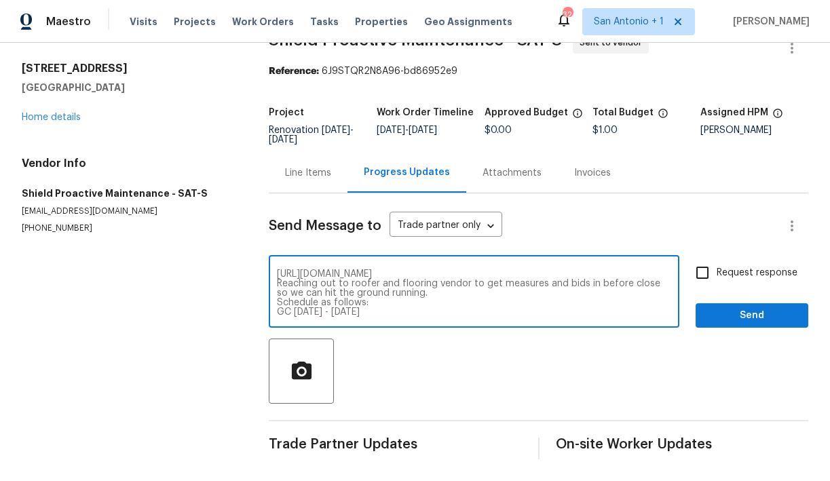
scroll to position [0, 0]
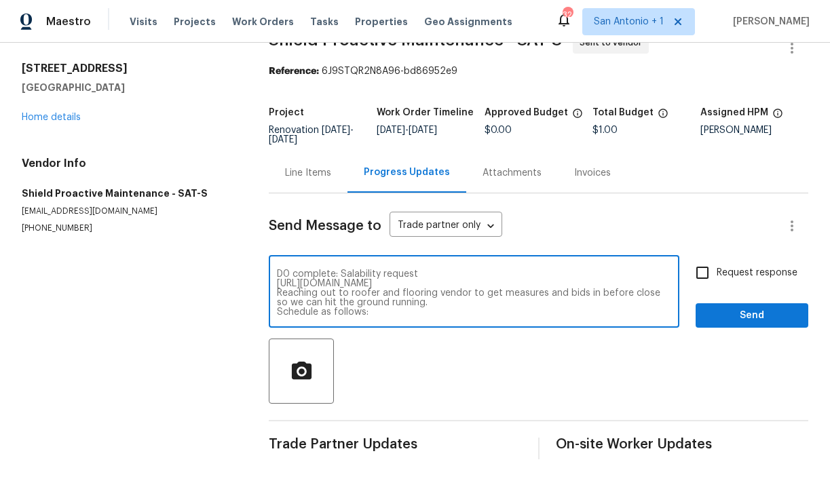
drag, startPoint x: 421, startPoint y: 295, endPoint x: 345, endPoint y: 230, distance: 100.1
click at [345, 230] on div "Send Message to Trade partner only Trade partner only ​ D0 complete: Salability…" at bounding box center [539, 326] width 540 height 266
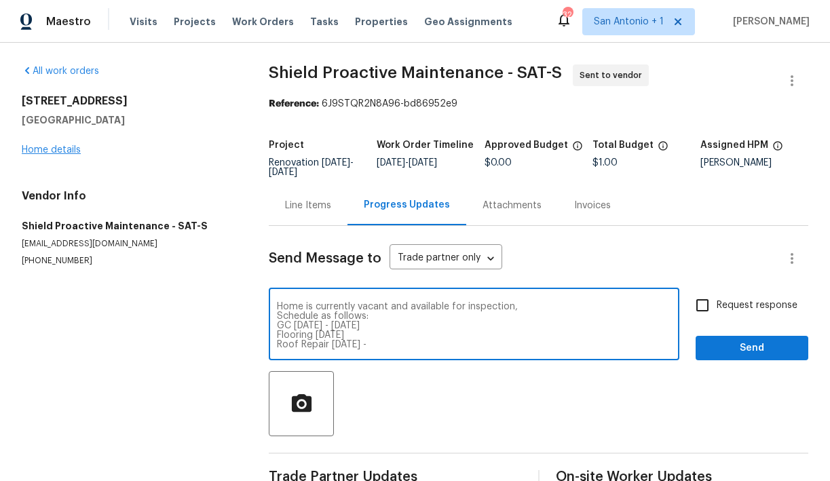
type textarea "Home is currently vacant and available for inspection, Schedule as follows: GC …"
click at [58, 149] on link "Home details" at bounding box center [51, 150] width 59 height 10
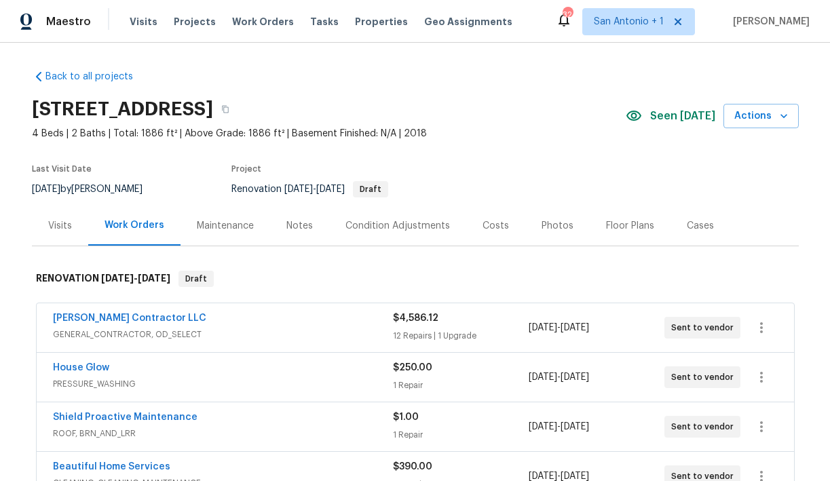
click at [297, 228] on div "Notes" at bounding box center [299, 226] width 26 height 14
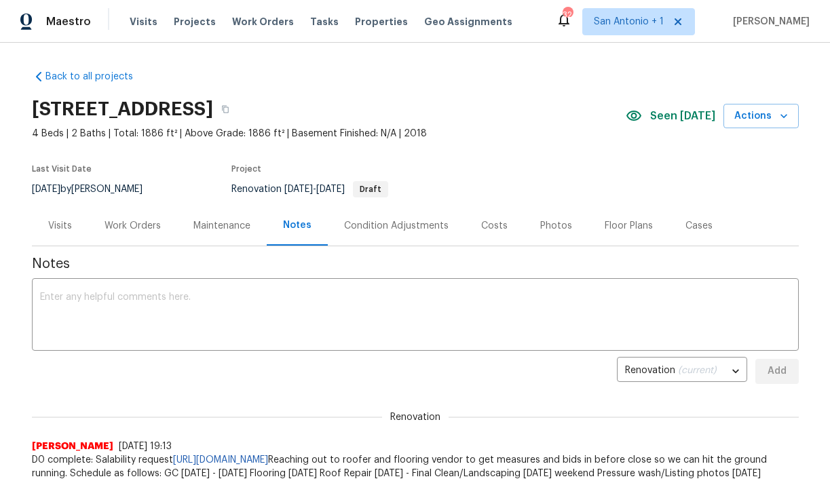
click at [129, 223] on div "Work Orders" at bounding box center [133, 226] width 56 height 14
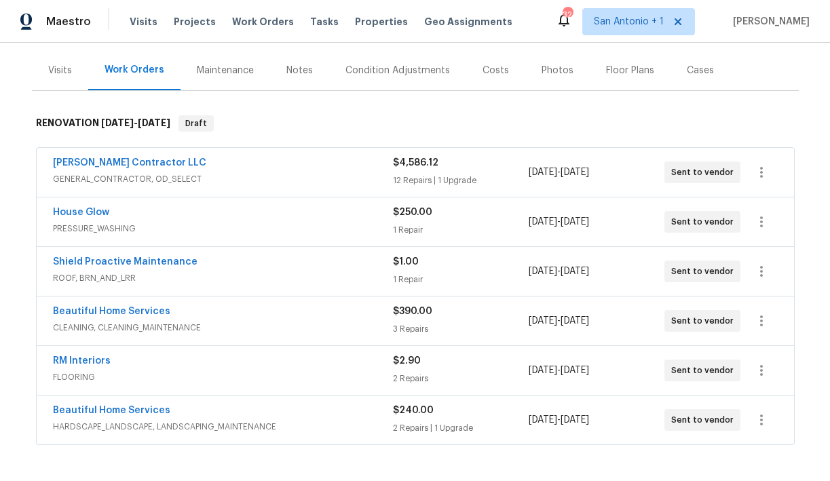
scroll to position [159, 0]
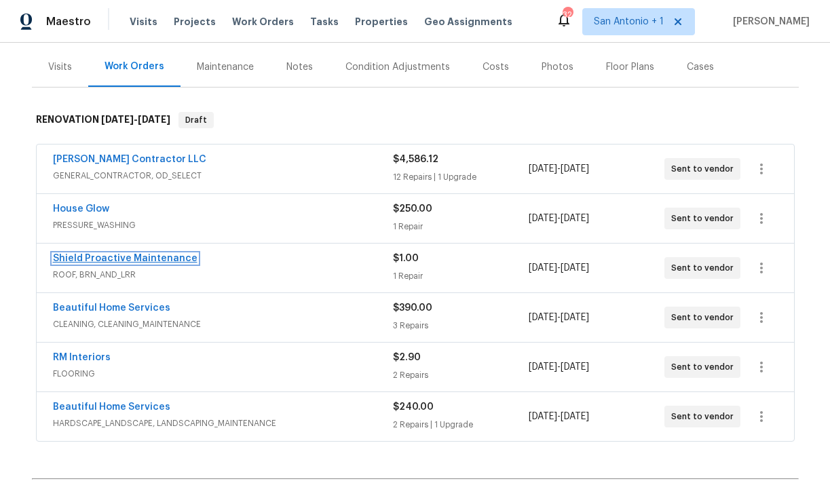
click at [131, 259] on link "Shield Proactive Maintenance" at bounding box center [125, 259] width 145 height 10
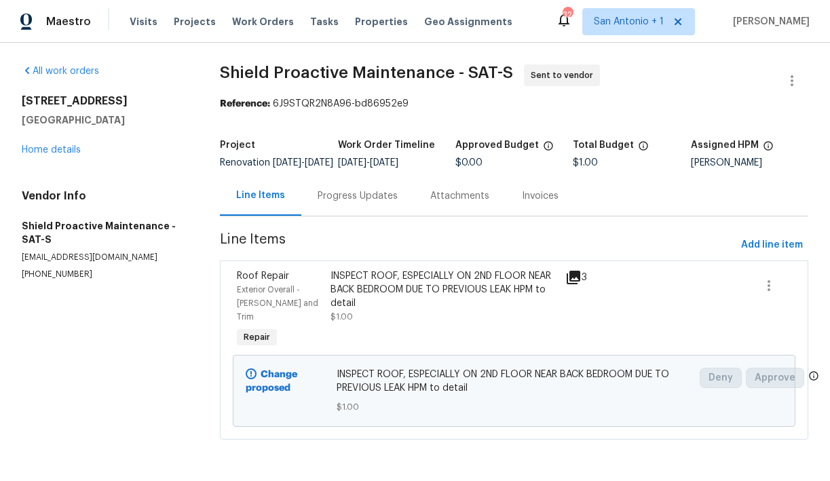
click at [349, 203] on div "Progress Updates" at bounding box center [358, 196] width 80 height 14
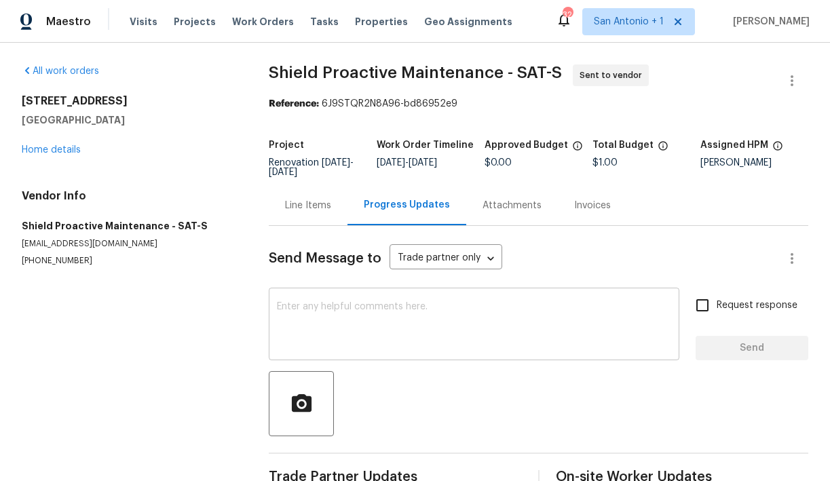
click at [343, 312] on textarea at bounding box center [474, 326] width 394 height 48
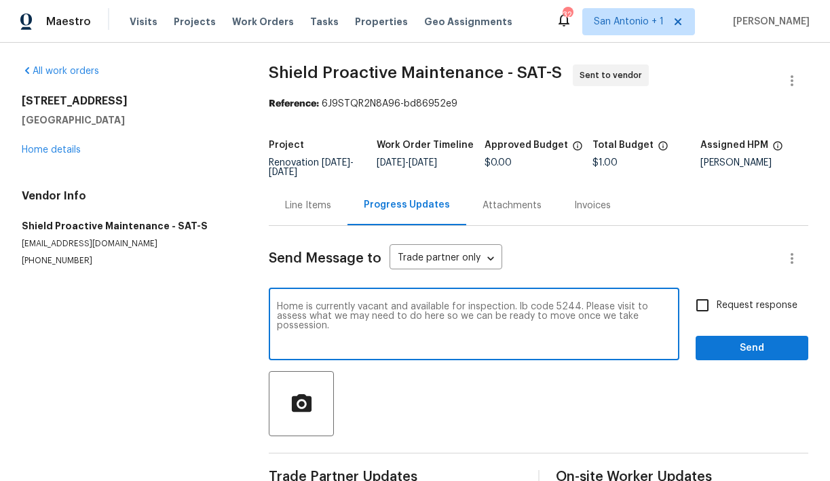
paste textarea "D0 complete: Salability request [URL][DOMAIN_NAME] Reaching out to roofer and f…"
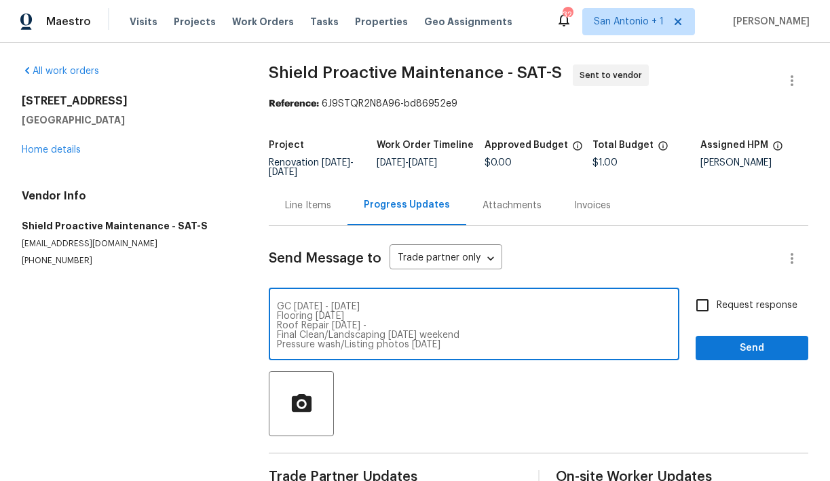
scroll to position [40, 0]
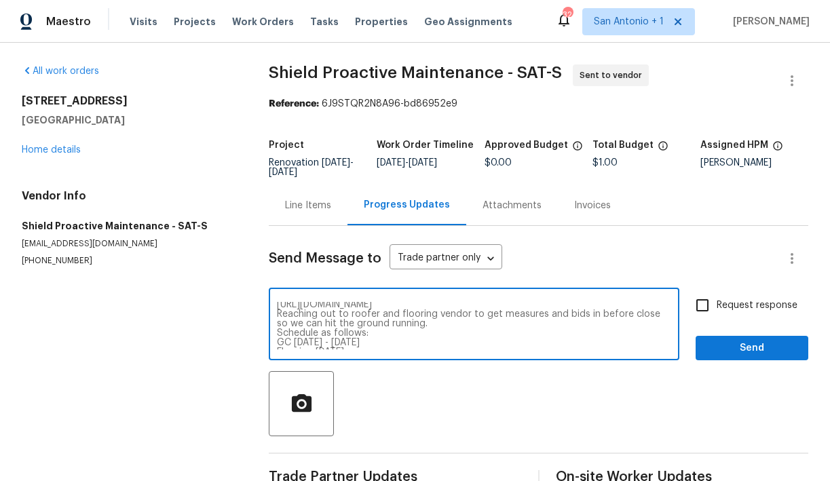
click at [418, 324] on textarea "Home is currently vacant and available for inspection. lb code 5244. Please vis…" at bounding box center [474, 326] width 394 height 48
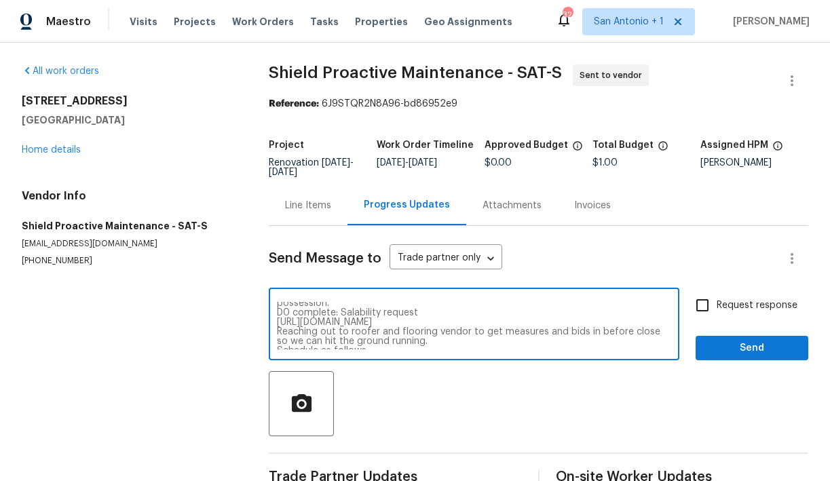
scroll to position [19, 0]
click at [279, 317] on textarea "Home is currently vacant and available for inspection. lb code 5244. Please vis…" at bounding box center [474, 326] width 394 height 48
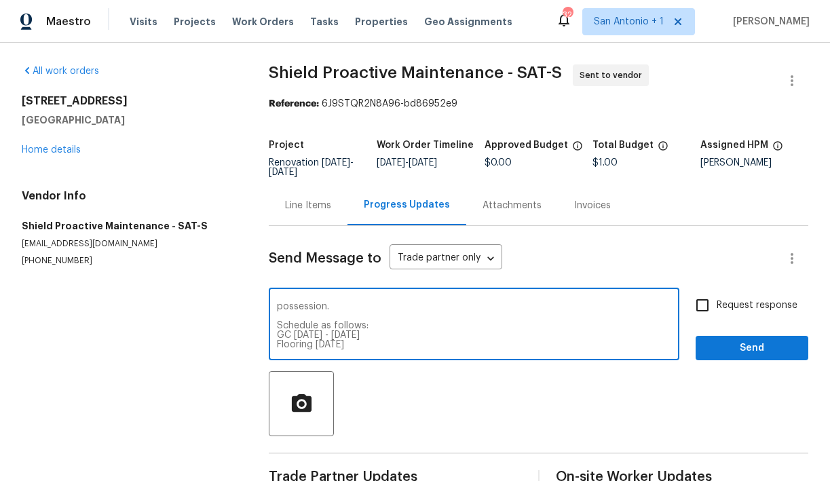
scroll to position [0, 0]
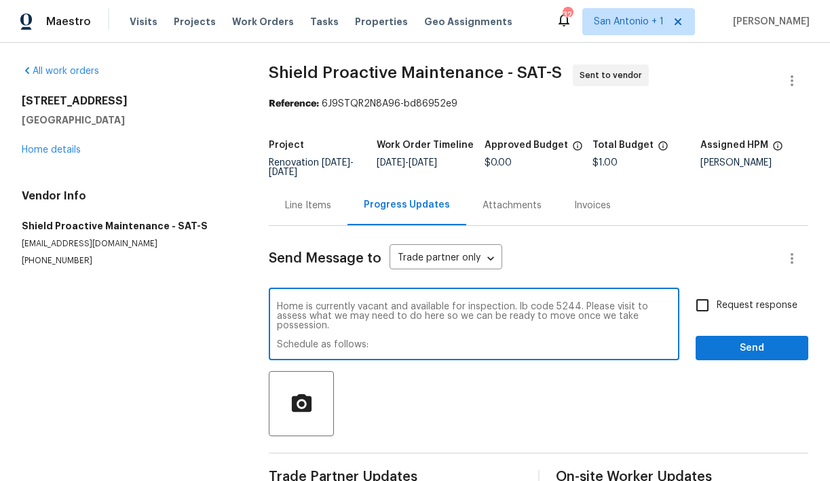
type textarea "Home is currently vacant and available for inspection. lb code 5244. Please vis…"
click at [716, 350] on span "Send" at bounding box center [752, 348] width 91 height 17
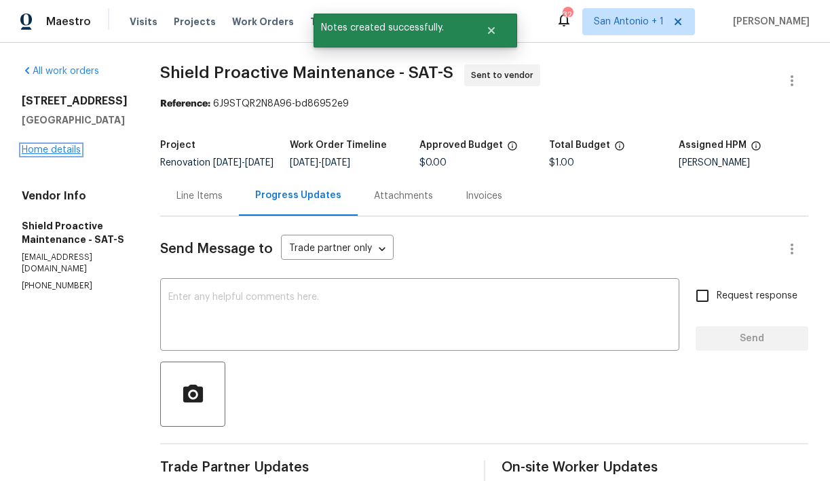
click at [64, 155] on link "Home details" at bounding box center [51, 150] width 59 height 10
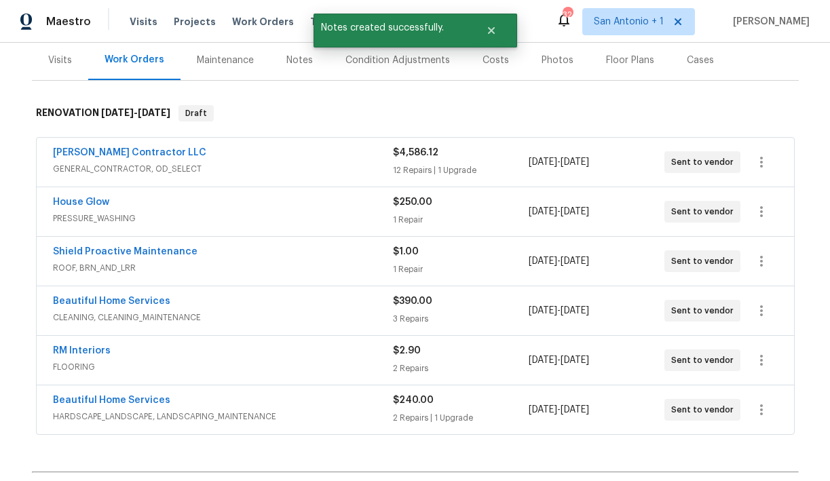
scroll to position [173, 0]
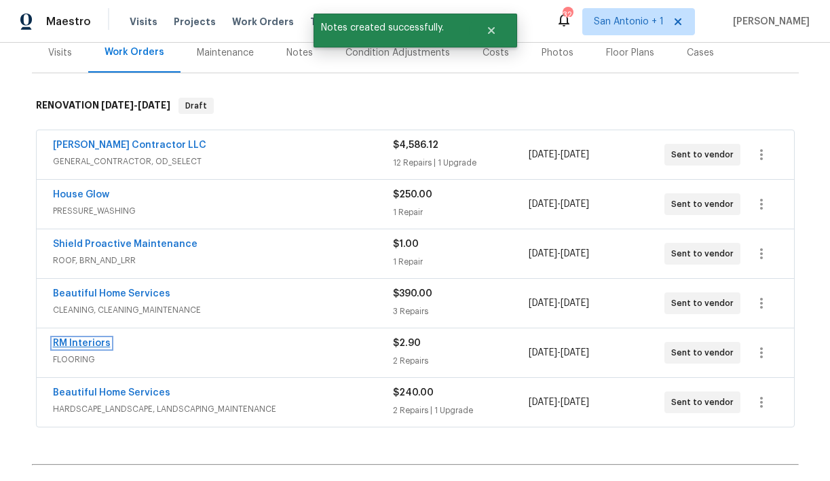
click at [90, 343] on link "RM Interiors" at bounding box center [82, 344] width 58 height 10
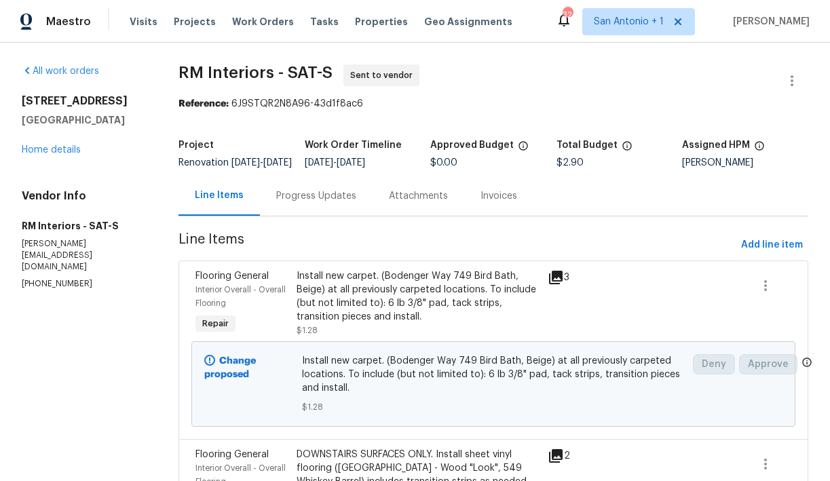
click at [324, 212] on div "Progress Updates" at bounding box center [316, 196] width 113 height 40
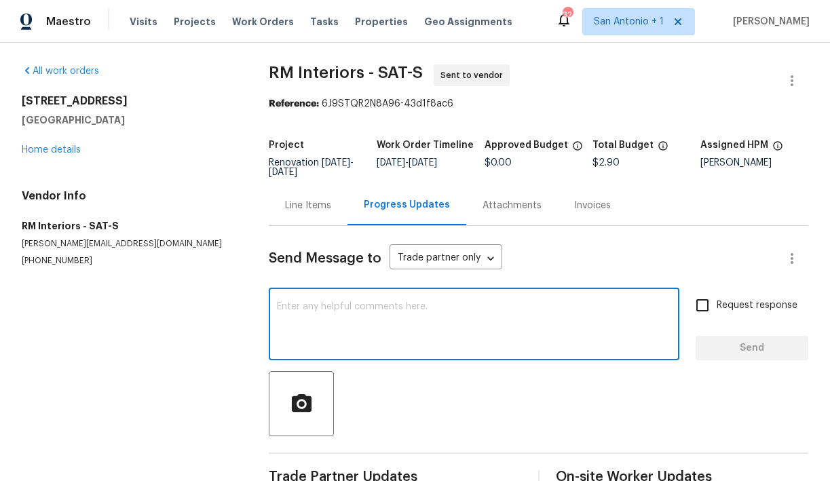
click at [333, 306] on textarea at bounding box center [474, 326] width 394 height 48
click at [64, 151] on link "Home details" at bounding box center [51, 150] width 59 height 10
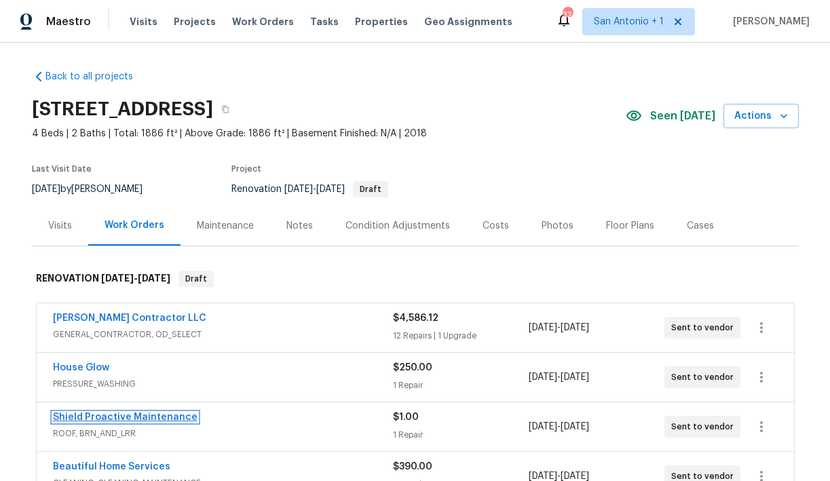
click at [104, 421] on link "Shield Proactive Maintenance" at bounding box center [125, 418] width 145 height 10
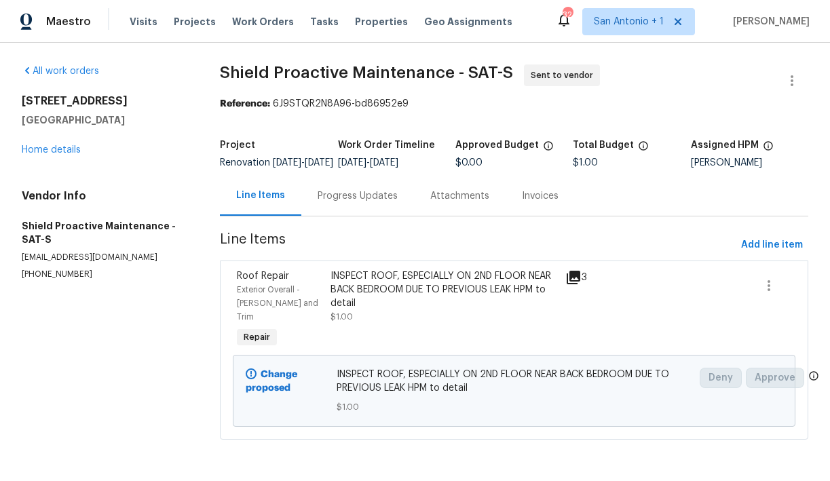
click at [351, 193] on div "Progress Updates" at bounding box center [357, 196] width 113 height 40
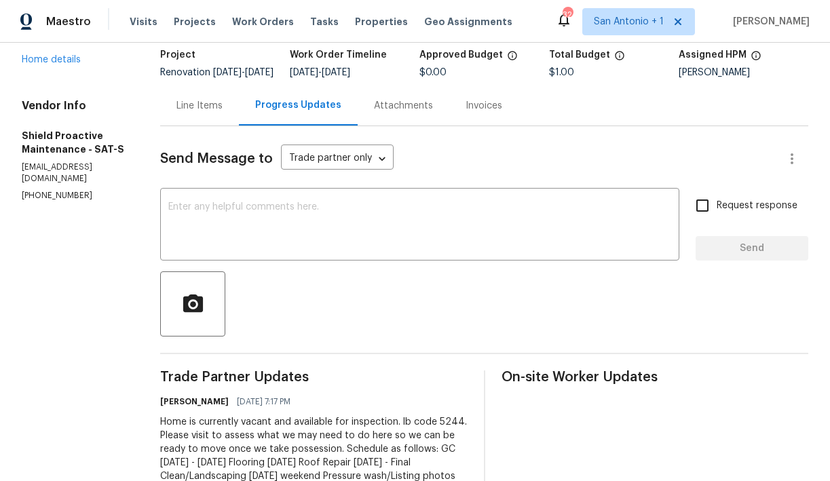
scroll to position [140, 0]
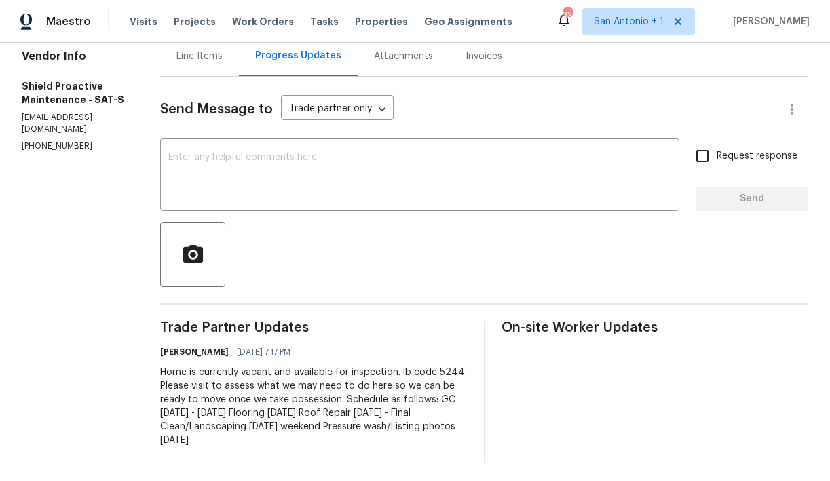
drag, startPoint x: 141, startPoint y: 379, endPoint x: 404, endPoint y: 459, distance: 274.8
click at [404, 459] on div "All work orders [STREET_ADDRESS] Home details Vendor Info Shield Proactive Main…" at bounding box center [415, 194] width 830 height 582
copy div "Home is currently vacant and available for inspection. lb code 5244. Please vis…"
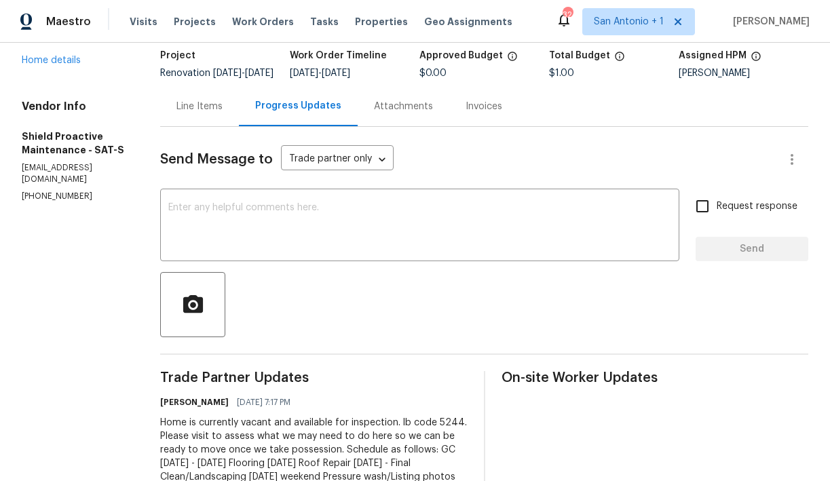
scroll to position [88, 0]
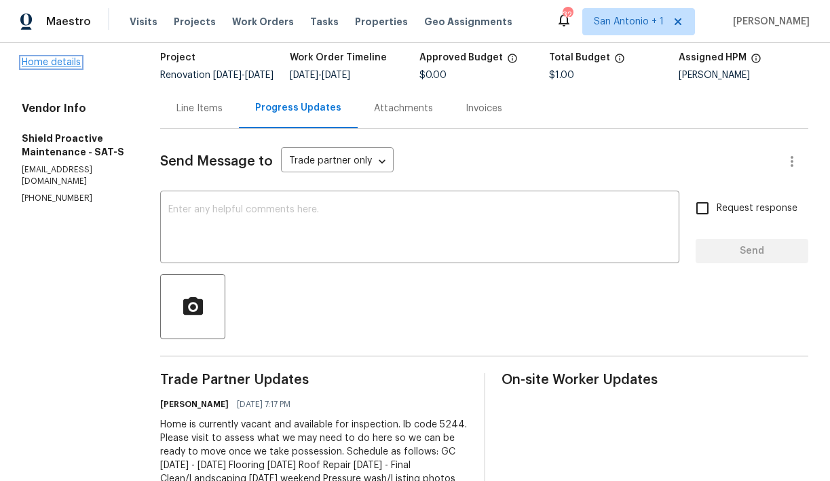
click at [56, 67] on link "Home details" at bounding box center [51, 63] width 59 height 10
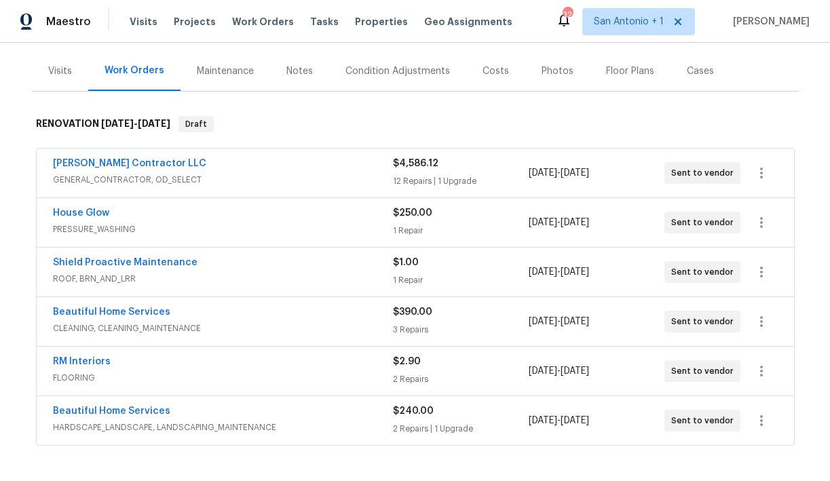
scroll to position [154, 0]
click at [96, 362] on link "RM Interiors" at bounding box center [82, 363] width 58 height 10
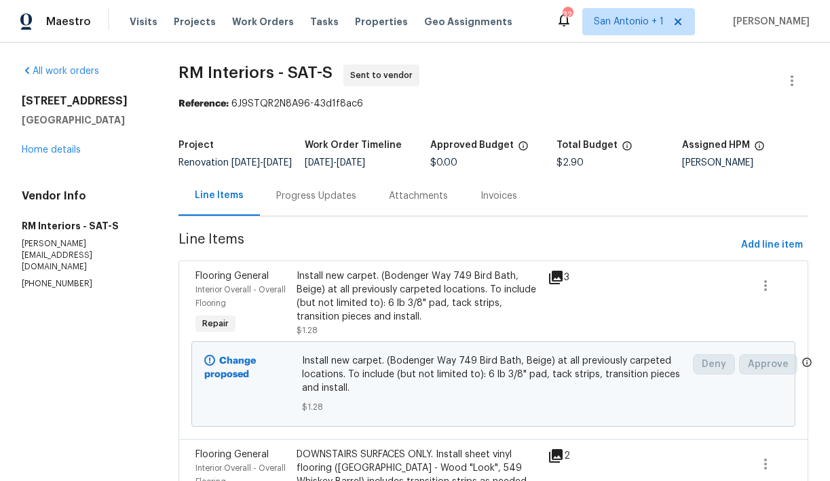
click at [330, 203] on div "Progress Updates" at bounding box center [316, 196] width 80 height 14
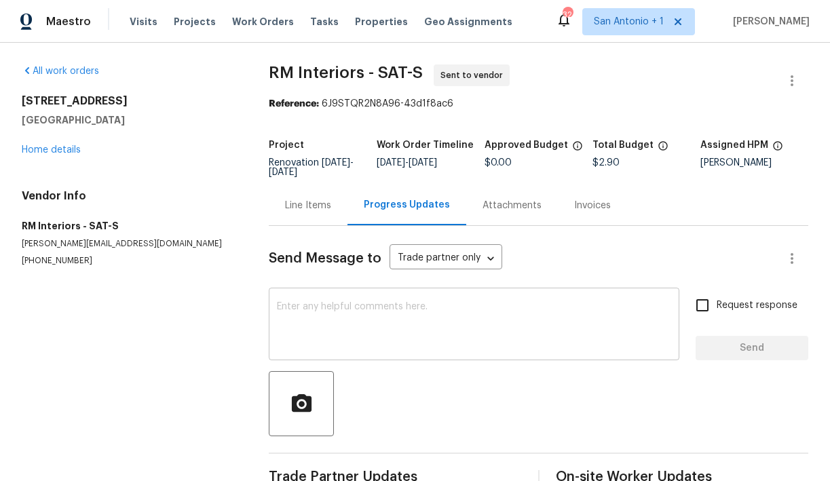
click at [286, 310] on textarea at bounding box center [474, 326] width 394 height 48
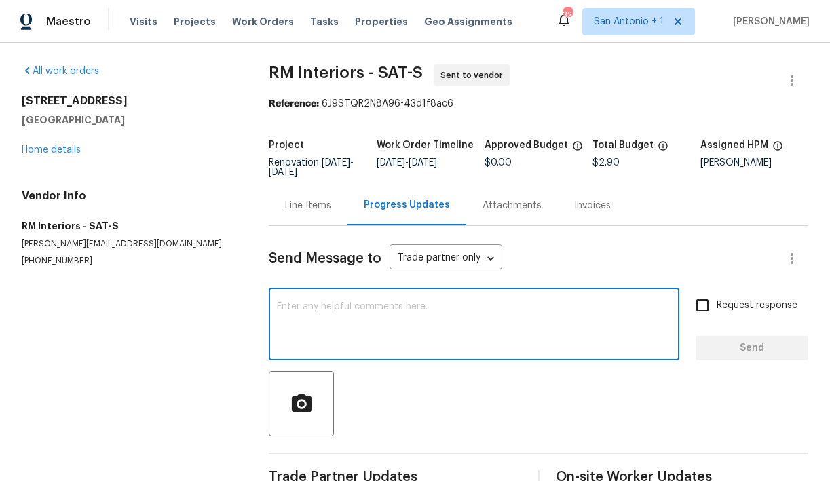
paste textarea "Home is currently vacant and available for inspection. lb code 5244. Please vis…"
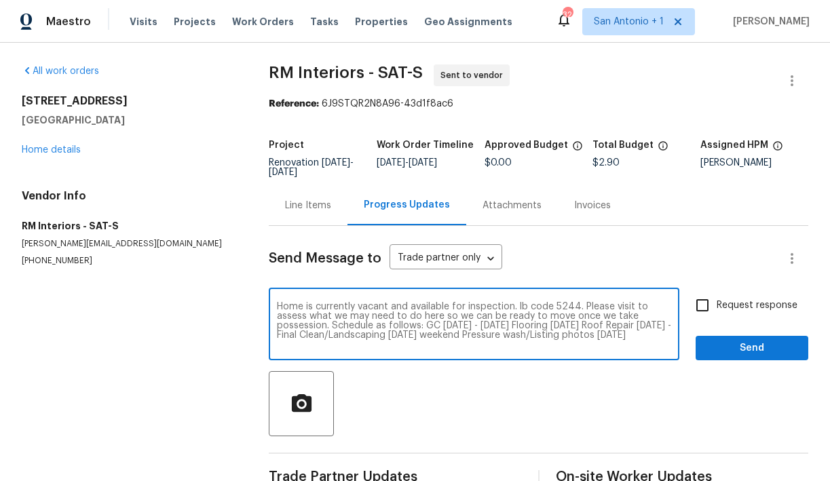
click at [333, 326] on textarea "Home is currently vacant and available for inspection. lb code 5244. Please vis…" at bounding box center [474, 326] width 394 height 48
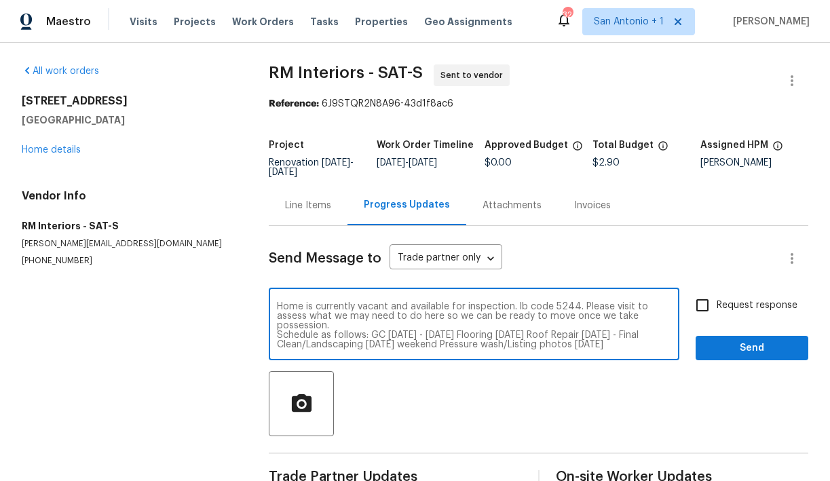
click at [371, 336] on textarea "Home is currently vacant and available for inspection. lb code 5244. Please vis…" at bounding box center [474, 326] width 394 height 48
click at [364, 345] on textarea "Home is currently vacant and available for inspection. lb code 5244. Please vis…" at bounding box center [474, 326] width 394 height 48
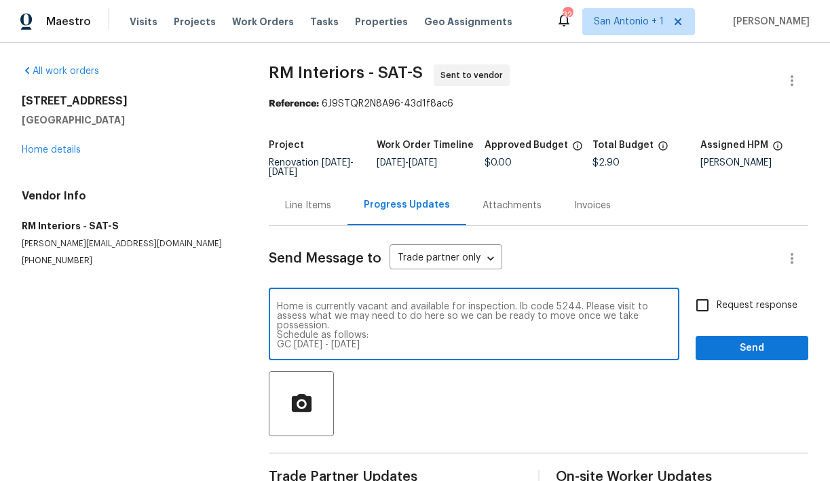
scroll to position [10, 0]
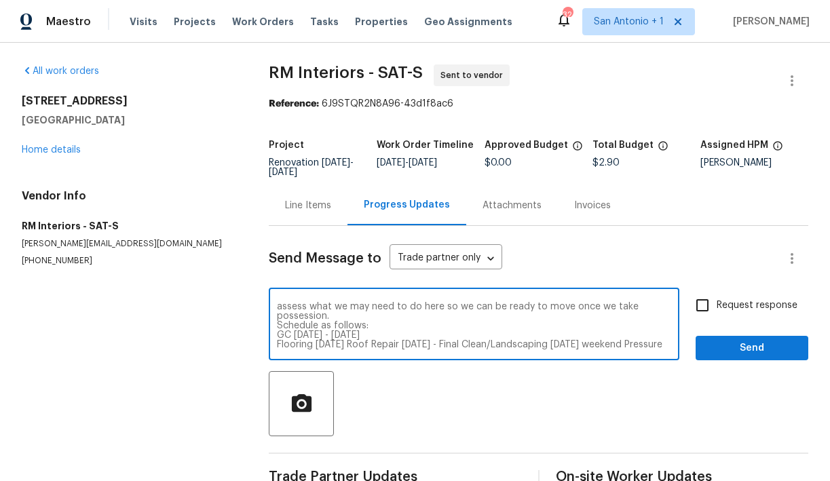
click at [352, 347] on textarea "Home is currently vacant and available for inspection. lb code 5244. Please vis…" at bounding box center [474, 326] width 394 height 48
click at [371, 346] on textarea "Home is currently vacant and available for inspection. lb code 5244. Please vis…" at bounding box center [474, 326] width 394 height 48
click at [368, 346] on textarea "Home is currently vacant and available for inspection. lb code 5244. Please vis…" at bounding box center [474, 326] width 394 height 48
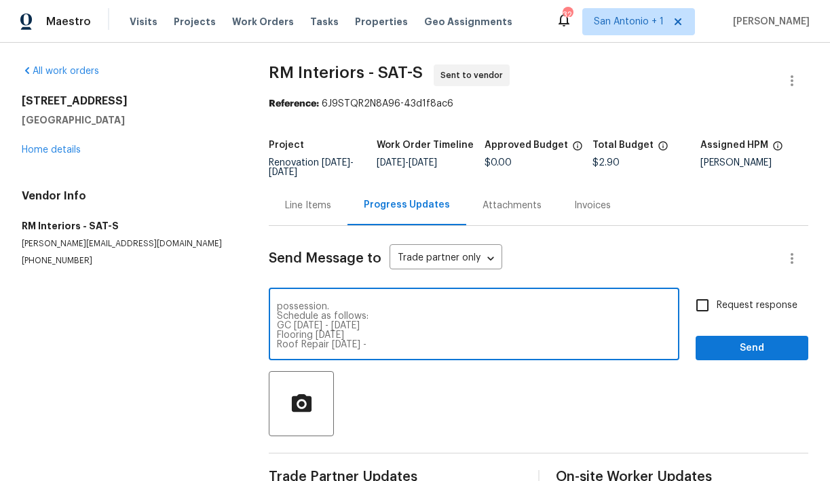
scroll to position [29, 0]
click at [468, 345] on textarea "Home is currently vacant and available for inspection. lb code 5244. Please vis…" at bounding box center [474, 326] width 394 height 48
type textarea "Home is currently vacant and available for inspection. lb code 5244. Please vis…"
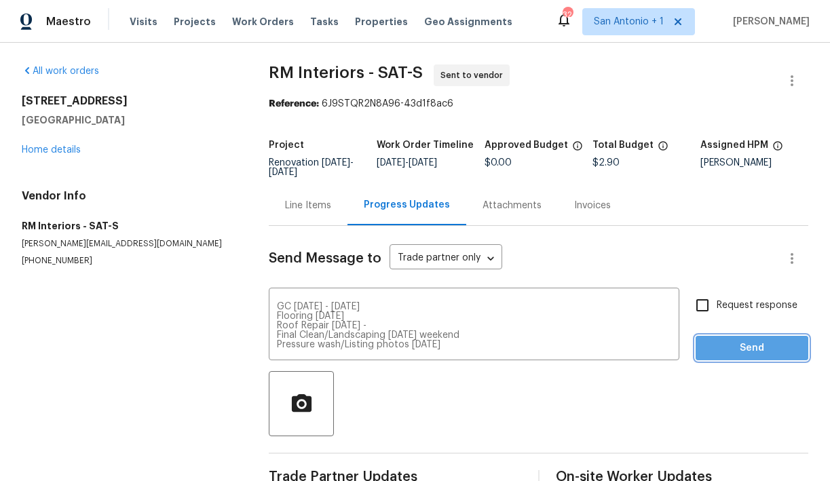
click at [748, 351] on span "Send" at bounding box center [752, 348] width 91 height 17
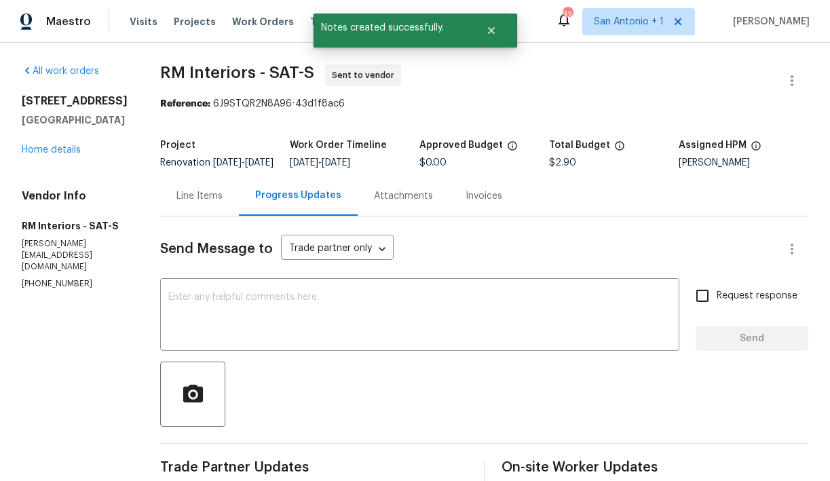
scroll to position [0, 0]
click at [54, 150] on link "Home details" at bounding box center [51, 150] width 59 height 10
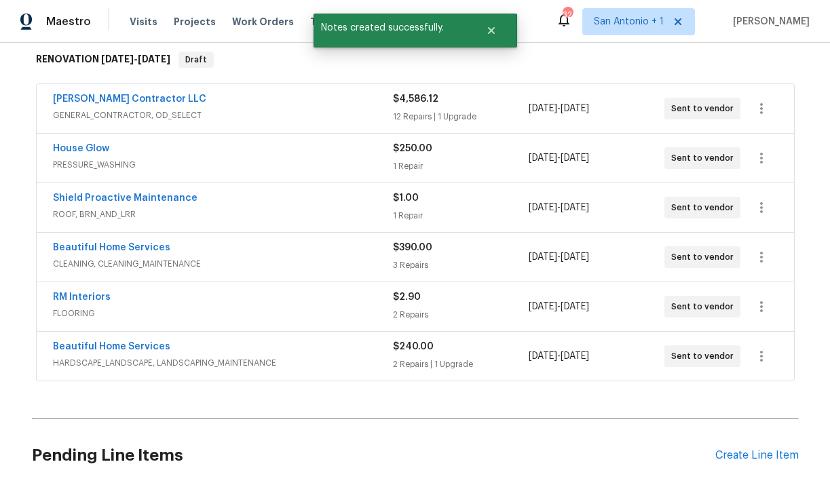
scroll to position [228, 0]
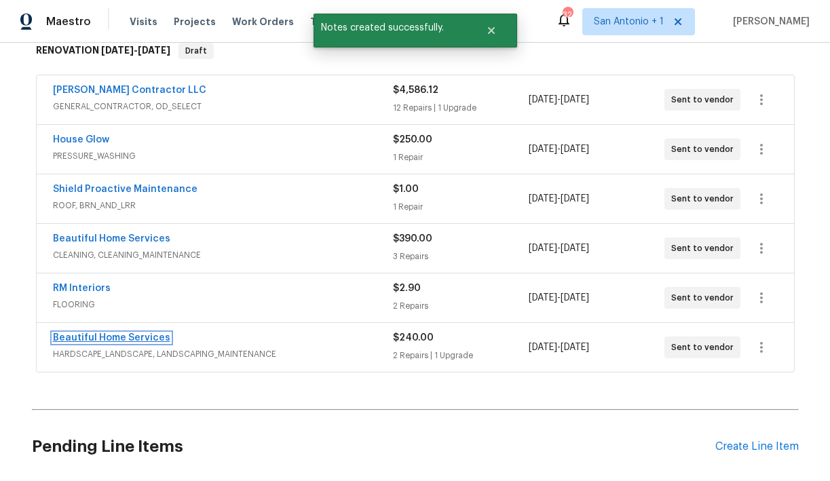
click at [116, 335] on link "Beautiful Home Services" at bounding box center [111, 338] width 117 height 10
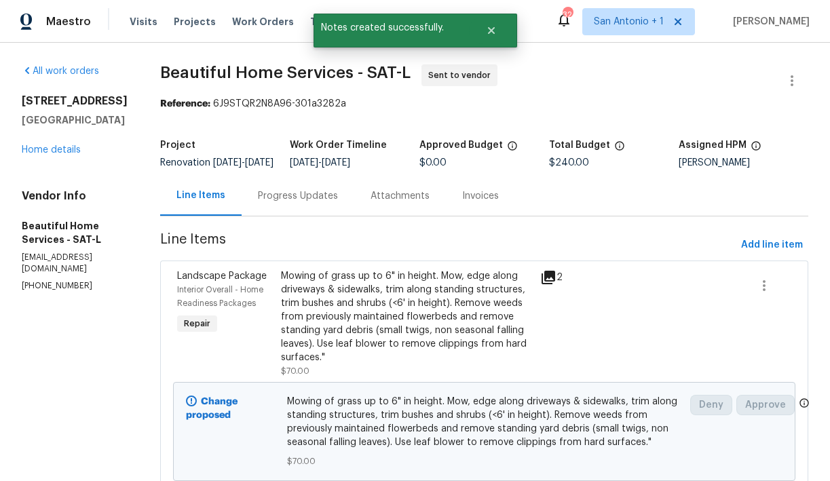
click at [318, 203] on div "Progress Updates" at bounding box center [298, 196] width 80 height 14
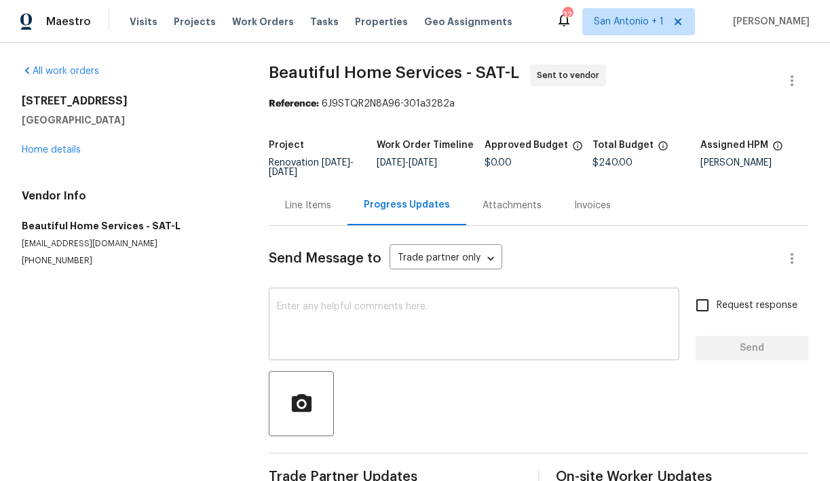
click at [324, 303] on textarea at bounding box center [474, 326] width 394 height 48
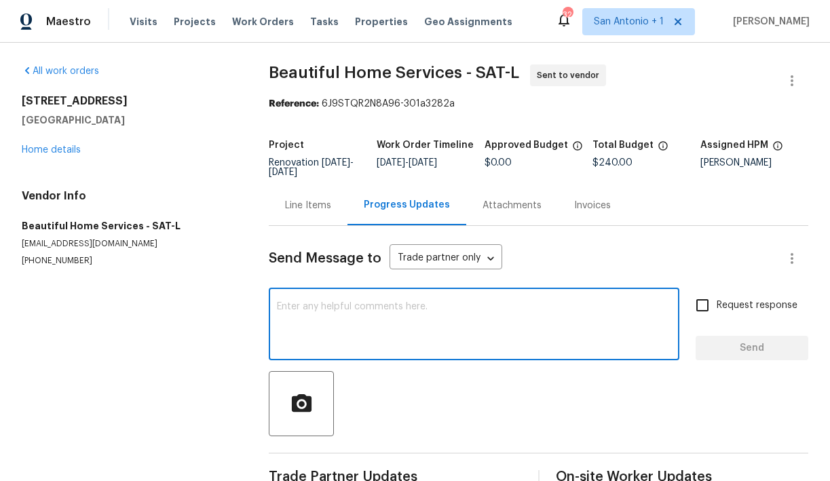
paste textarea "Home is currently vacant and available for inspection. lb code 5244. Please vis…"
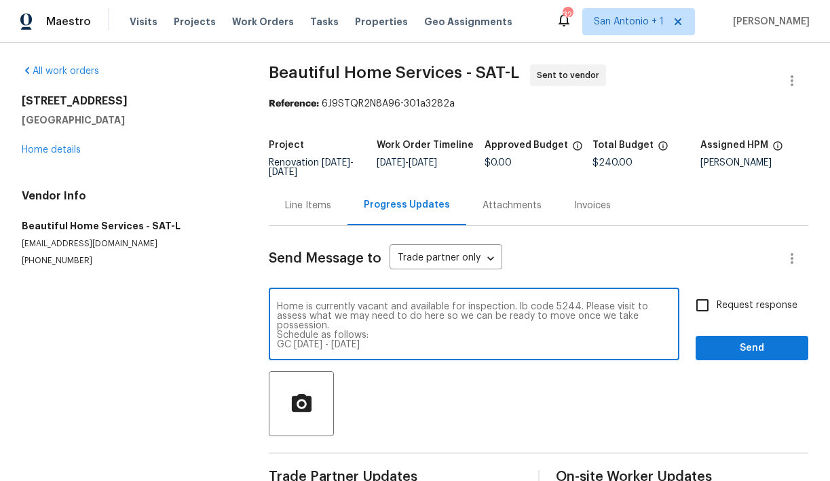
drag, startPoint x: 338, startPoint y: 325, endPoint x: 297, endPoint y: 255, distance: 80.9
click at [297, 255] on div "Send Message to Trade partner only Trade partner only ​ Home is currently vacan…" at bounding box center [539, 359] width 540 height 266
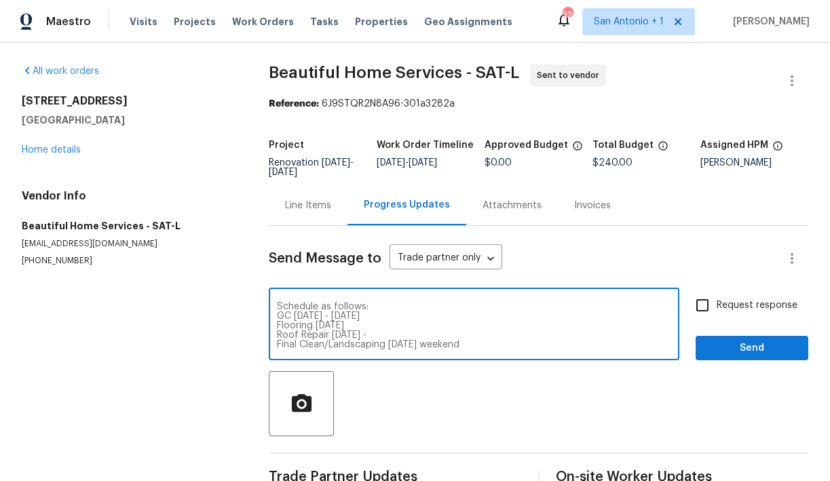
type textarea "Schedule as follows: GC [DATE] - [DATE] Flooring [DATE] Roof Repair [DATE] - Fi…"
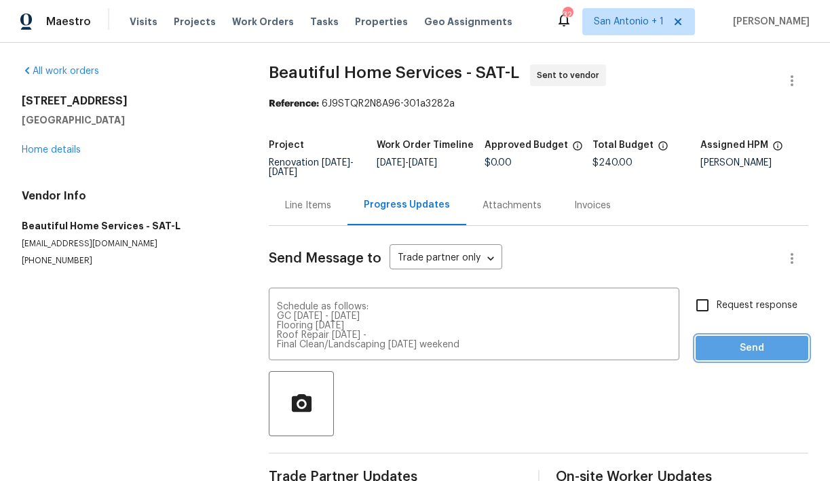
click at [766, 339] on button "Send" at bounding box center [752, 348] width 113 height 25
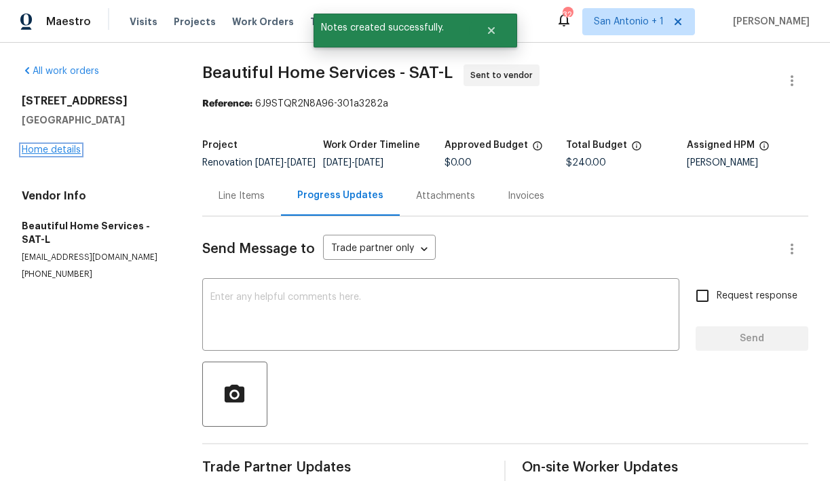
click at [62, 149] on link "Home details" at bounding box center [51, 150] width 59 height 10
